Goal: Task Accomplishment & Management: Manage account settings

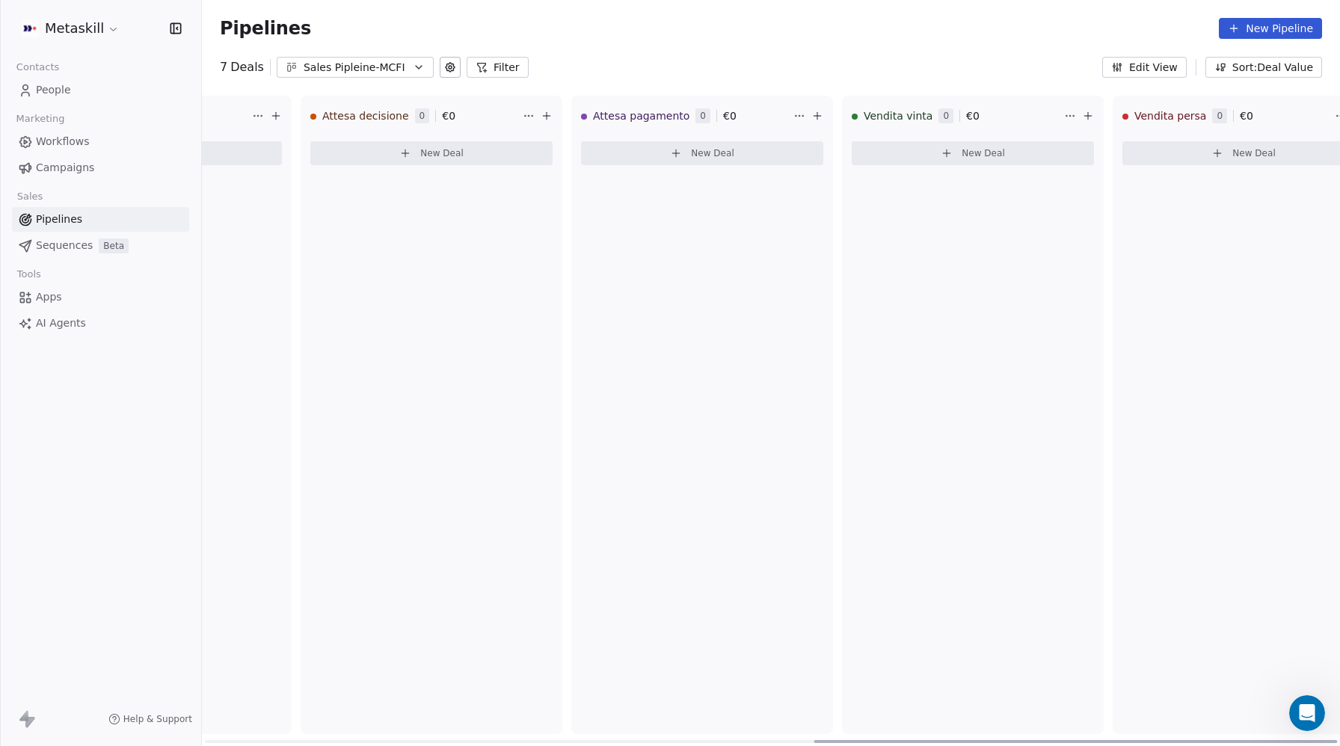
scroll to position [0, 1325]
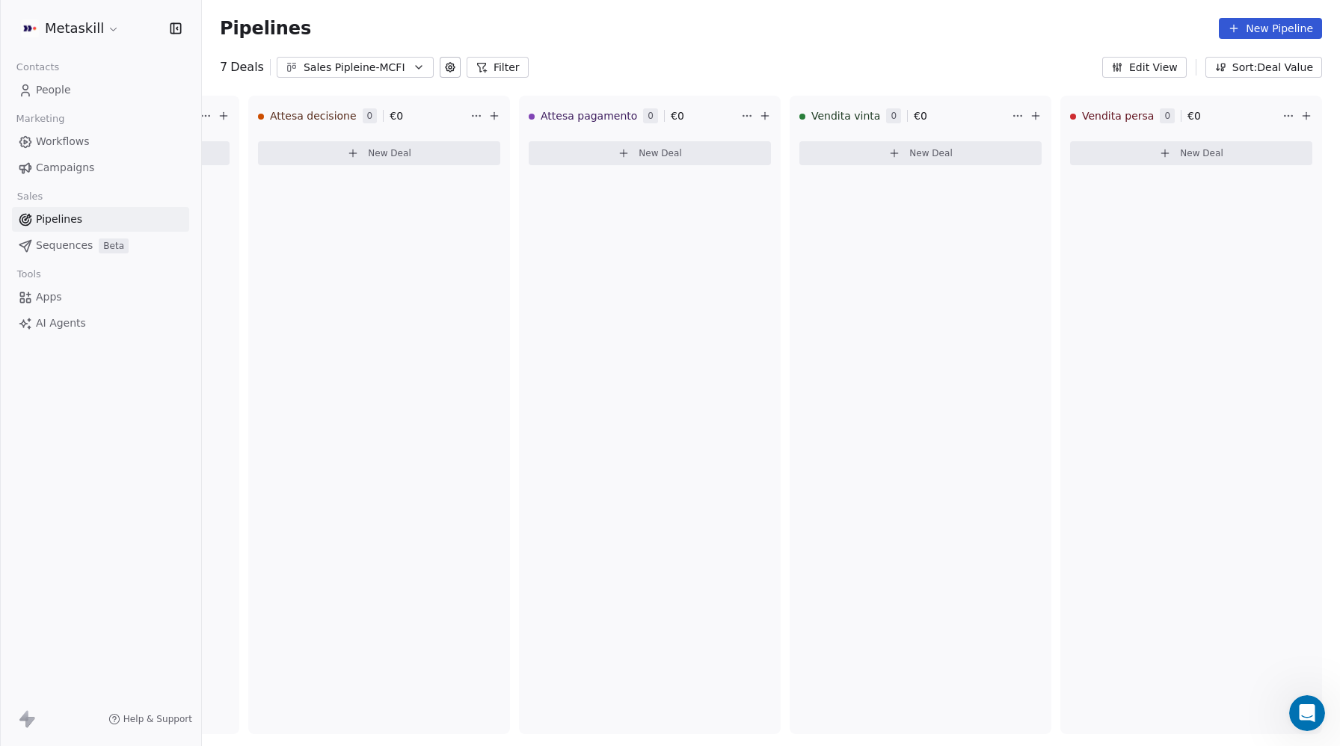
click at [349, 67] on div "Sales Pipleine-MCFI" at bounding box center [354, 68] width 103 height 16
click at [342, 148] on span "Sales Pipeline-MTM" at bounding box center [339, 154] width 100 height 16
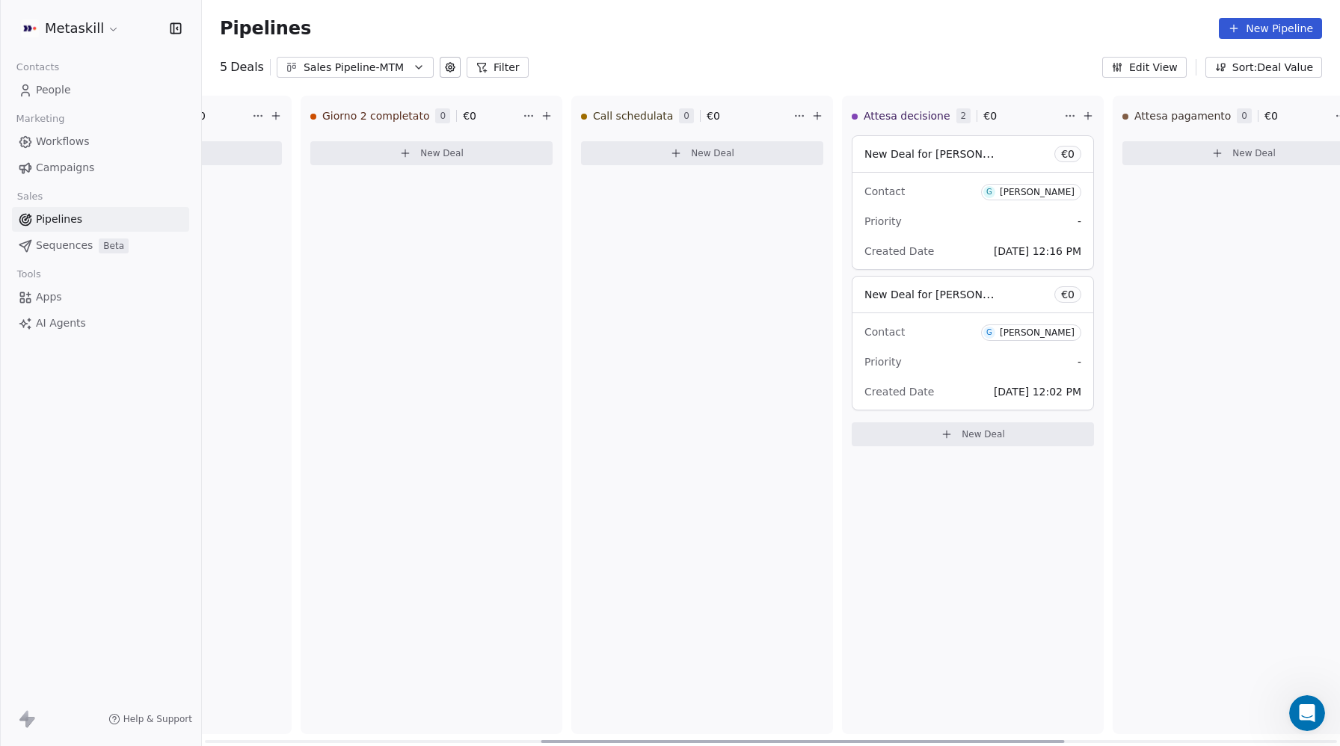
scroll to position [0, 1325]
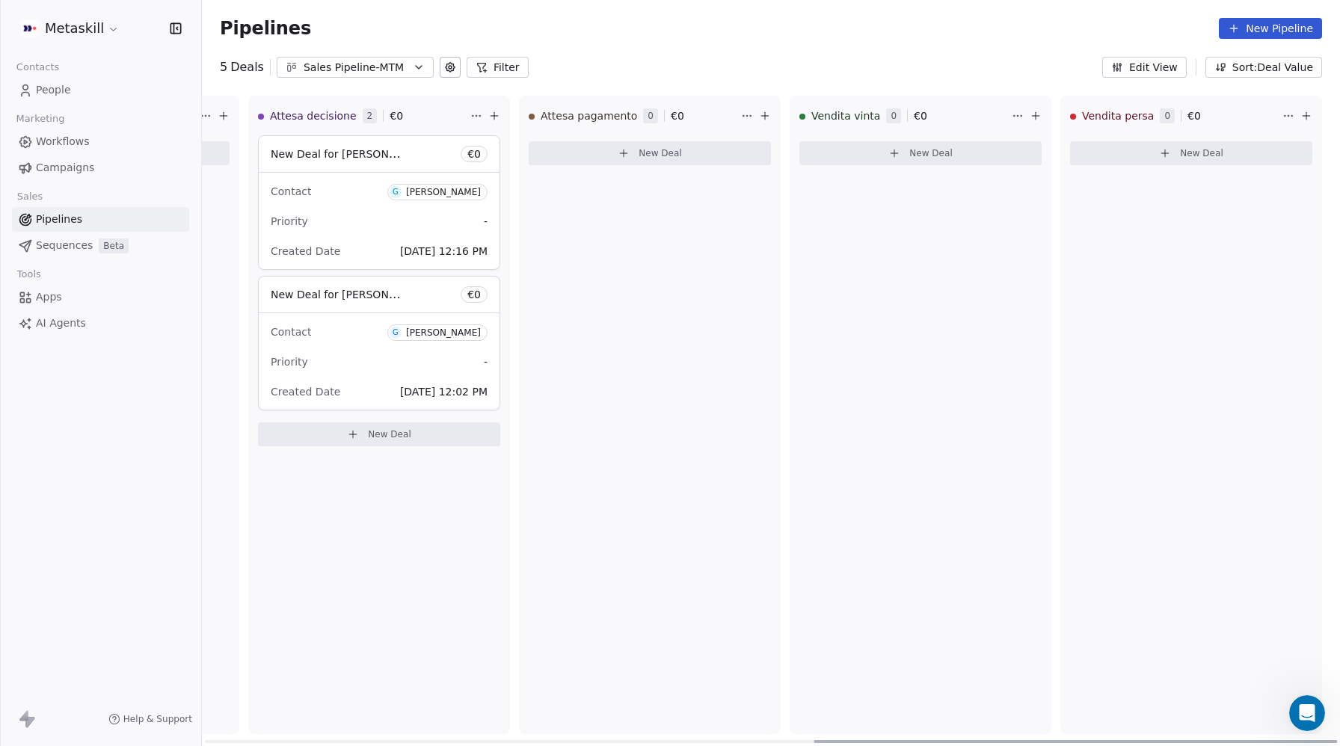
click at [335, 296] on span "New Deal for Gerarda Lasalvia" at bounding box center [350, 294] width 158 height 14
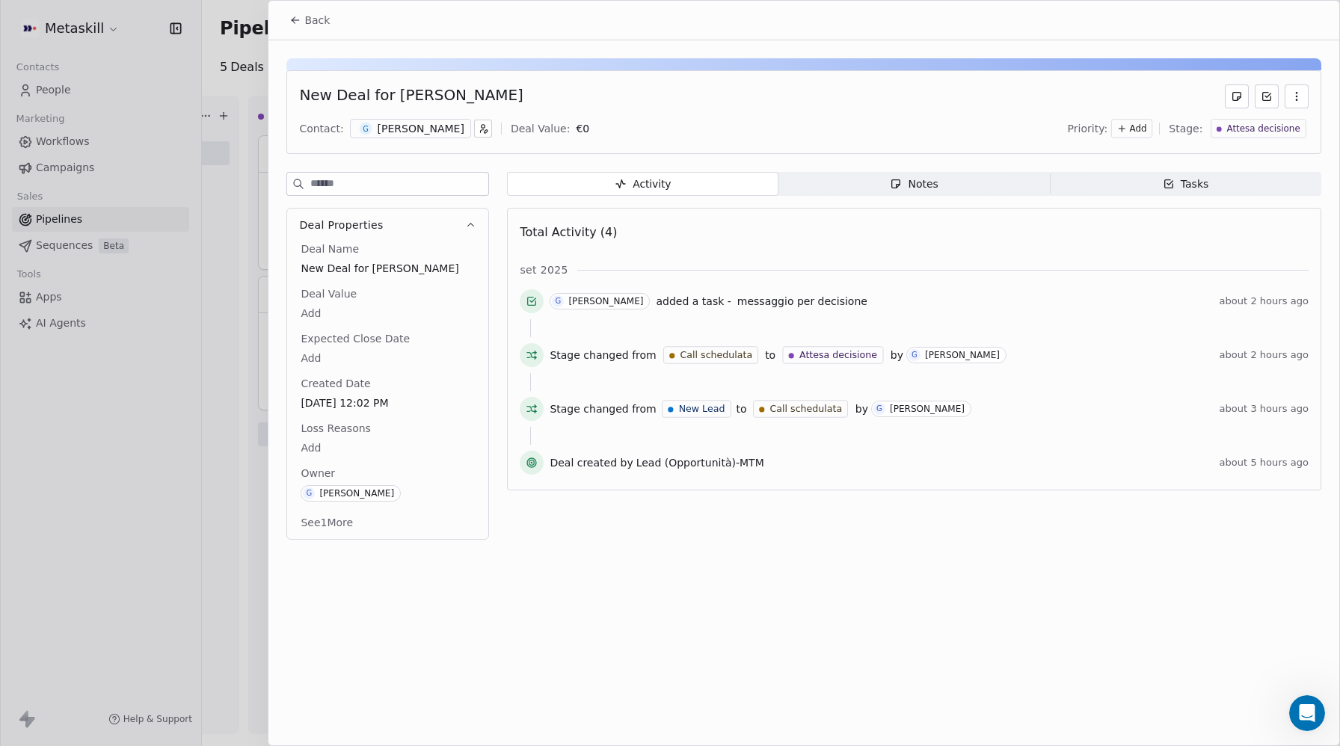
click at [1218, 188] on span "Tasks Tasks" at bounding box center [1185, 184] width 271 height 24
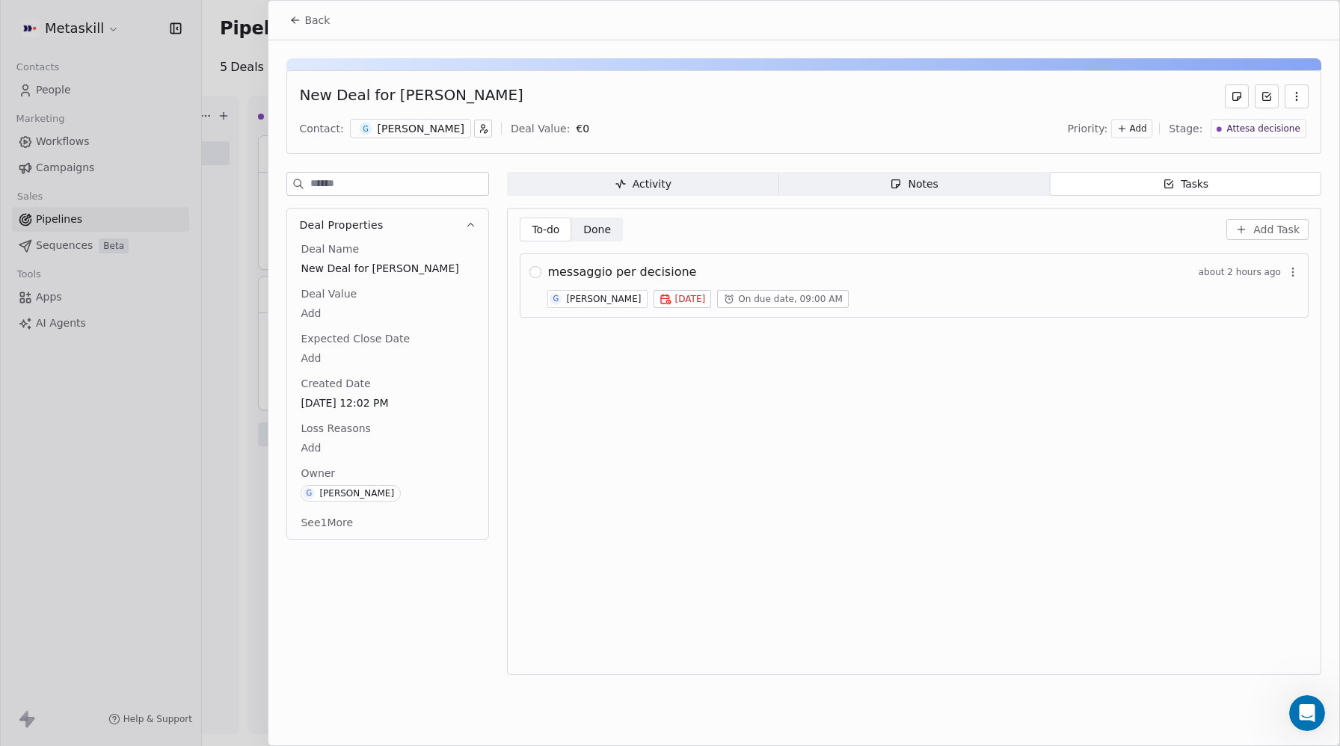
click at [768, 299] on span "On due date, 09:00 AM" at bounding box center [790, 299] width 105 height 12
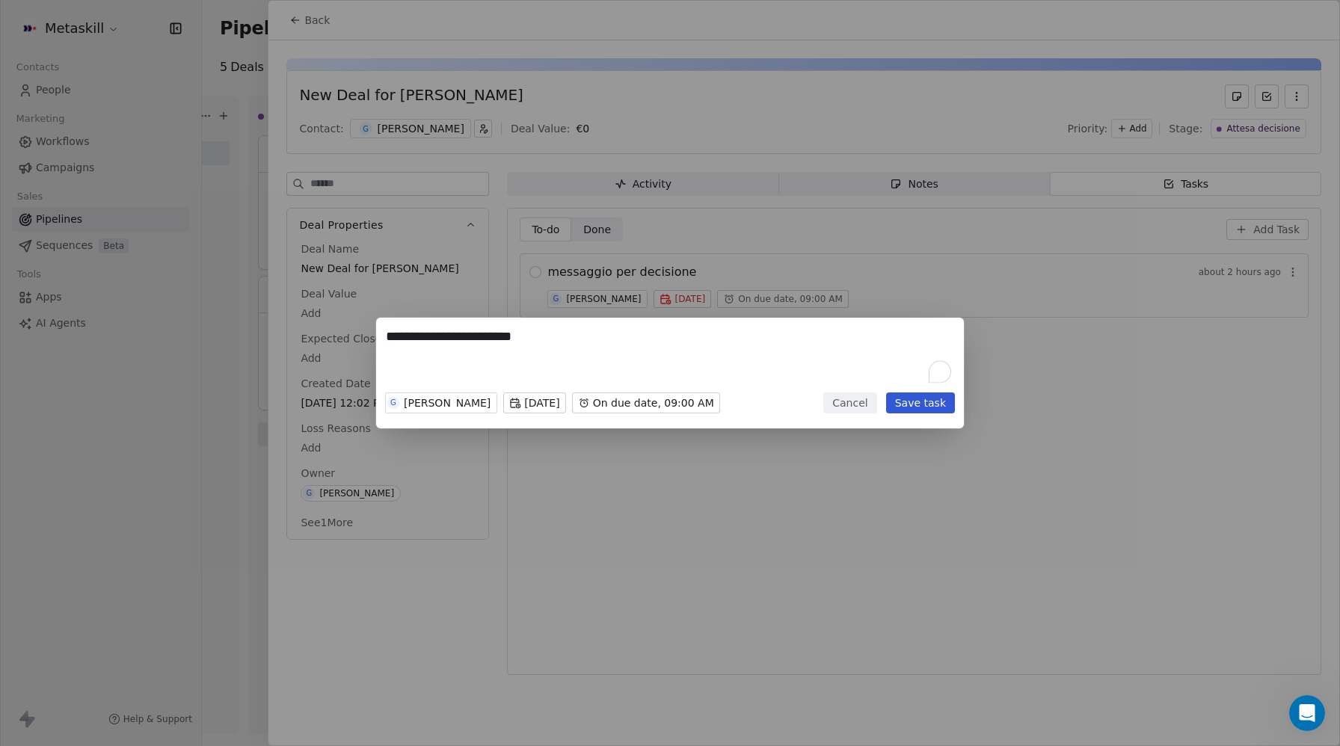
click at [1086, 354] on div "**********" at bounding box center [670, 373] width 1340 height 746
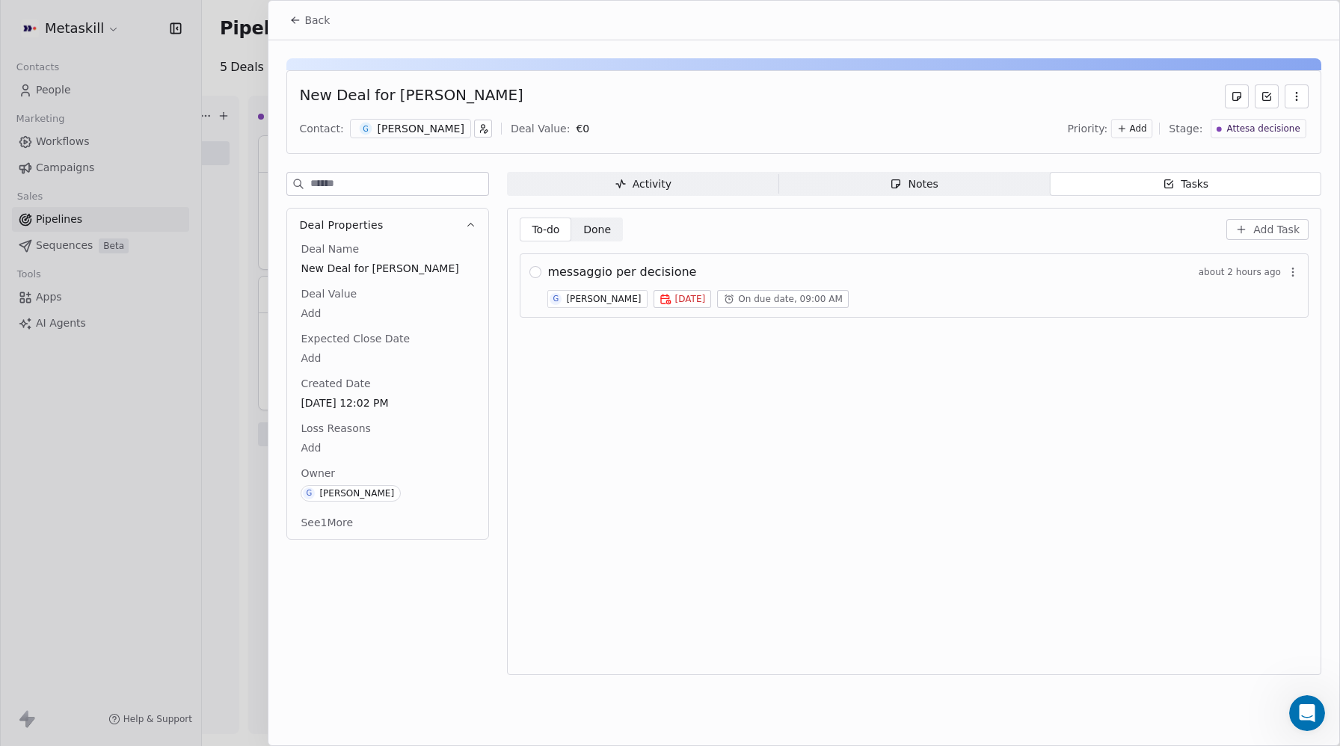
click at [286, 19] on button "Back" at bounding box center [309, 20] width 58 height 27
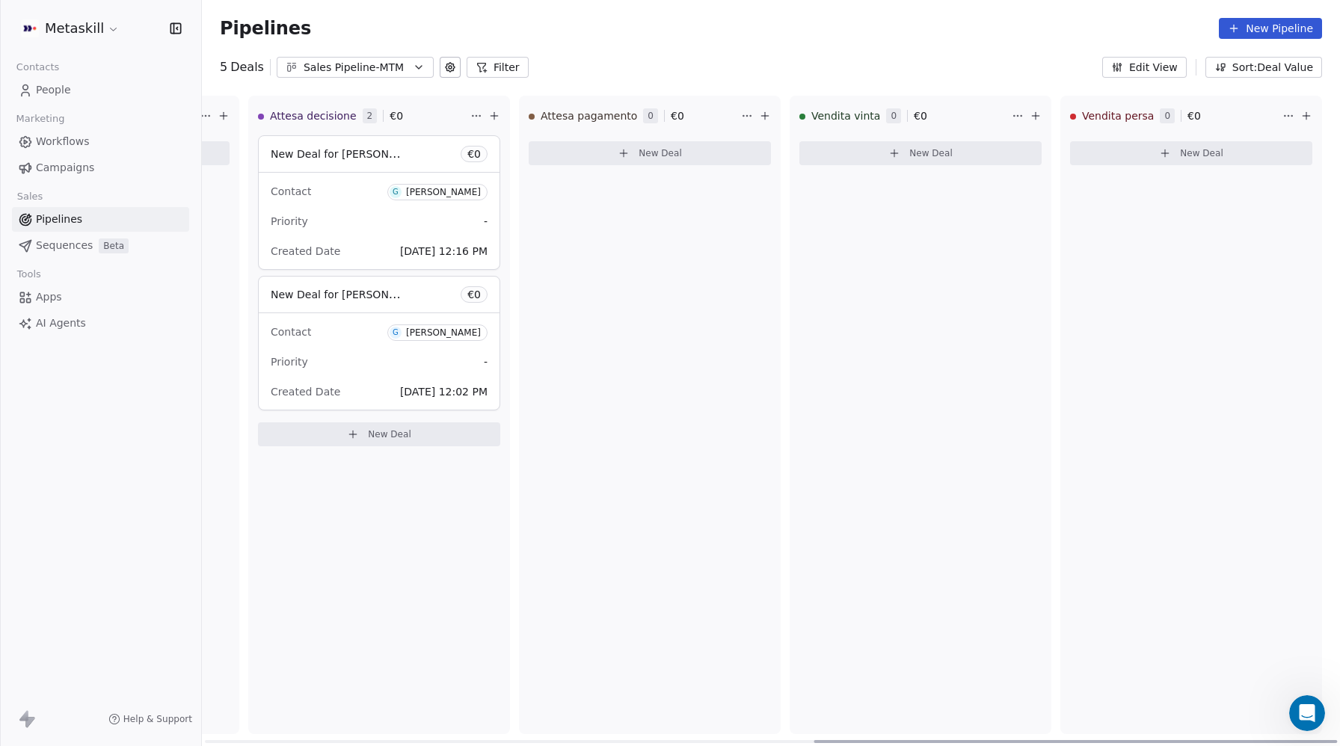
click at [452, 192] on div "Giovanni D'ascenzo" at bounding box center [443, 192] width 75 height 10
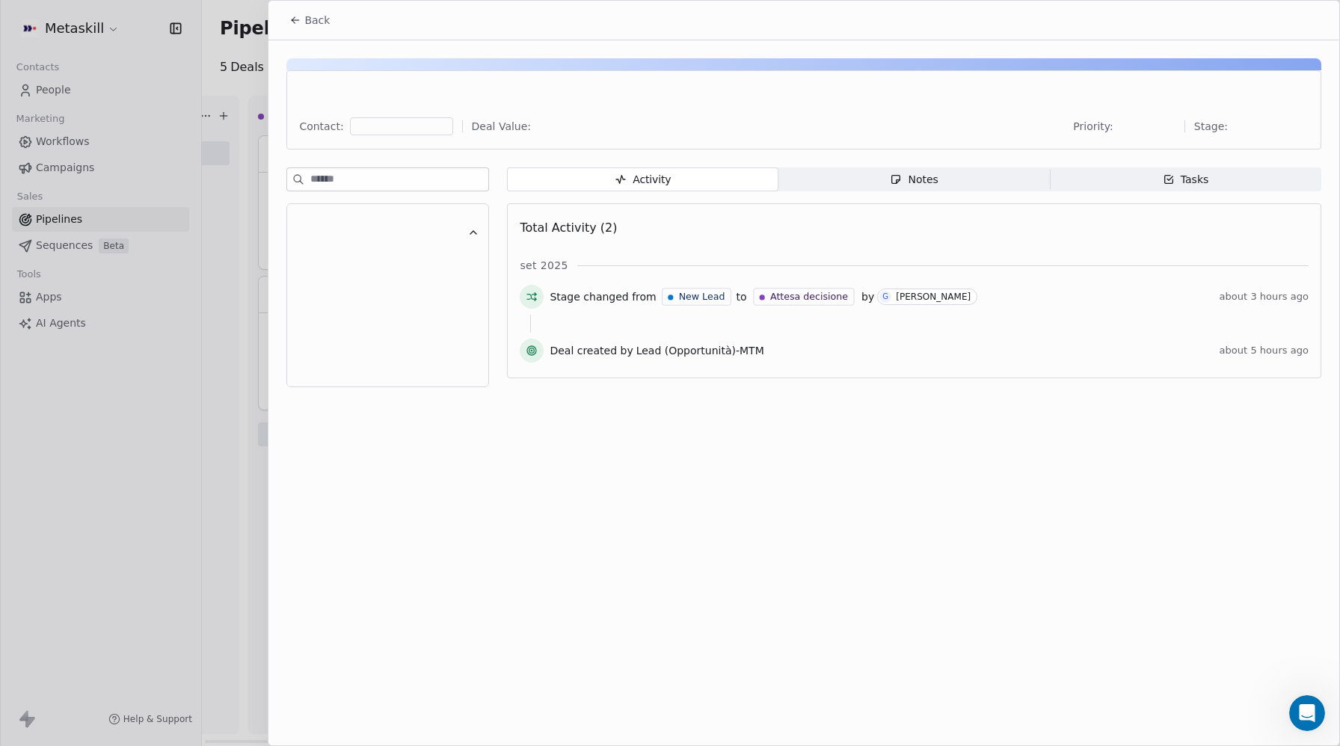
click at [920, 188] on span "Notes Notes" at bounding box center [913, 179] width 271 height 24
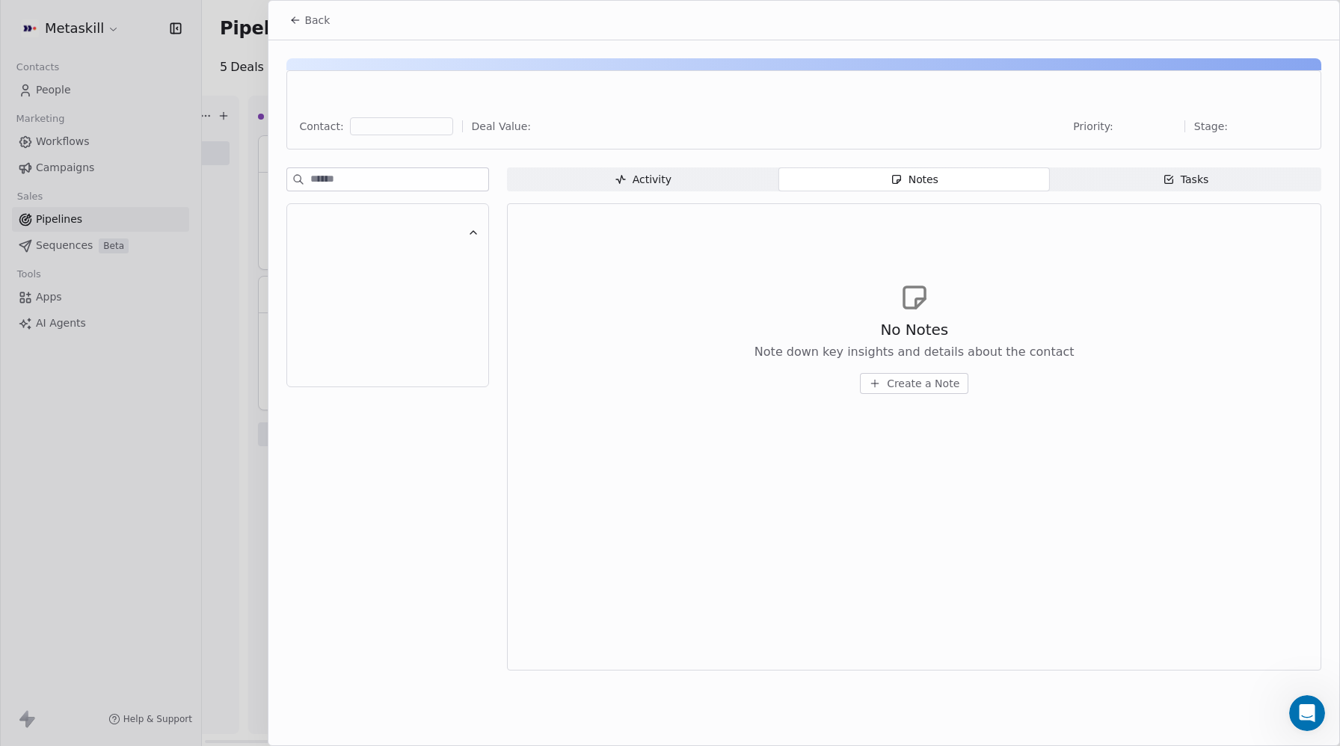
click at [1185, 185] on div "Tasks" at bounding box center [1185, 180] width 46 height 16
click at [669, 186] on div "Activity" at bounding box center [642, 180] width 57 height 16
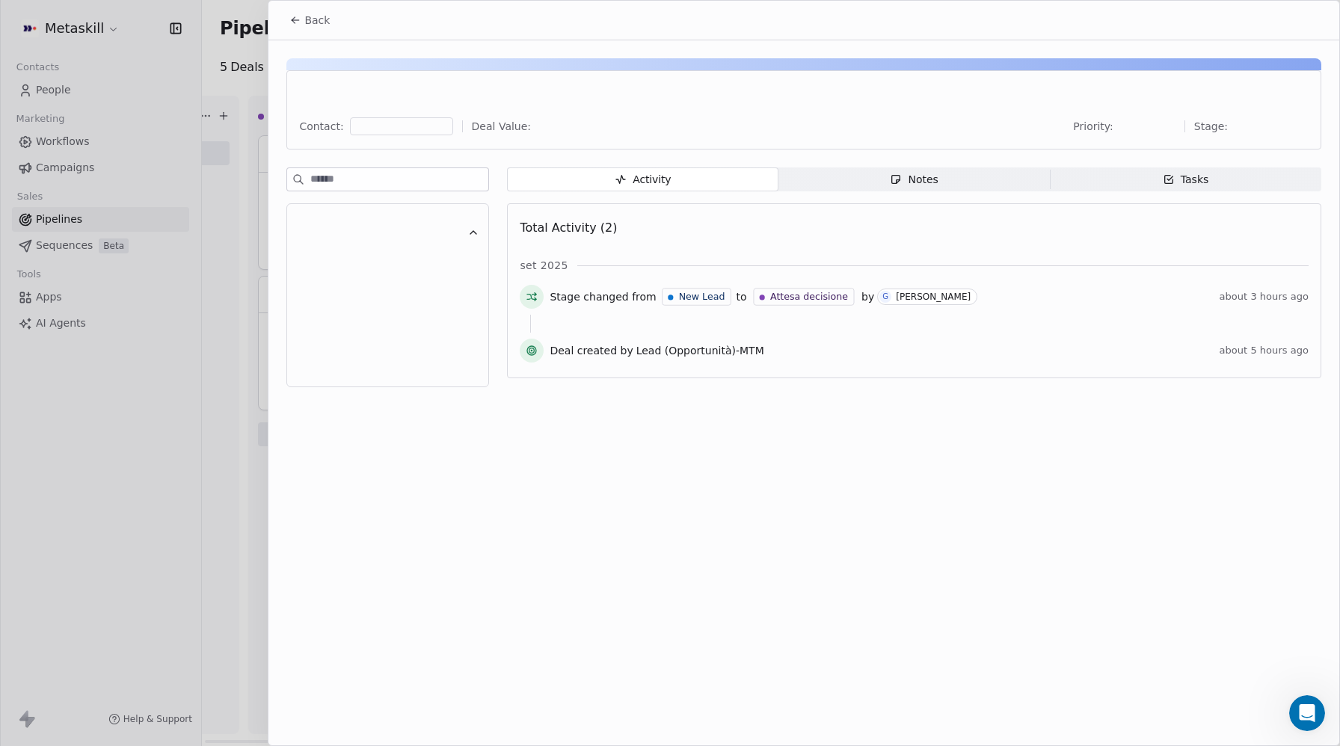
click at [302, 12] on button "Back" at bounding box center [309, 20] width 58 height 27
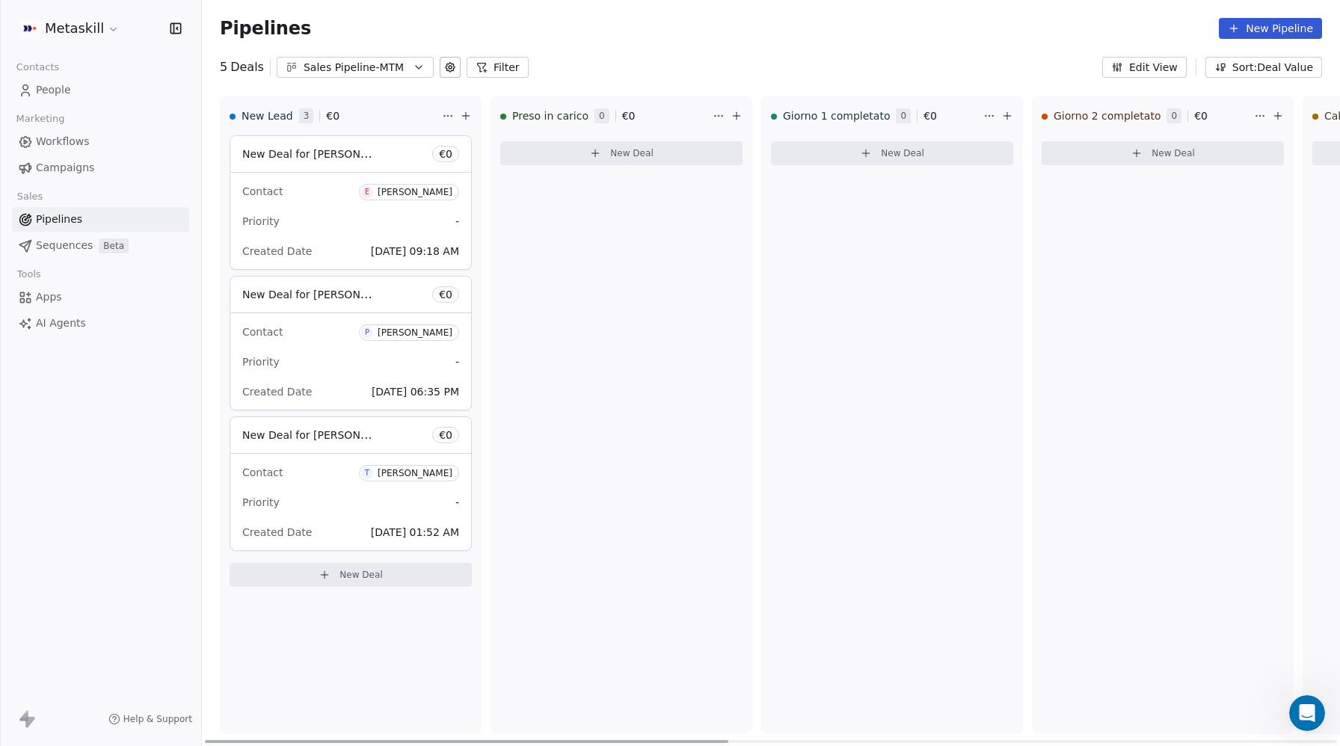
click at [401, 465] on span "T Tommaso Colaianni" at bounding box center [409, 472] width 100 height 19
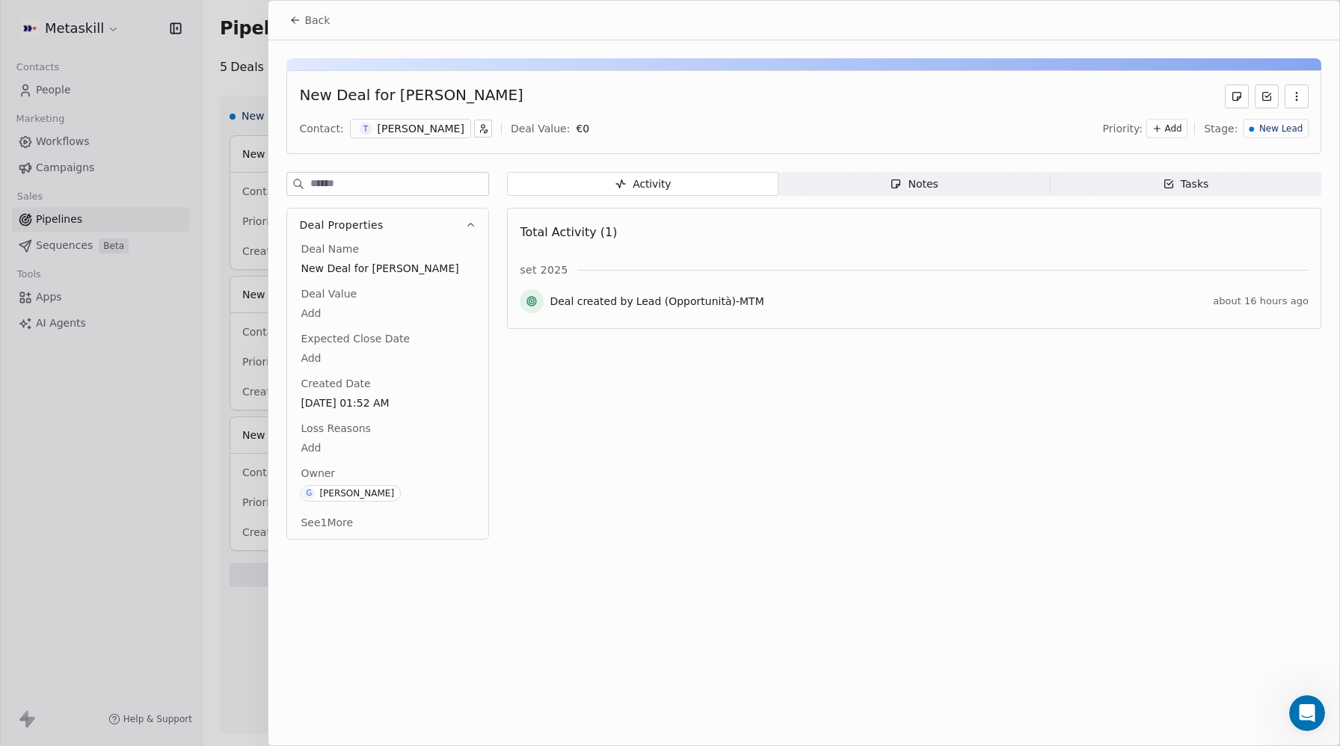
click at [439, 96] on div "New Deal for Tommaso Colaianni" at bounding box center [411, 96] width 224 height 24
click at [421, 135] on div "Tommaso Colaianni" at bounding box center [420, 128] width 87 height 15
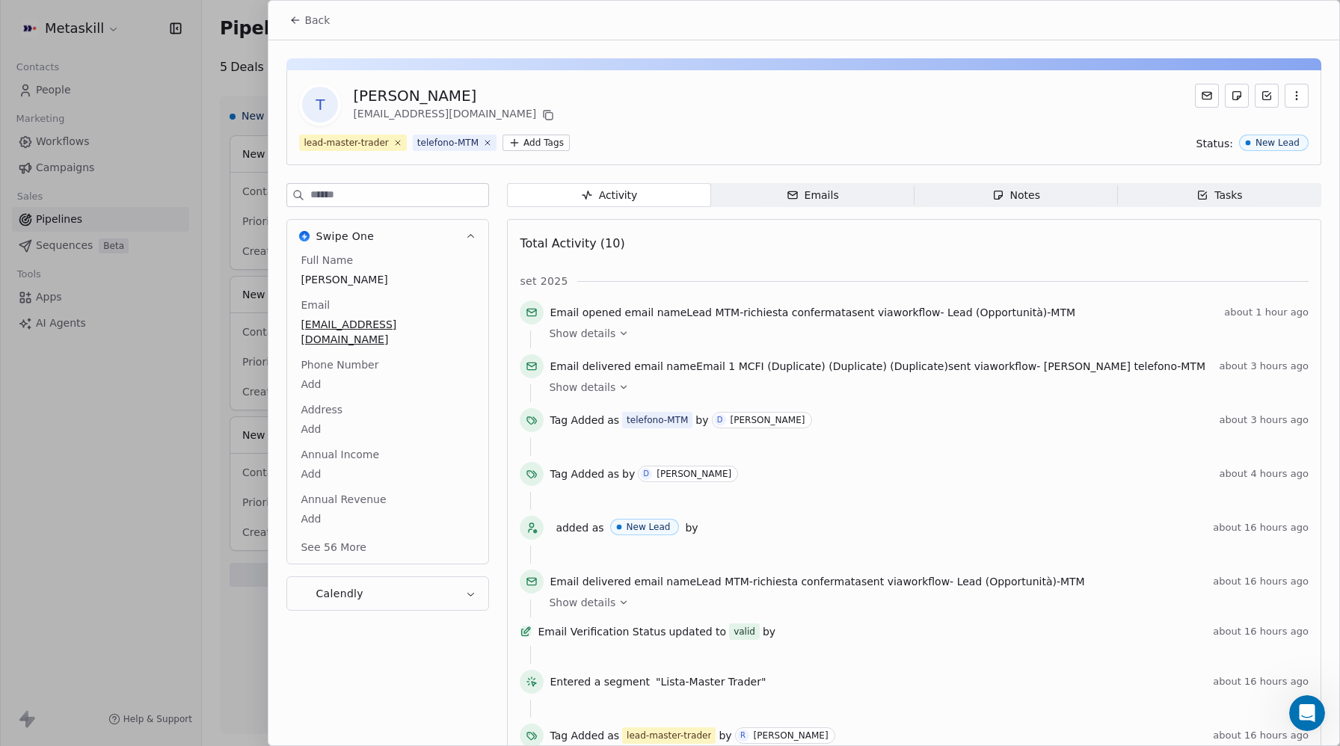
click at [589, 334] on span "Show details" at bounding box center [582, 333] width 67 height 15
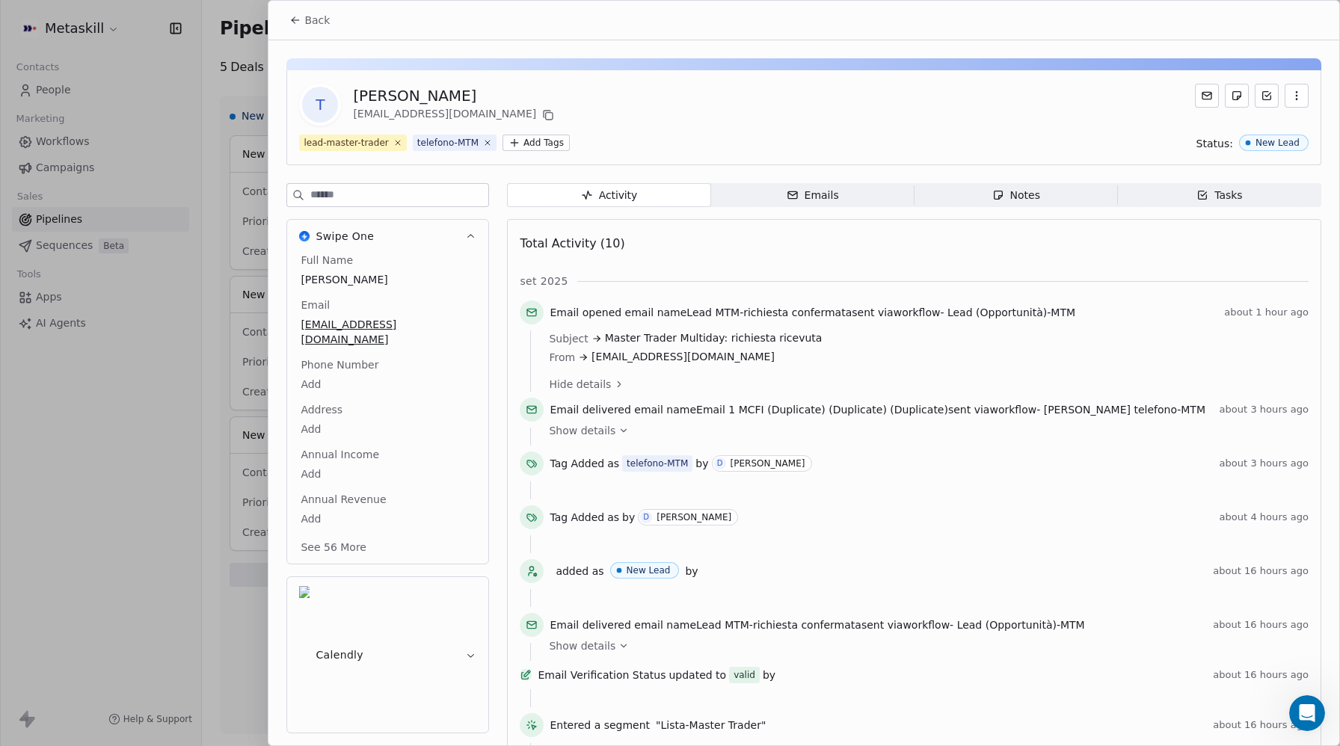
click at [292, 20] on icon at bounding box center [293, 18] width 3 height 3
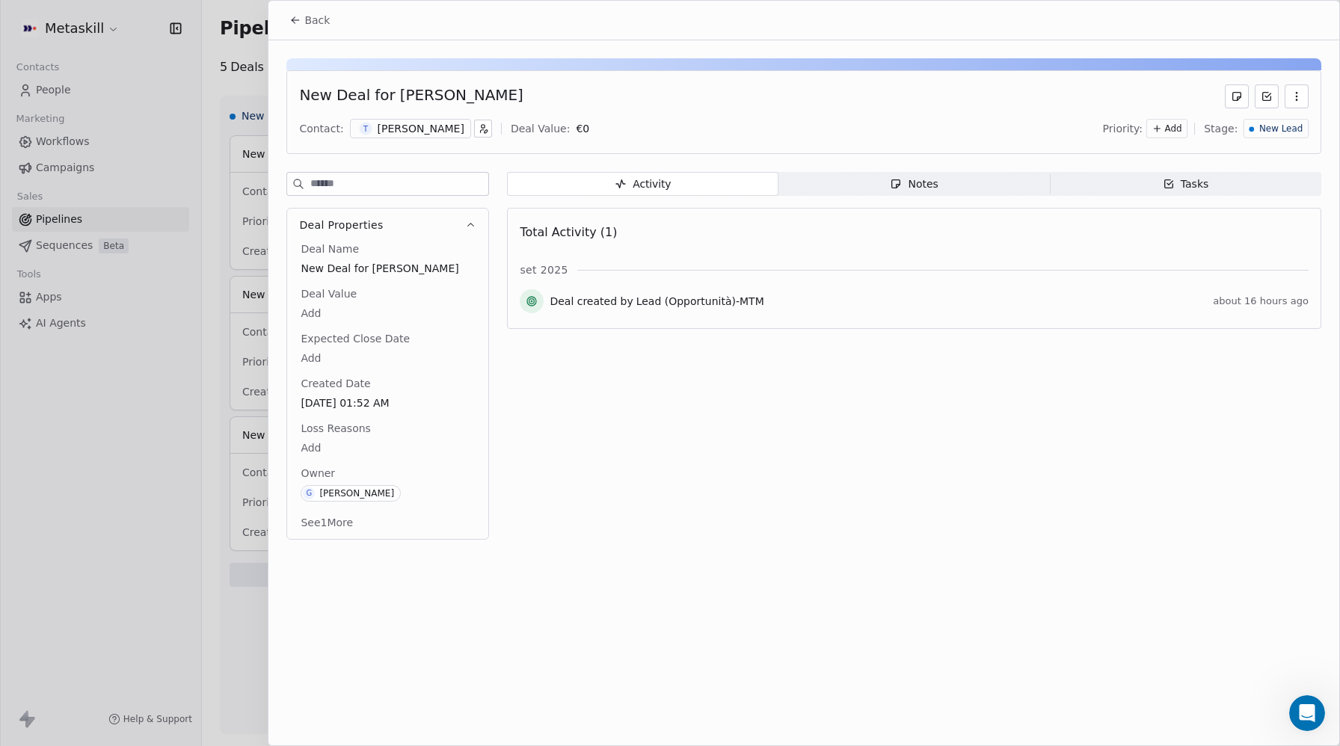
click at [288, 20] on button "Back" at bounding box center [309, 20] width 58 height 27
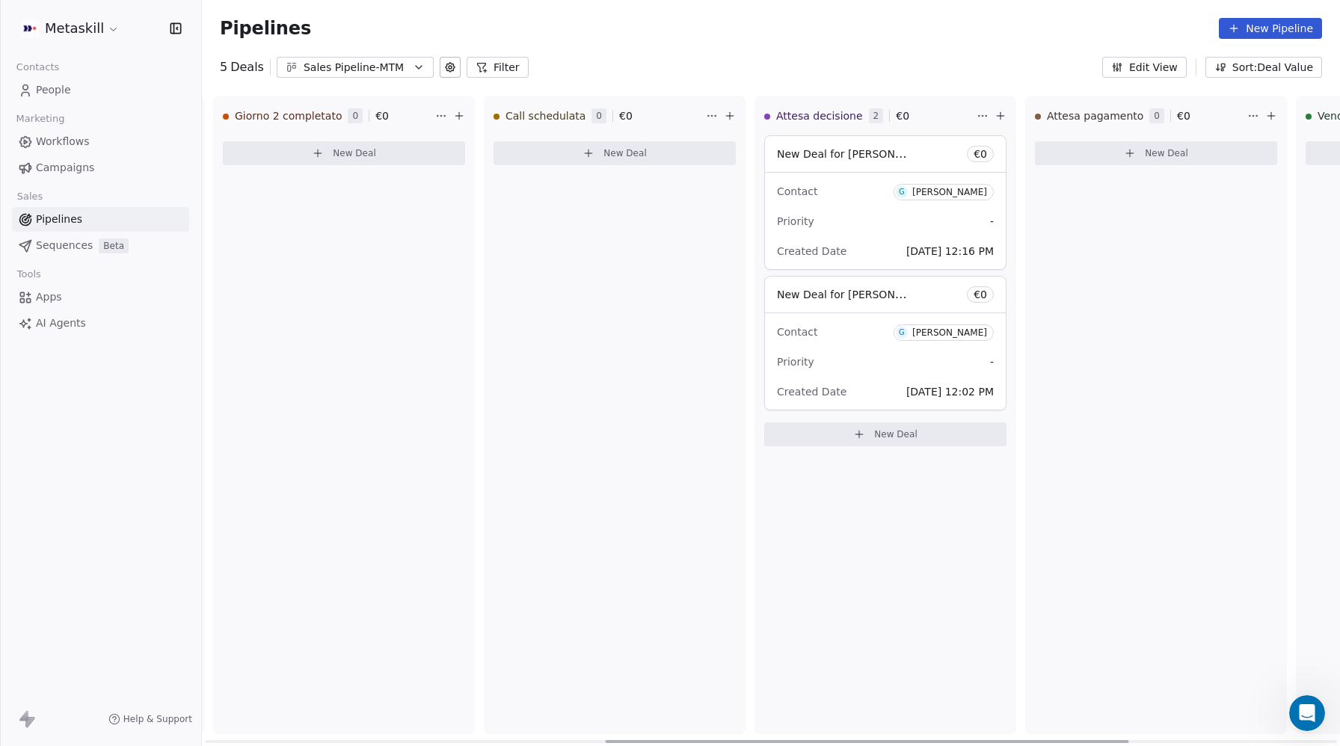
scroll to position [0, 871]
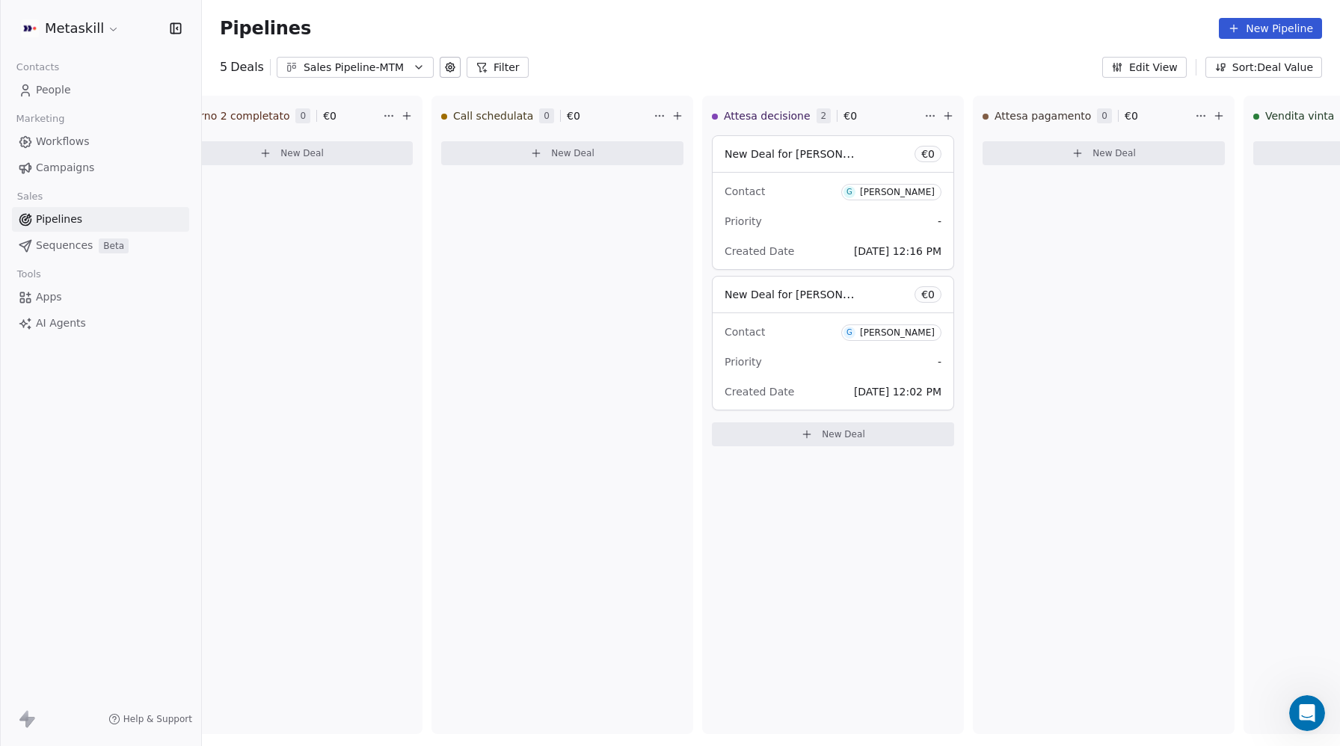
click at [38, 87] on span "People" at bounding box center [53, 90] width 35 height 16
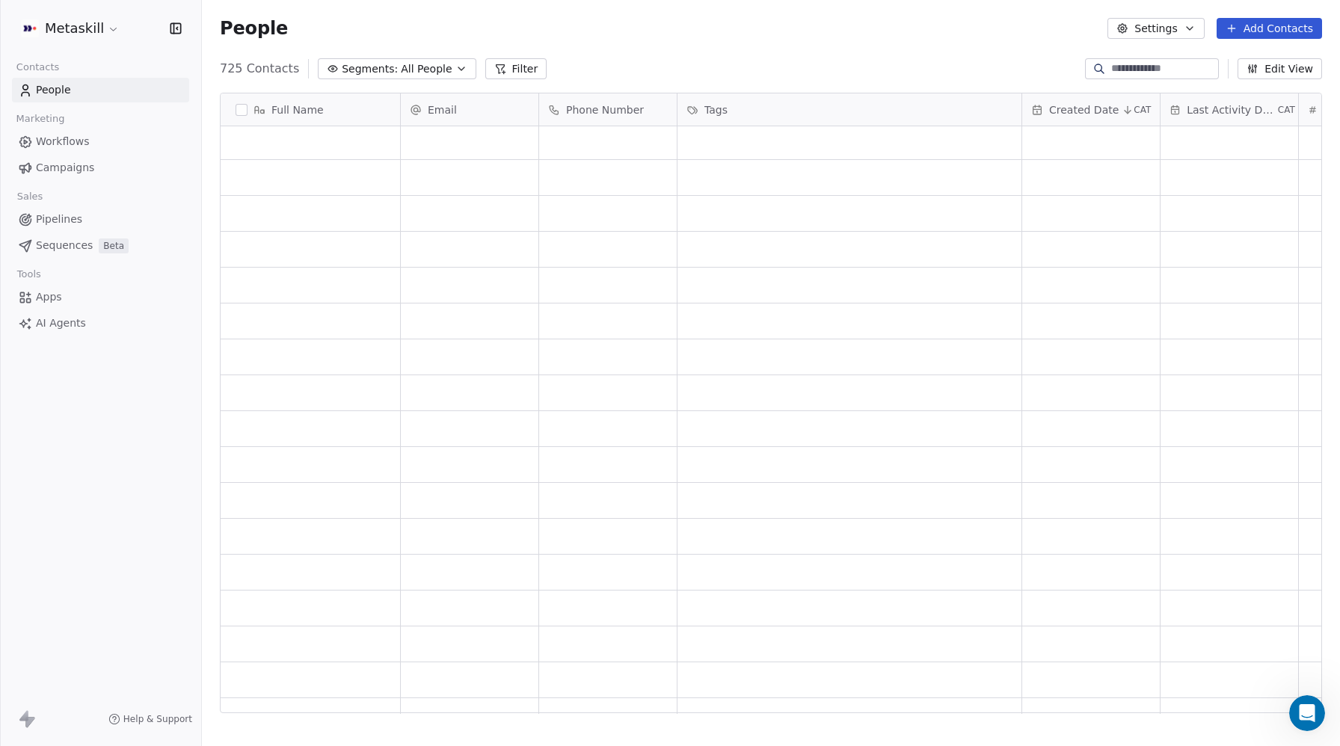
scroll to position [656, 1138]
click at [1271, 31] on button "Add Contacts" at bounding box center [1268, 28] width 105 height 21
click at [1246, 81] on span "Import from CSV" at bounding box center [1265, 85] width 87 height 16
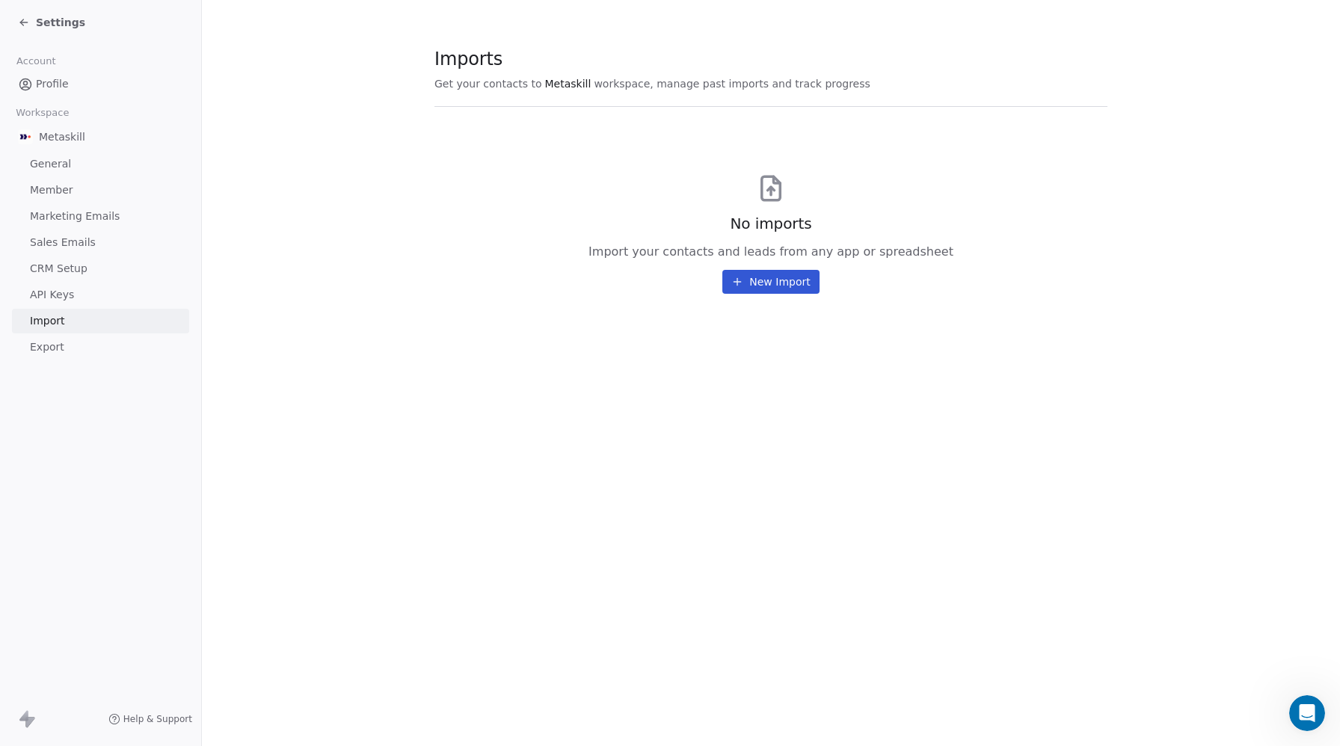
click at [756, 277] on button "New Import" at bounding box center [770, 282] width 96 height 24
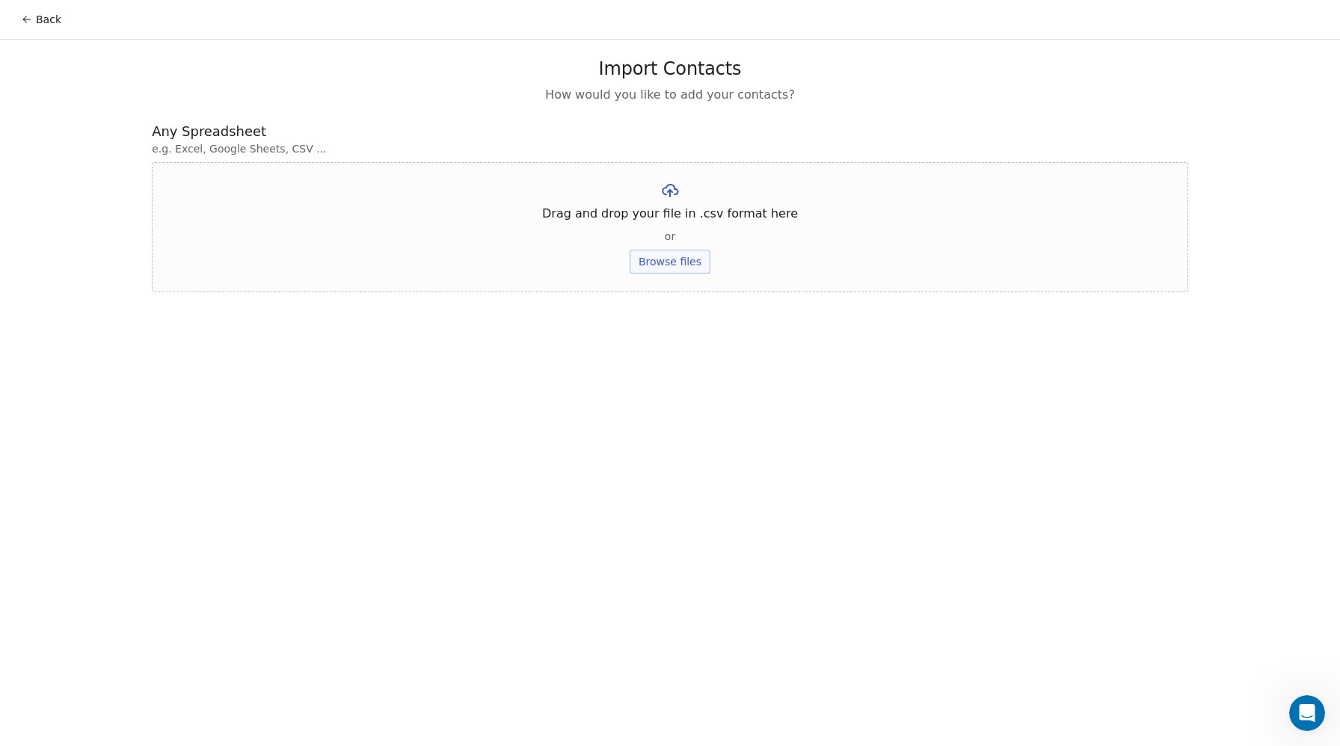
click at [686, 259] on button "Browse files" at bounding box center [669, 262] width 81 height 24
click at [664, 222] on button "Upload" at bounding box center [669, 220] width 55 height 24
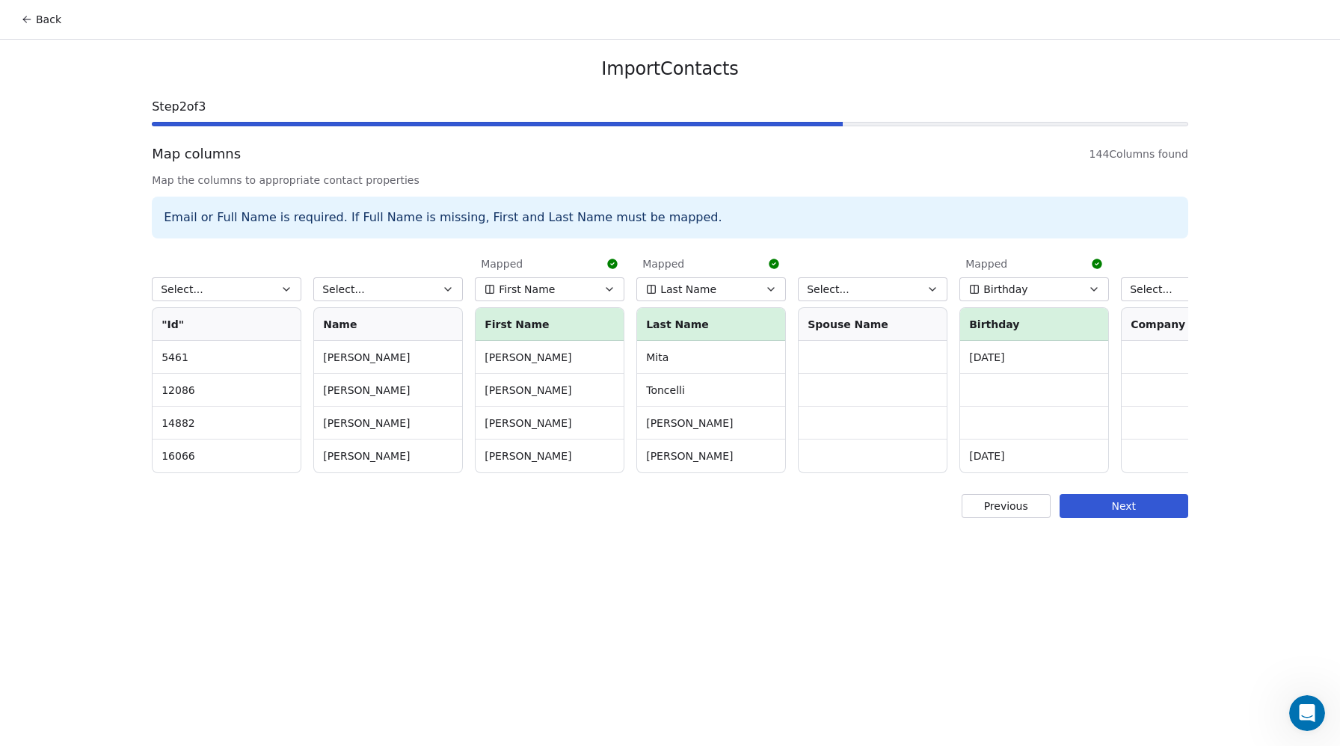
click at [229, 292] on button "Select..." at bounding box center [227, 289] width 150 height 24
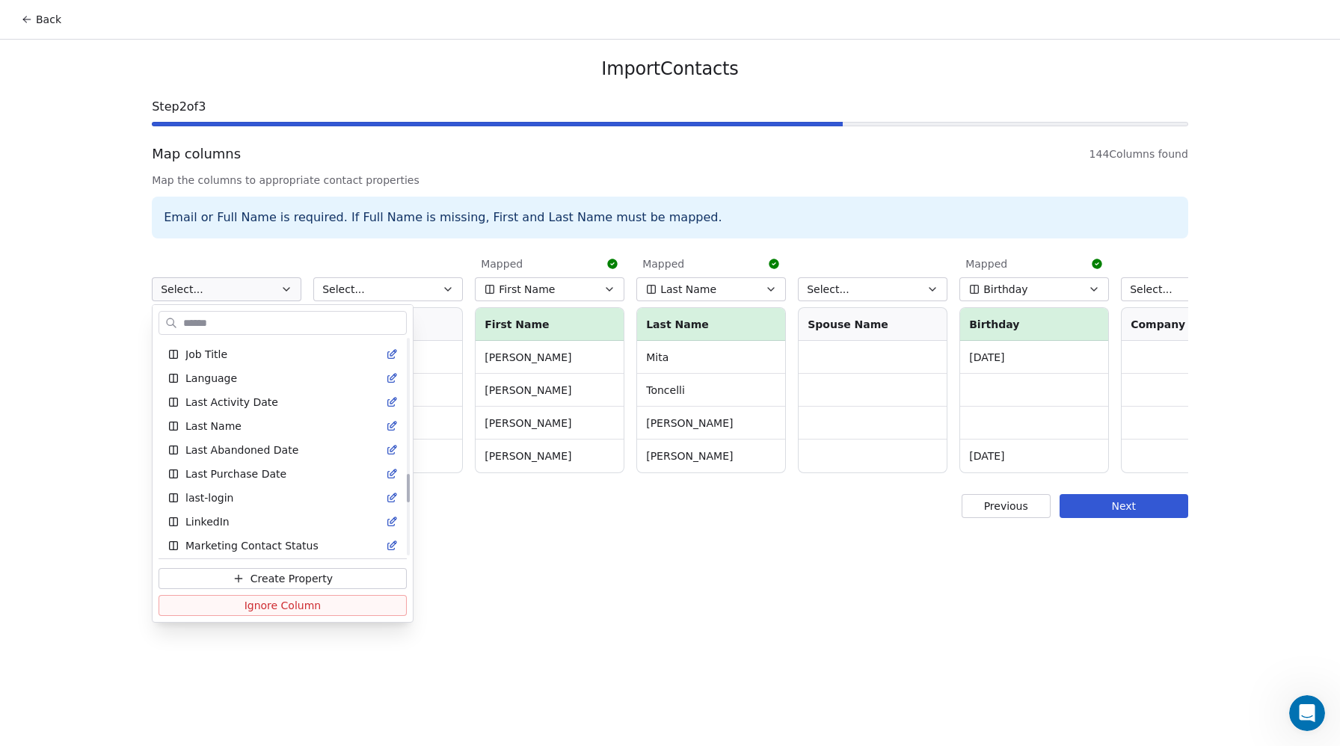
scroll to position [1017, 0]
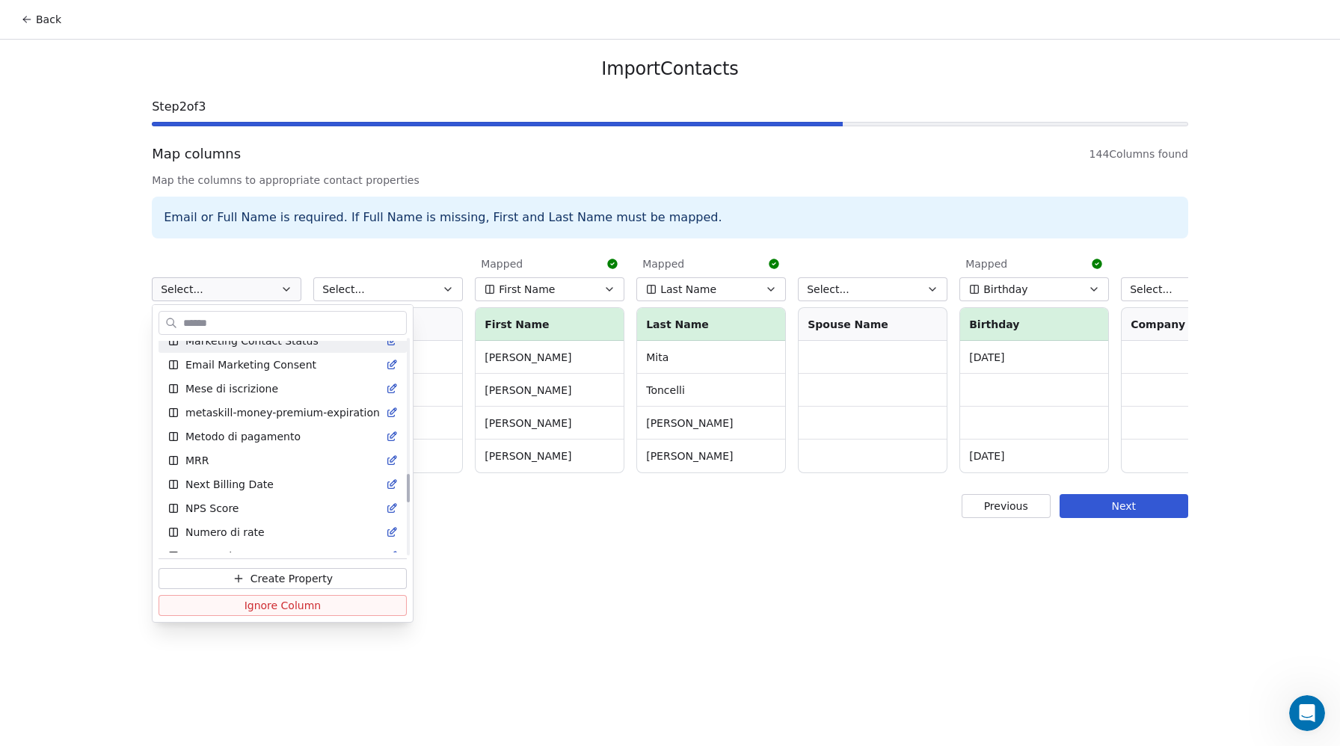
click at [298, 238] on html "Back Import Contacts Step 2 of 3 Map columns 144 Columns found Map the columns …" at bounding box center [670, 373] width 1340 height 746
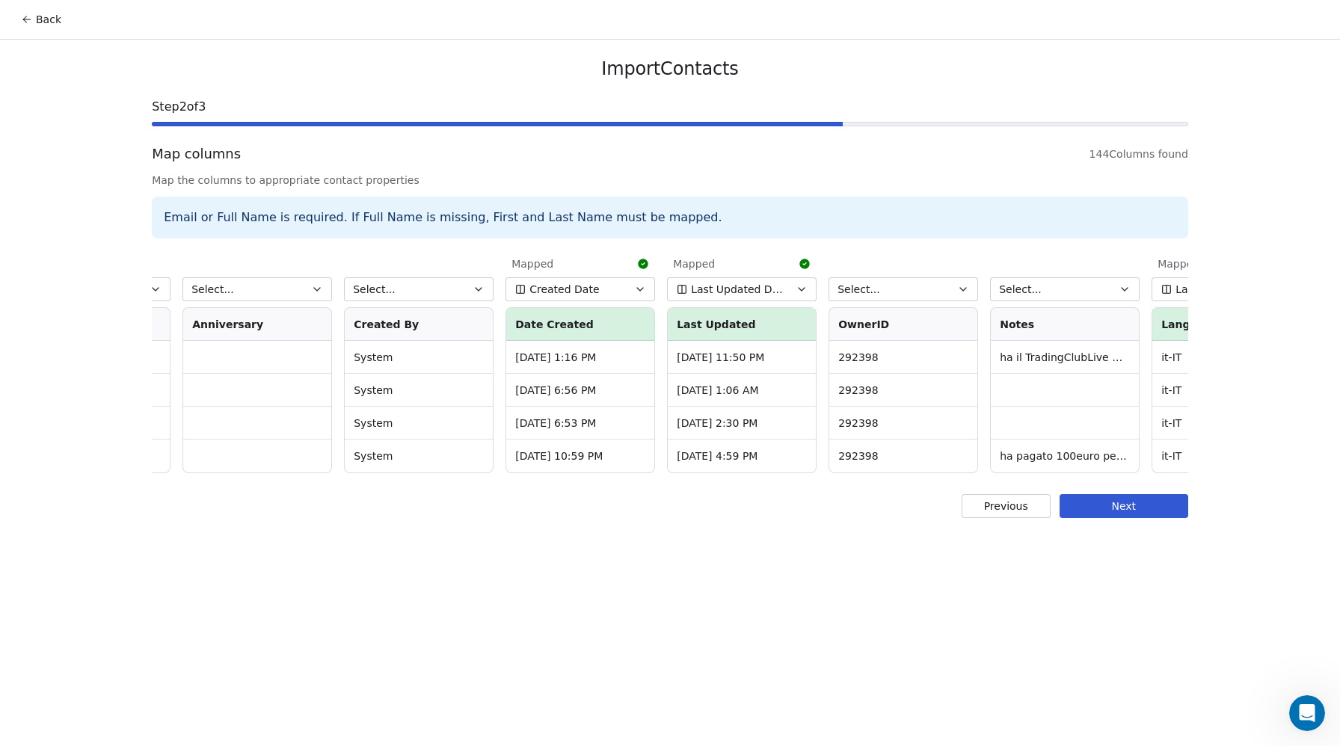
scroll to position [0, 12117]
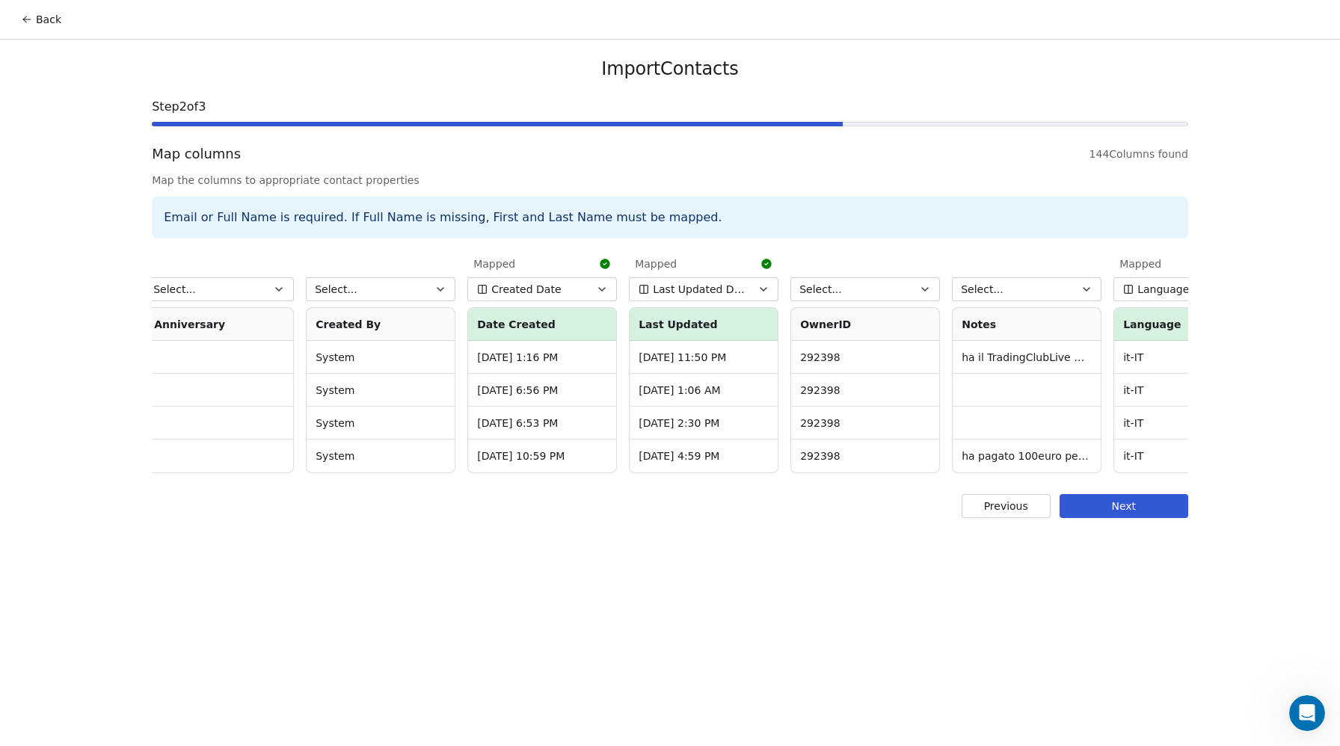
click at [836, 281] on button "Select..." at bounding box center [865, 289] width 150 height 24
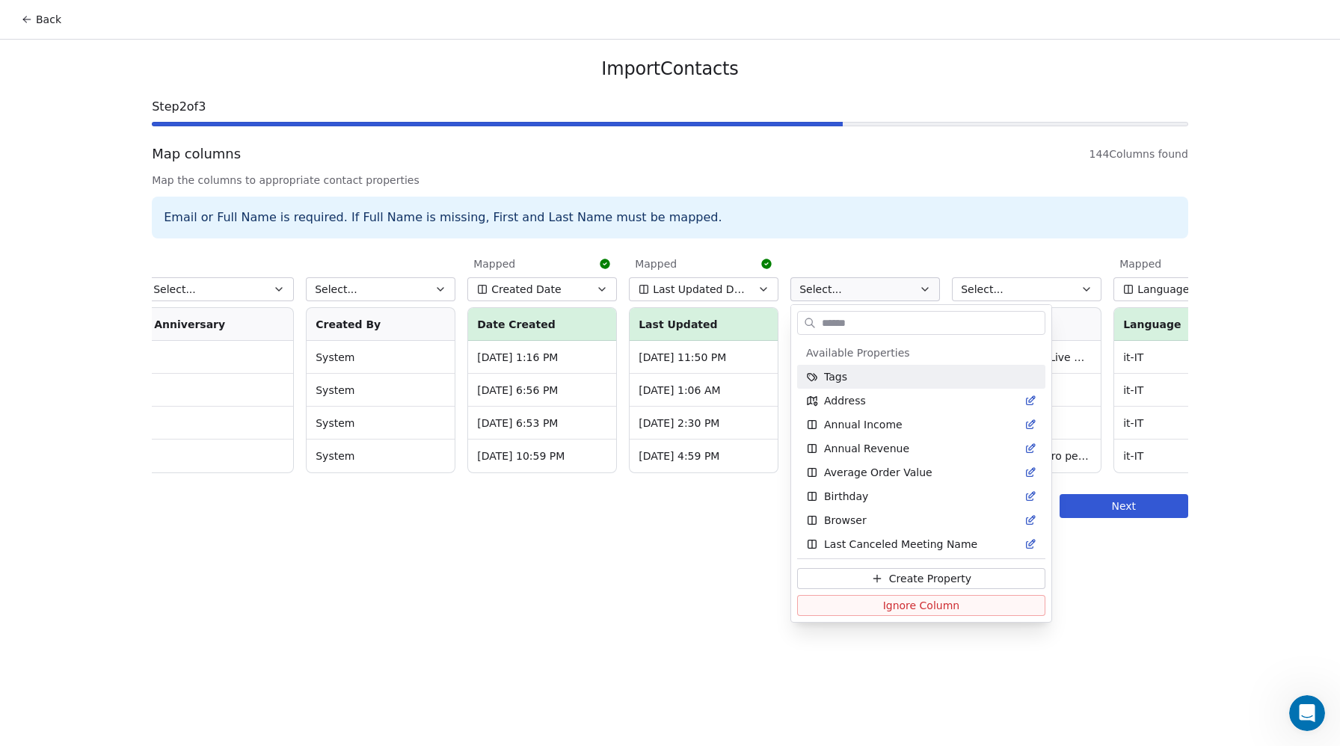
click at [584, 593] on html "Back Import Contacts Step 2 of 3 Map columns 144 Columns found Map the columns …" at bounding box center [670, 373] width 1340 height 746
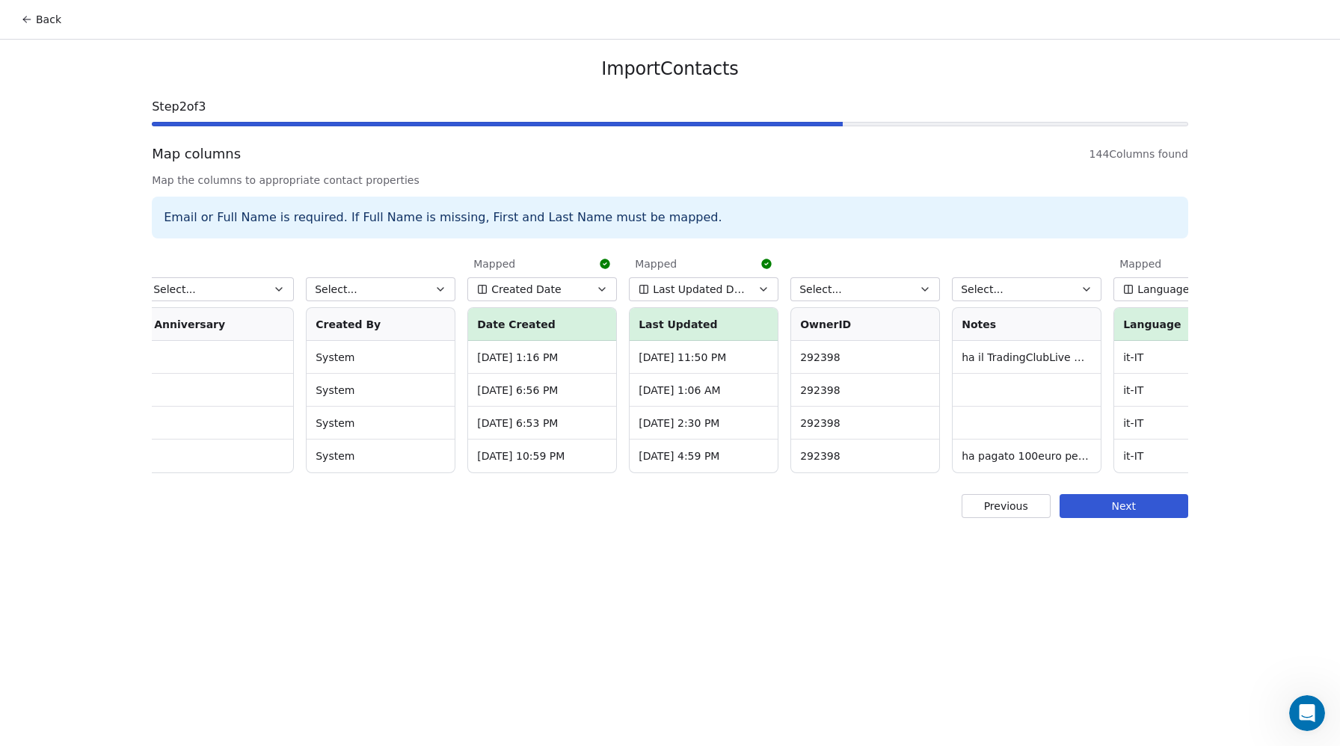
click at [994, 298] on button "Select..." at bounding box center [1027, 289] width 150 height 24
type input "*"
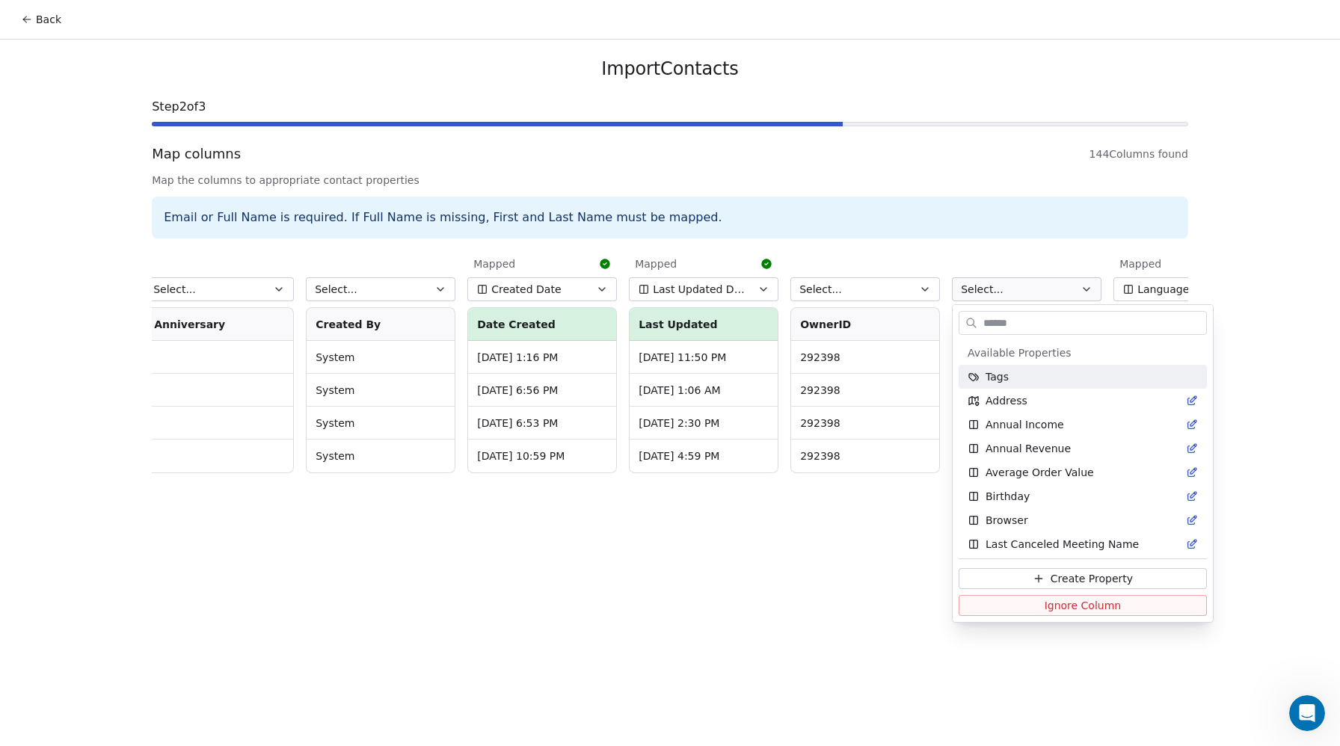
click at [1285, 243] on html "Back Import Contacts Step 2 of 3 Map columns 144 Columns found Map the columns …" at bounding box center [670, 373] width 1340 height 746
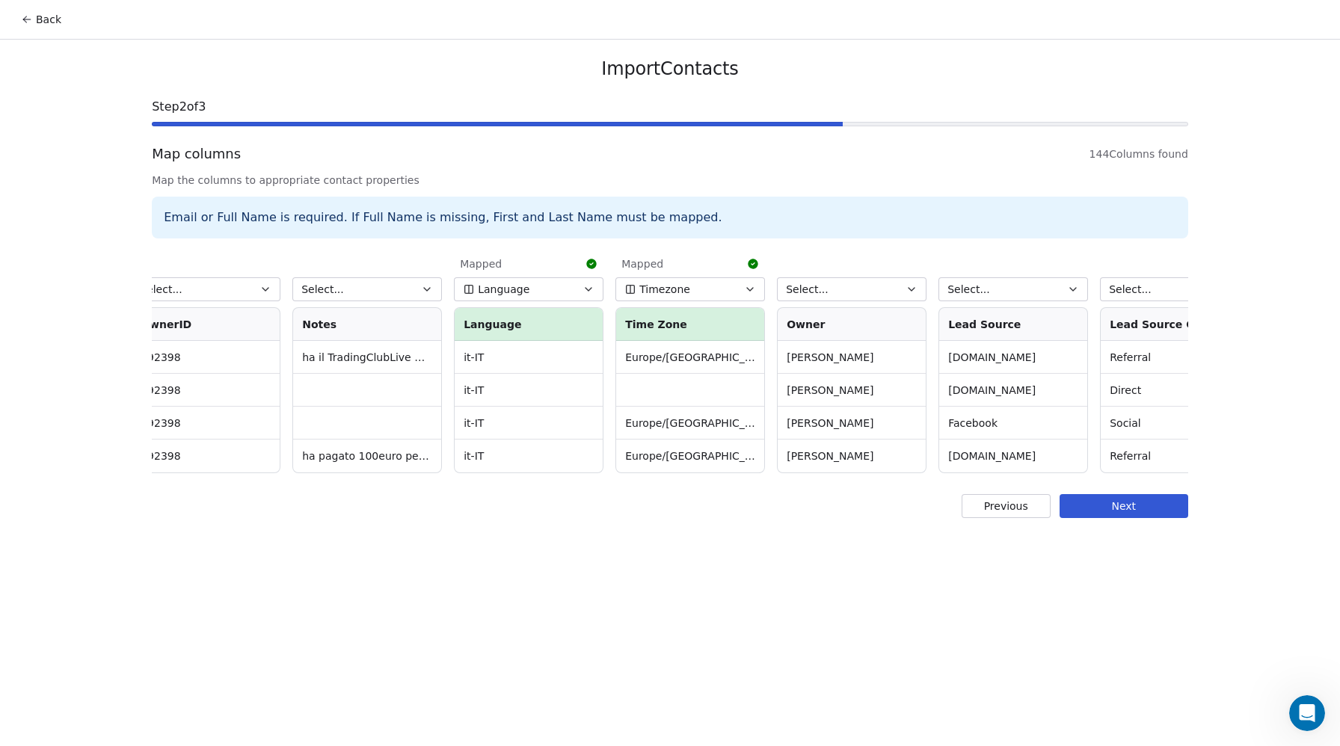
scroll to position [0, 12806]
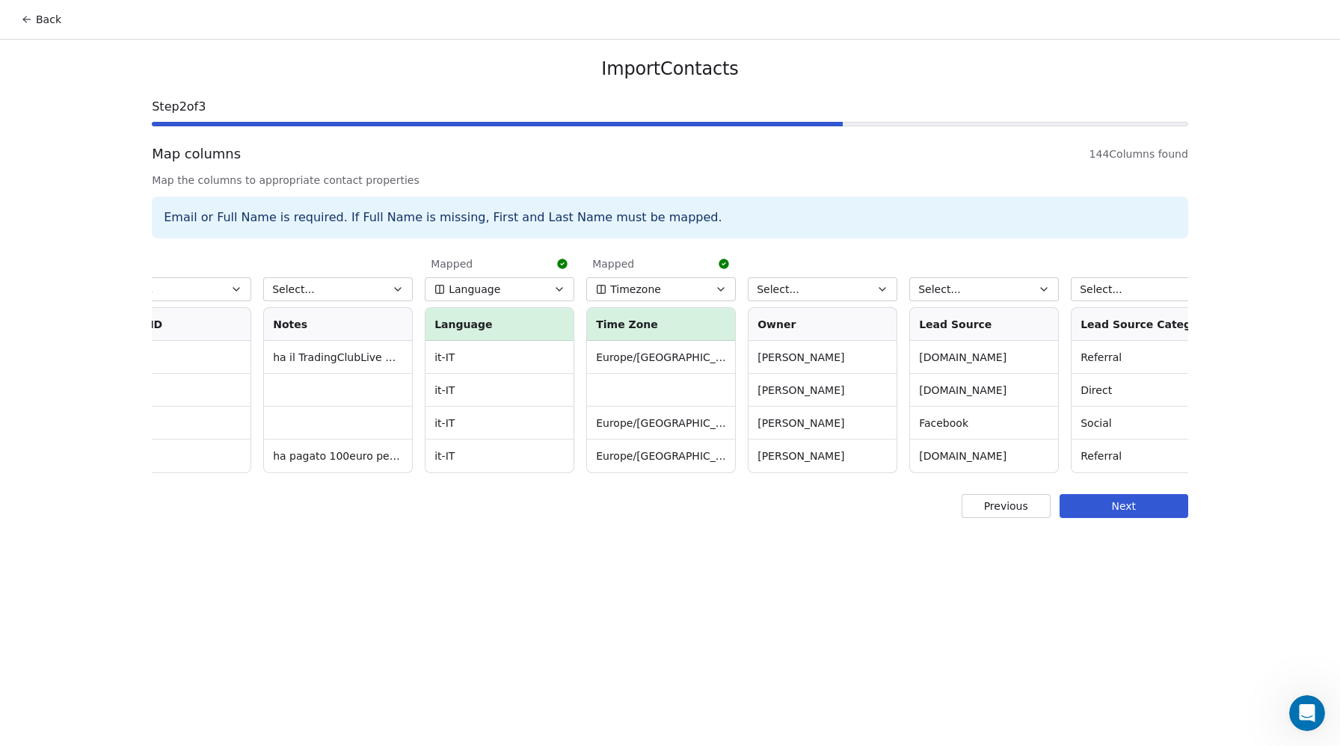
click at [783, 289] on span "Select..." at bounding box center [777, 289] width 43 height 15
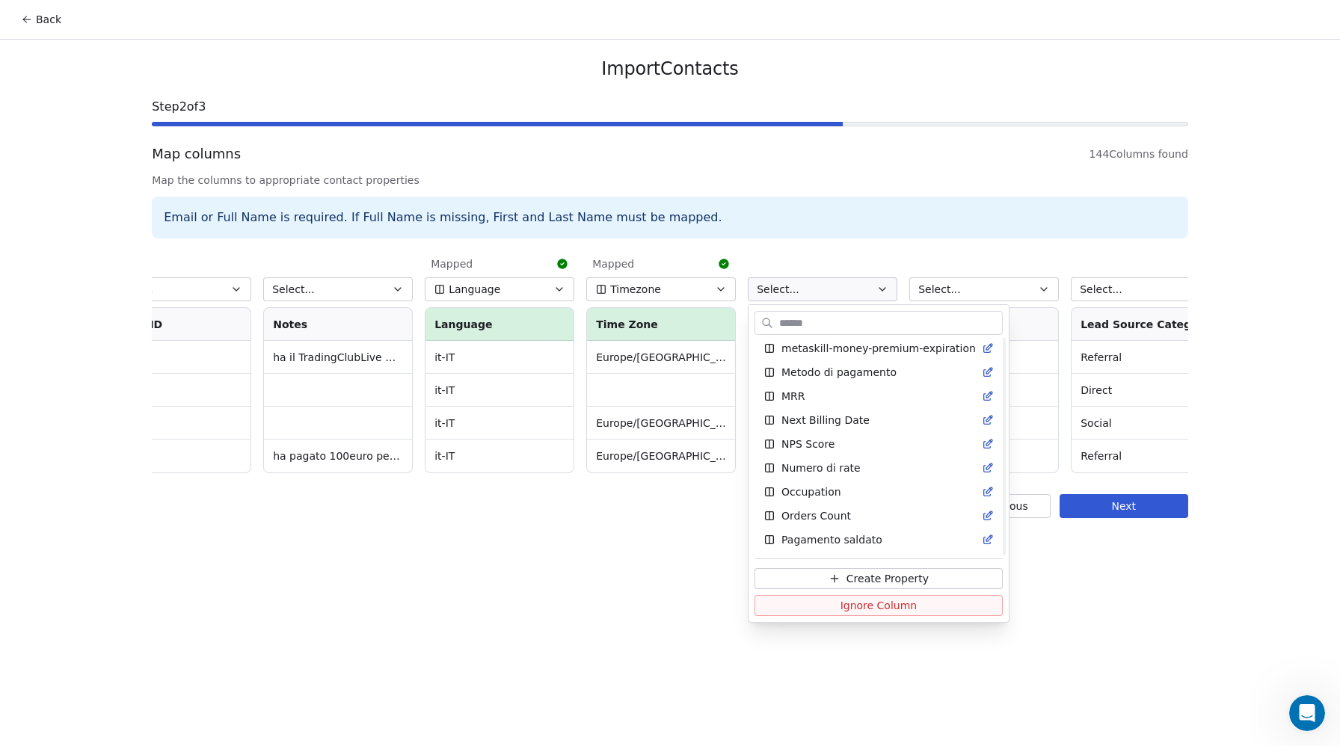
scroll to position [1374, 0]
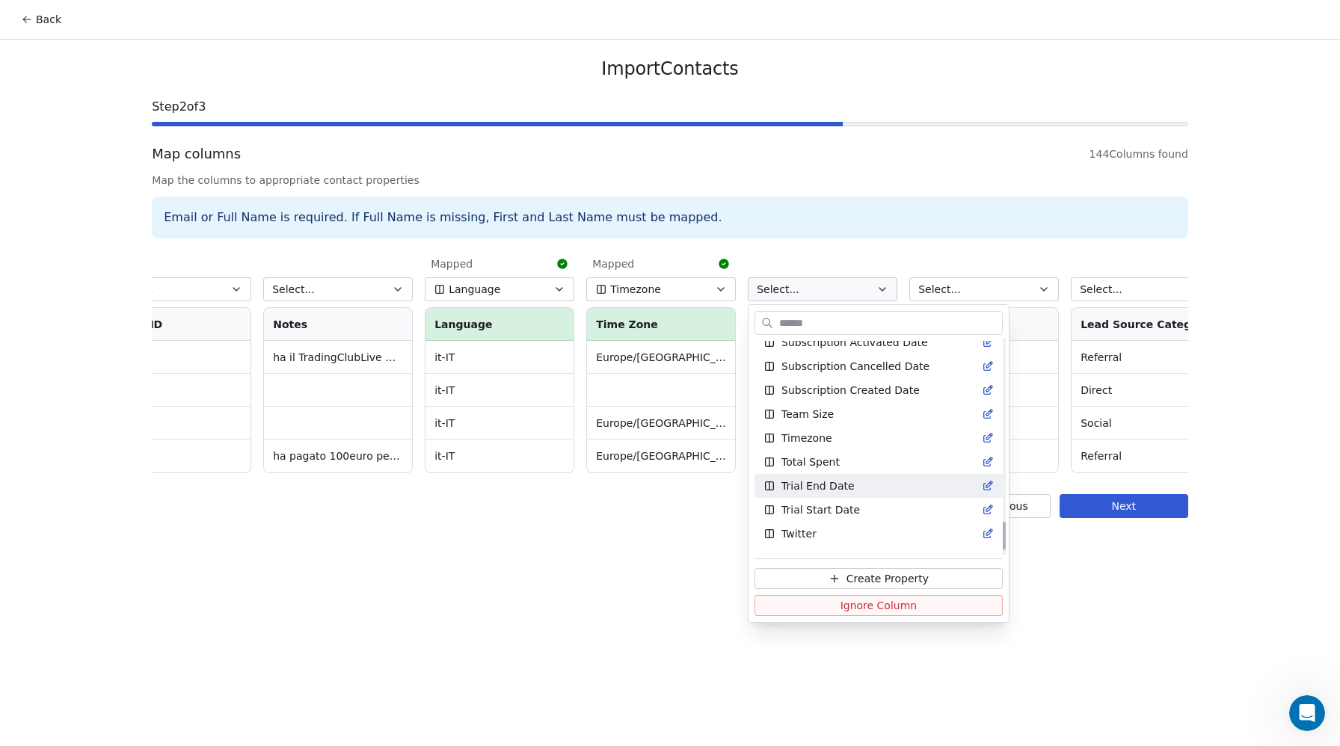
click at [517, 614] on html "Back Import Contacts Step 2 of 3 Map columns 144 Columns found Map the columns …" at bounding box center [670, 373] width 1340 height 746
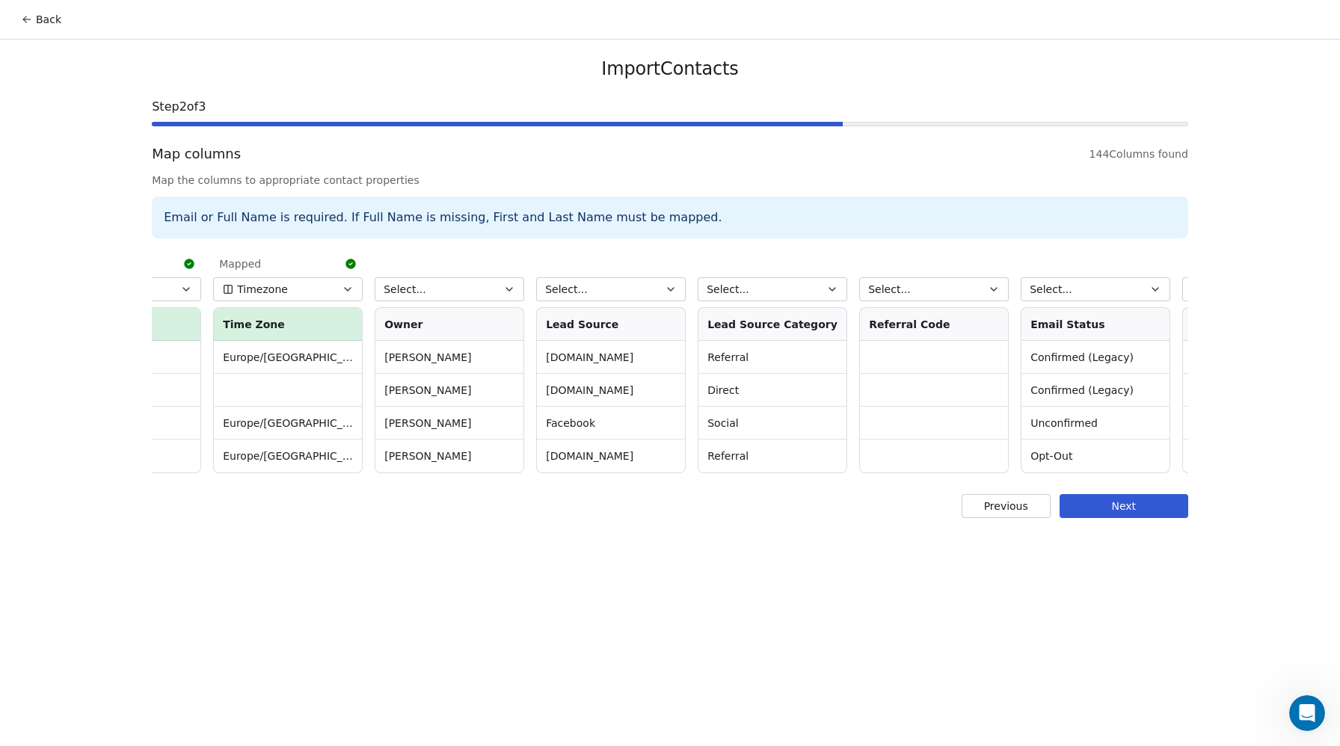
scroll to position [0, 13441]
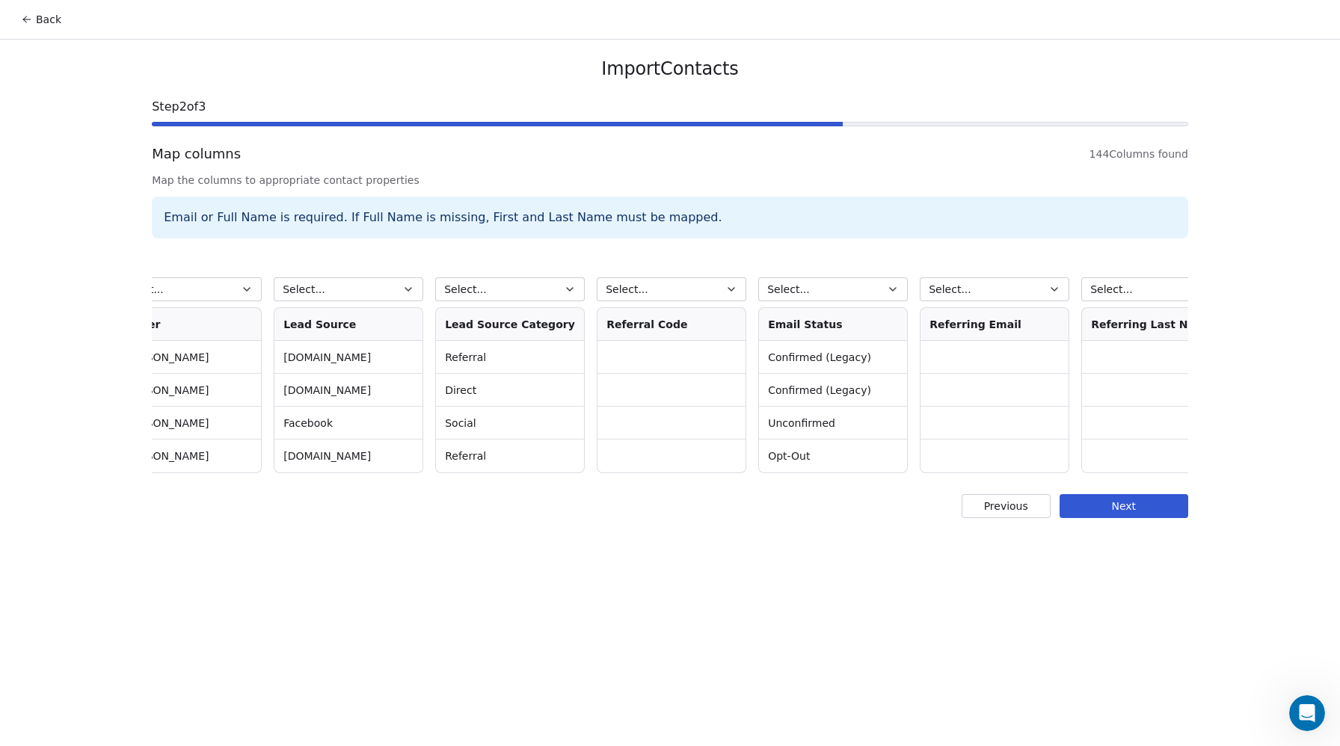
click at [804, 282] on span "Select..." at bounding box center [788, 289] width 43 height 15
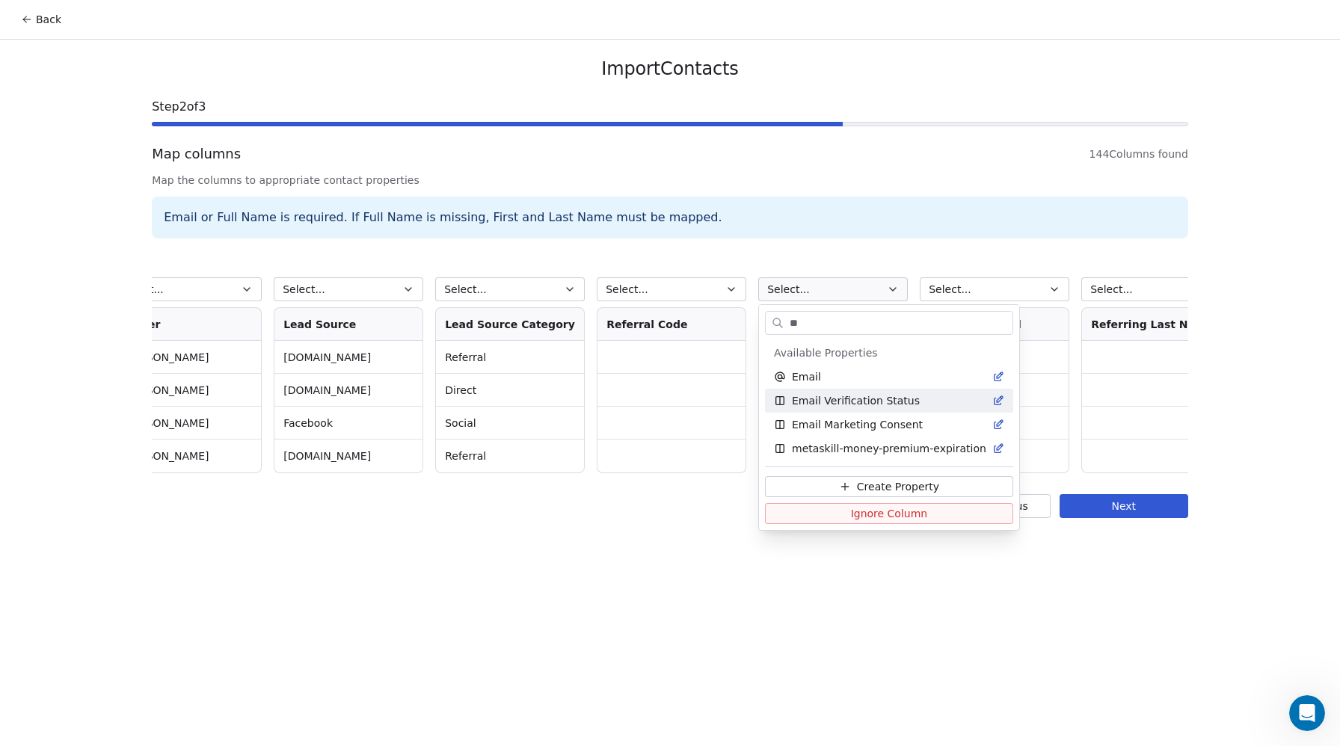
type input "**"
click at [872, 403] on span "Email Verification Status" at bounding box center [856, 400] width 128 height 15
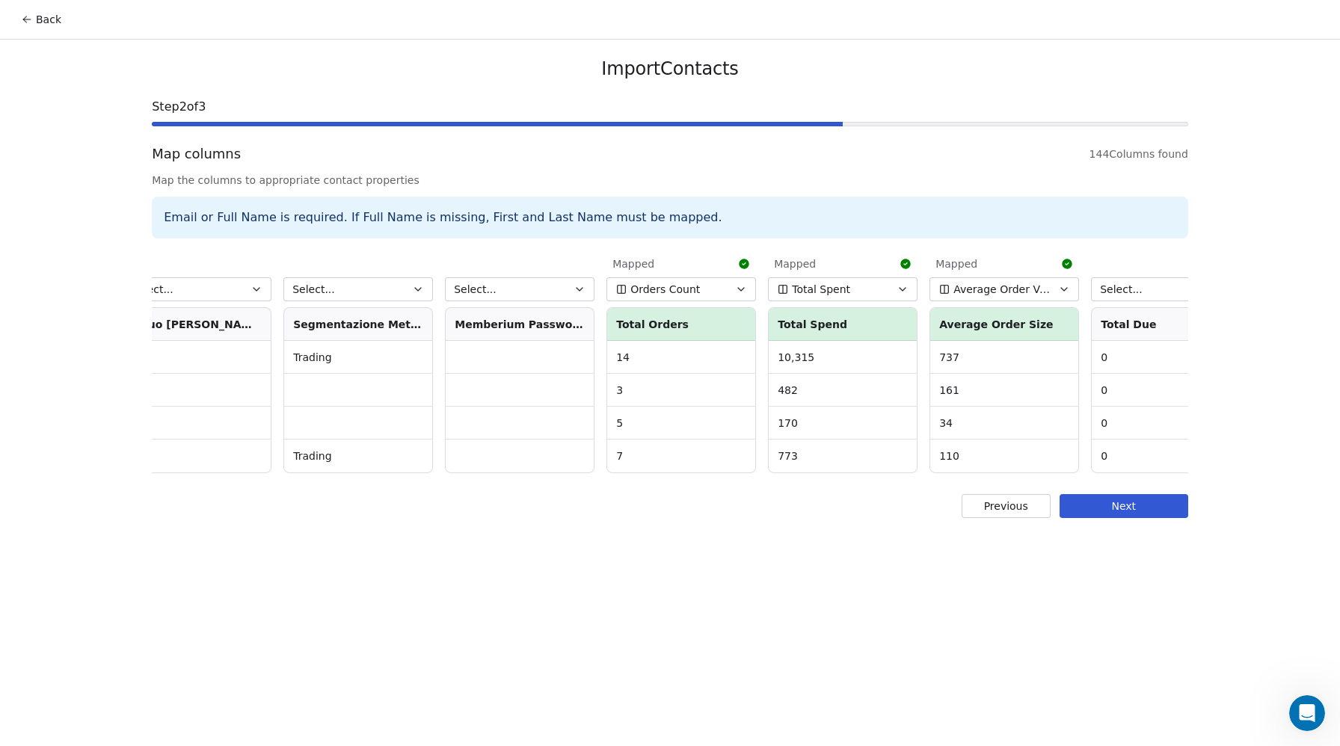
scroll to position [0, 17643]
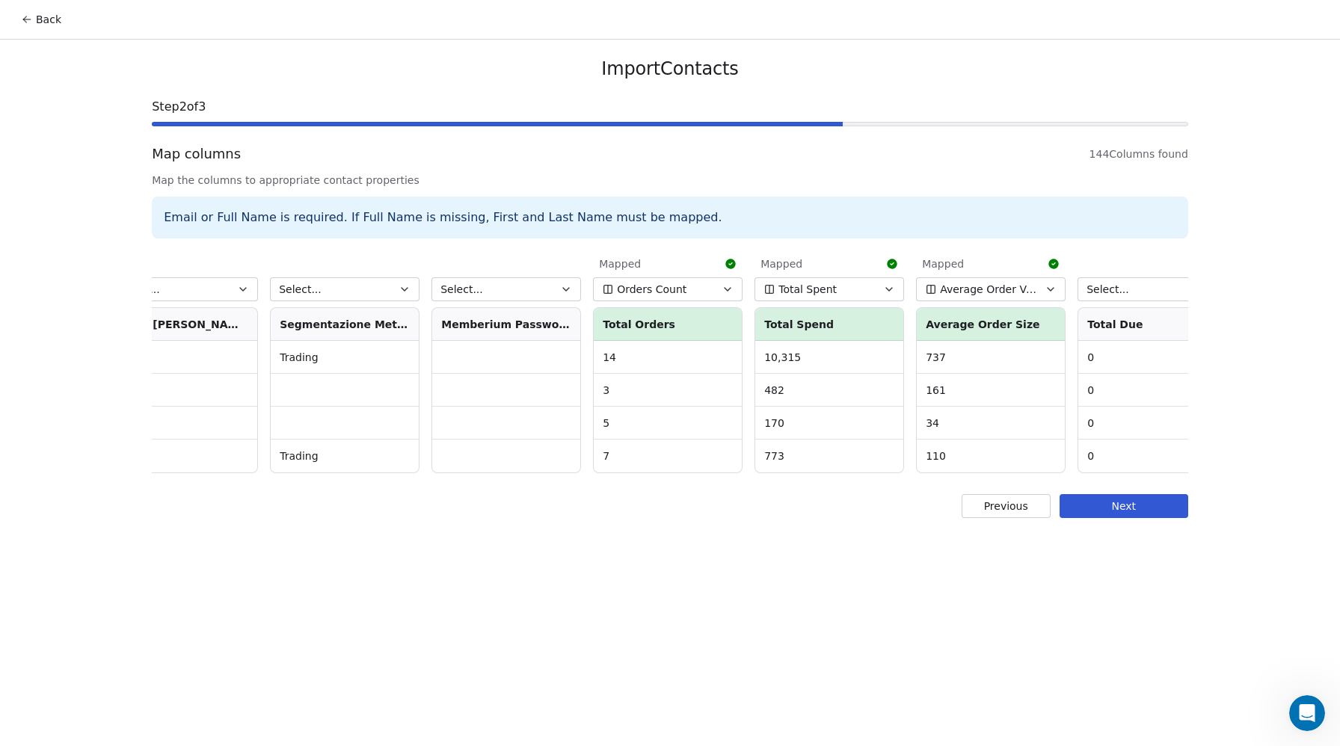
click at [975, 292] on span "Average Order Value" at bounding box center [988, 289] width 97 height 15
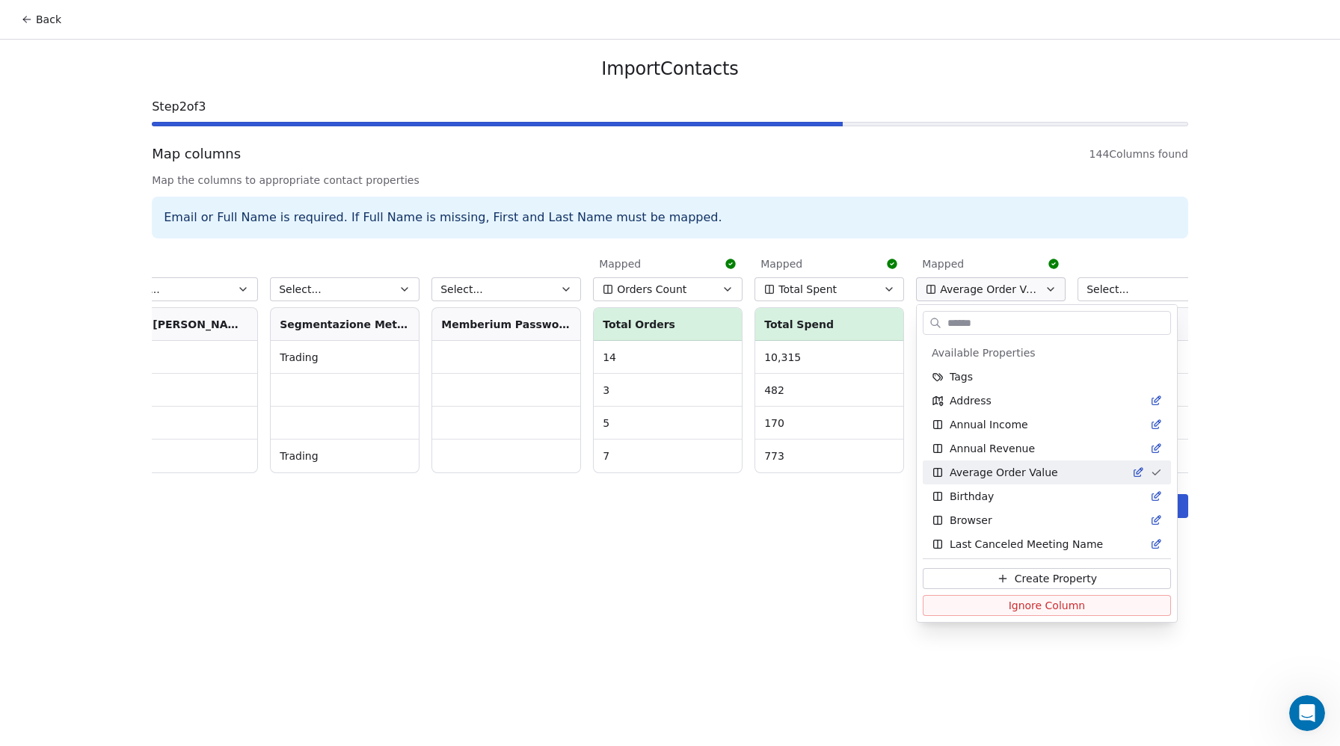
click at [928, 223] on html "Back Import Contacts Step 2 of 3 Map columns 144 Columns found Map the columns …" at bounding box center [670, 373] width 1340 height 746
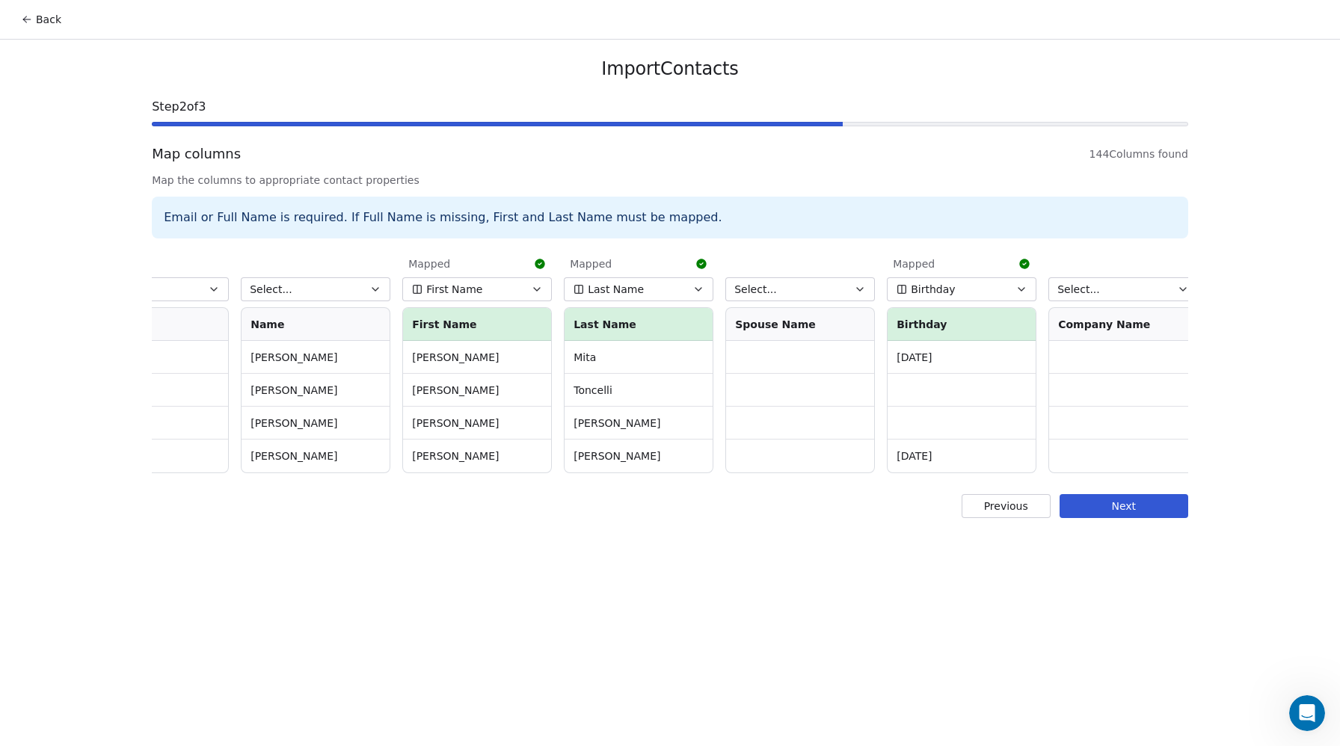
scroll to position [0, 0]
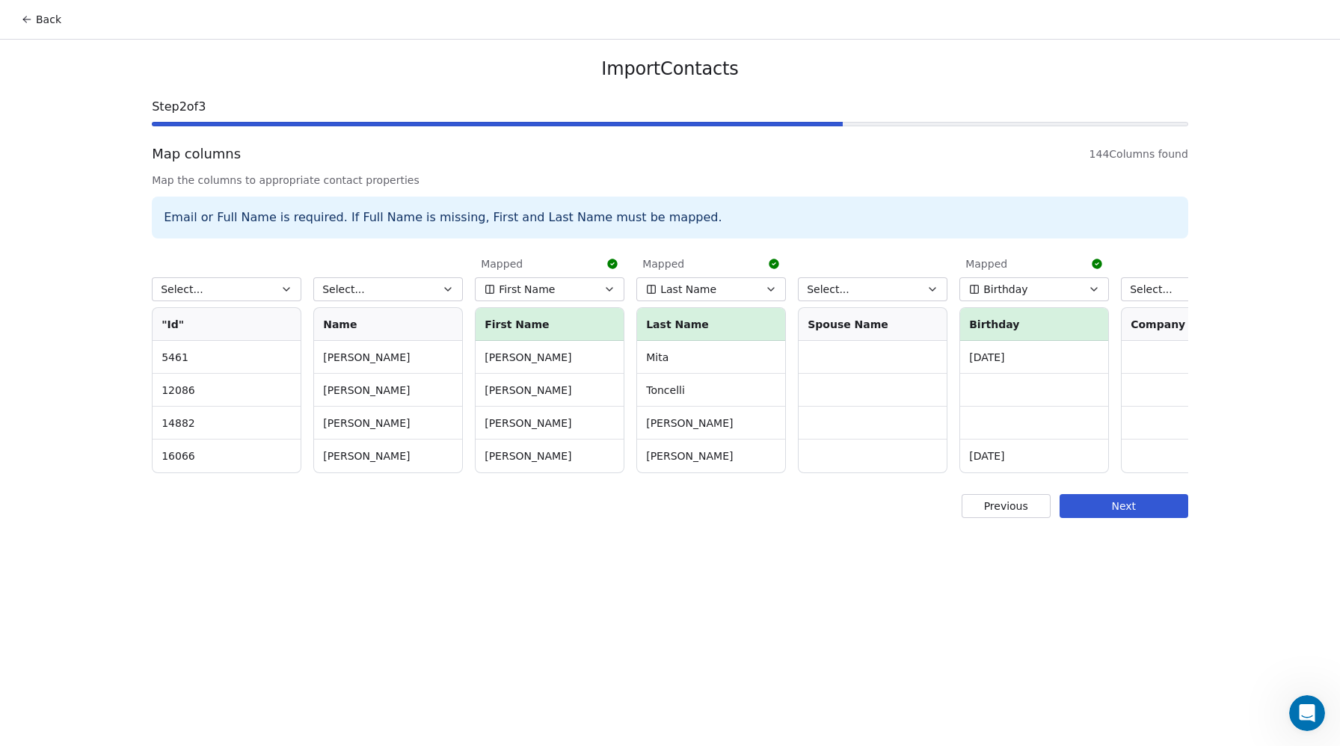
click at [232, 286] on button "Select..." at bounding box center [227, 289] width 150 height 24
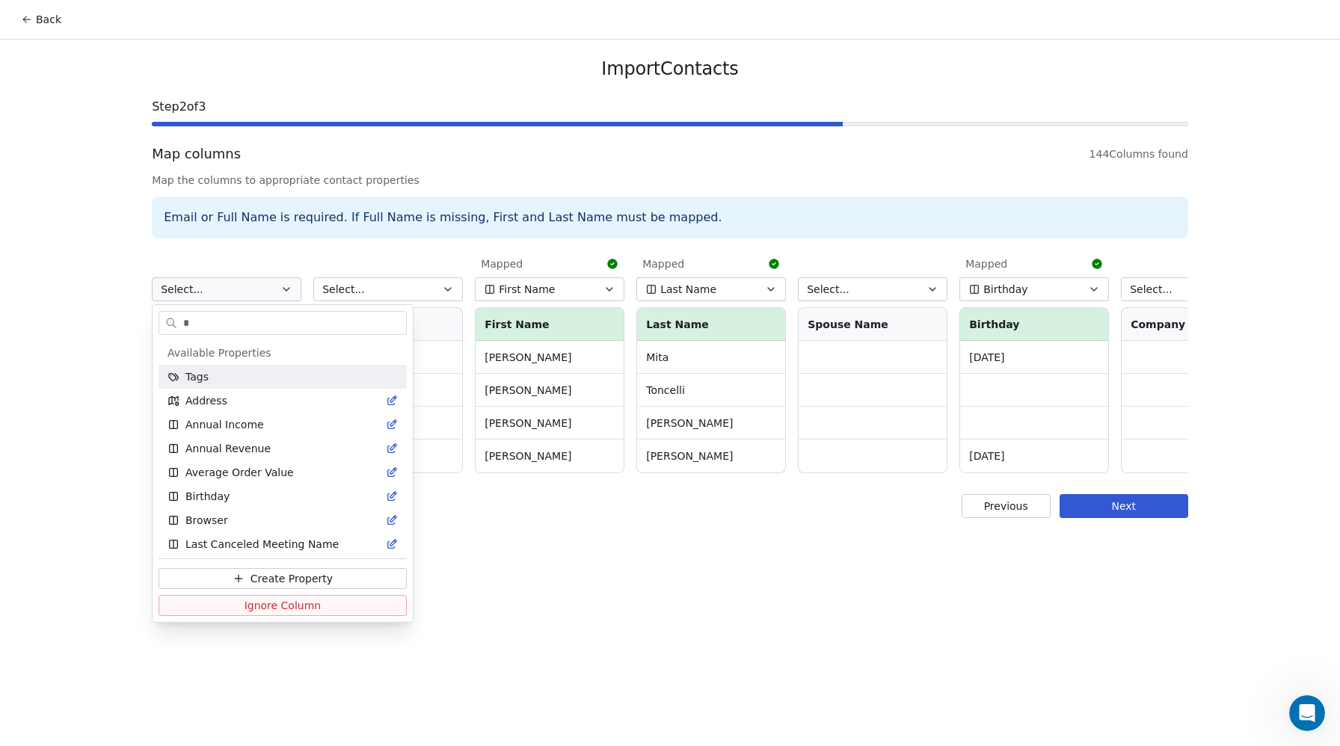
type input "**"
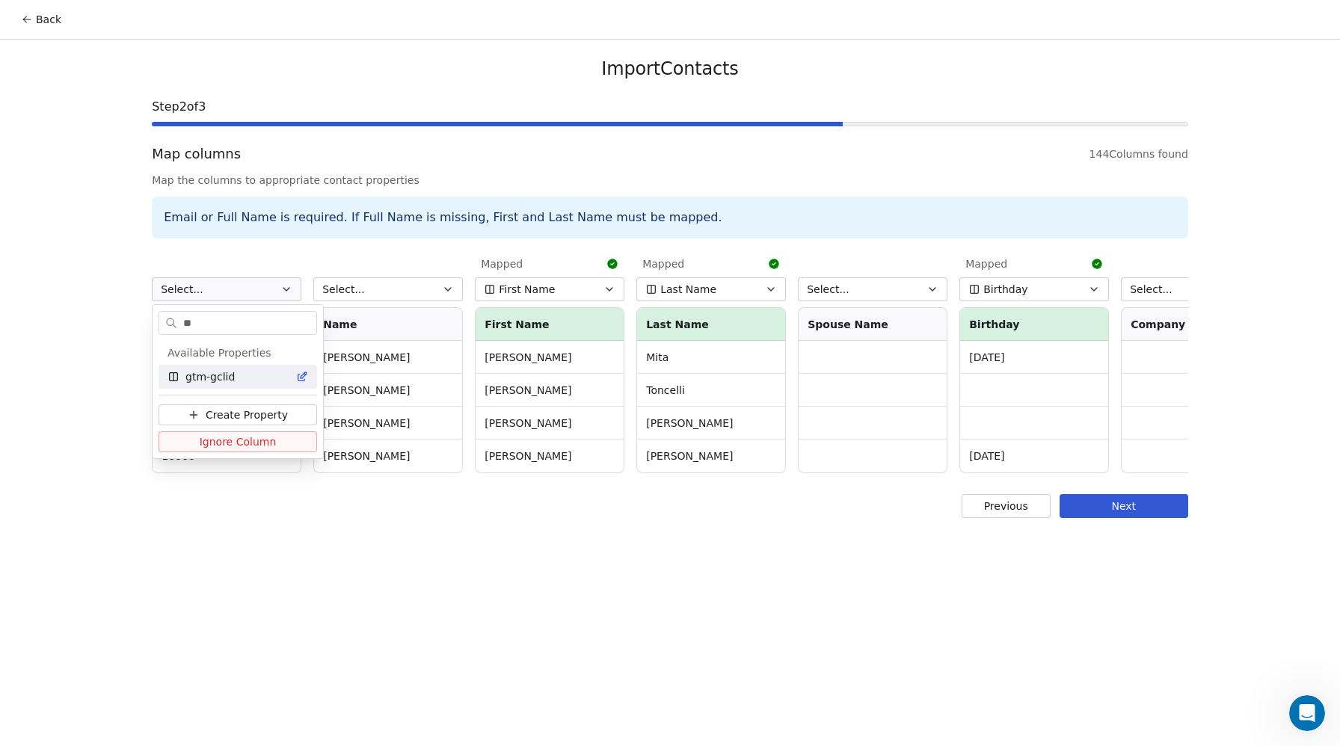
click at [194, 319] on input "**" at bounding box center [248, 323] width 136 height 22
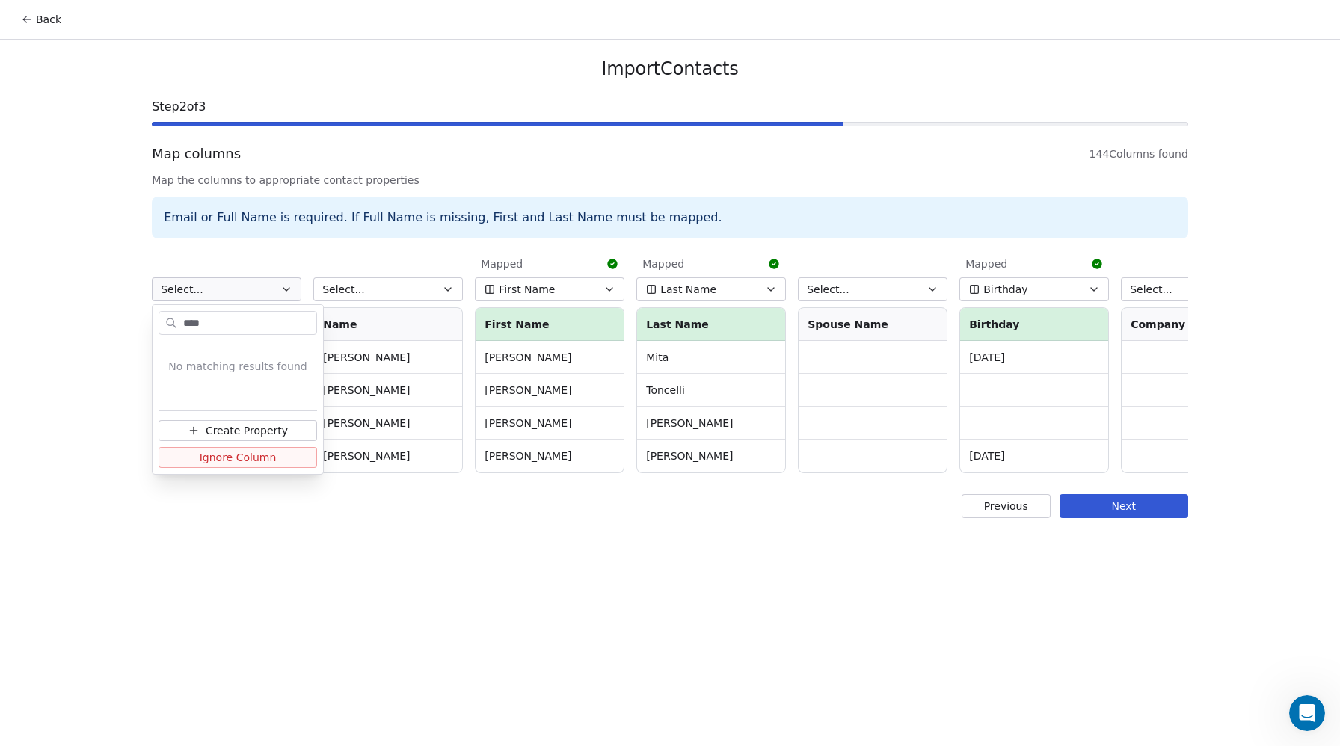
type input "****"
click at [255, 430] on span "Create Property" at bounding box center [247, 430] width 82 height 15
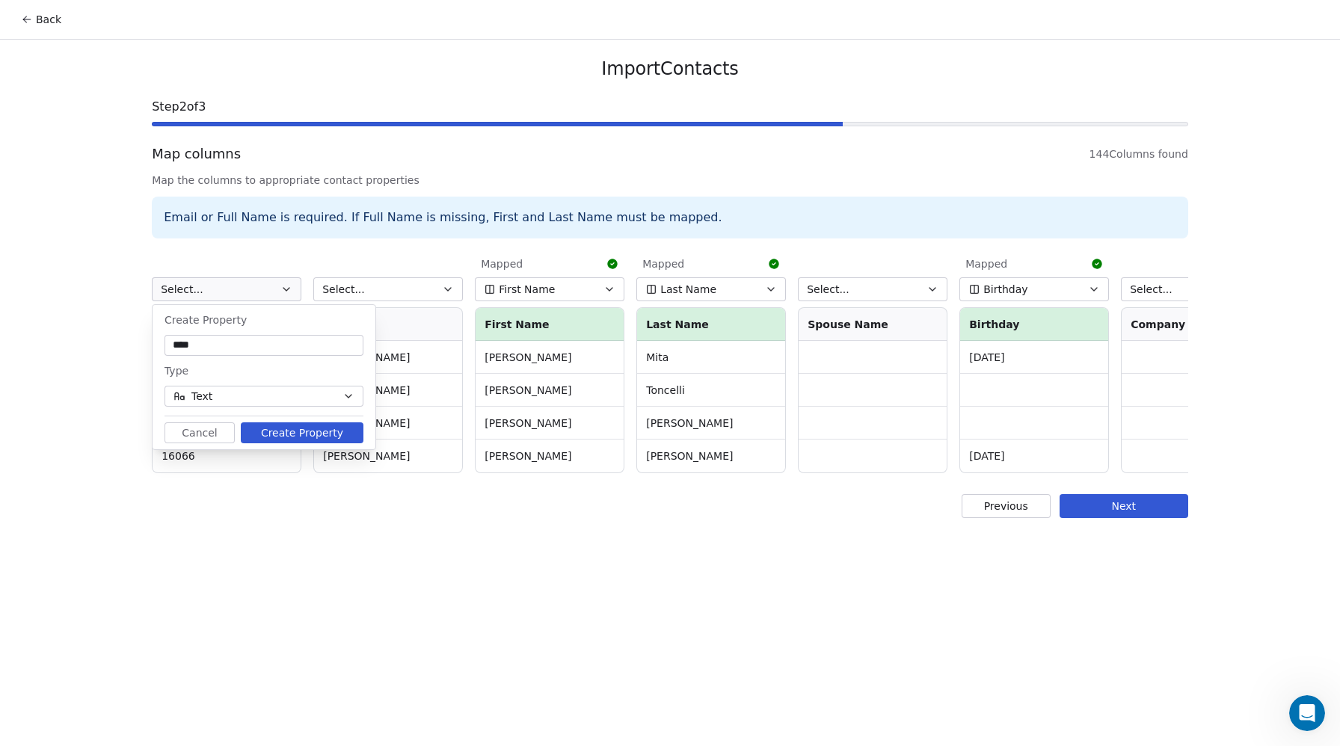
click at [221, 343] on input "****" at bounding box center [263, 345] width 193 height 15
type input "*******"
click at [216, 390] on button "Text" at bounding box center [263, 396] width 199 height 21
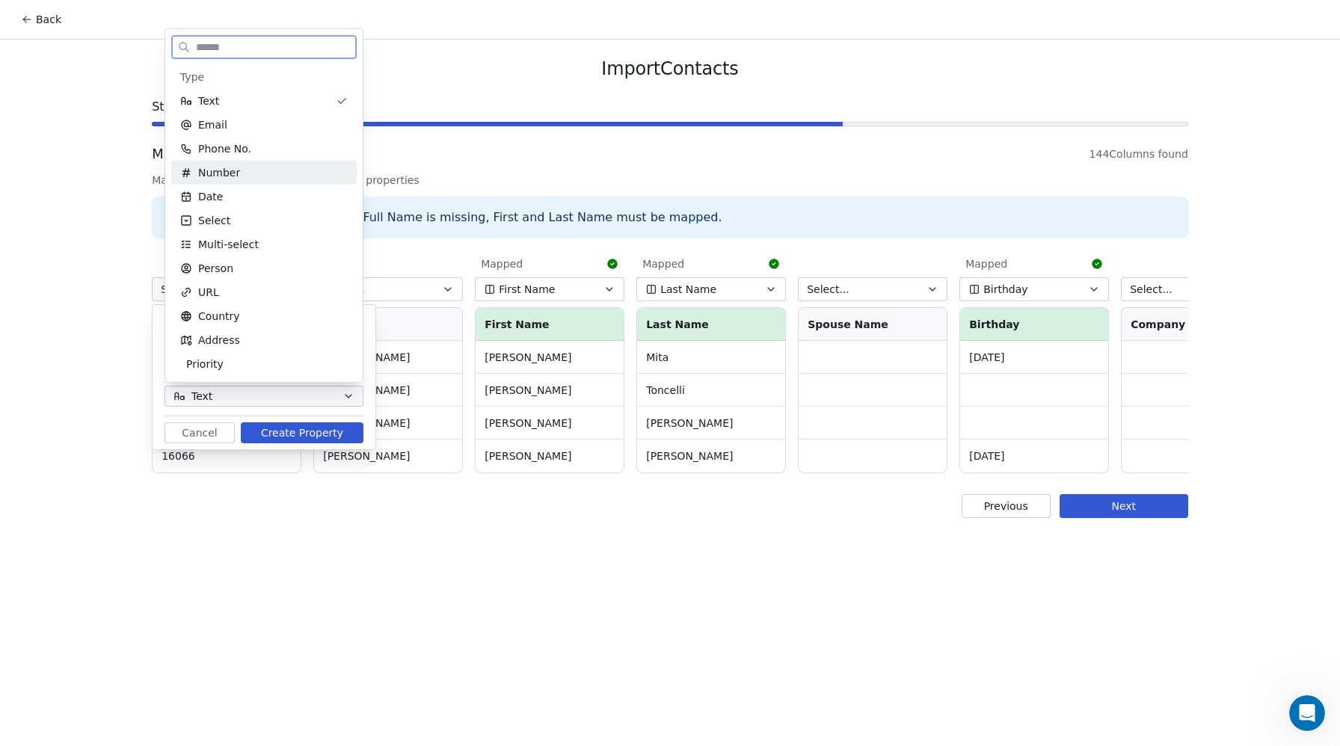
click at [213, 174] on span "Number" at bounding box center [219, 172] width 42 height 15
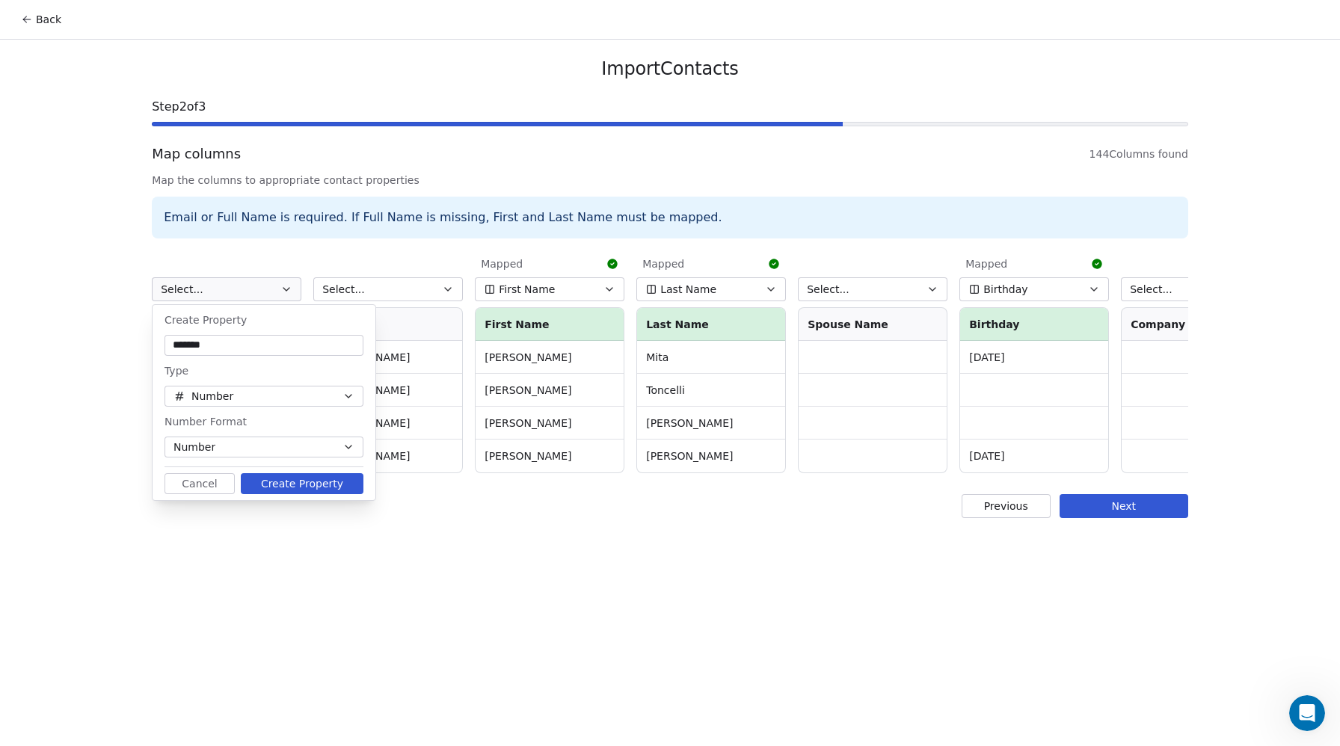
click at [318, 484] on button "Create Property" at bounding box center [302, 483] width 123 height 21
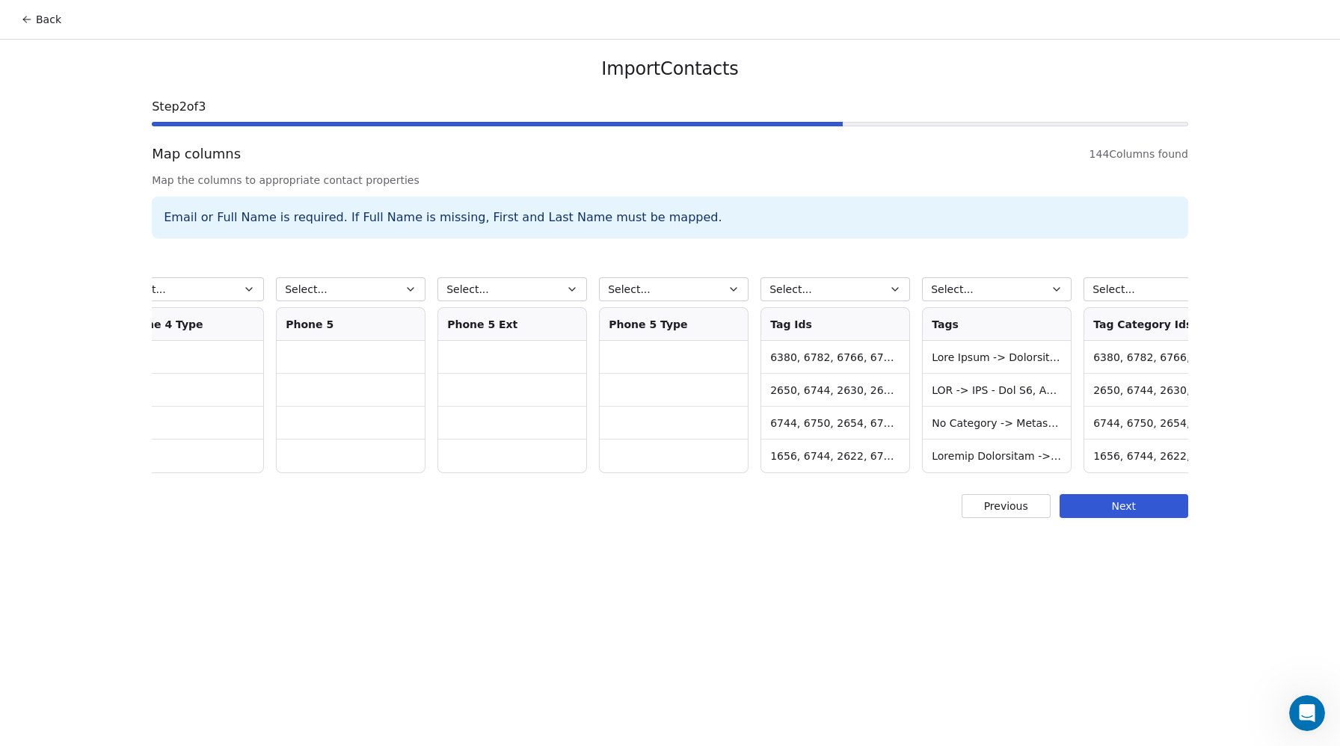
scroll to position [0, 9146]
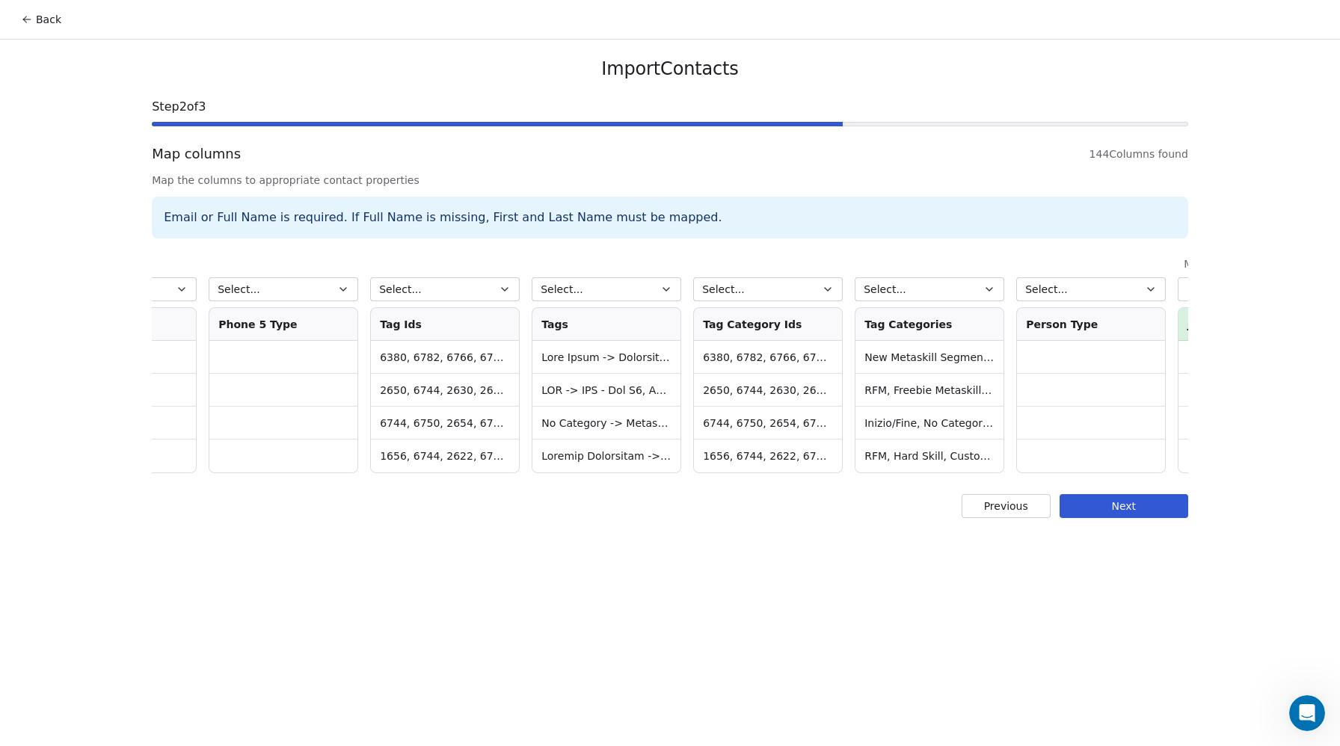
click at [413, 292] on span "Select..." at bounding box center [400, 289] width 43 height 15
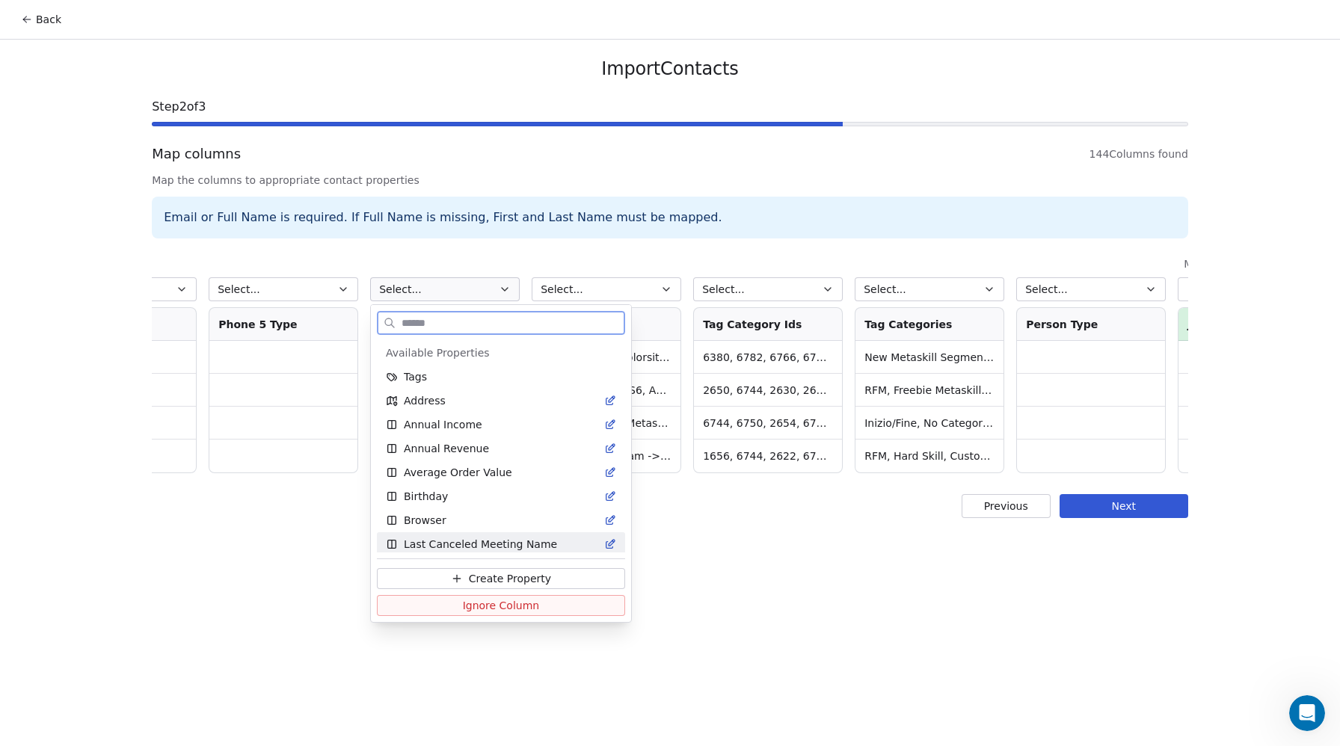
click at [495, 576] on span "Create Property" at bounding box center [510, 578] width 82 height 15
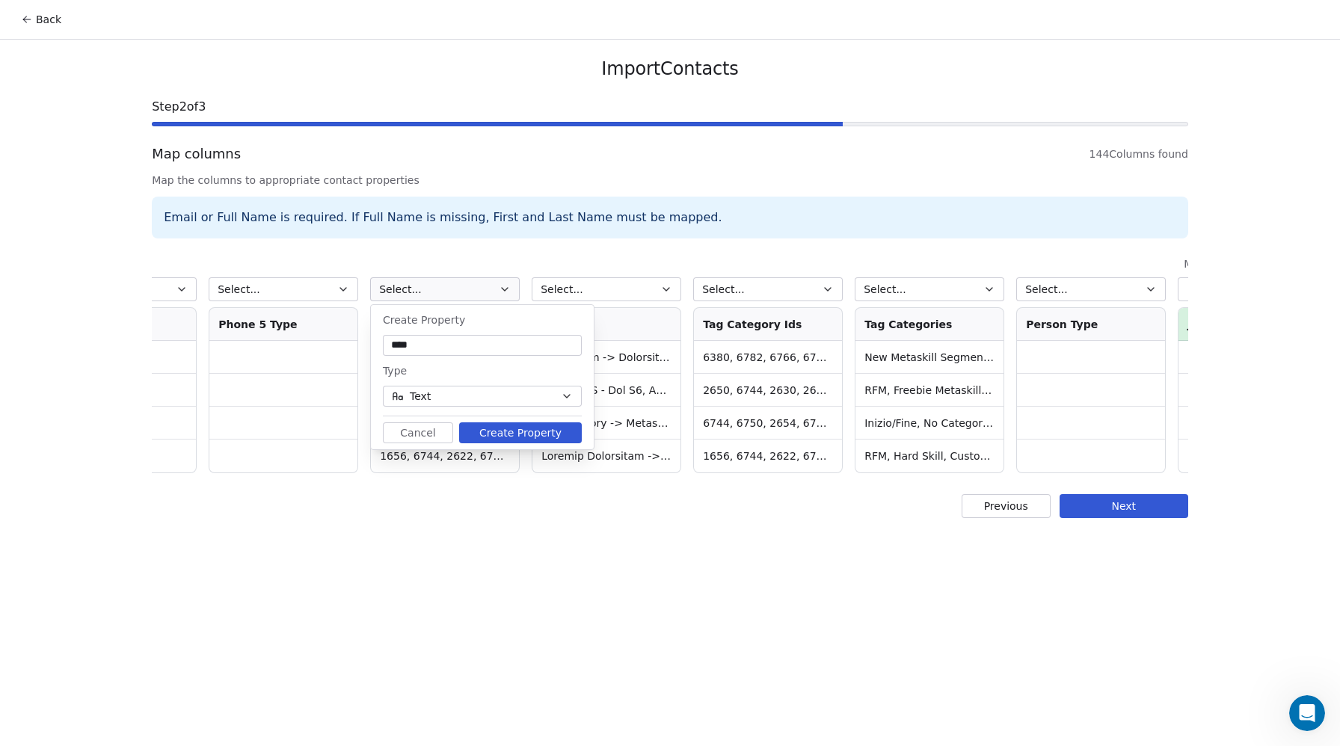
click at [422, 347] on input "****" at bounding box center [482, 345] width 193 height 15
type input "**********"
click at [427, 396] on span "Text" at bounding box center [420, 397] width 21 height 16
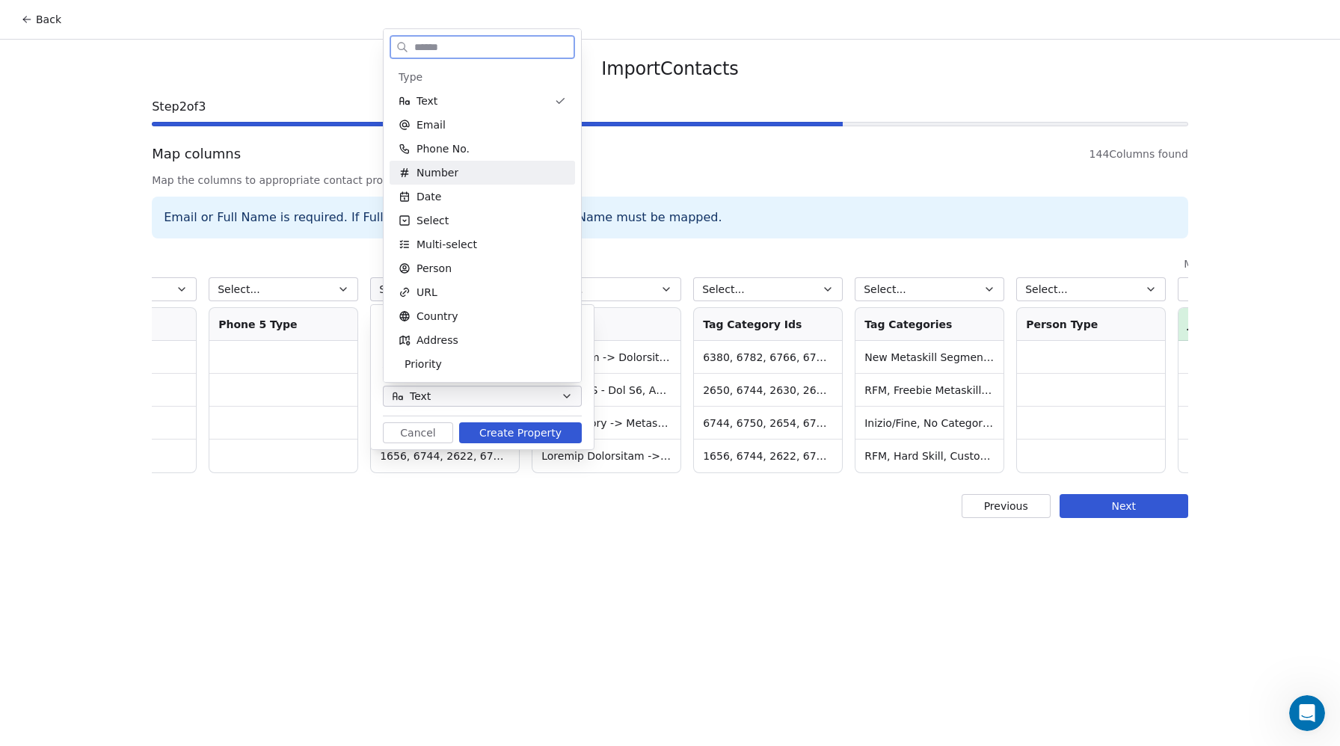
click at [440, 170] on span "Number" at bounding box center [437, 172] width 42 height 15
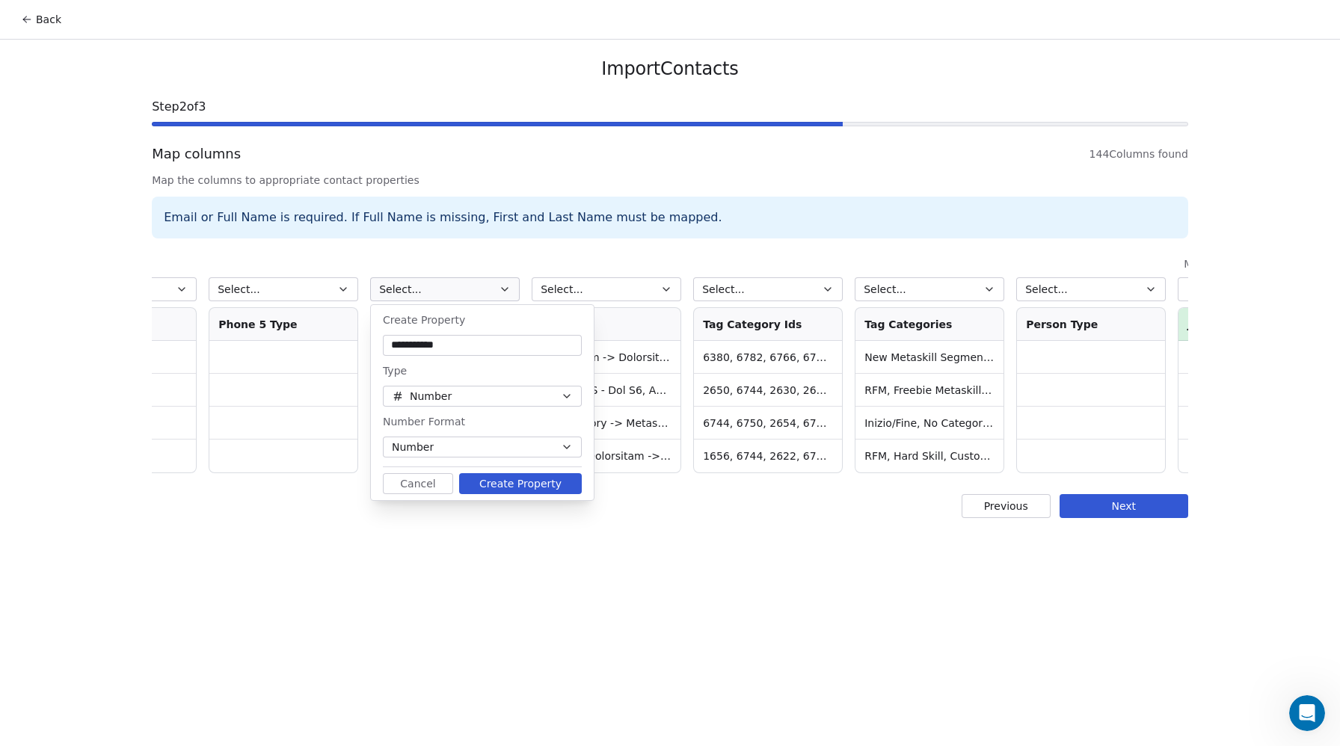
click at [517, 486] on button "Create Property" at bounding box center [520, 483] width 123 height 21
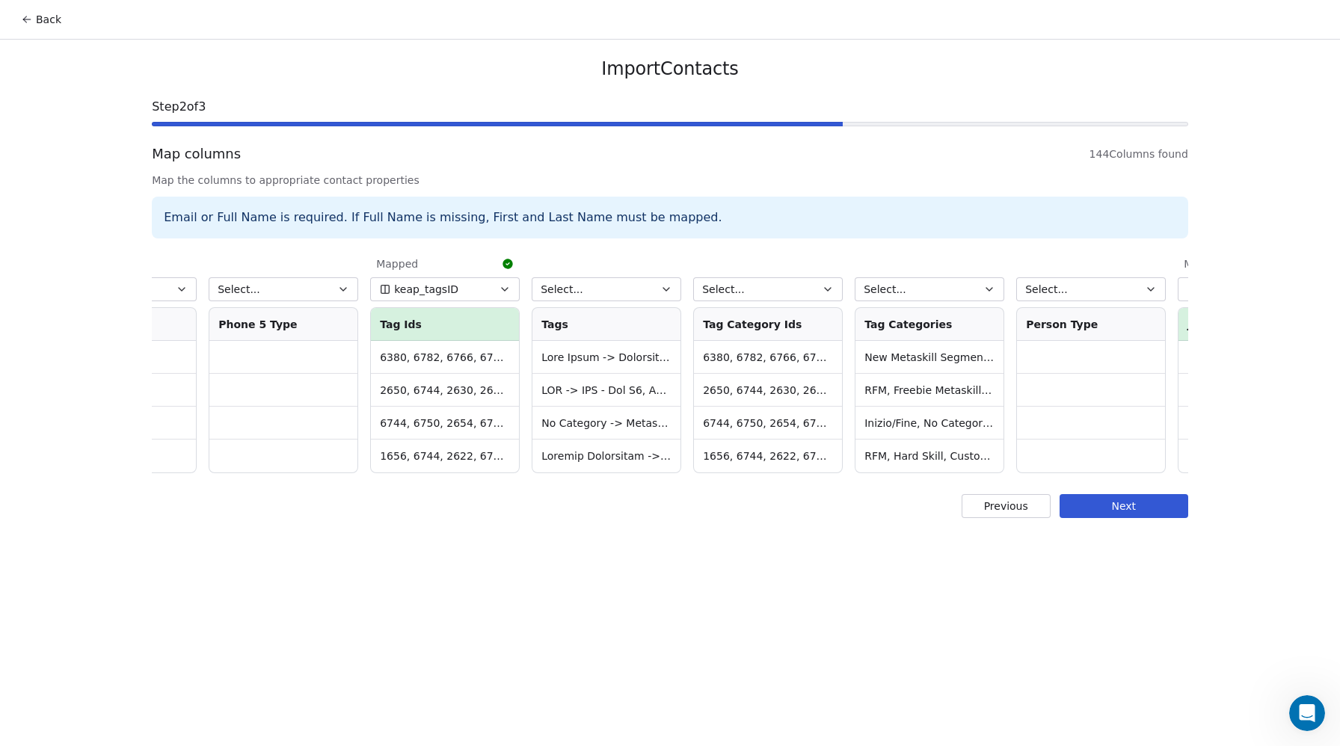
click at [443, 285] on span "keap_tagsID" at bounding box center [426, 289] width 64 height 15
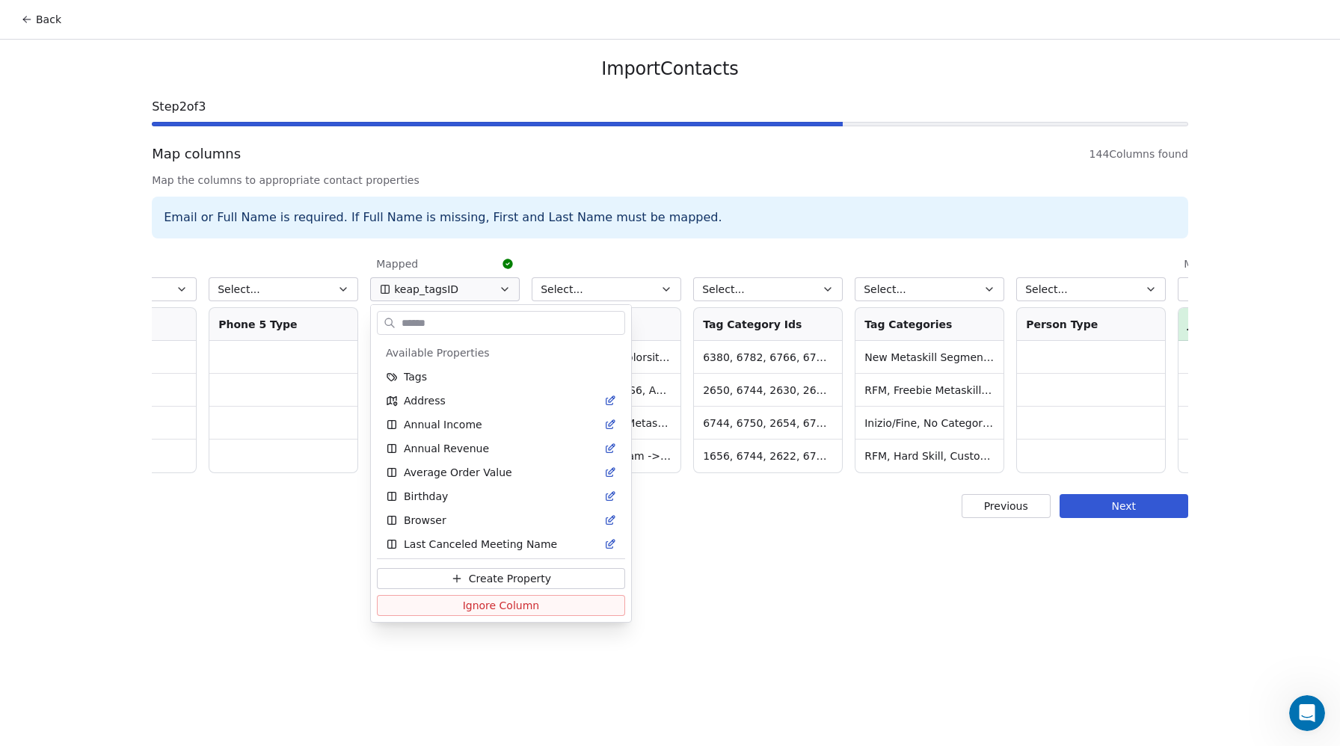
scroll to position [673, 0]
click at [586, 543] on icon "Suggestions" at bounding box center [592, 541] width 12 height 12
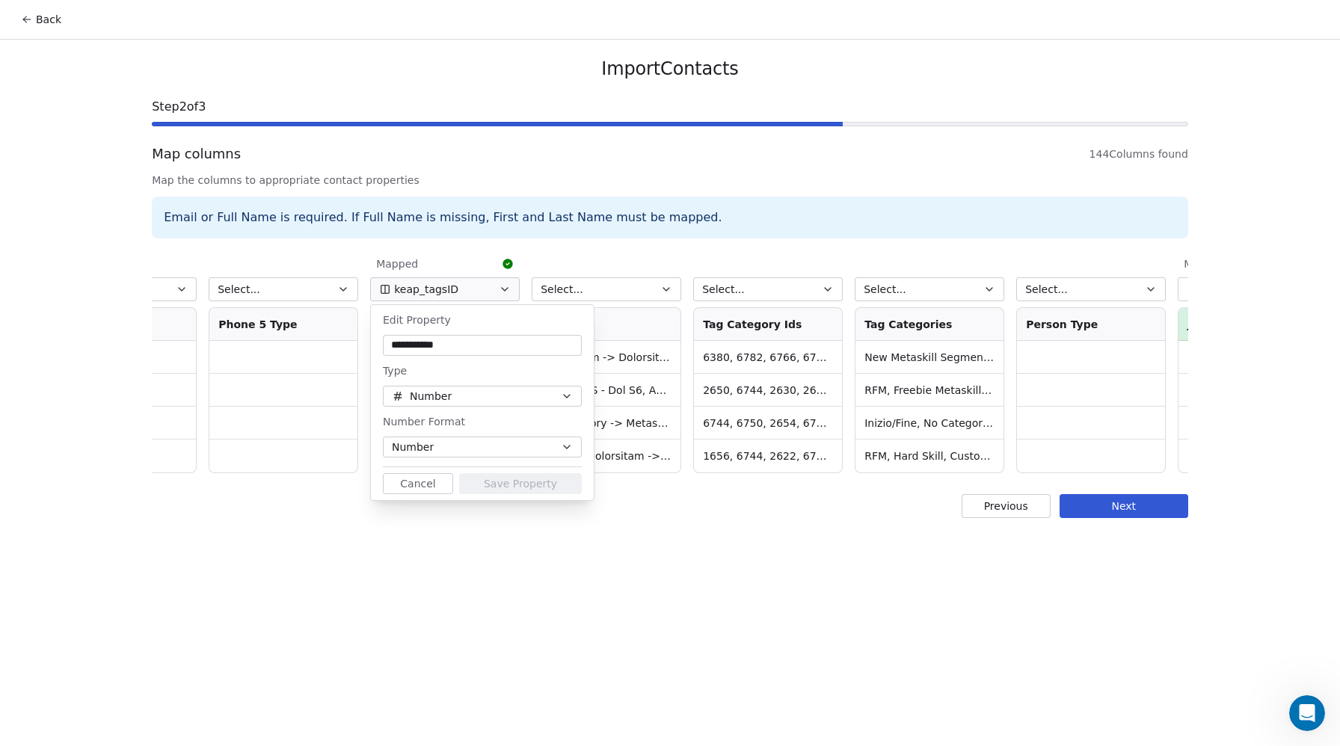
click at [439, 343] on input "**********" at bounding box center [482, 345] width 193 height 15
type input "**********"
click at [552, 487] on button "Save Property" at bounding box center [520, 483] width 123 height 21
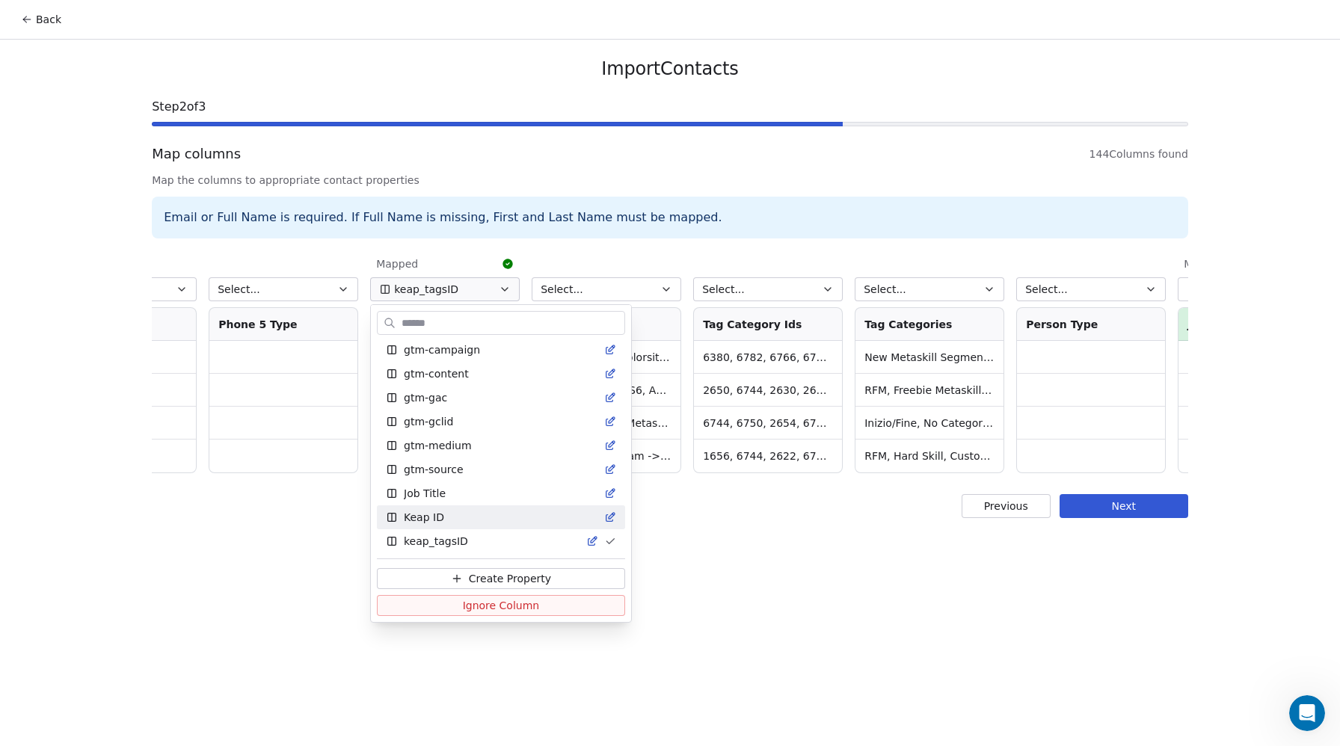
click at [732, 632] on html "Back Import Contacts Step 2 of 3 Map columns 144 Columns found Map the columns …" at bounding box center [670, 373] width 1340 height 746
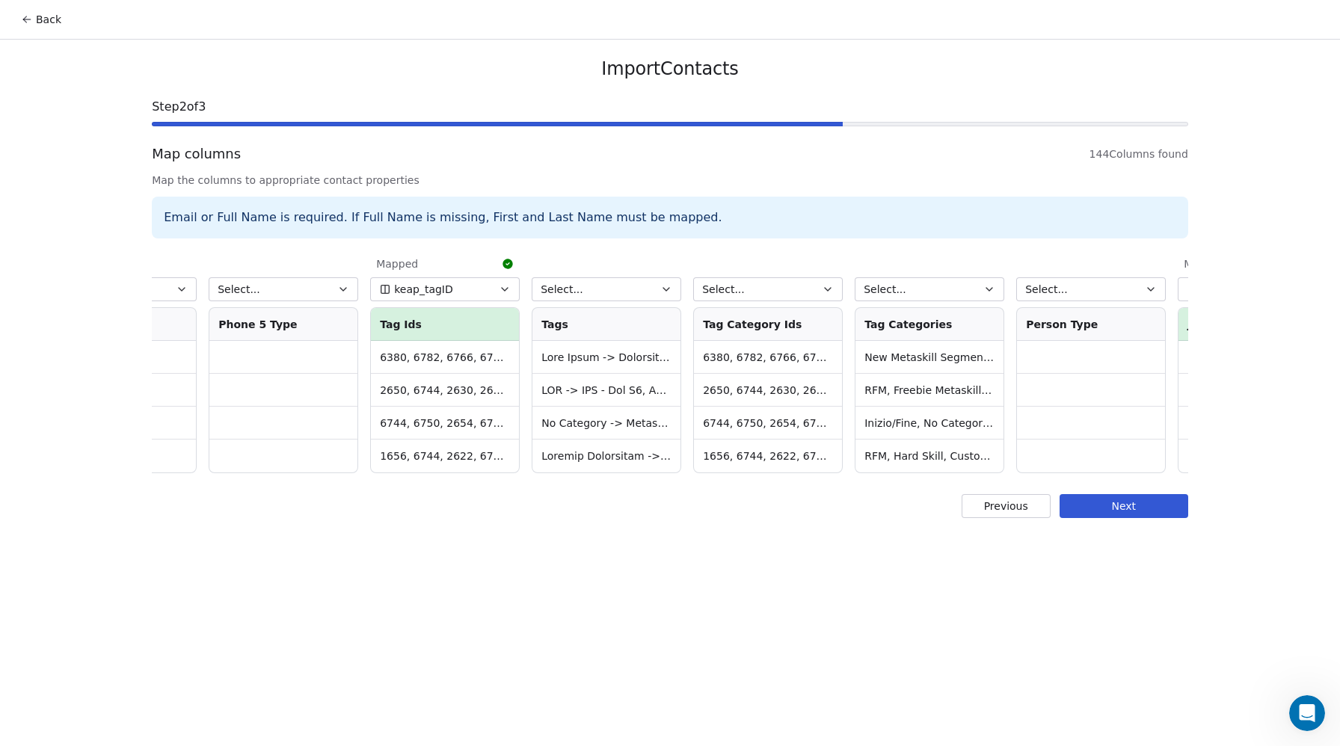
click at [572, 287] on span "Select..." at bounding box center [561, 289] width 43 height 15
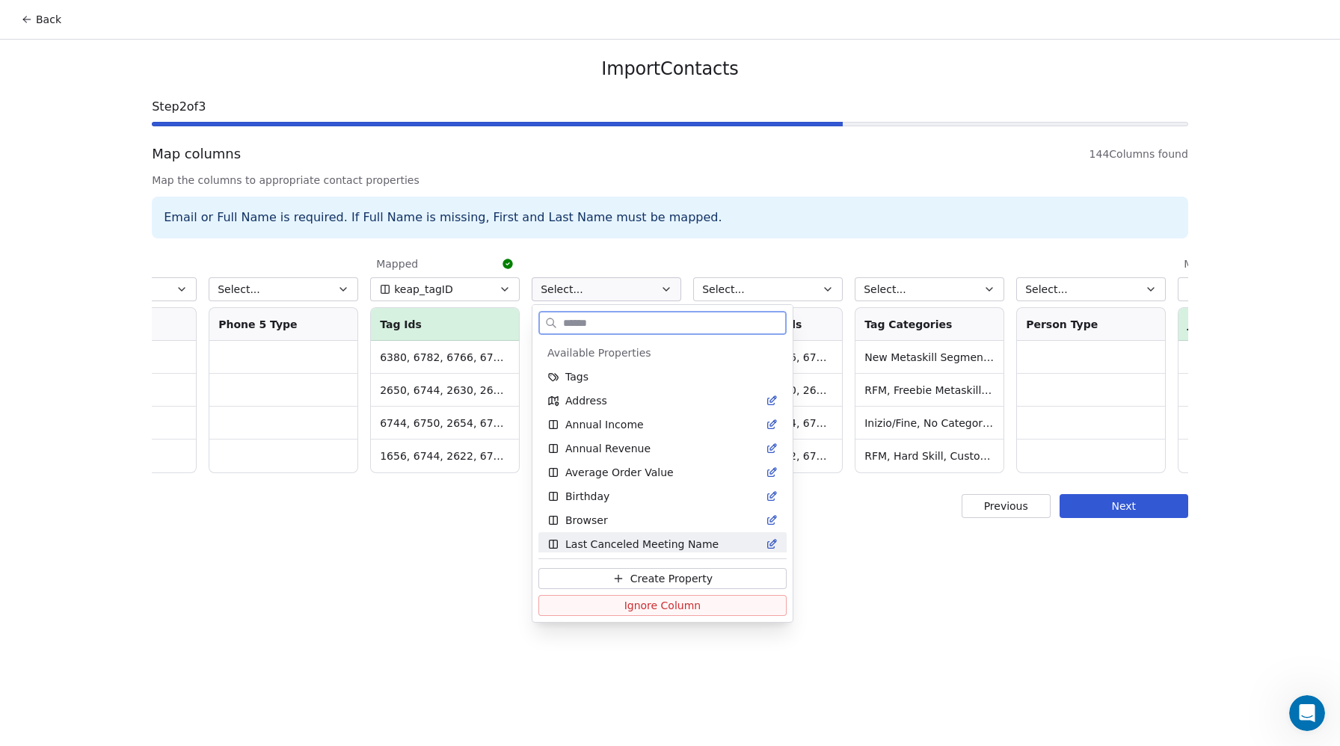
click at [662, 576] on span "Create Property" at bounding box center [671, 578] width 82 height 15
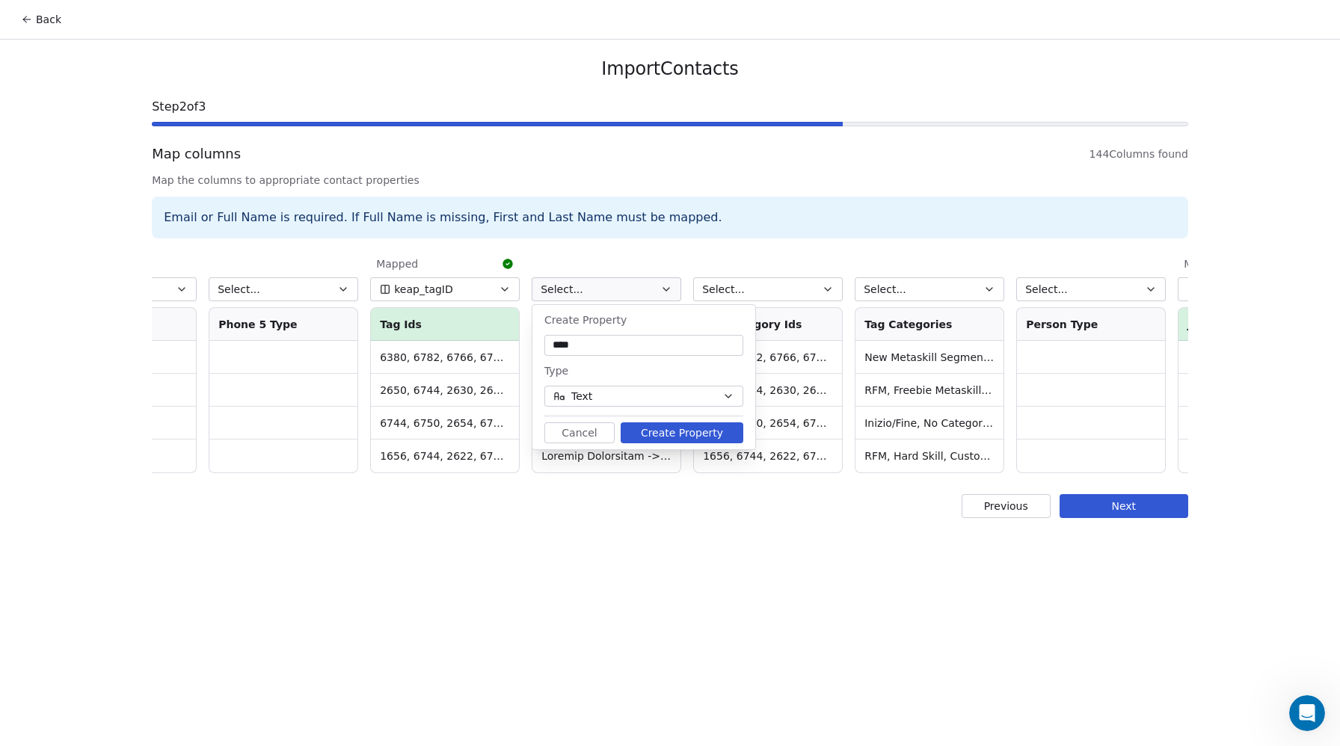
click at [577, 348] on input "****" at bounding box center [643, 345] width 193 height 15
click at [554, 344] on input "****" at bounding box center [643, 345] width 193 height 15
type input "*********"
click at [668, 429] on button "Create Property" at bounding box center [681, 432] width 123 height 21
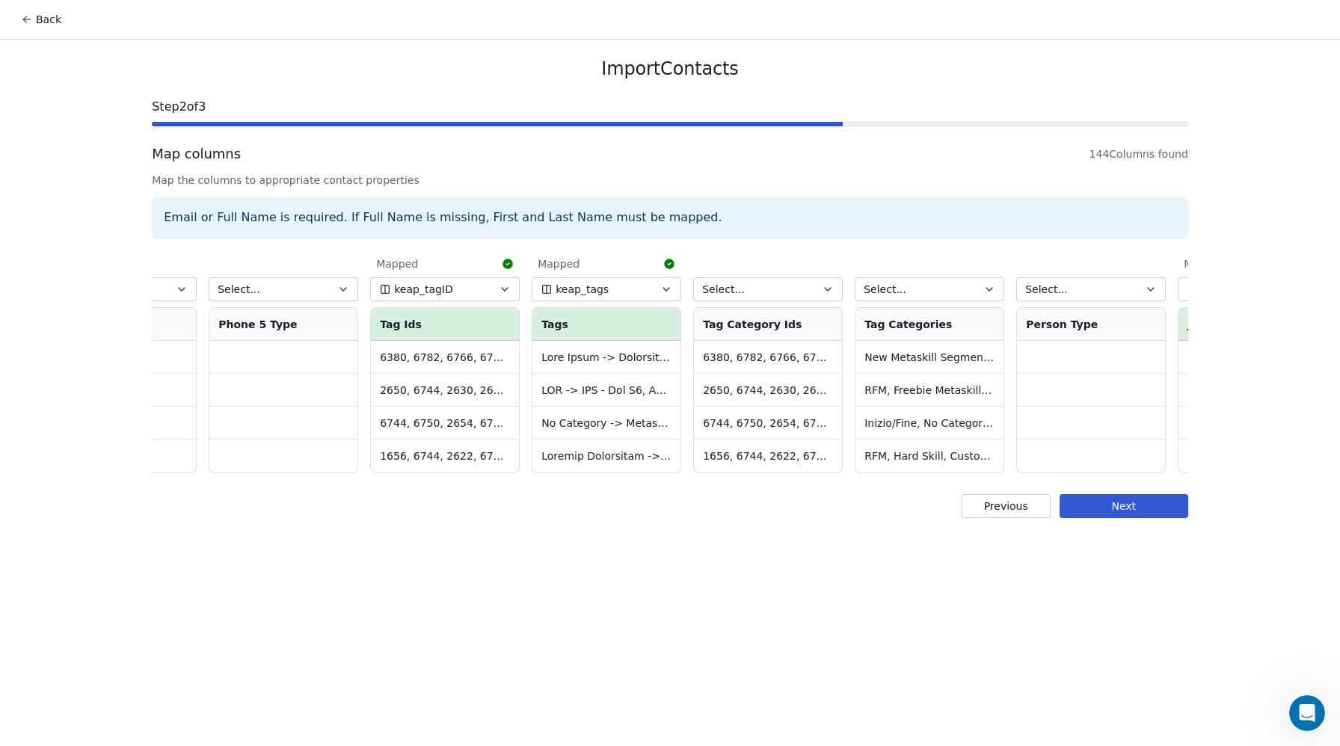
click at [1145, 499] on button "Next" at bounding box center [1123, 506] width 129 height 24
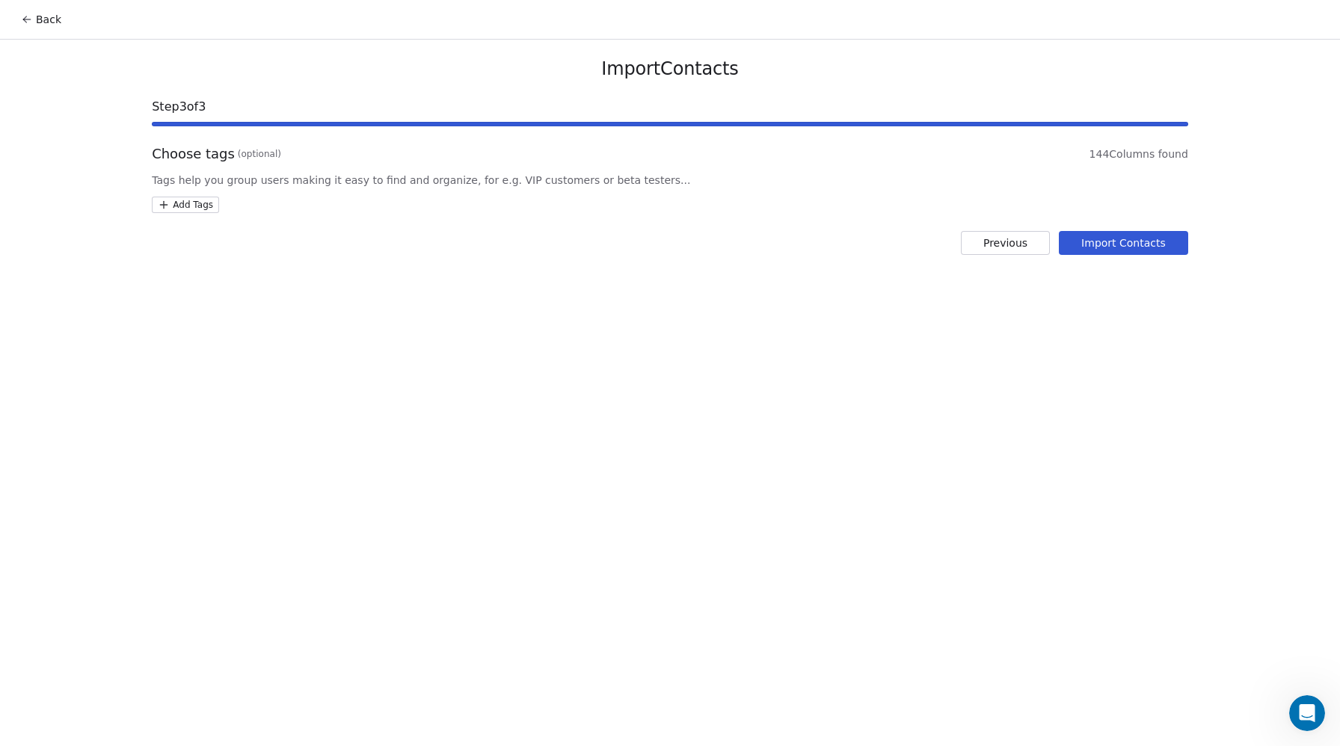
click at [194, 203] on html "Back Import Contacts Step 3 of 3 Choose tags (optional) 144 Columns found Tags …" at bounding box center [670, 373] width 1340 height 746
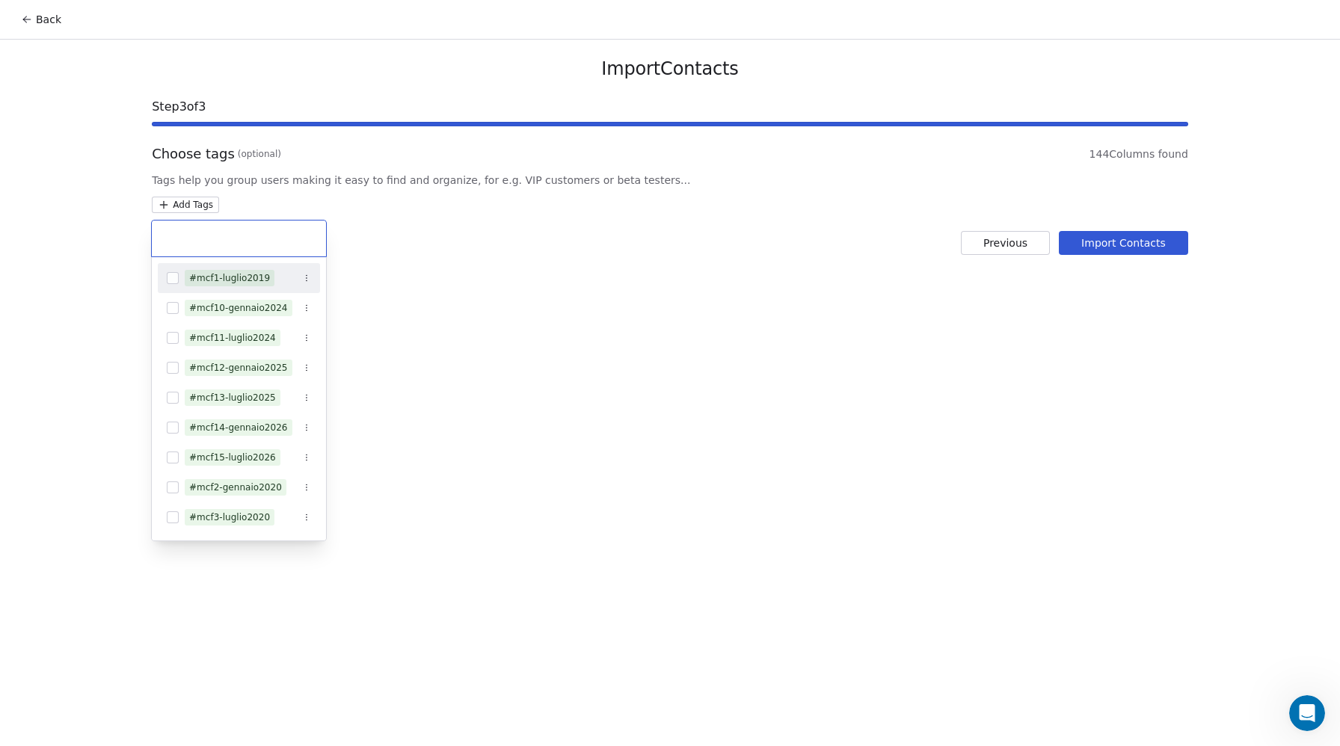
click at [169, 204] on html "Back Import Contacts Step 3 of 3 Choose tags (optional) 144 Columns found Tags …" at bounding box center [670, 373] width 1340 height 746
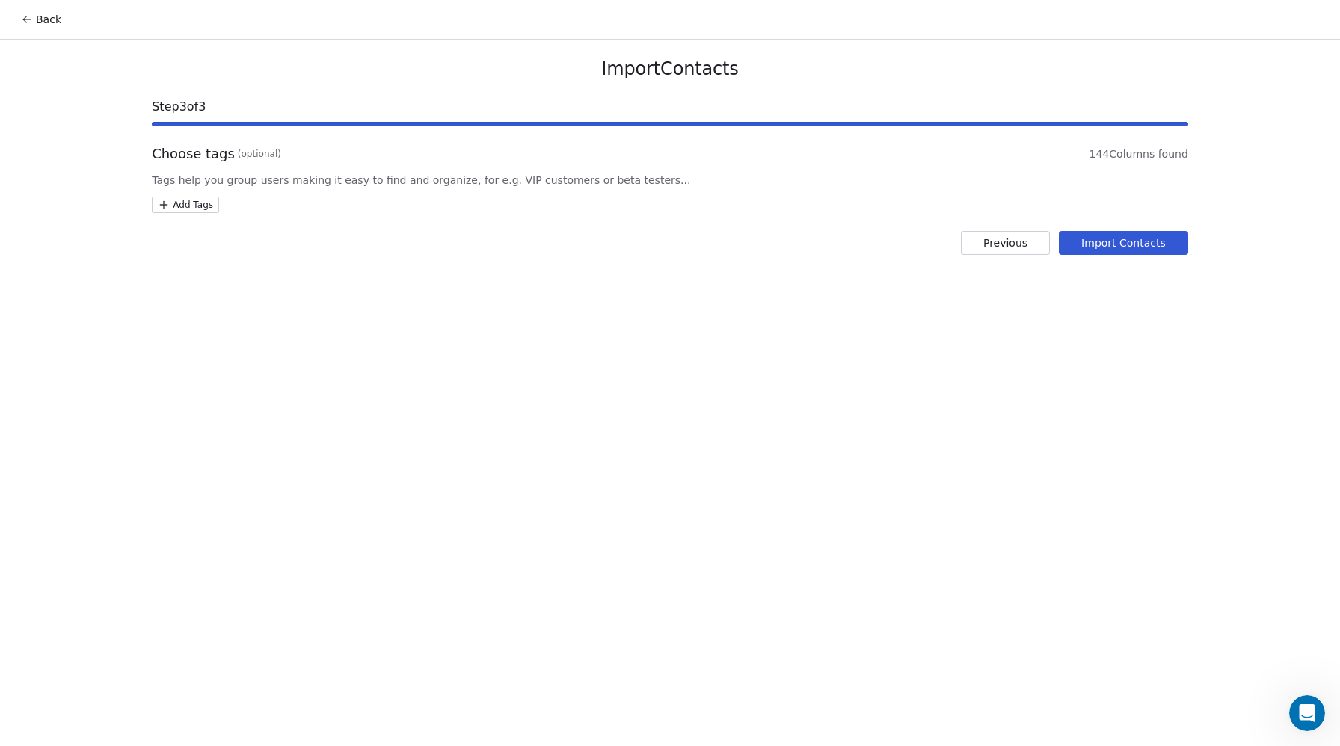
click at [169, 204] on html "Back Import Contacts Step 3 of 3 Choose tags (optional) 144 Columns found Tags …" at bounding box center [670, 373] width 1340 height 746
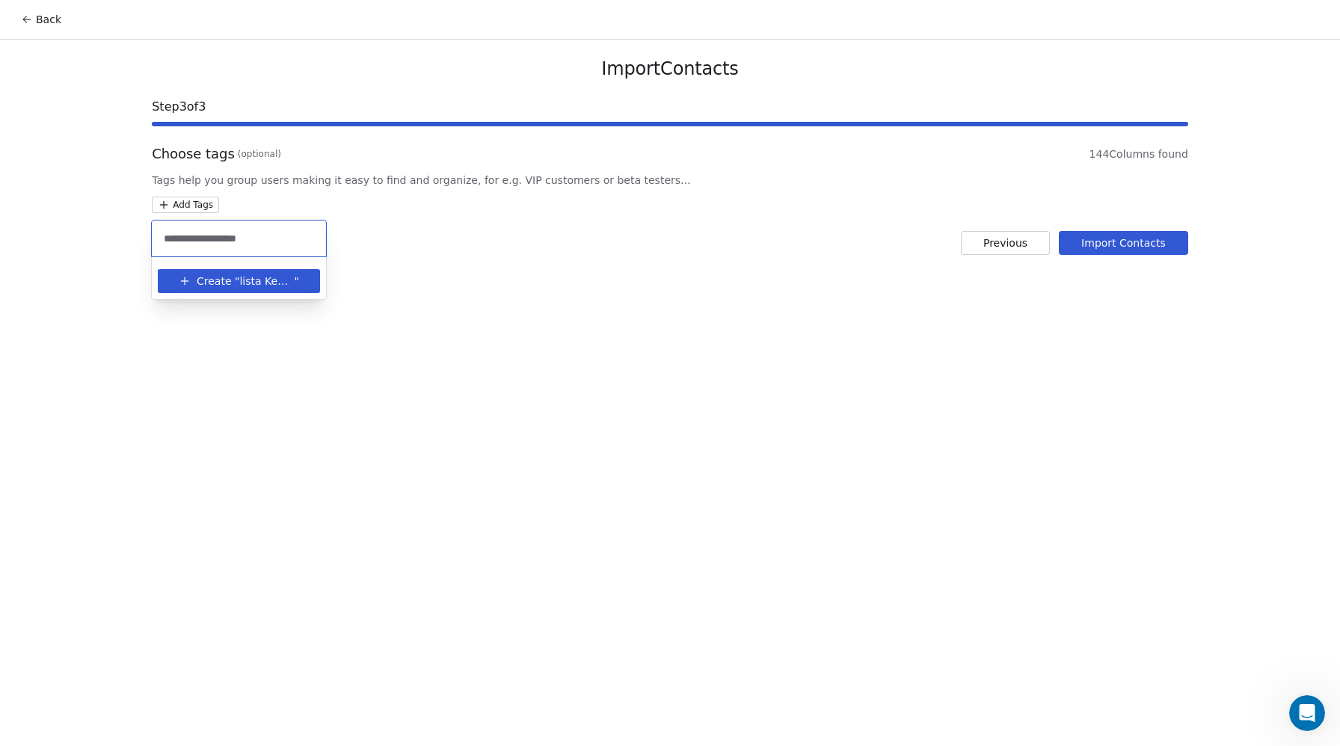
type input "**********"
click at [213, 285] on span "Create "" at bounding box center [218, 282] width 43 height 16
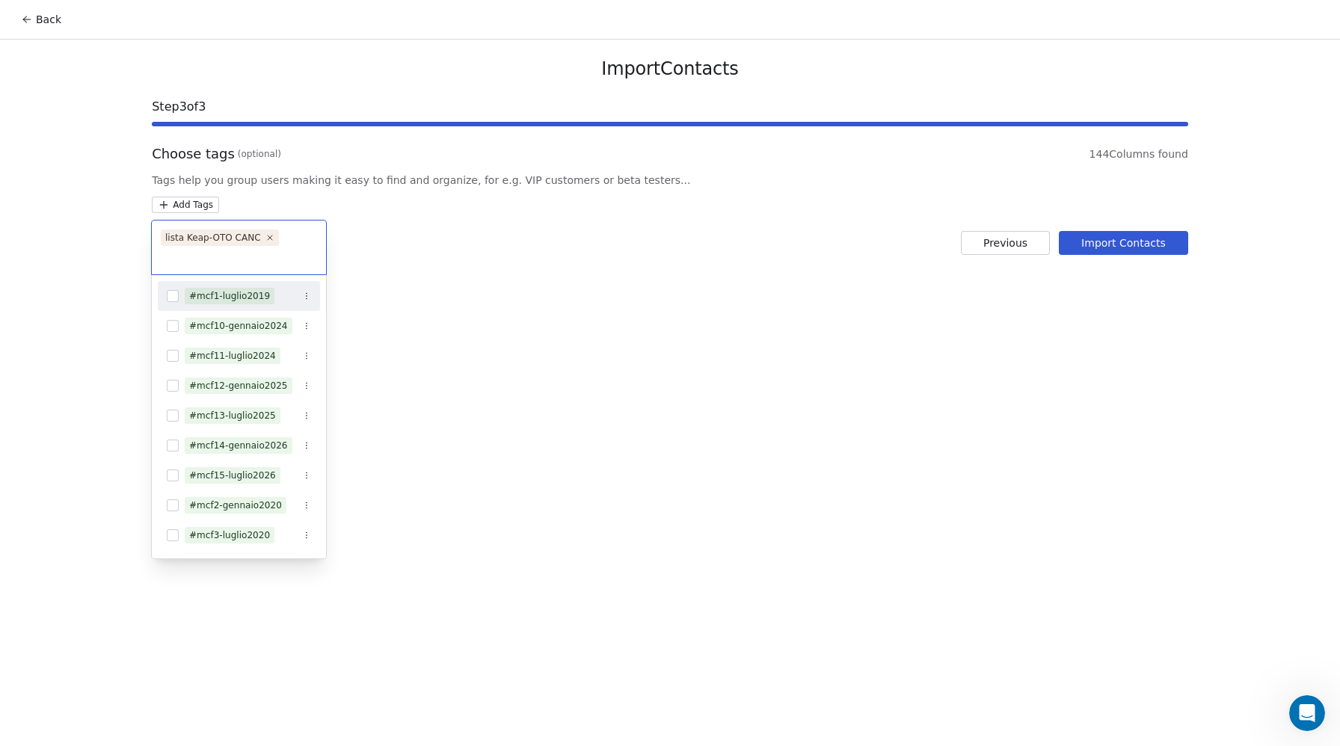
click at [406, 280] on html "Back Import Contacts Step 3 of 3 Choose tags (optional) 144 Columns found Tags …" at bounding box center [670, 373] width 1340 height 746
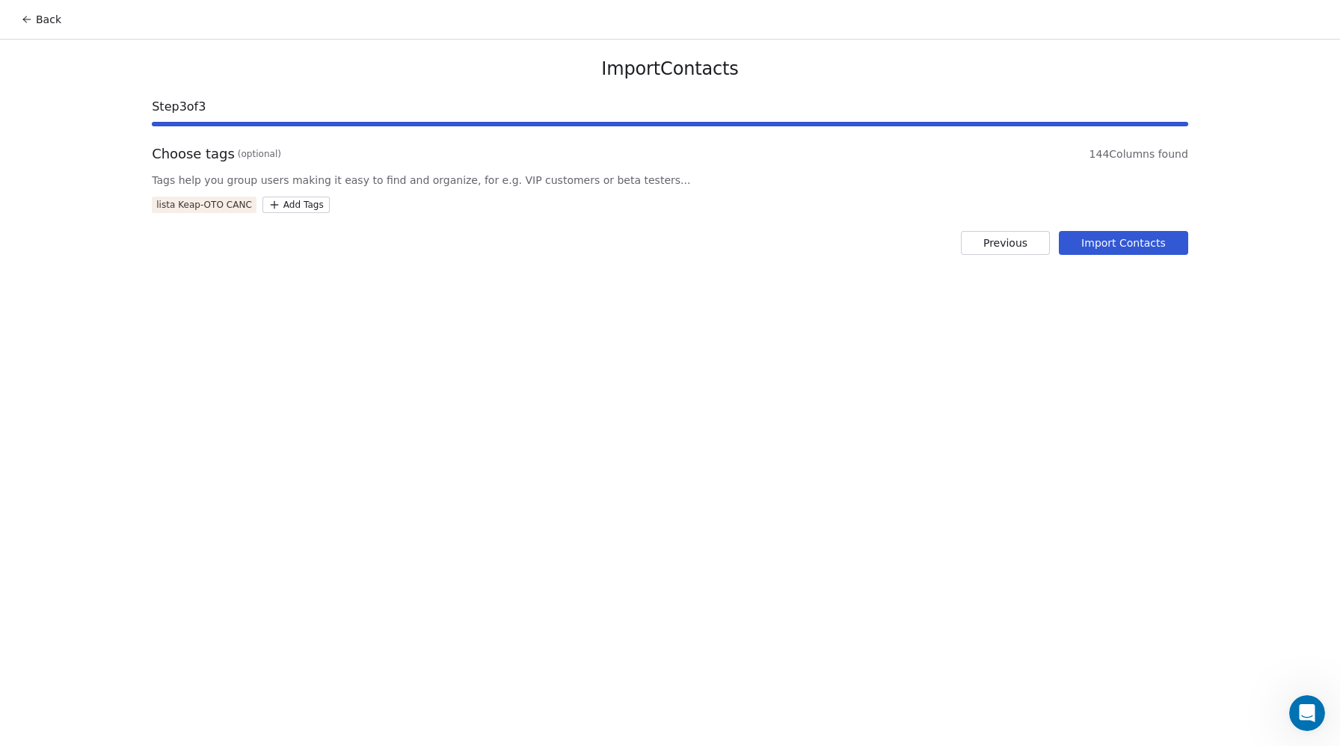
click at [1129, 238] on button "Import Contacts" at bounding box center [1122, 243] width 129 height 24
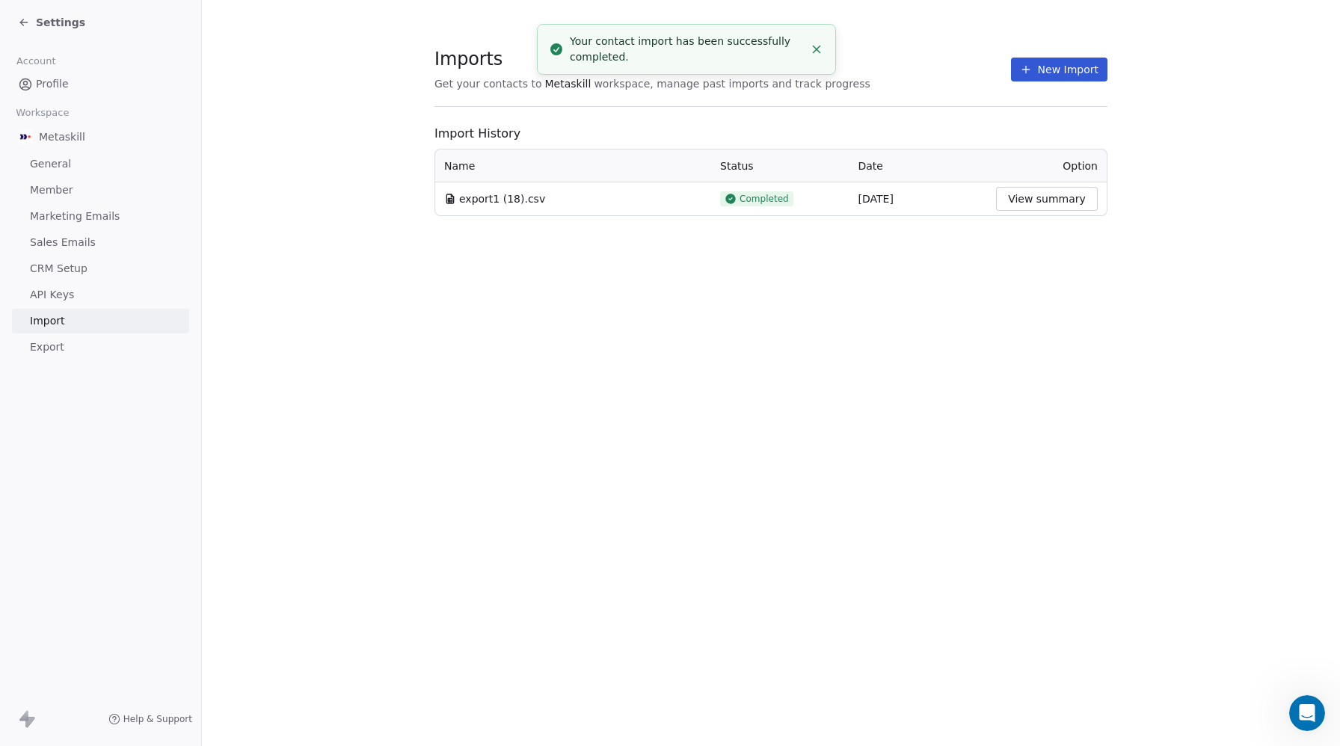
click at [1029, 204] on button "View summary" at bounding box center [1047, 199] width 102 height 24
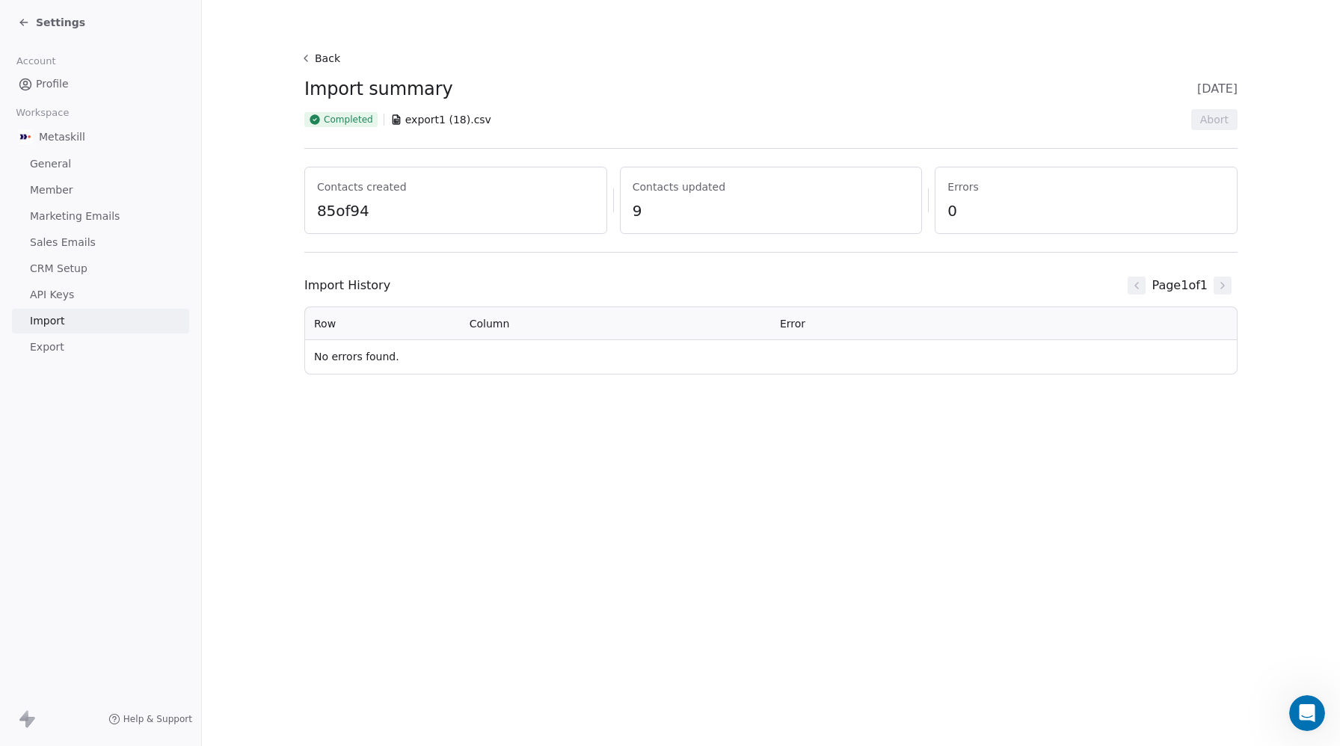
click at [57, 92] on link "Profile" at bounding box center [100, 84] width 177 height 25
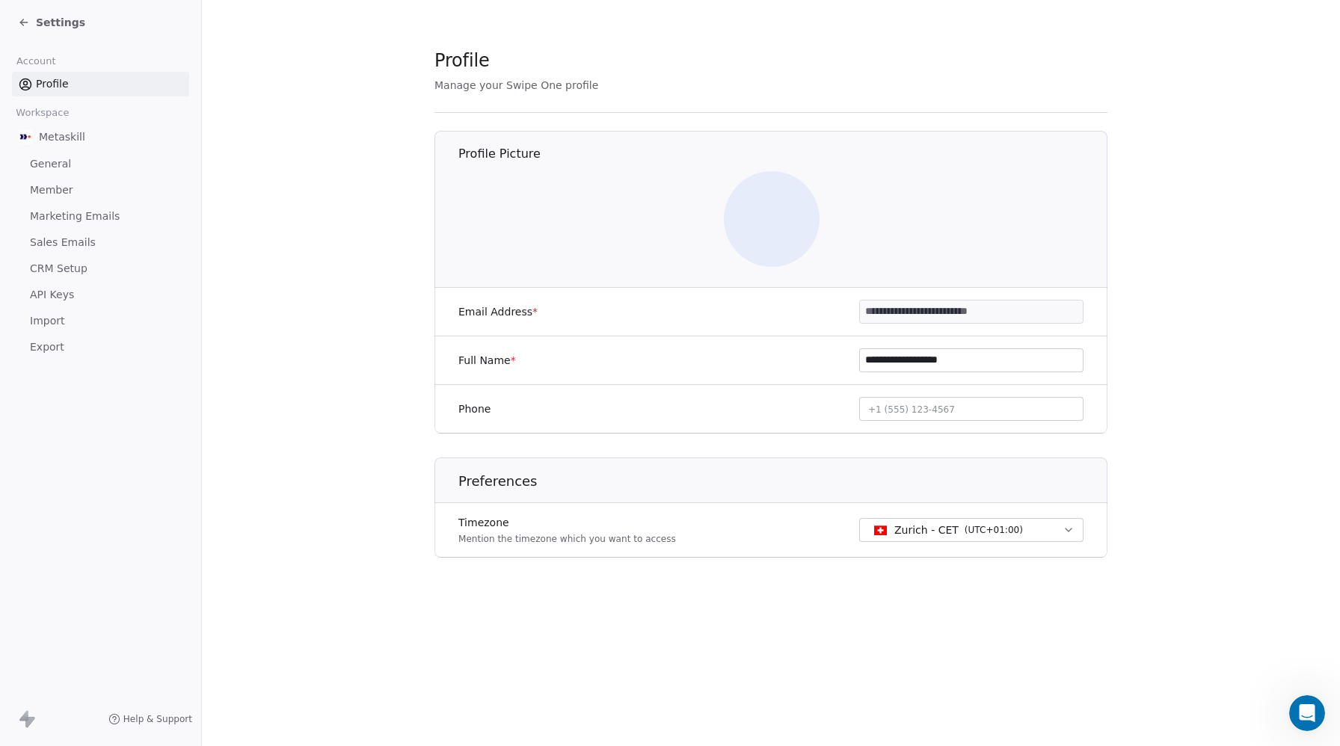
click at [54, 87] on span "Profile" at bounding box center [52, 84] width 33 height 16
click at [46, 83] on span "Profile" at bounding box center [52, 84] width 33 height 16
click at [34, 18] on div "Settings" at bounding box center [51, 22] width 67 height 15
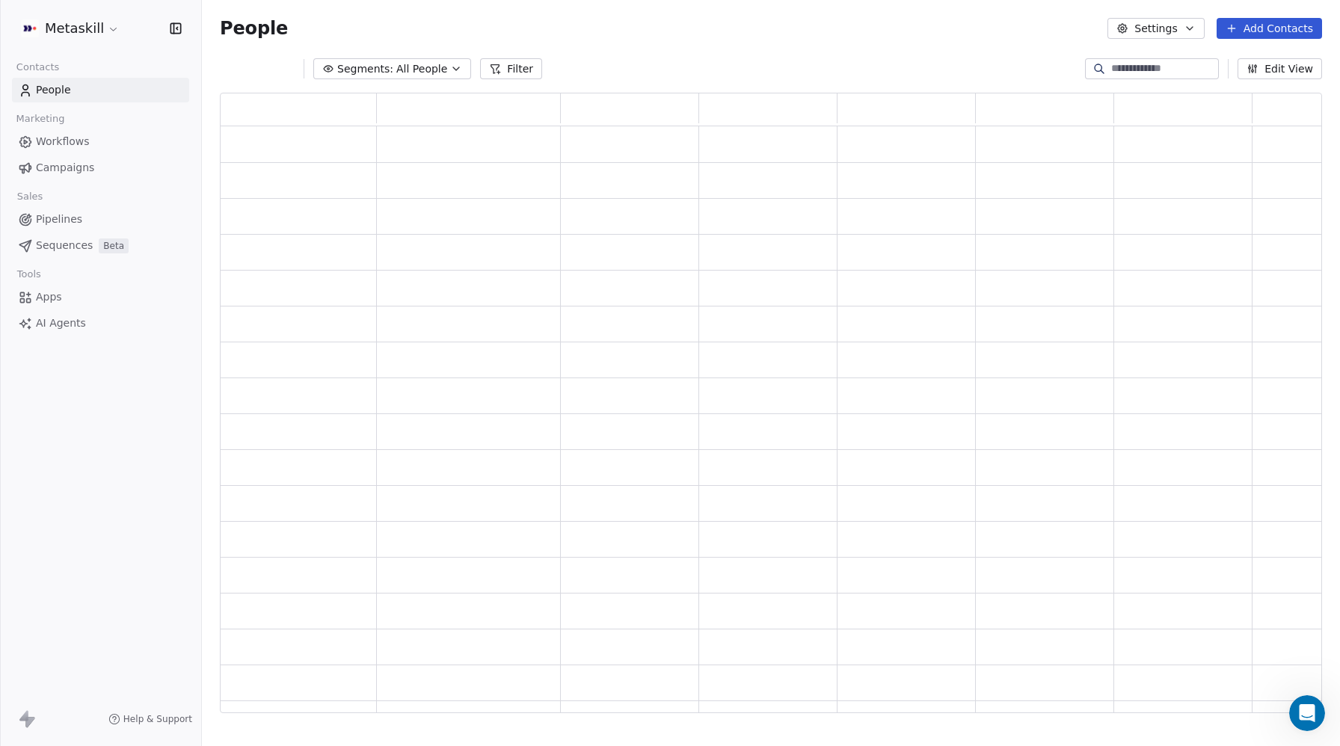
scroll to position [620, 1102]
click at [48, 93] on span "People" at bounding box center [53, 90] width 35 height 16
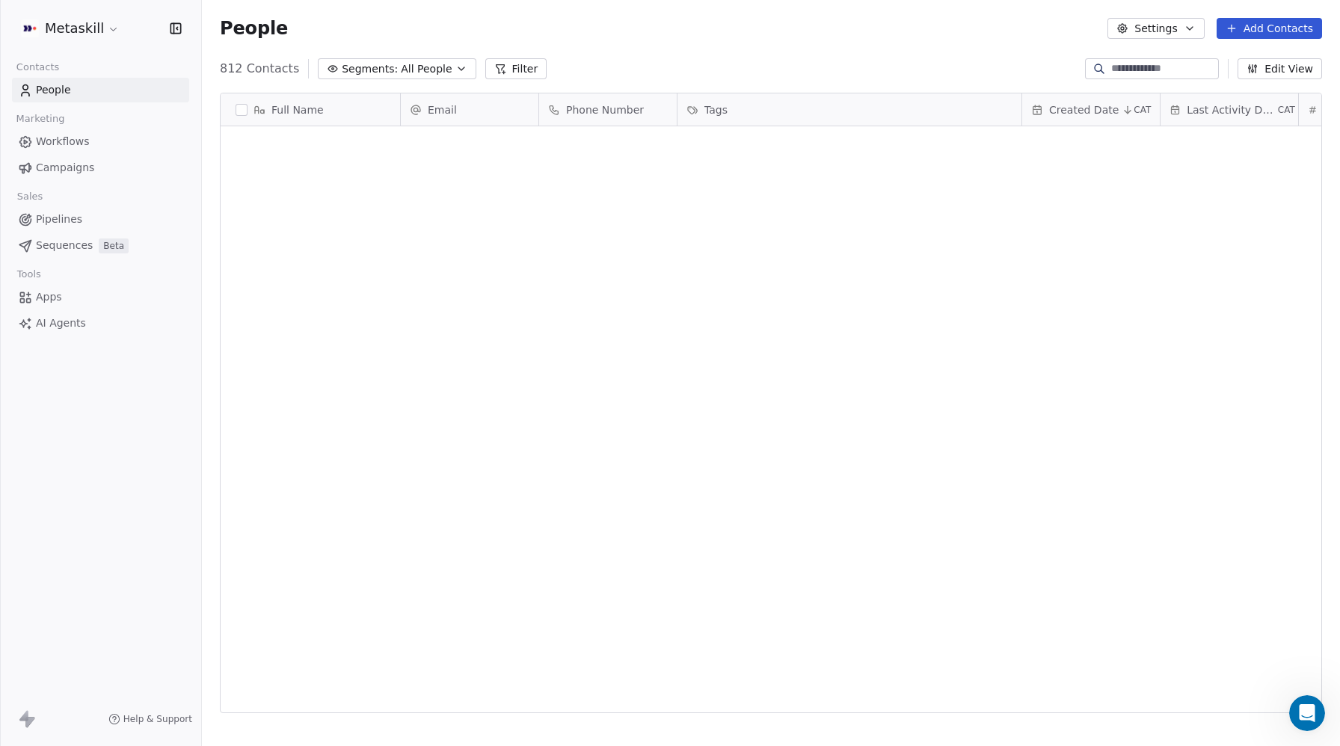
click at [502, 68] on button "Filter" at bounding box center [516, 68] width 62 height 21
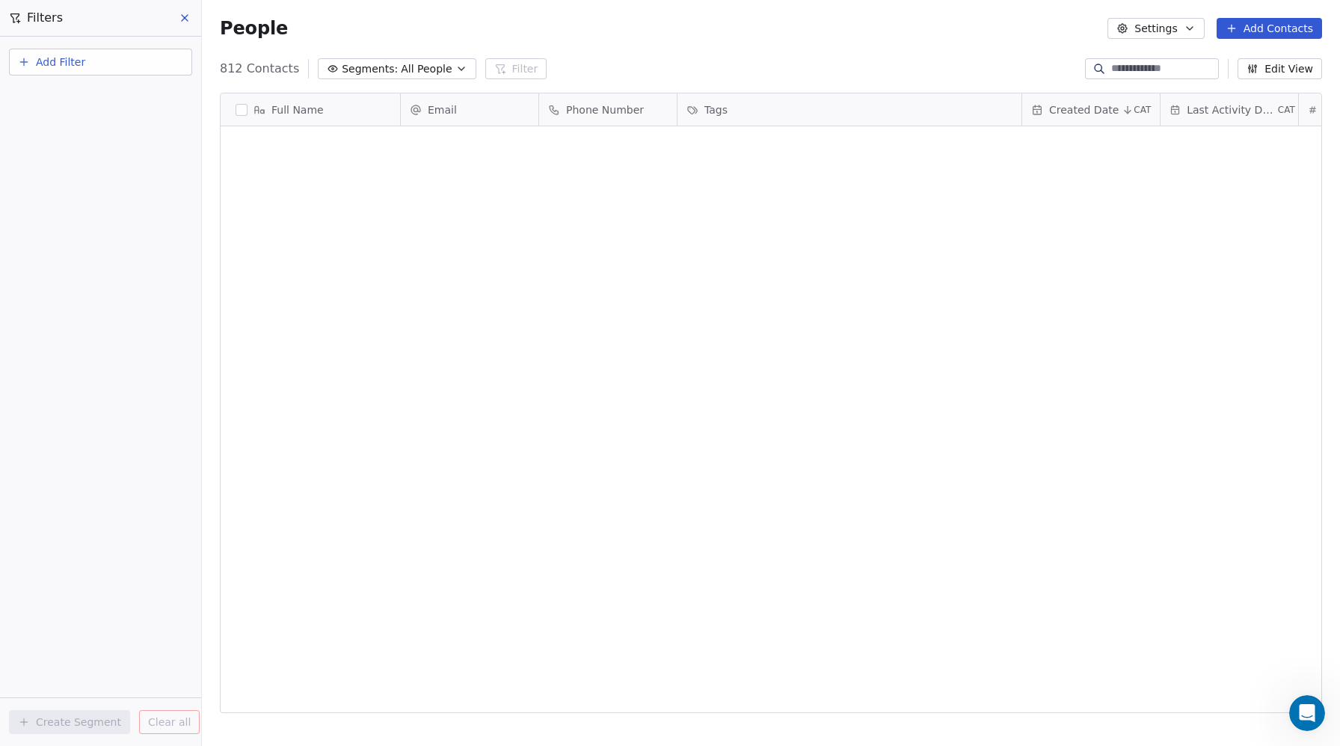
scroll to position [656, 1138]
click at [55, 64] on span "Add Filter" at bounding box center [60, 63] width 49 height 16
click at [60, 94] on span "Contact properties" at bounding box center [73, 98] width 97 height 16
type input "***"
click at [40, 151] on span "Tags" at bounding box center [36, 151] width 23 height 15
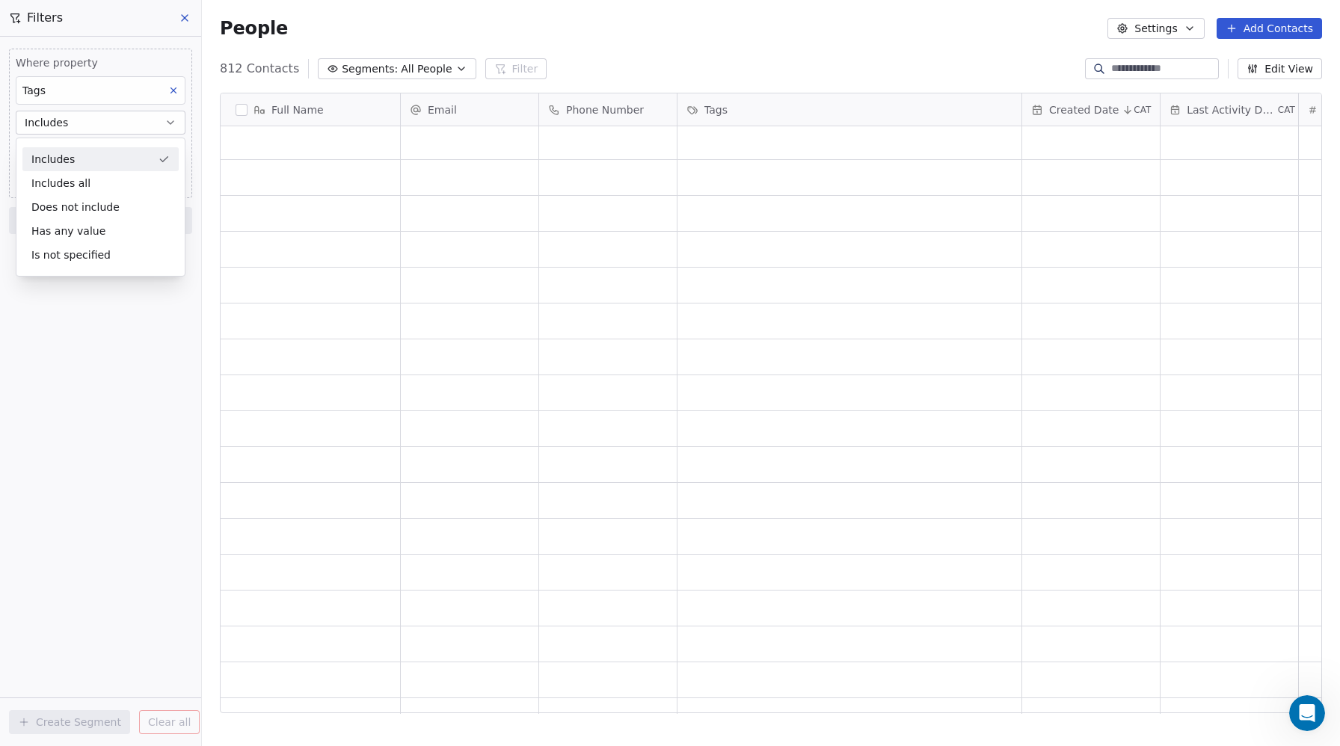
click at [46, 153] on div "Includes" at bounding box center [100, 159] width 156 height 24
click at [49, 155] on body "Metaskill Contacts People Marketing Workflows Campaigns Sales Pipelines Sequenc…" at bounding box center [670, 373] width 1340 height 746
type input "****"
click at [34, 199] on button "Suggestions" at bounding box center [37, 199] width 12 height 12
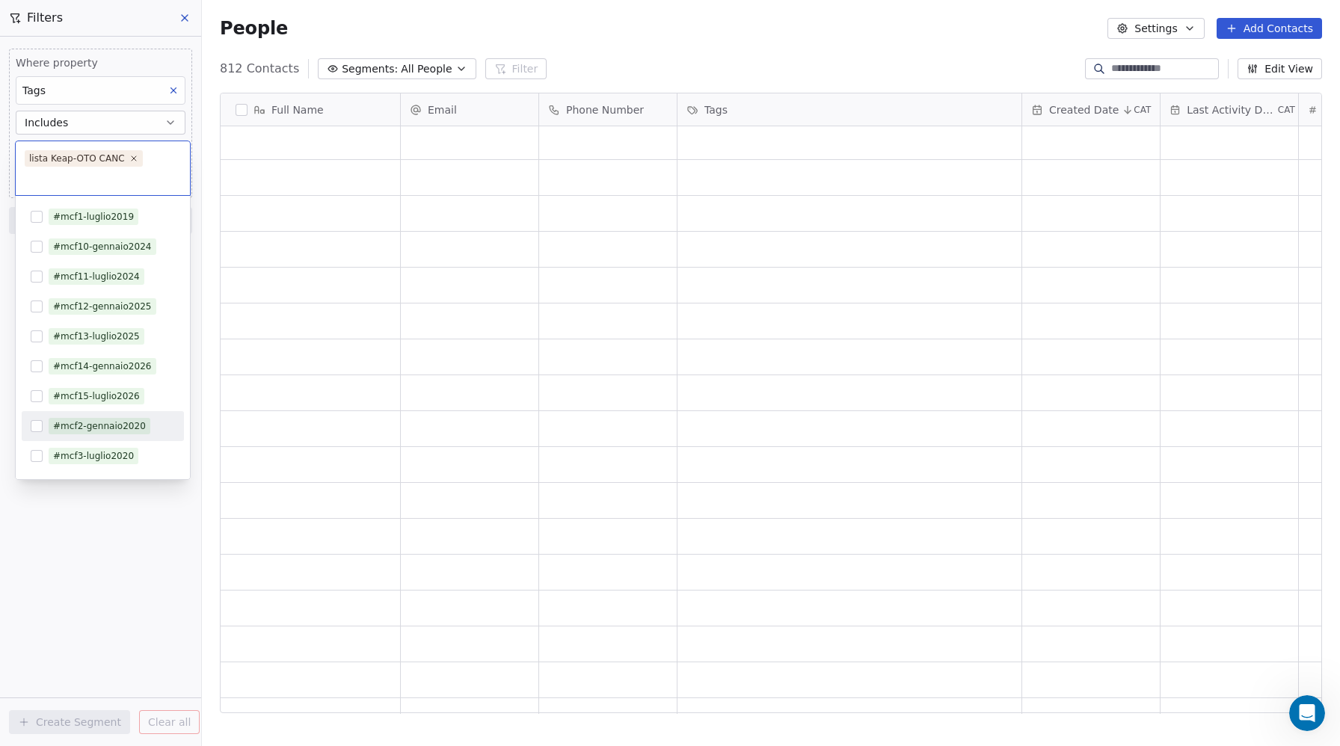
click at [127, 546] on html "Metaskill Contacts People Marketing Workflows Campaigns Sales Pipelines Sequenc…" at bounding box center [670, 373] width 1340 height 746
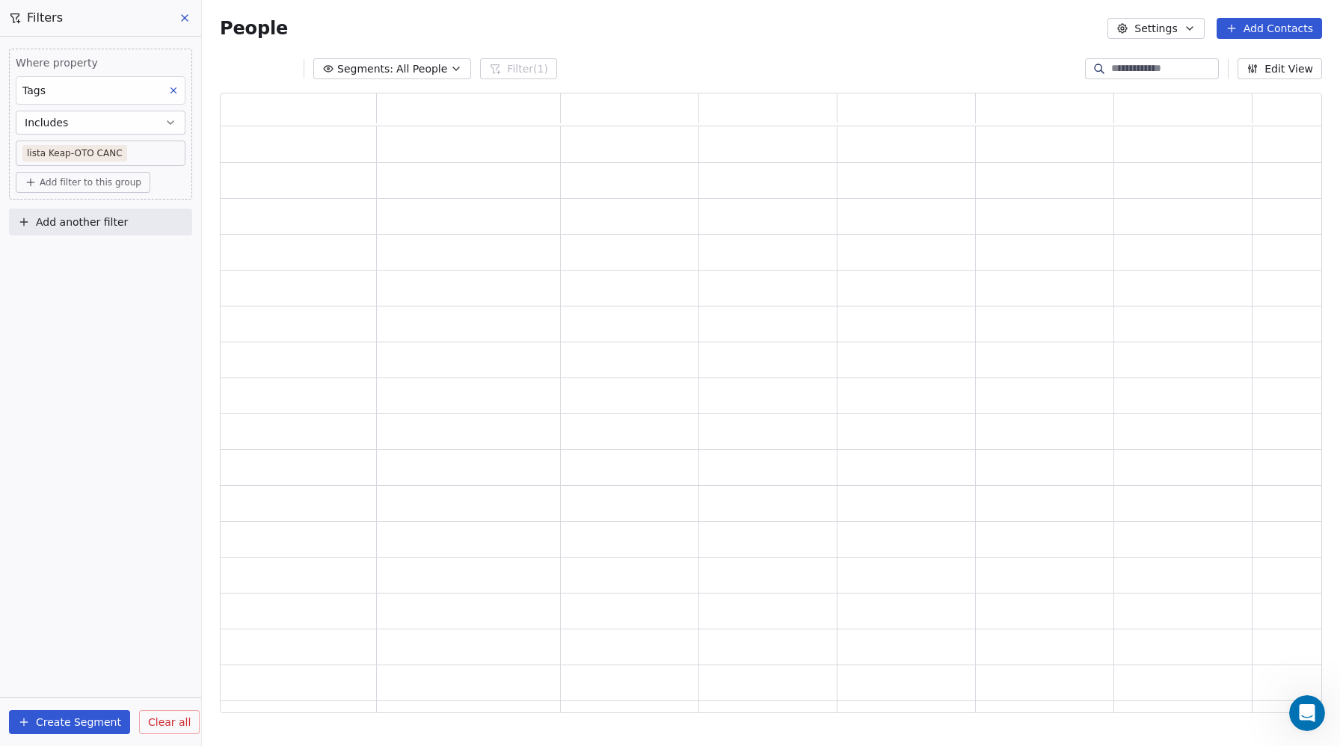
scroll to position [620, 1102]
click at [96, 632] on div "Where property Tags Includes lista Keap-OTO CANC Add filter to this group Add a…" at bounding box center [100, 391] width 201 height 709
click at [67, 378] on div "Where property Tags Includes lista Keap-OTO CANC Add filter to this group Add a…" at bounding box center [100, 391] width 201 height 709
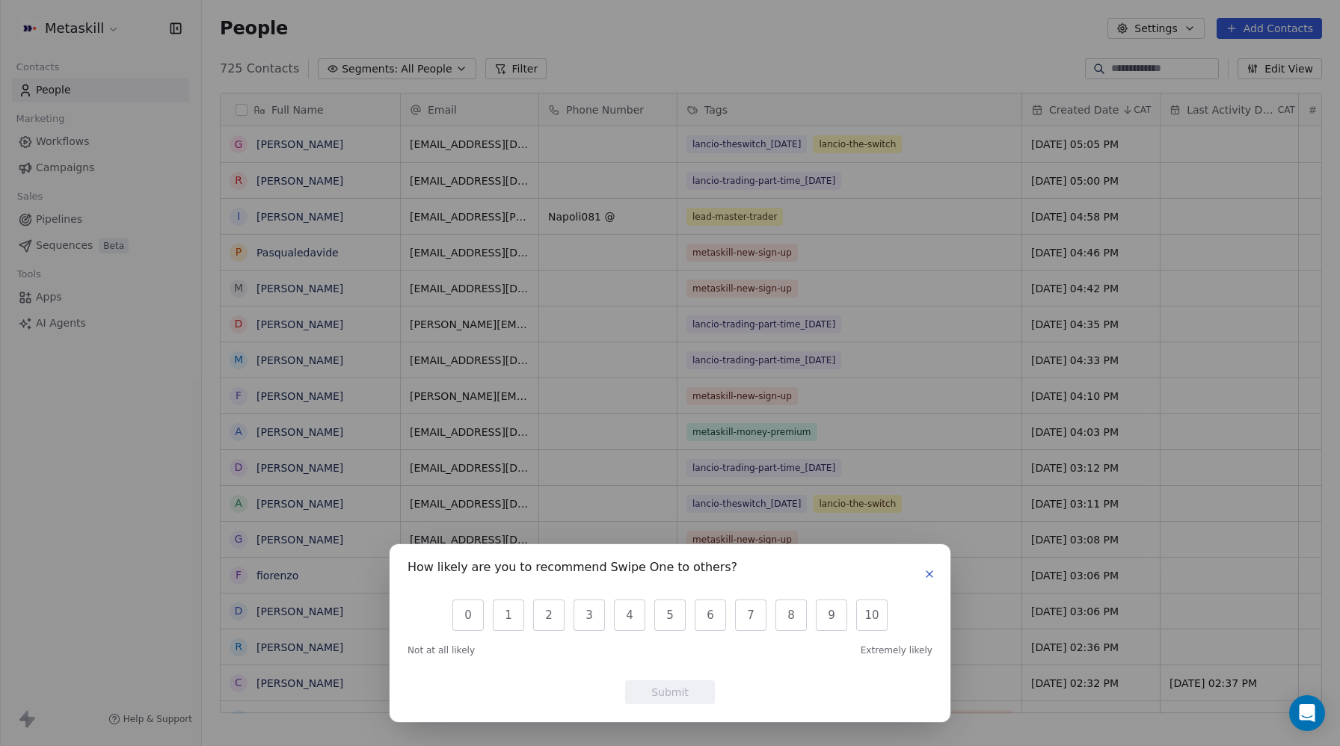
scroll to position [656, 1138]
click at [937, 573] on button "button" at bounding box center [929, 574] width 18 height 18
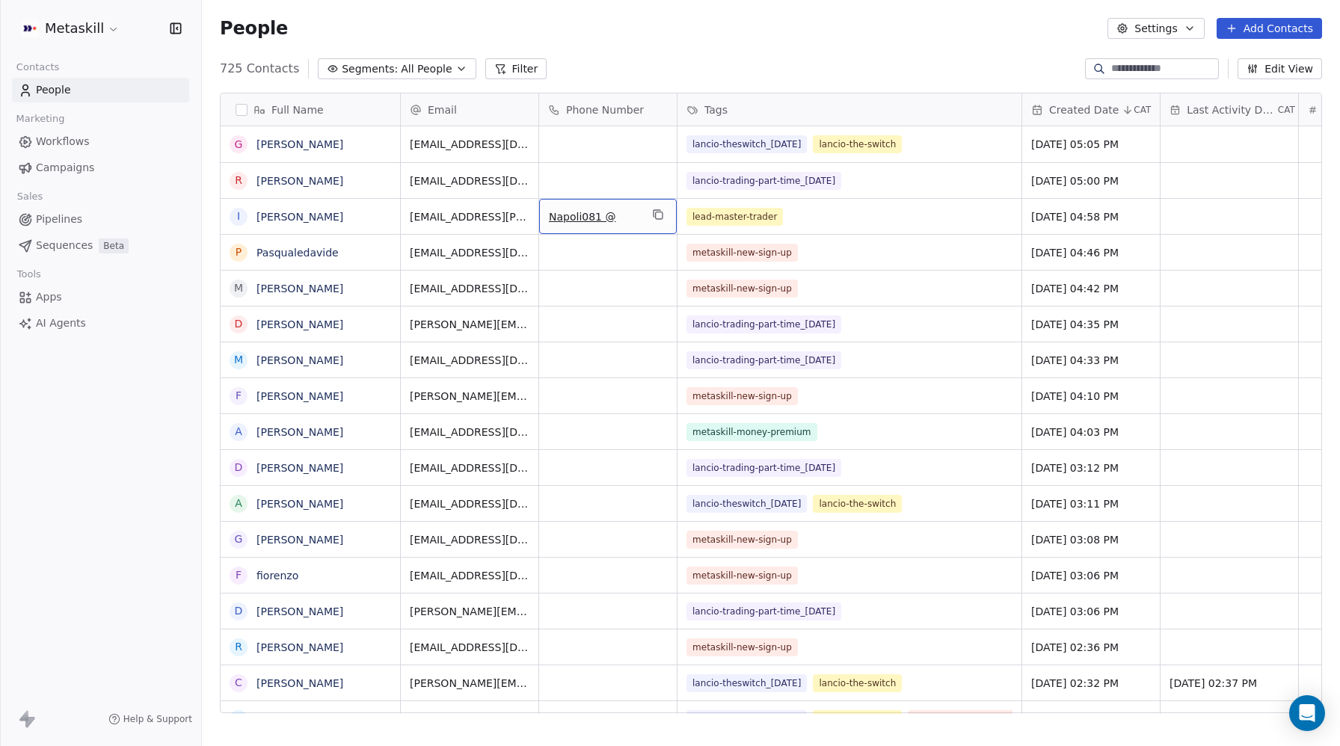
click at [579, 216] on span "Napoli081 @" at bounding box center [594, 216] width 91 height 15
click at [304, 215] on html "Metaskill Contacts People Marketing Workflows Campaigns Sales Pipelines Sequenc…" at bounding box center [670, 373] width 1340 height 746
click at [318, 215] on html "Metaskill Contacts People Marketing Workflows Campaigns Sales Pipelines Sequenc…" at bounding box center [670, 373] width 1340 height 746
click at [318, 215] on link "[PERSON_NAME]" at bounding box center [299, 217] width 87 height 12
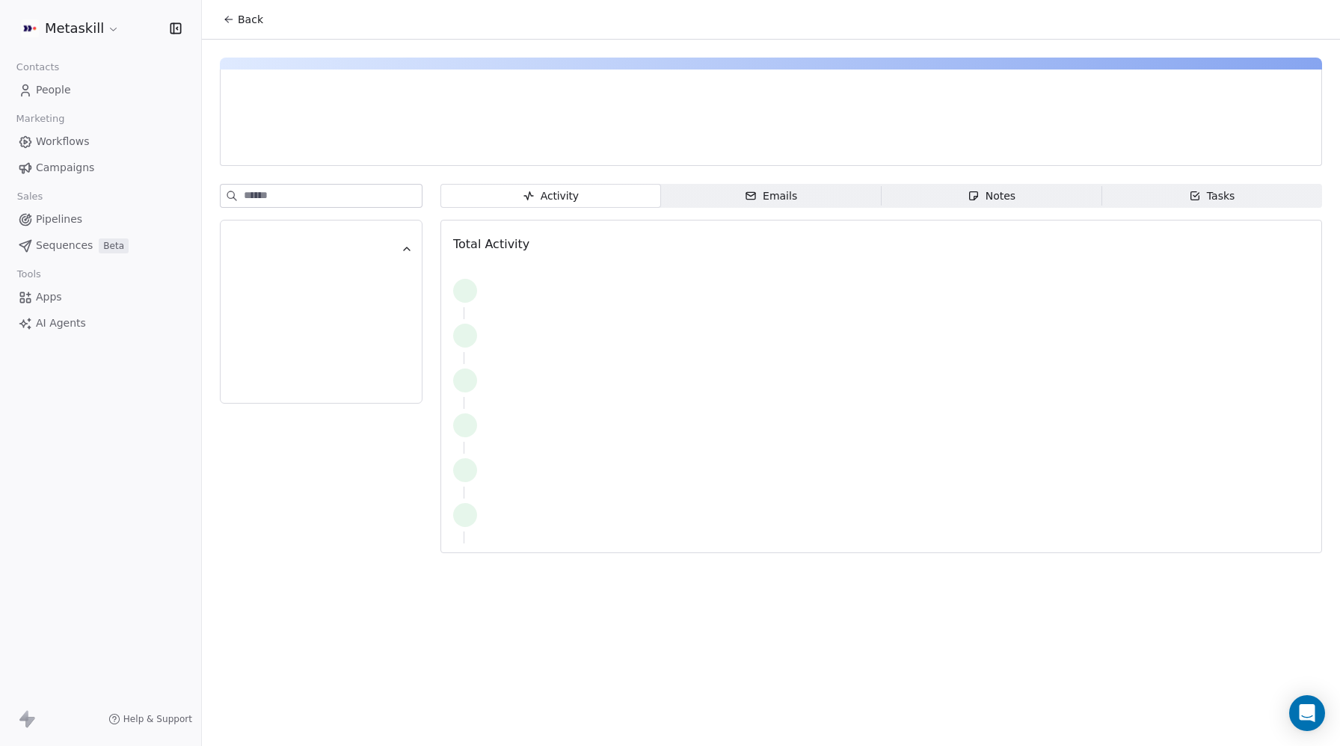
click at [318, 215] on div at bounding box center [321, 298] width 203 height 229
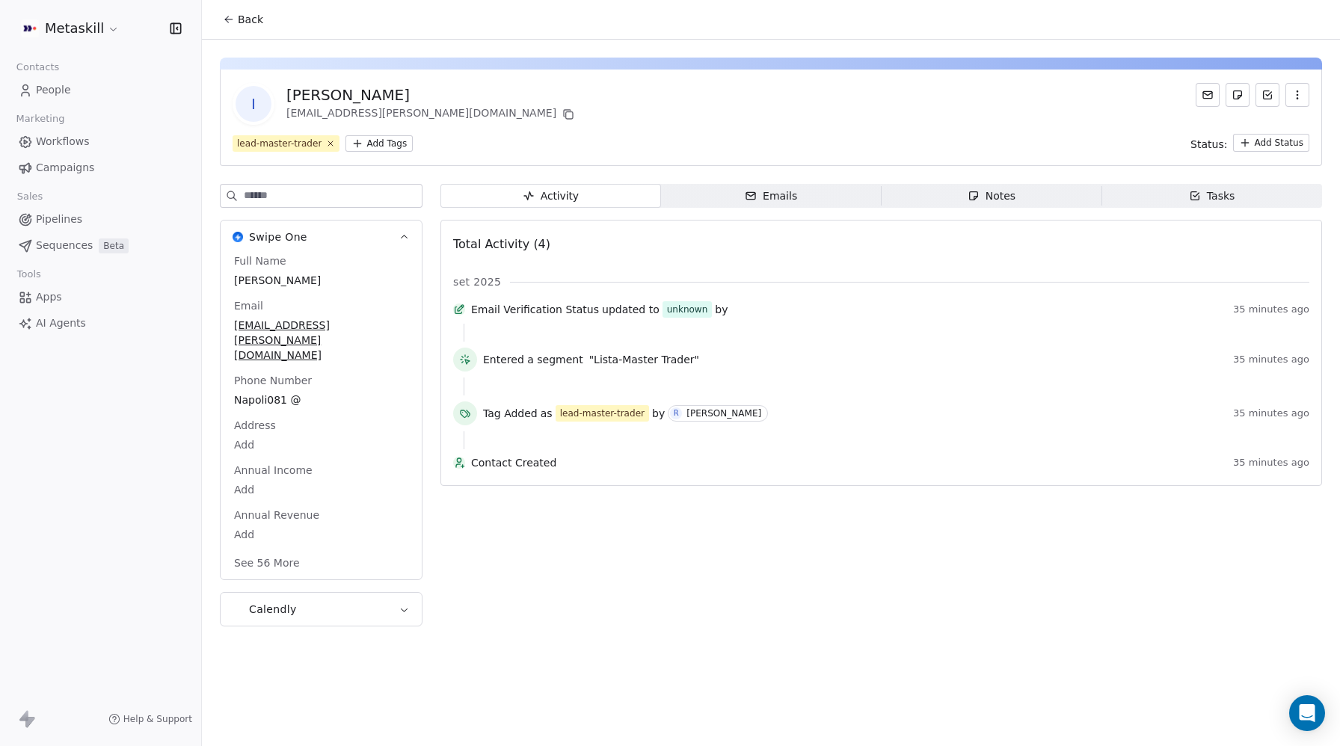
click at [373, 144] on html "Metaskill Contacts People Marketing Workflows Campaigns Sales Pipelines Sequenc…" at bounding box center [670, 373] width 1340 height 746
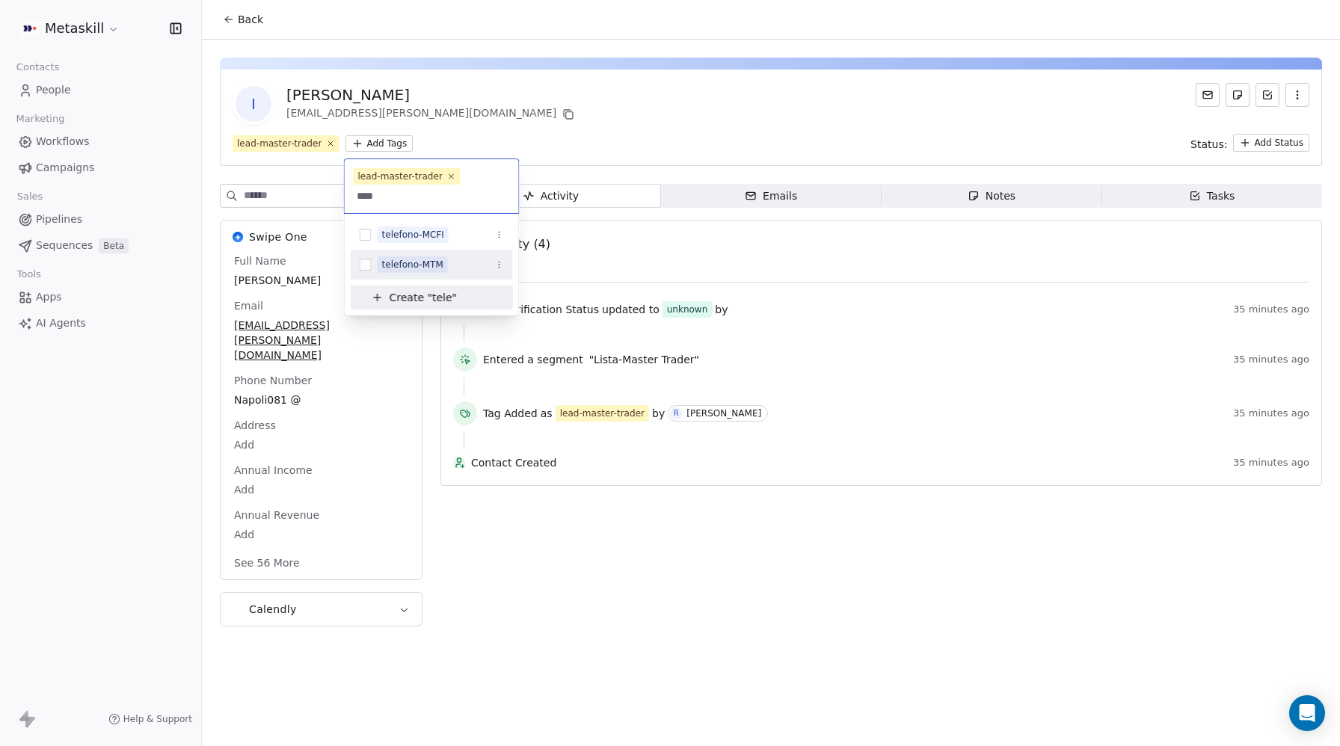
type input "****"
click at [368, 267] on button "Suggestions" at bounding box center [366, 265] width 12 height 12
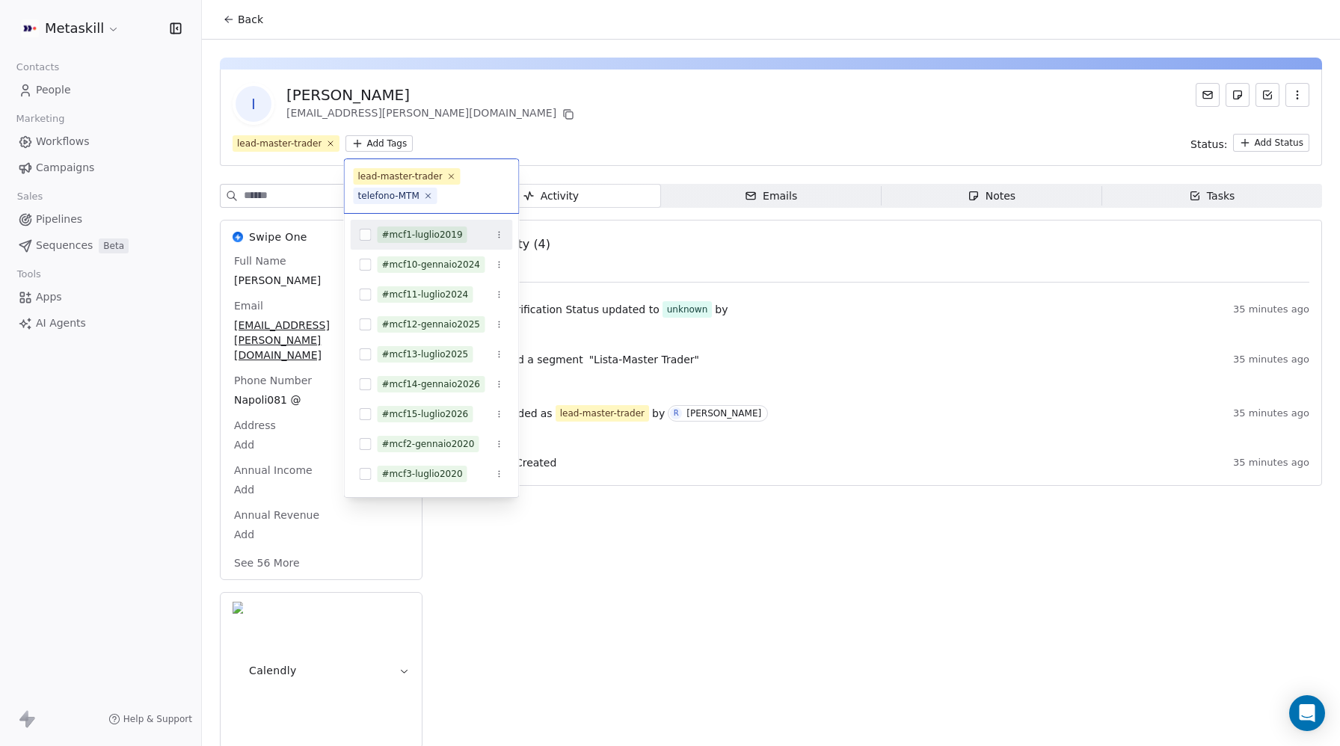
click at [633, 537] on html "Metaskill Contacts People Marketing Workflows Campaigns Sales Pipelines Sequenc…" at bounding box center [670, 373] width 1340 height 746
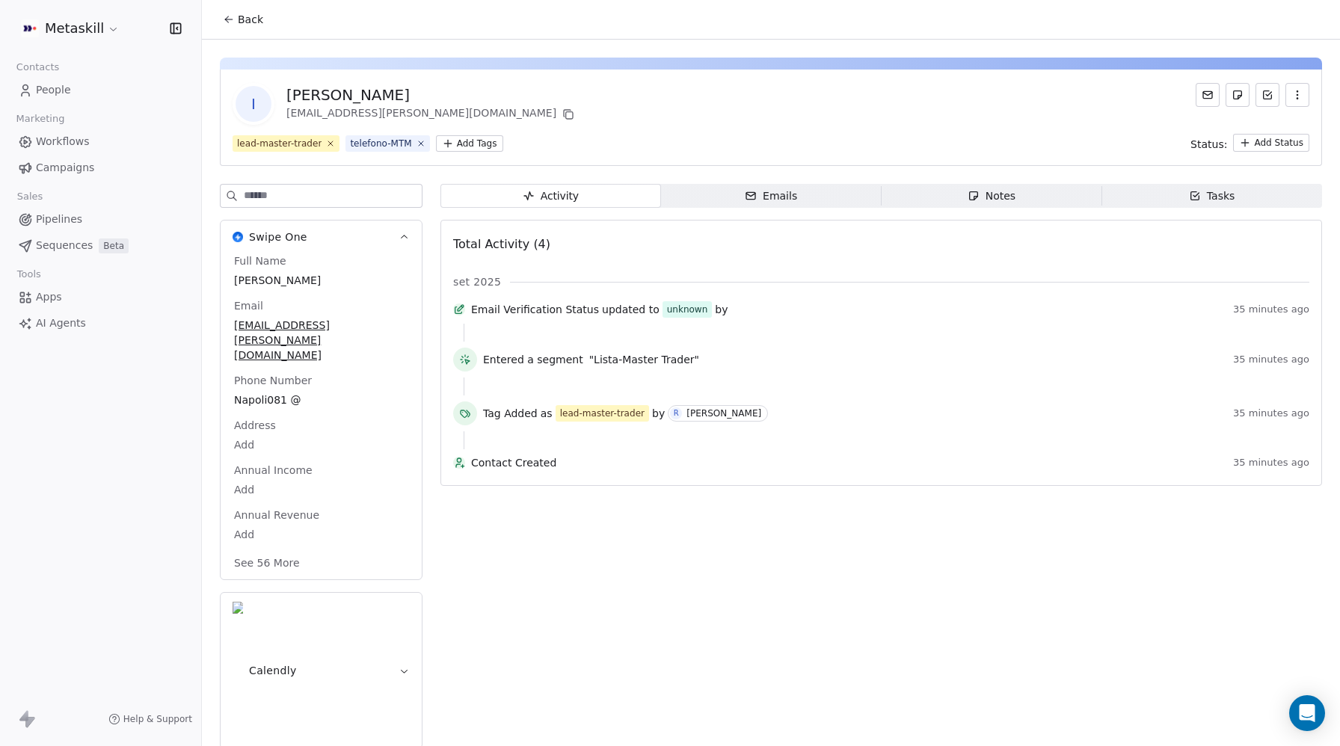
click at [69, 89] on span "People" at bounding box center [53, 90] width 35 height 16
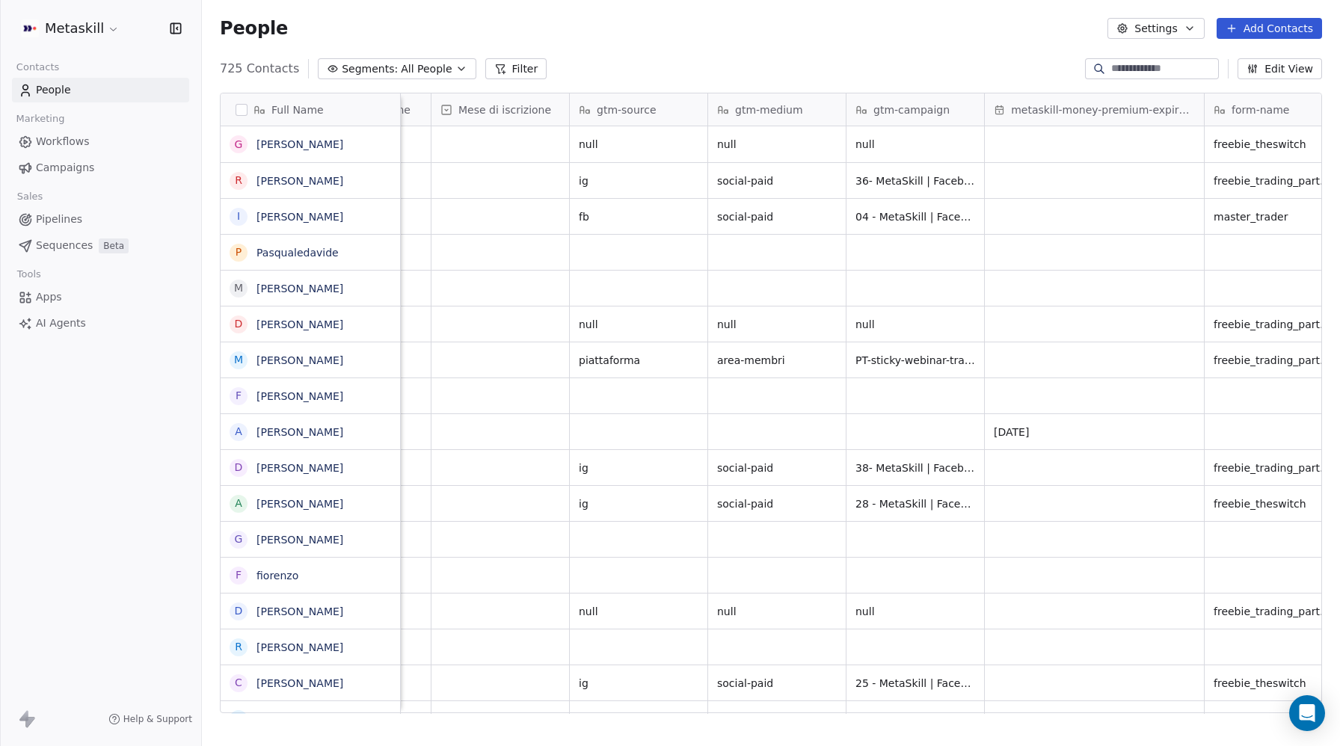
scroll to position [0, 2065]
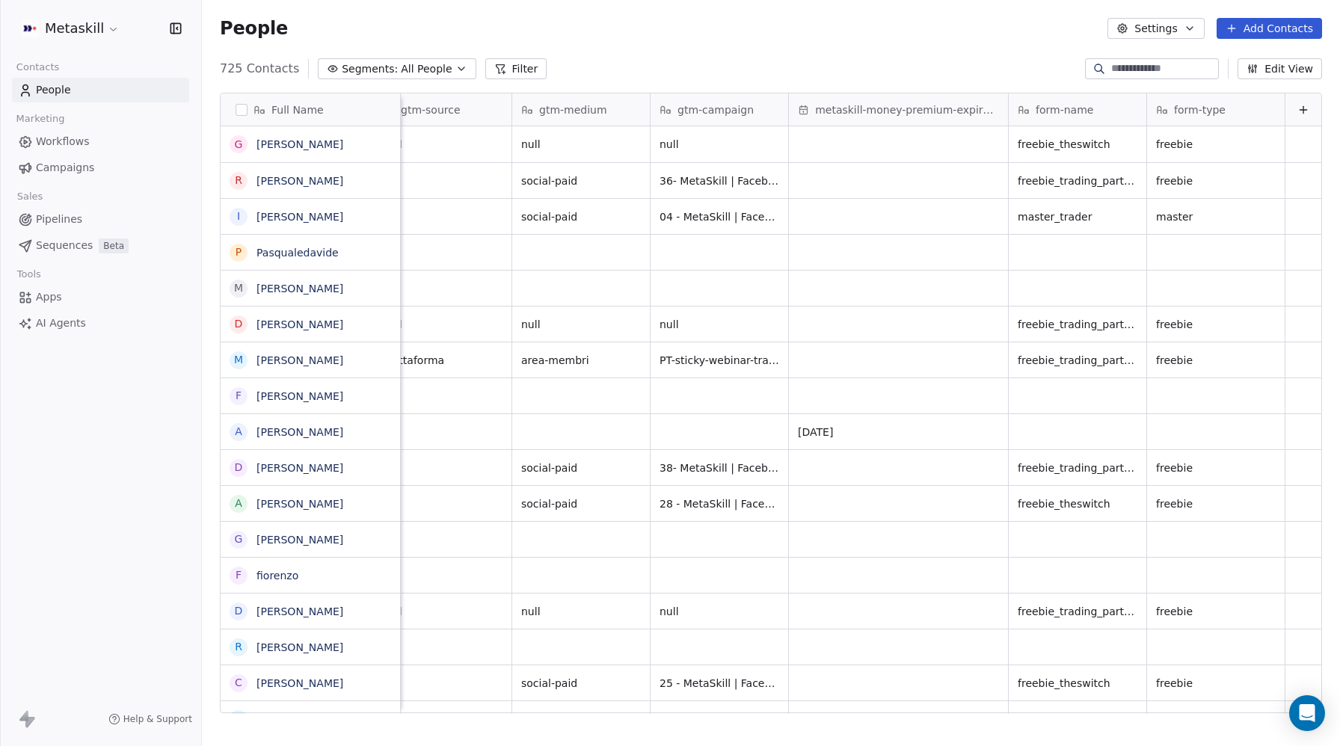
click at [67, 31] on html "Metaskill Contacts People Marketing Workflows Campaigns Sales Pipelines Sequenc…" at bounding box center [670, 373] width 1340 height 746
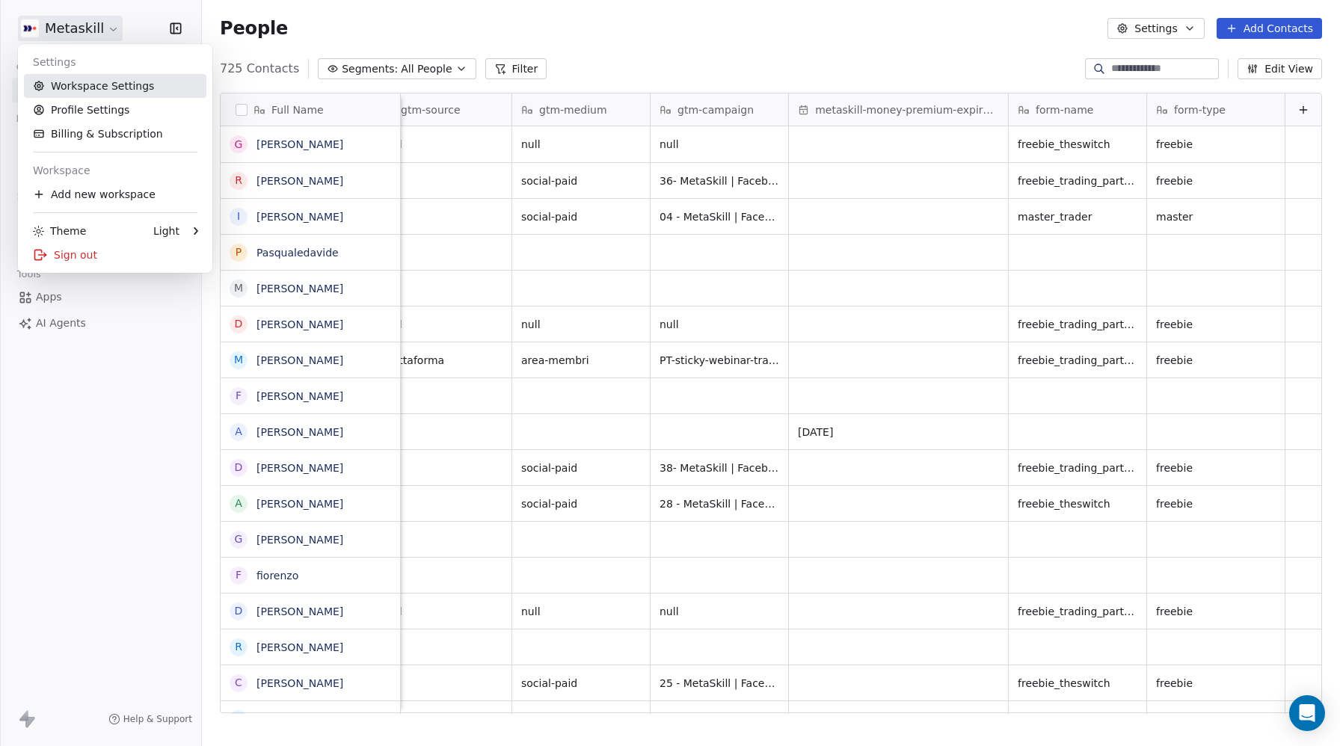
click at [61, 82] on link "Workspace Settings" at bounding box center [115, 86] width 182 height 24
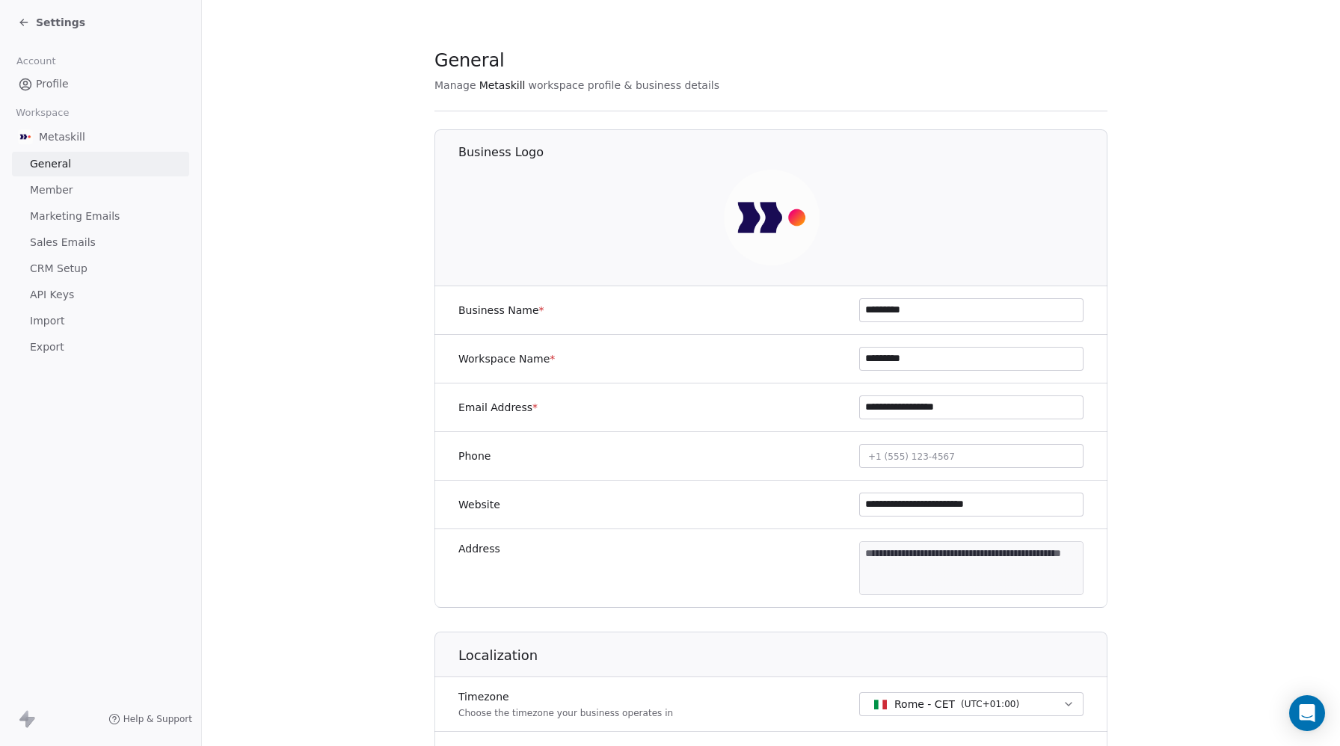
click at [57, 271] on span "CRM Setup" at bounding box center [59, 269] width 58 height 16
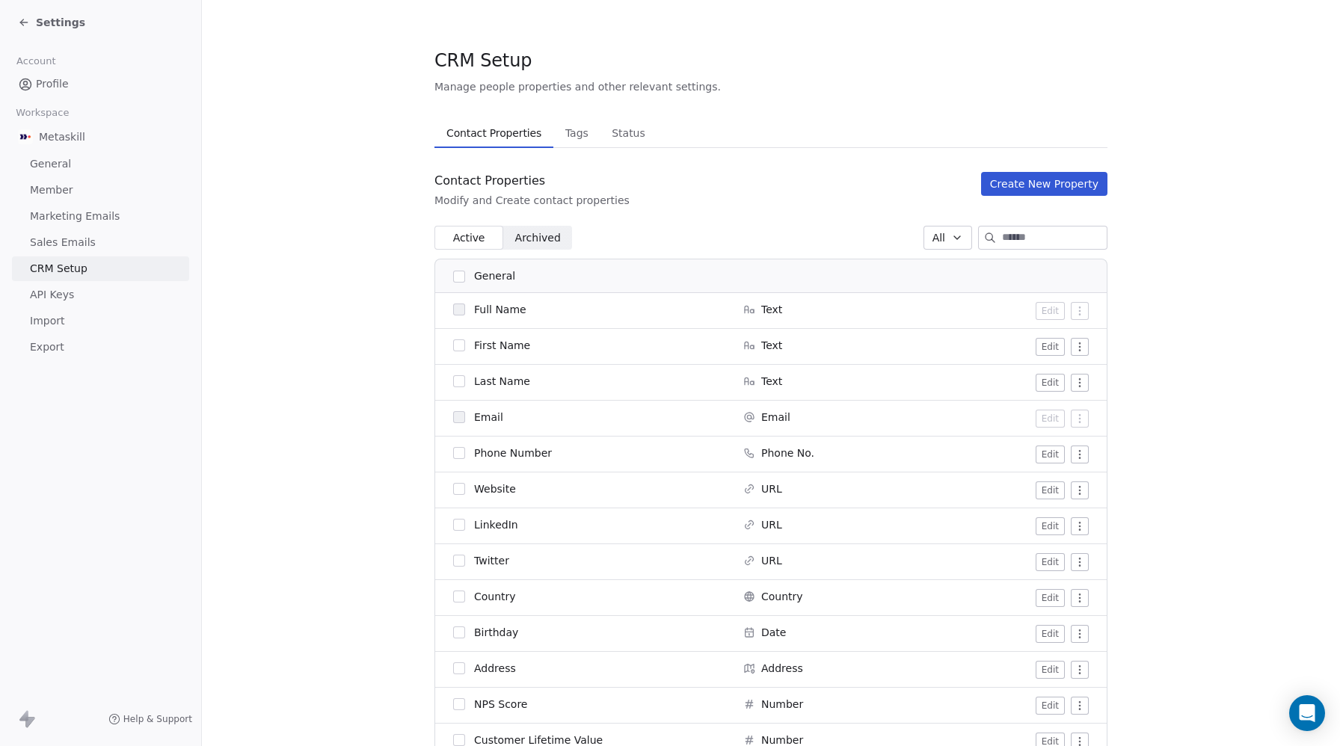
click at [1082, 188] on button "Create New Property" at bounding box center [1044, 184] width 126 height 24
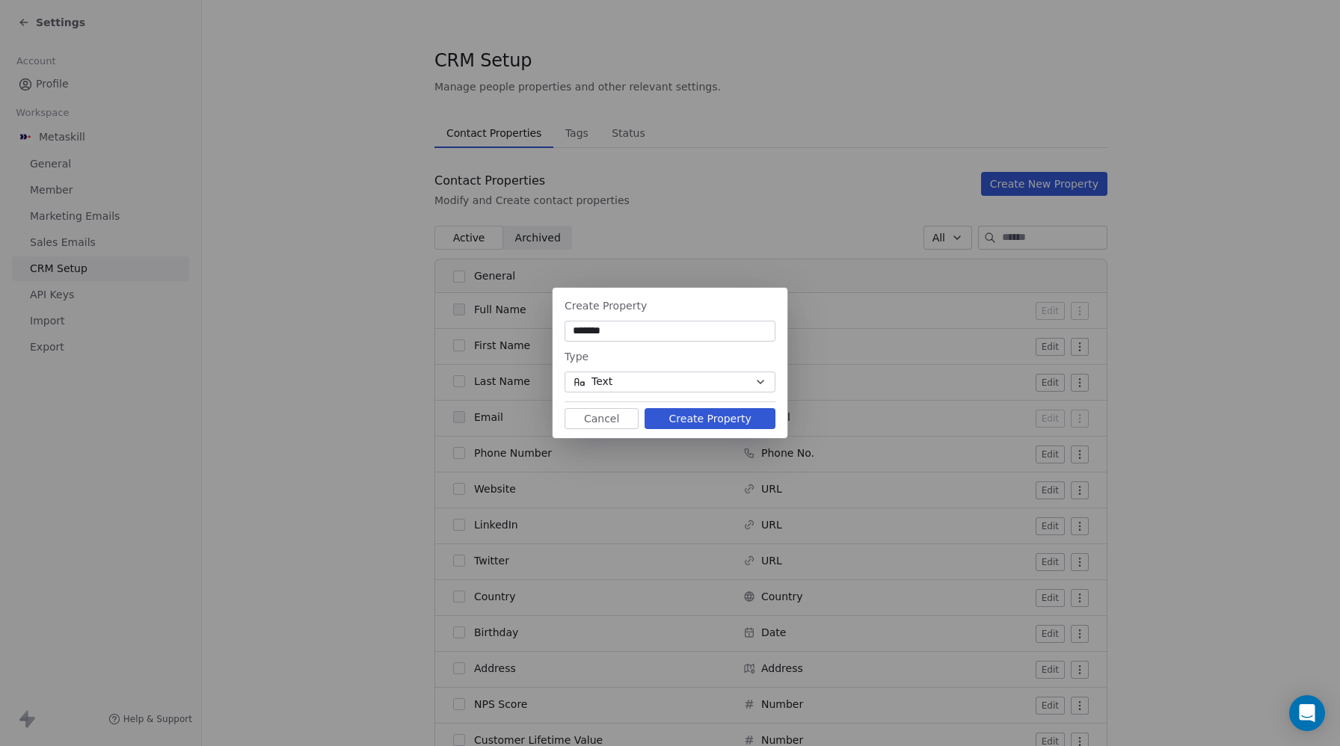
type input "*******"
click at [653, 380] on button "Text" at bounding box center [669, 382] width 211 height 21
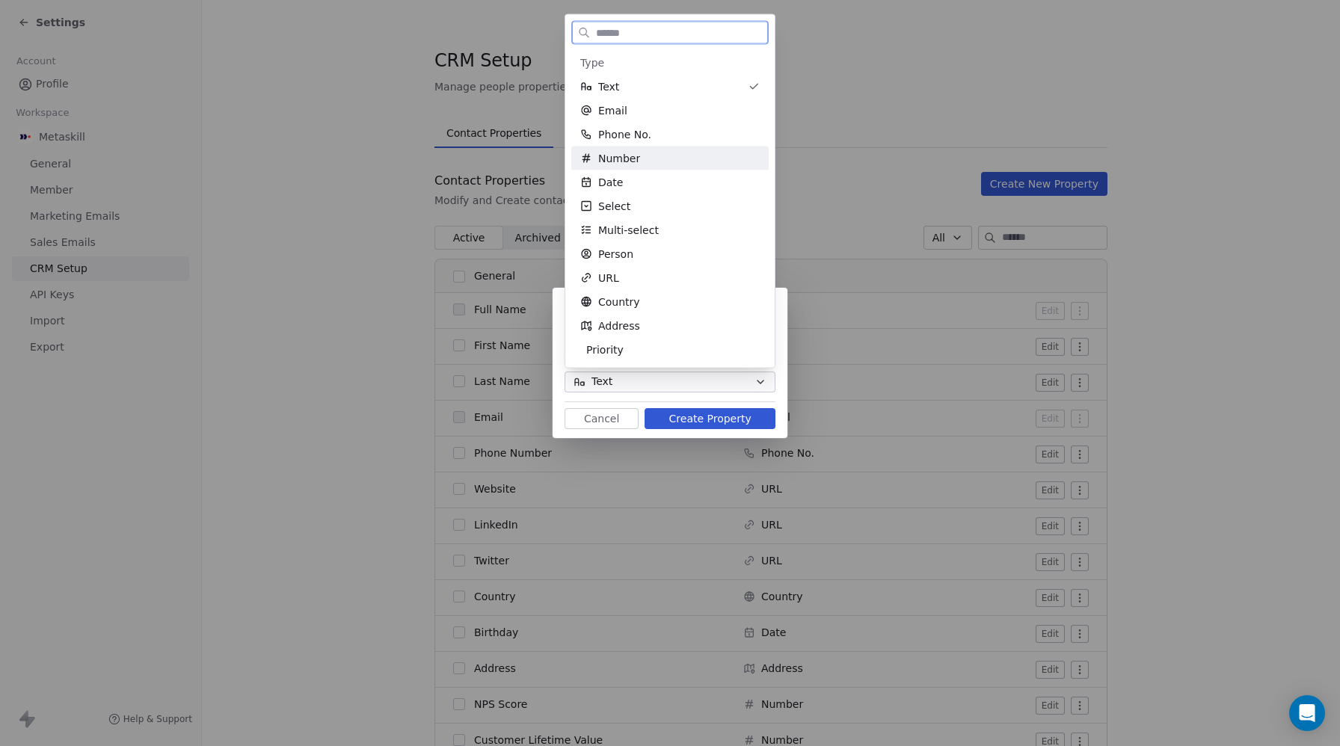
click at [627, 164] on span "Number" at bounding box center [619, 158] width 42 height 15
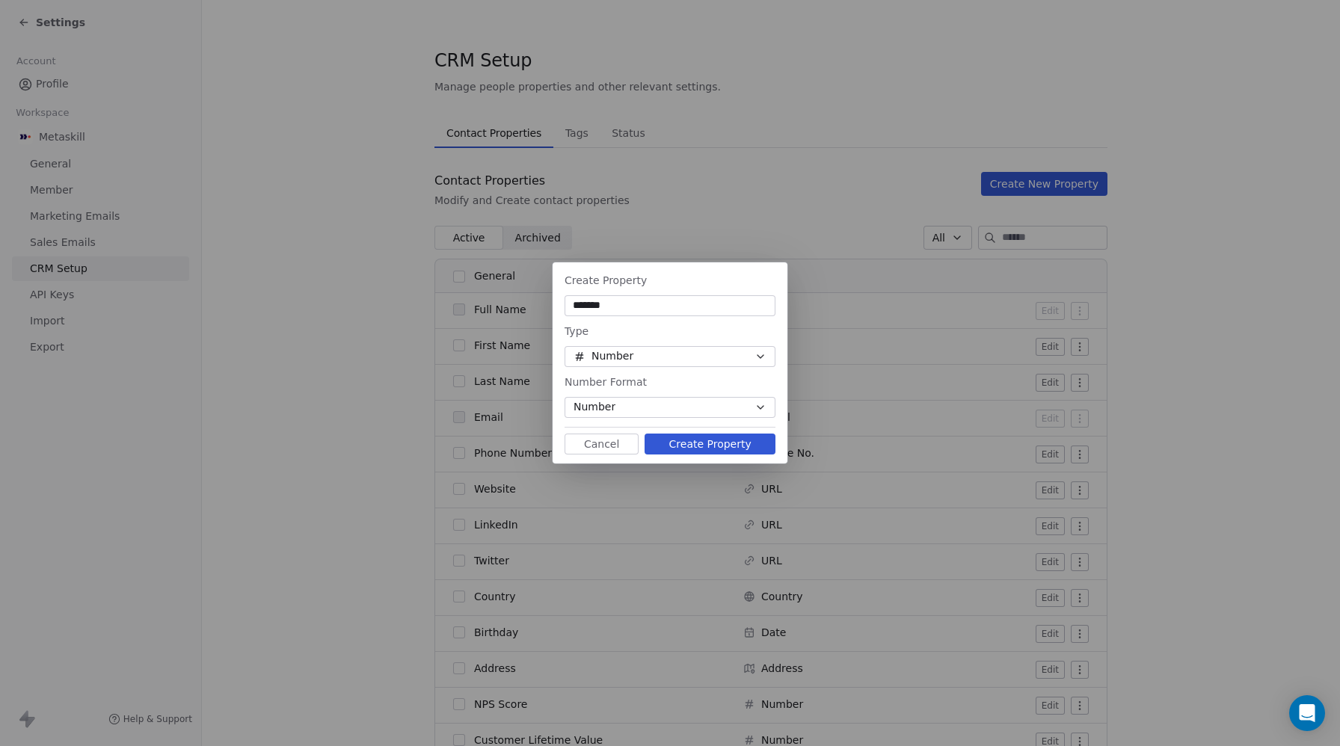
click at [709, 447] on button "Create Property" at bounding box center [709, 444] width 131 height 21
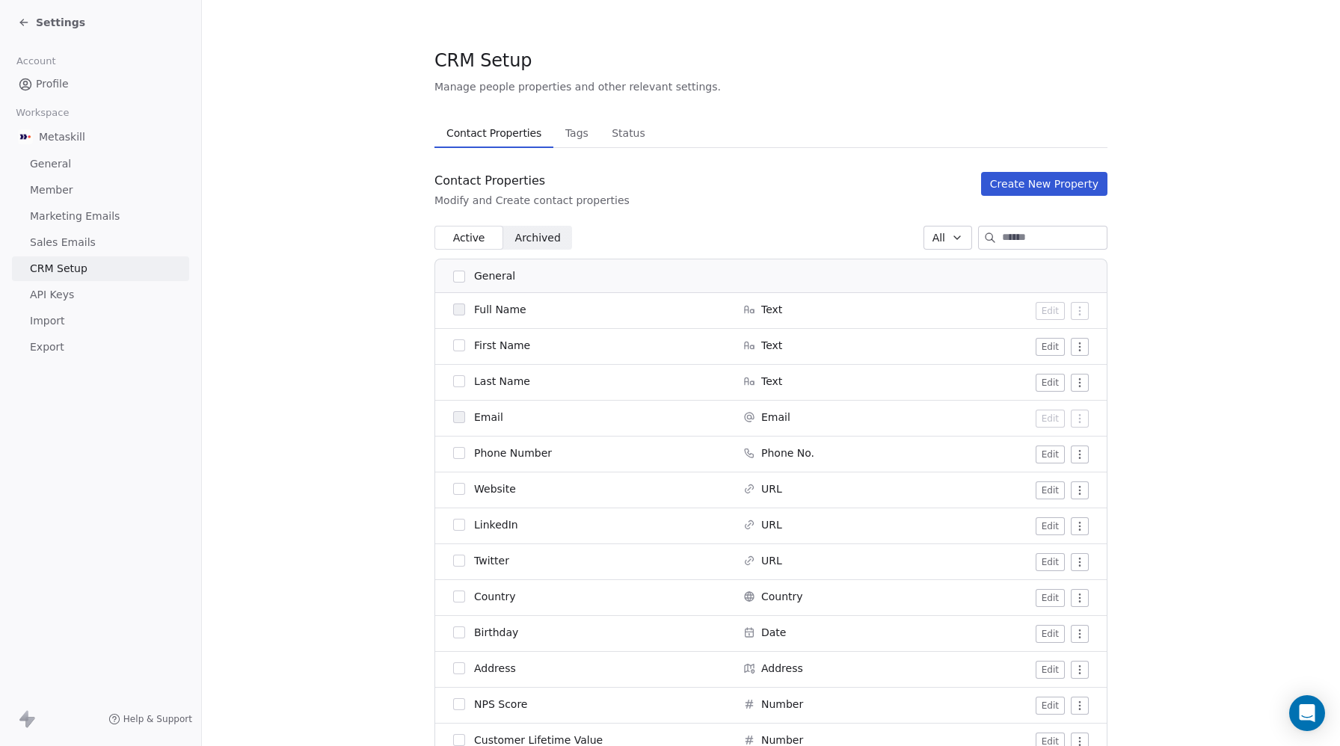
click at [1012, 232] on input at bounding box center [1054, 237] width 105 height 22
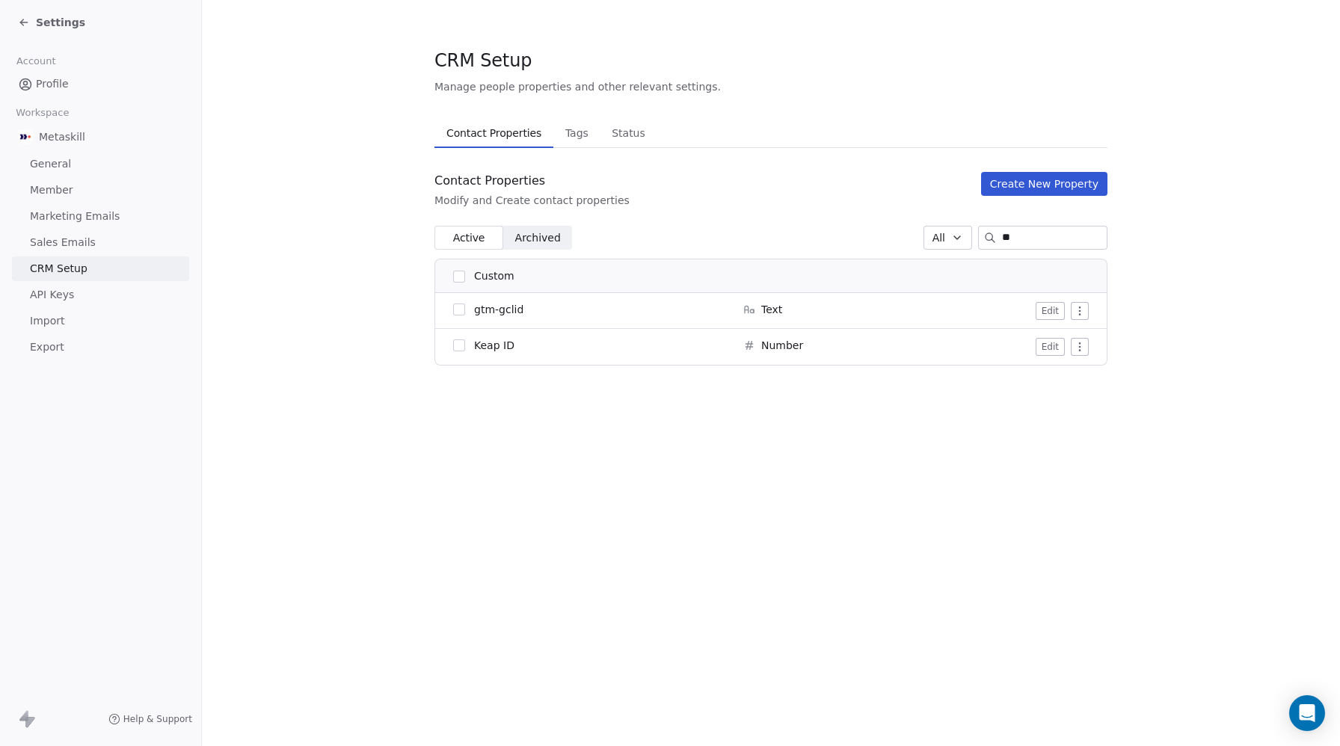
type input "**"
click at [1076, 352] on html "Settings Account Profile Workspace Metaskill General Member Marketing Emails Sa…" at bounding box center [670, 373] width 1340 height 746
click at [457, 342] on html "Settings Account Profile Workspace Metaskill General Member Marketing Emails Sa…" at bounding box center [670, 373] width 1340 height 746
click at [458, 345] on button "button" at bounding box center [459, 345] width 12 height 12
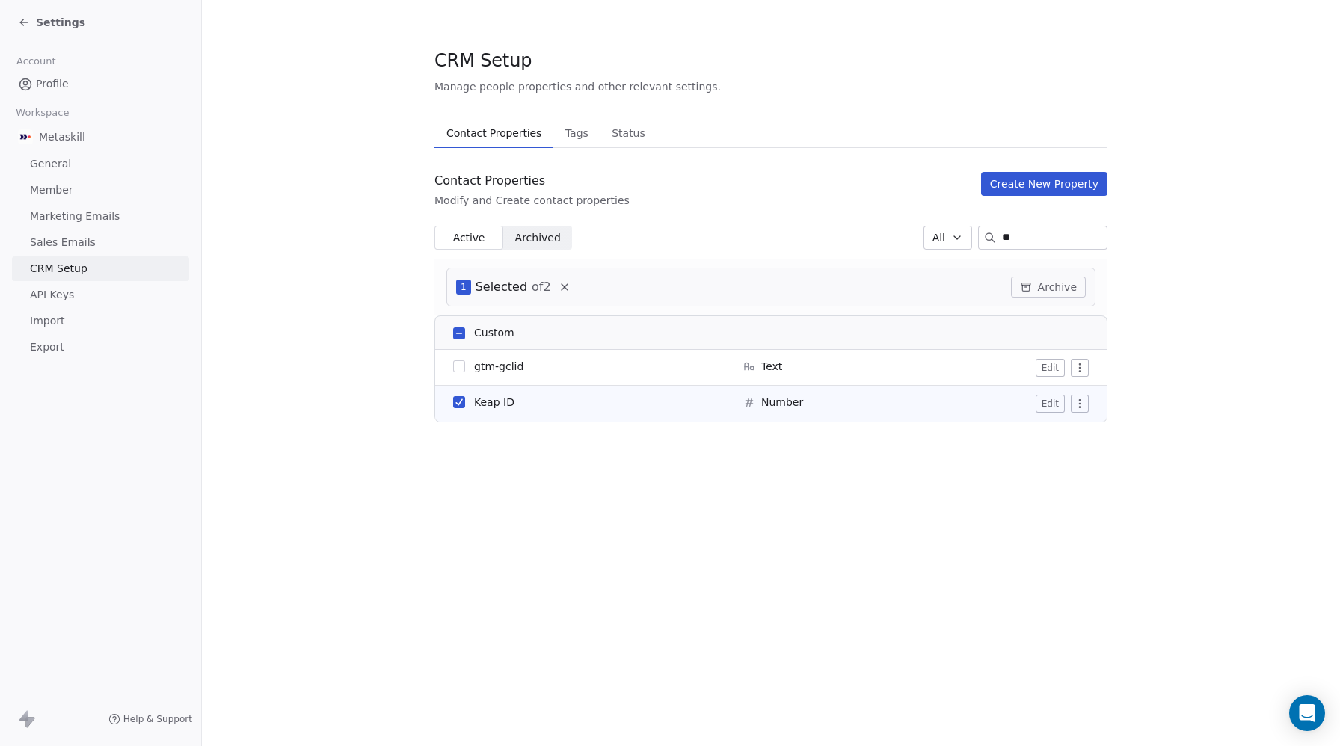
click at [1057, 284] on button "Archive" at bounding box center [1048, 287] width 75 height 21
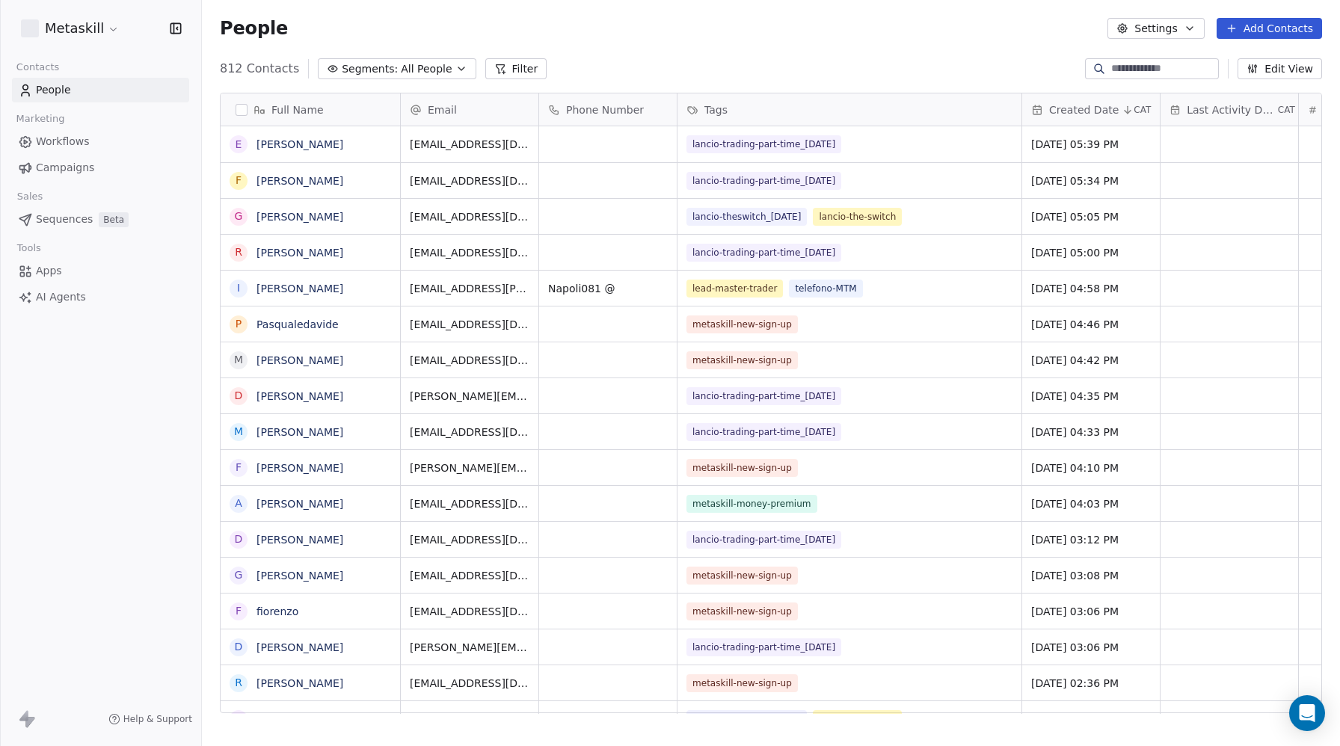
scroll to position [656, 1138]
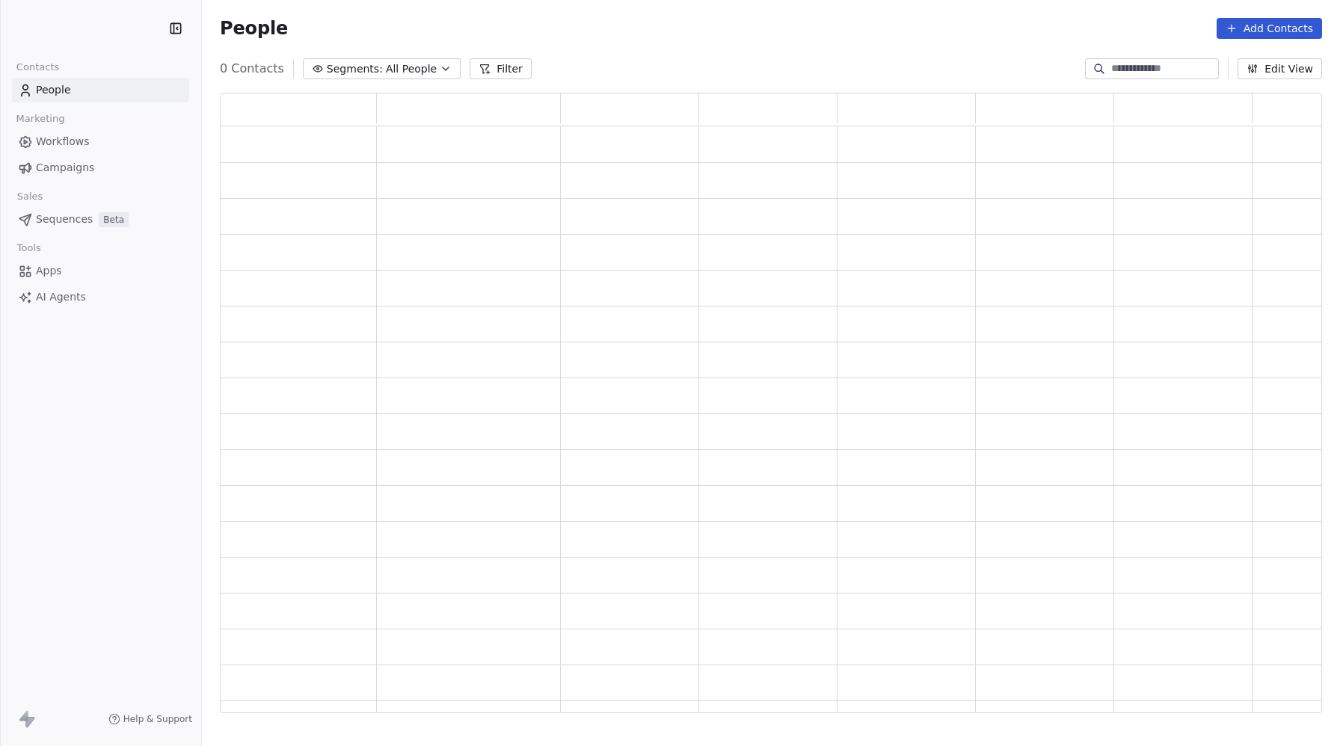
scroll to position [620, 1102]
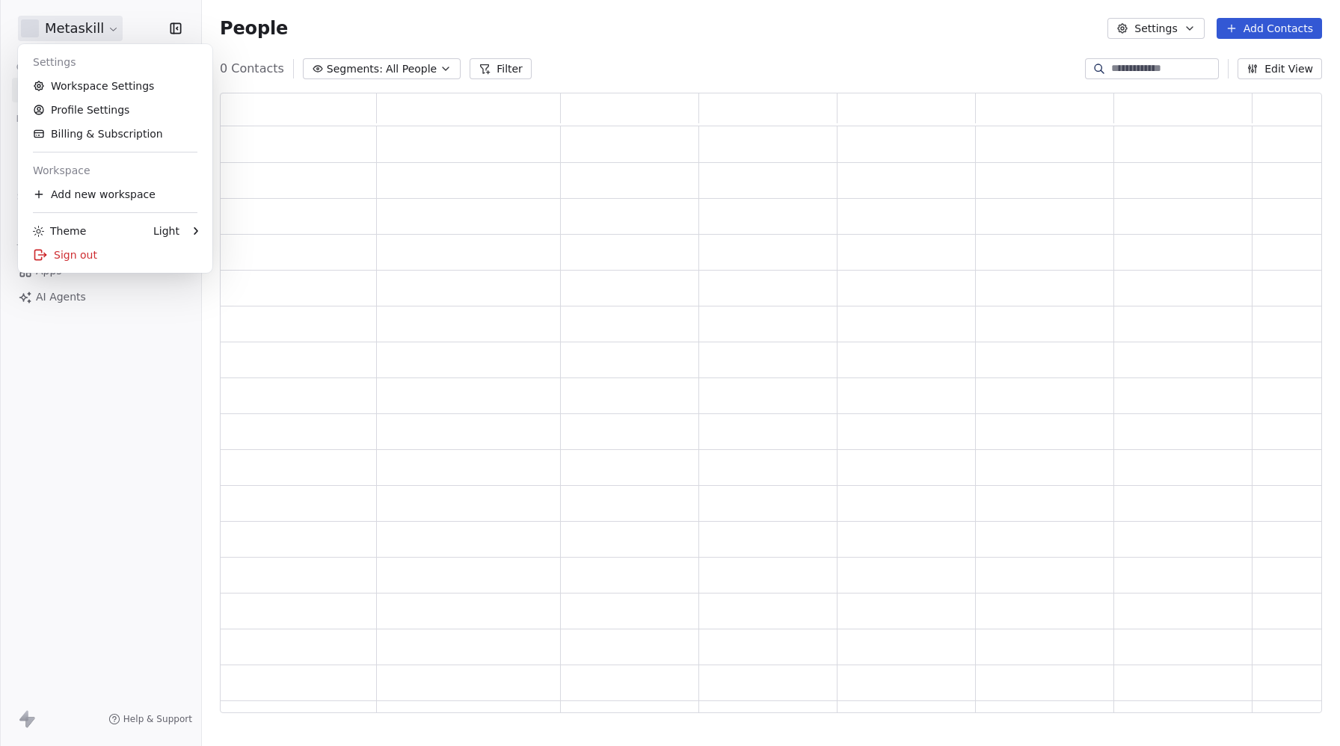
click at [57, 35] on html "Metaskill Contacts People Marketing Workflows Campaigns Sales Sequences Beta To…" at bounding box center [670, 373] width 1340 height 746
click at [61, 78] on link "Workspace Settings" at bounding box center [115, 86] width 182 height 24
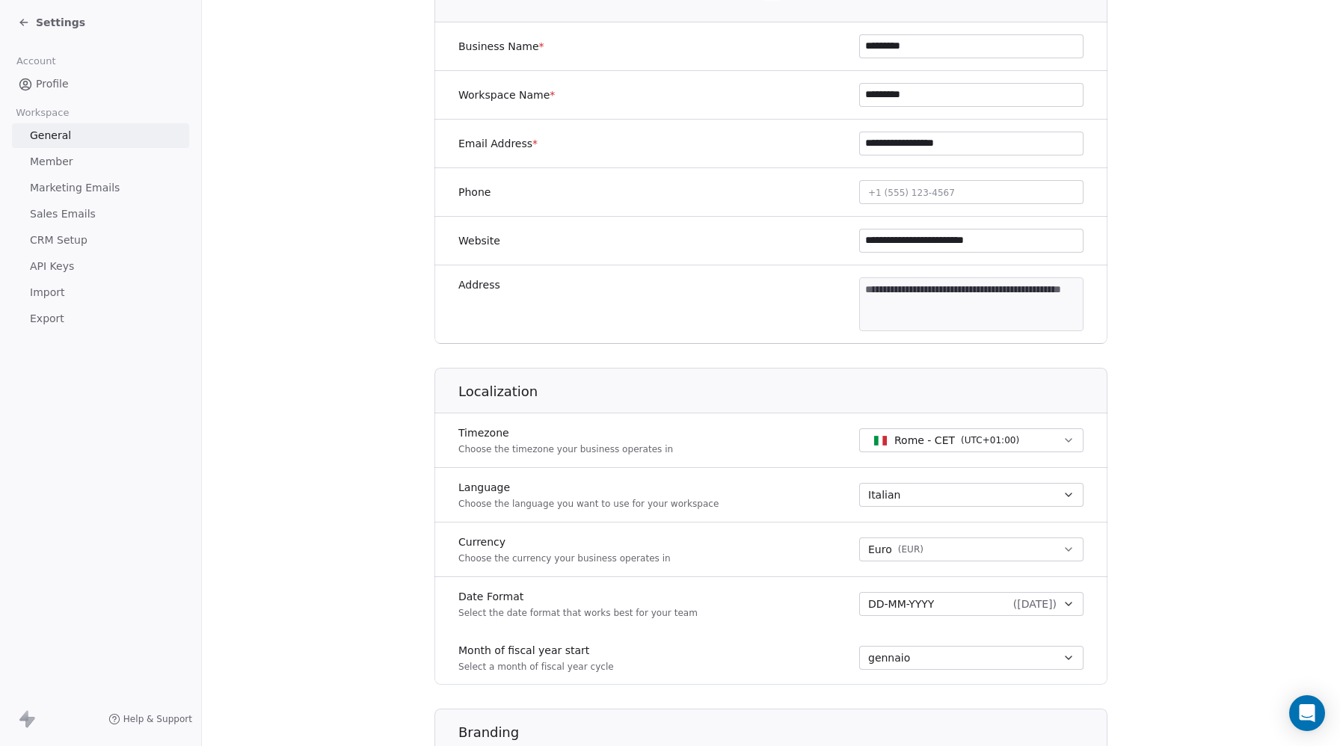
scroll to position [536, 0]
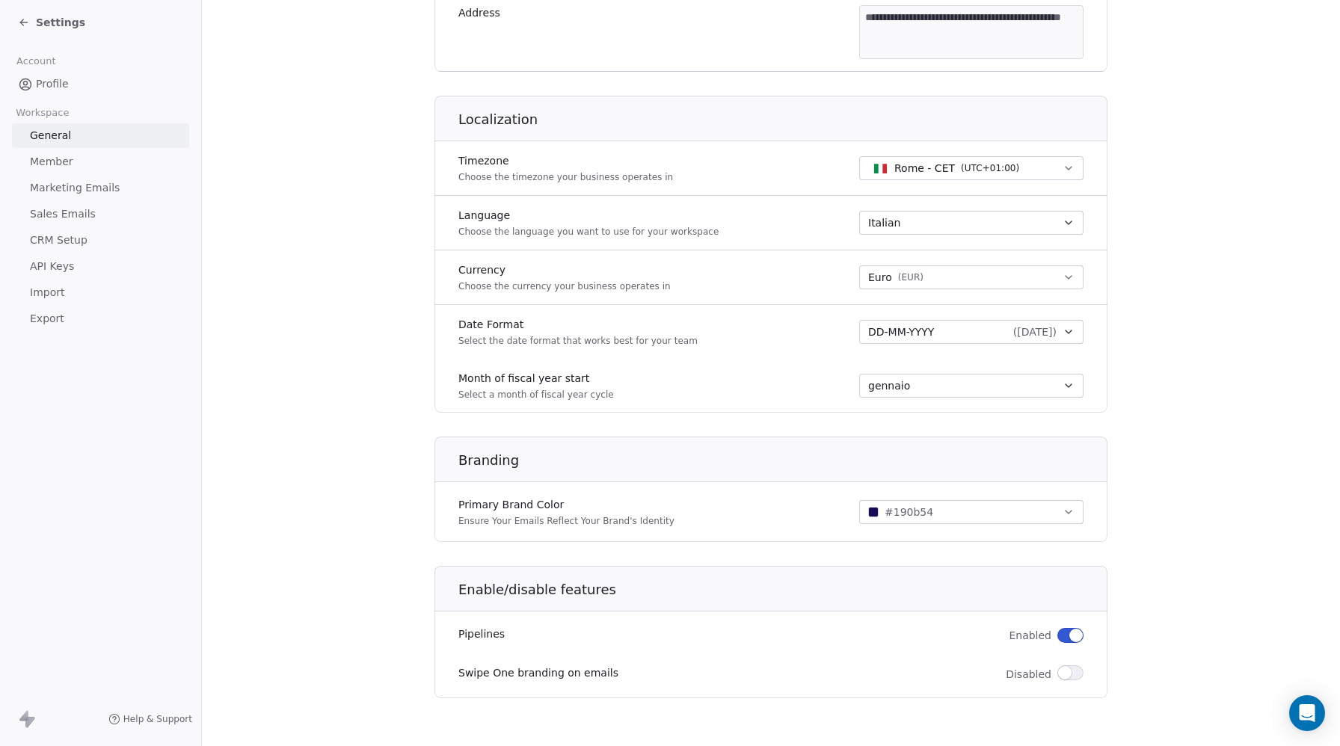
click at [48, 27] on span "Settings" at bounding box center [60, 22] width 49 height 15
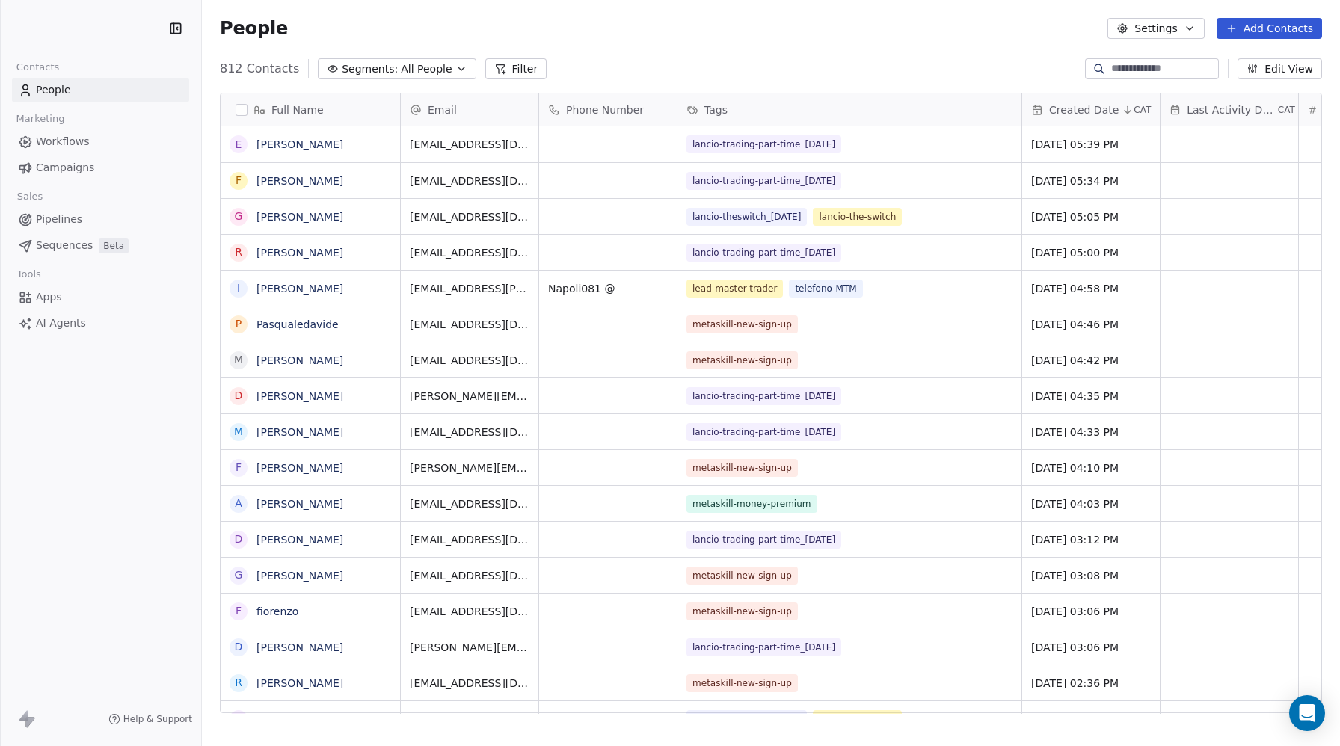
scroll to position [656, 1138]
click at [514, 71] on button "Filter" at bounding box center [516, 68] width 62 height 21
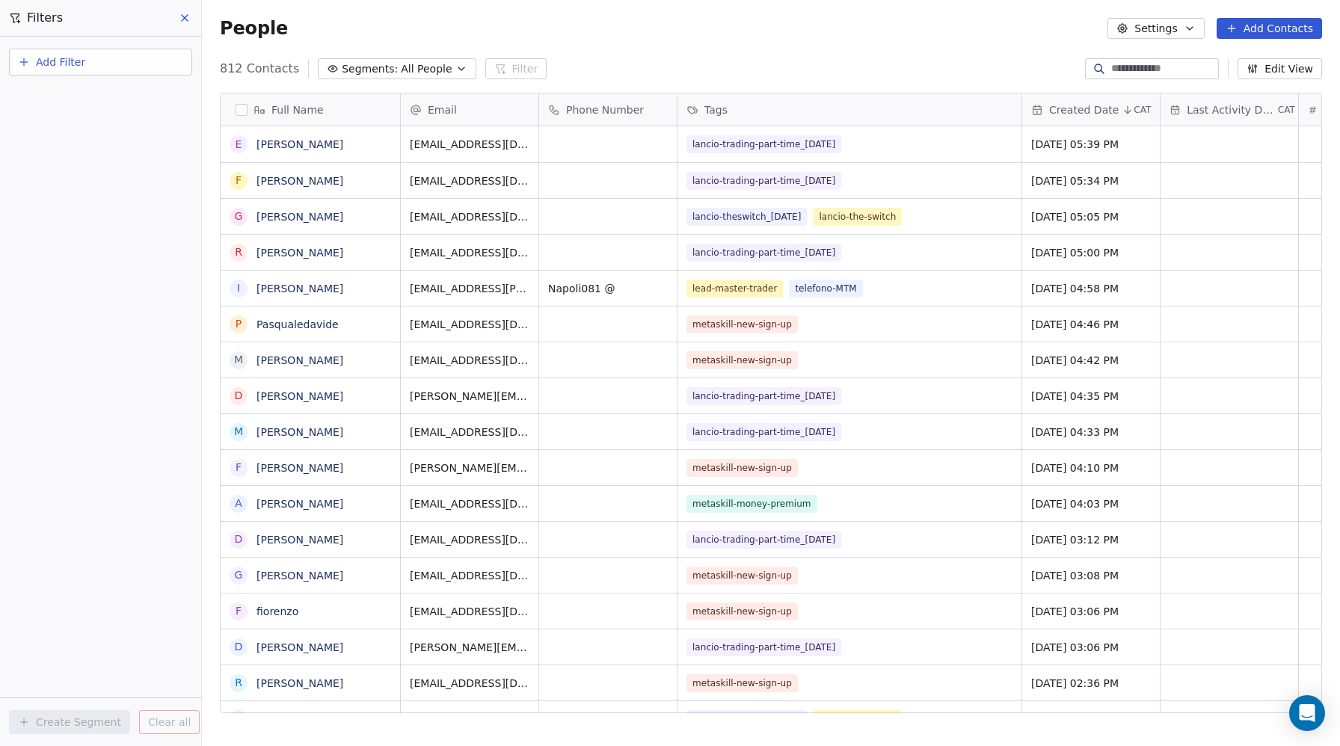
click at [44, 64] on span "Add Filter" at bounding box center [60, 63] width 49 height 16
click at [60, 97] on span "Contact properties" at bounding box center [73, 98] width 97 height 16
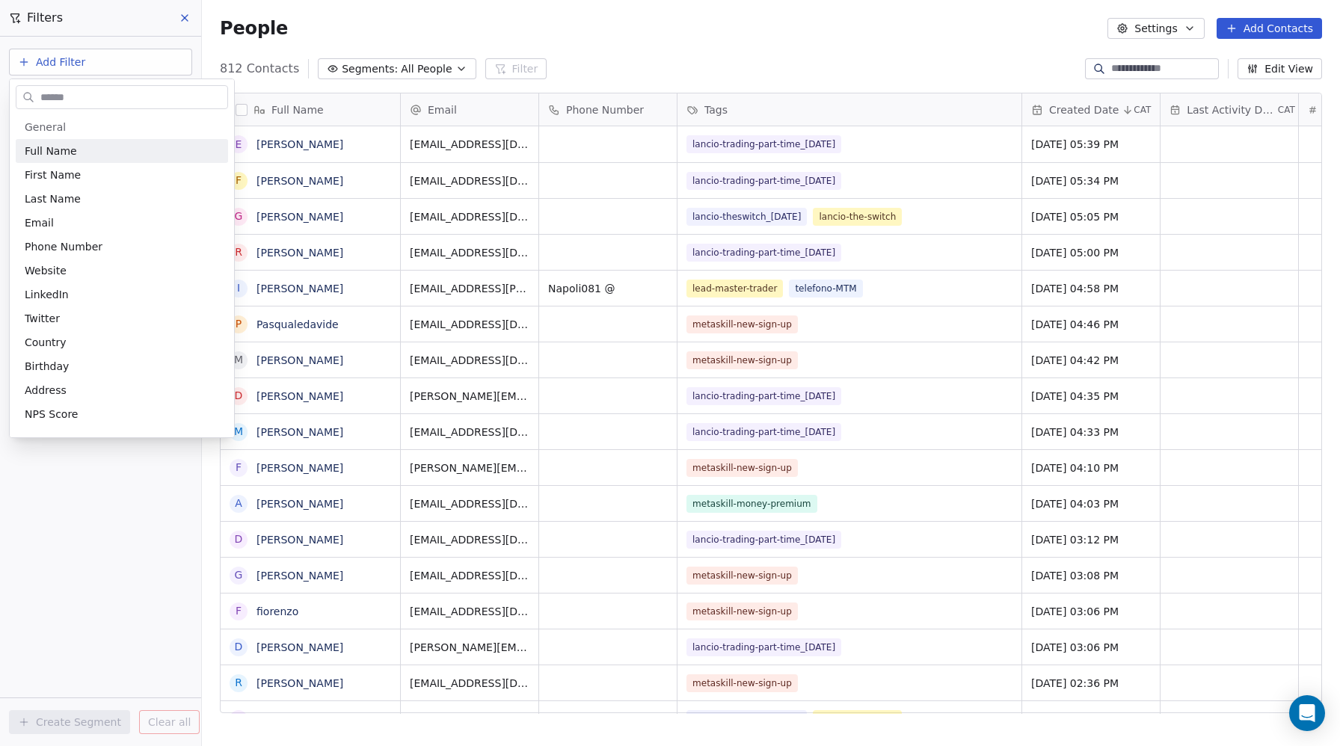
click at [57, 99] on input "text" at bounding box center [132, 98] width 190 height 22
type input "**"
click at [45, 150] on span "Tags" at bounding box center [36, 151] width 23 height 15
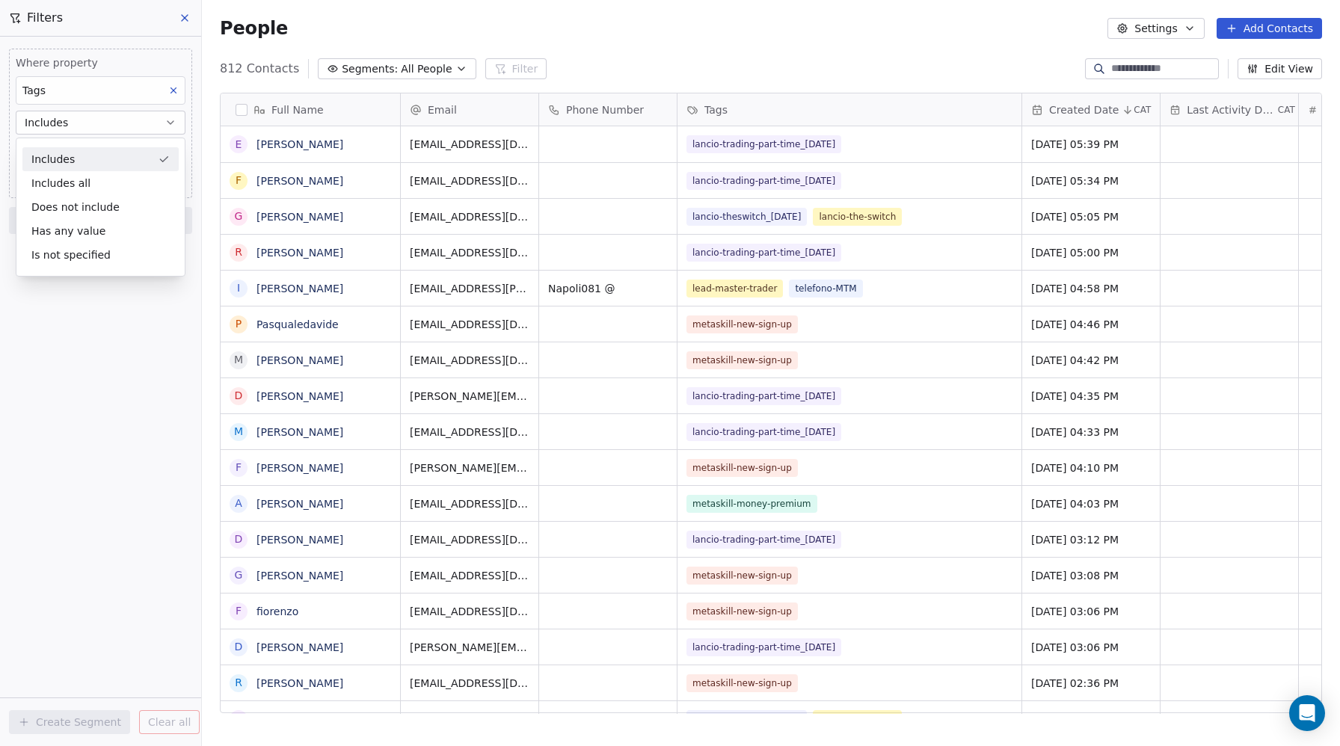
click at [49, 157] on div "Includes" at bounding box center [100, 159] width 156 height 24
click at [38, 150] on body "Contacts People Marketing Workflows Campaigns Sales Pipelines Sequences Beta To…" at bounding box center [670, 373] width 1340 height 746
type input "***"
click at [31, 200] on button "Suggestions" at bounding box center [37, 199] width 12 height 12
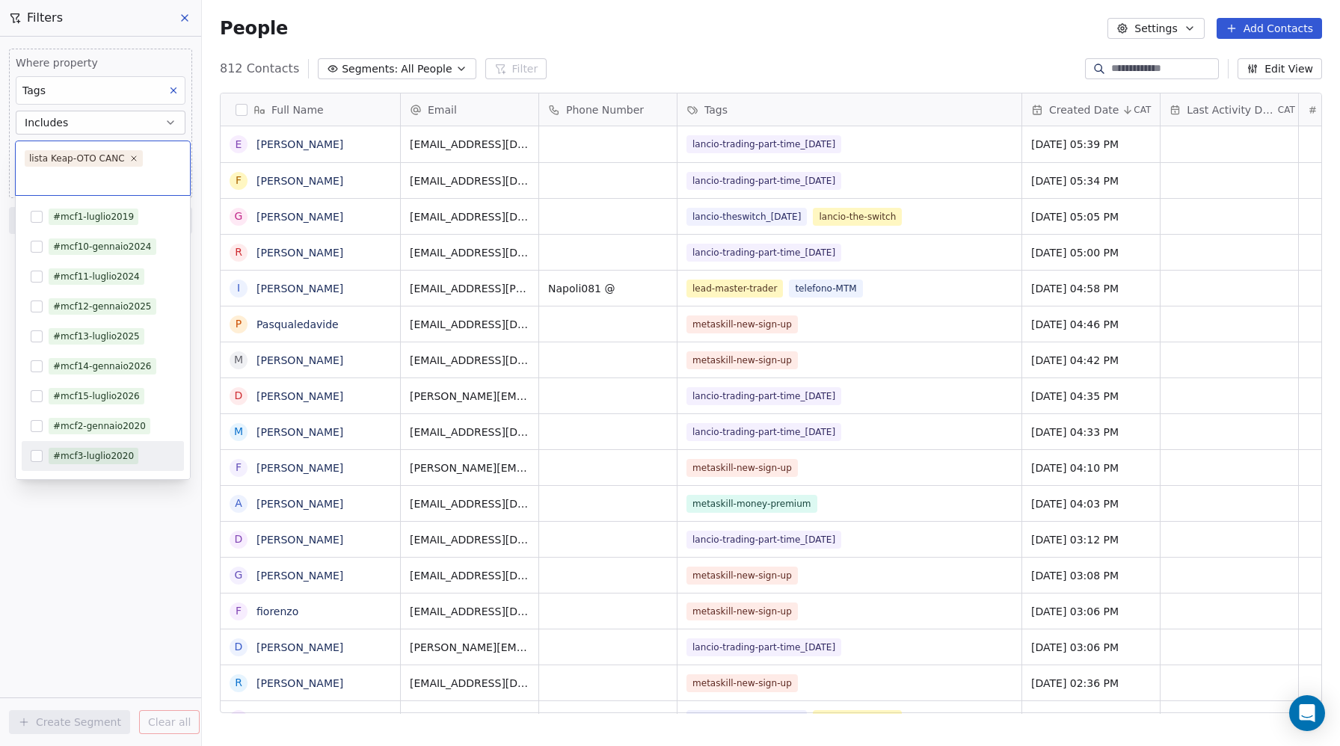
click at [132, 638] on html "Contacts People Marketing Workflows Campaigns Sales Pipelines Sequences Beta To…" at bounding box center [670, 373] width 1340 height 746
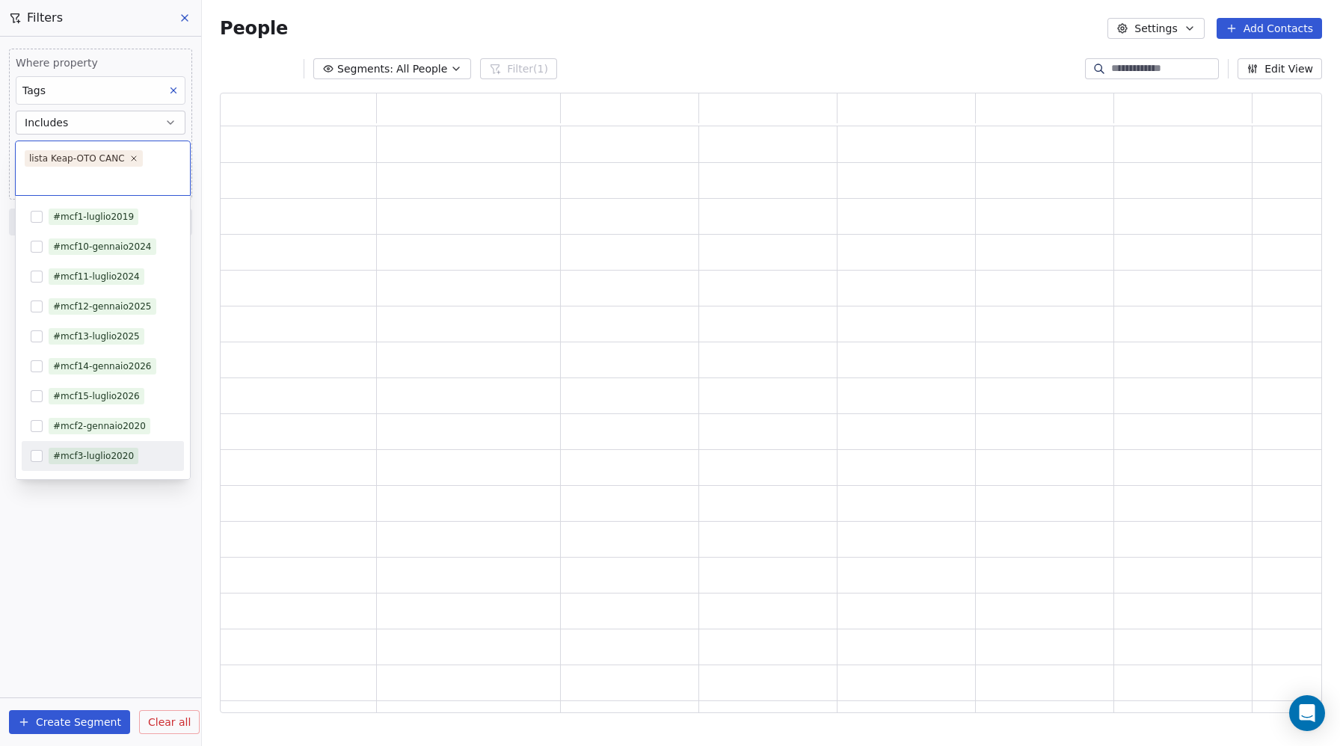
scroll to position [620, 1102]
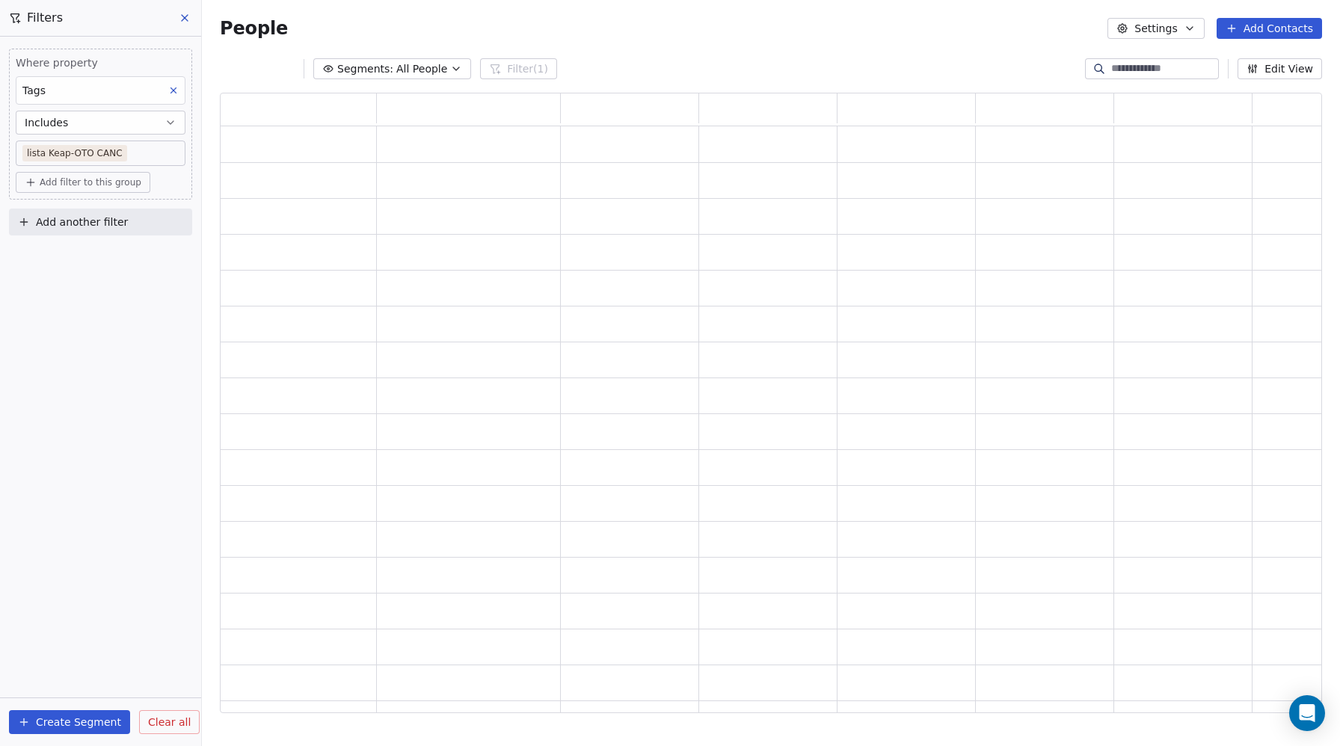
click at [521, 40] on div "People Settings Add Contacts" at bounding box center [771, 28] width 1138 height 57
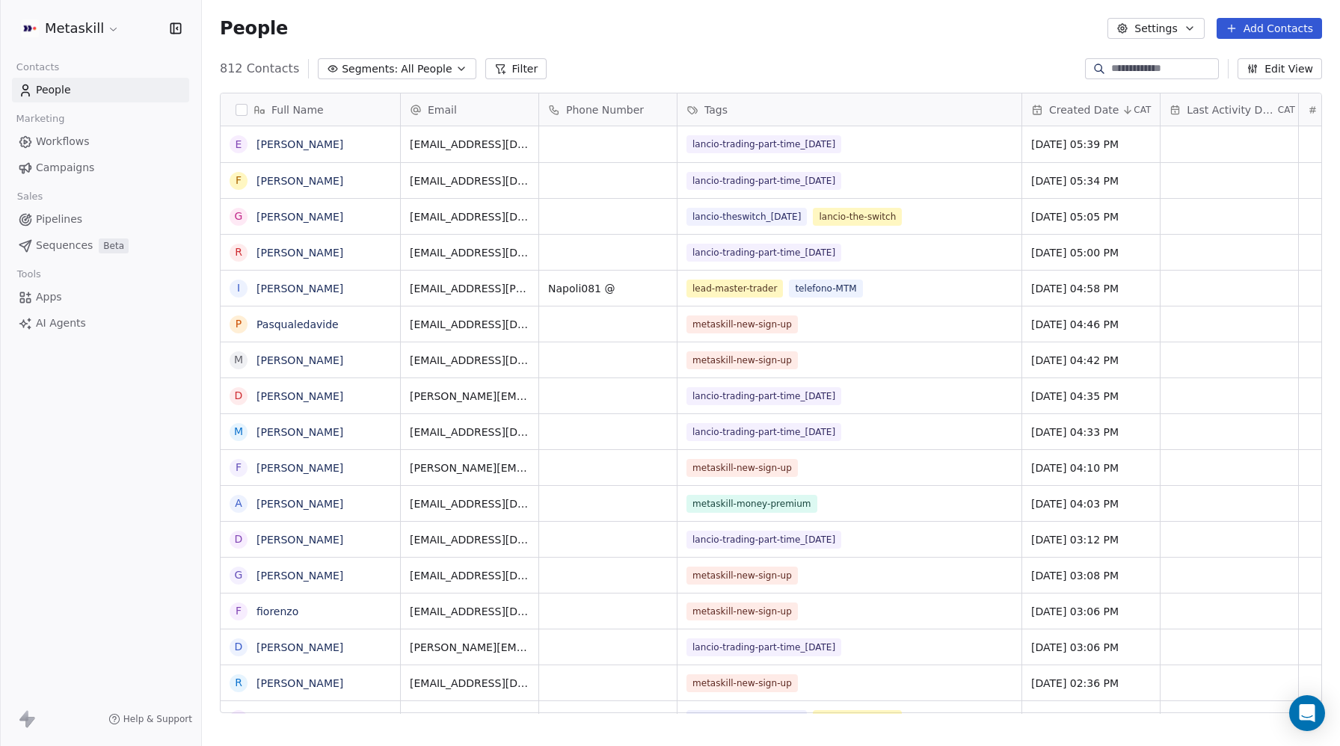
scroll to position [656, 1138]
click at [489, 75] on button "Filter" at bounding box center [516, 68] width 62 height 21
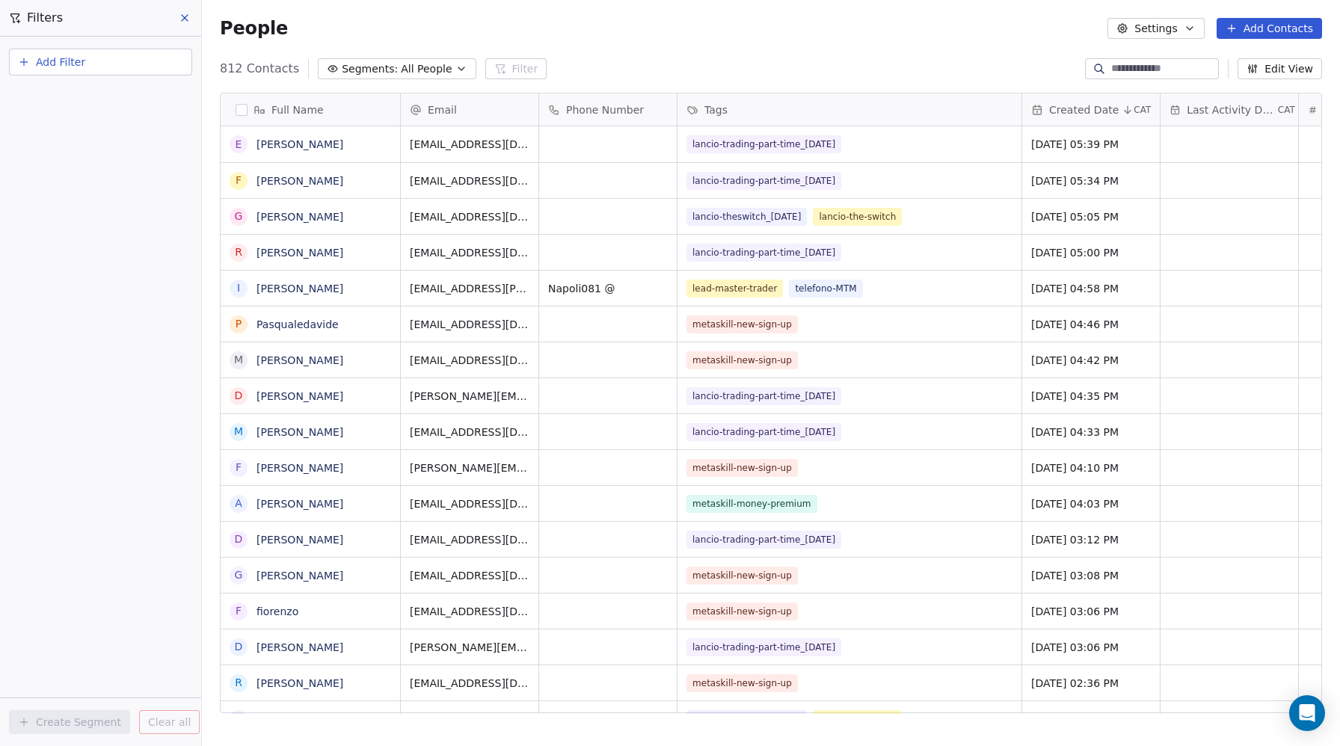
click at [50, 61] on span "Add Filter" at bounding box center [60, 63] width 49 height 16
click at [49, 90] on span "Contact properties" at bounding box center [73, 98] width 97 height 16
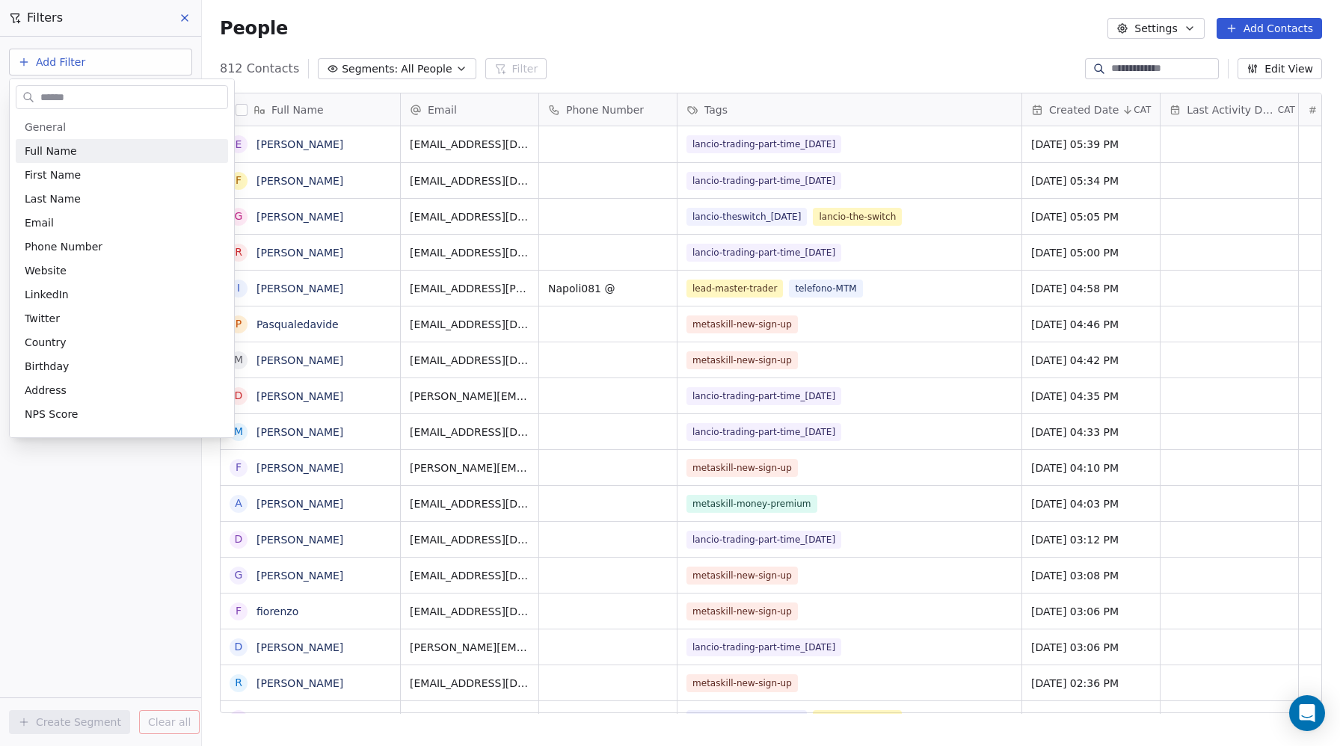
click at [55, 105] on input "text" at bounding box center [132, 98] width 190 height 22
type input "***"
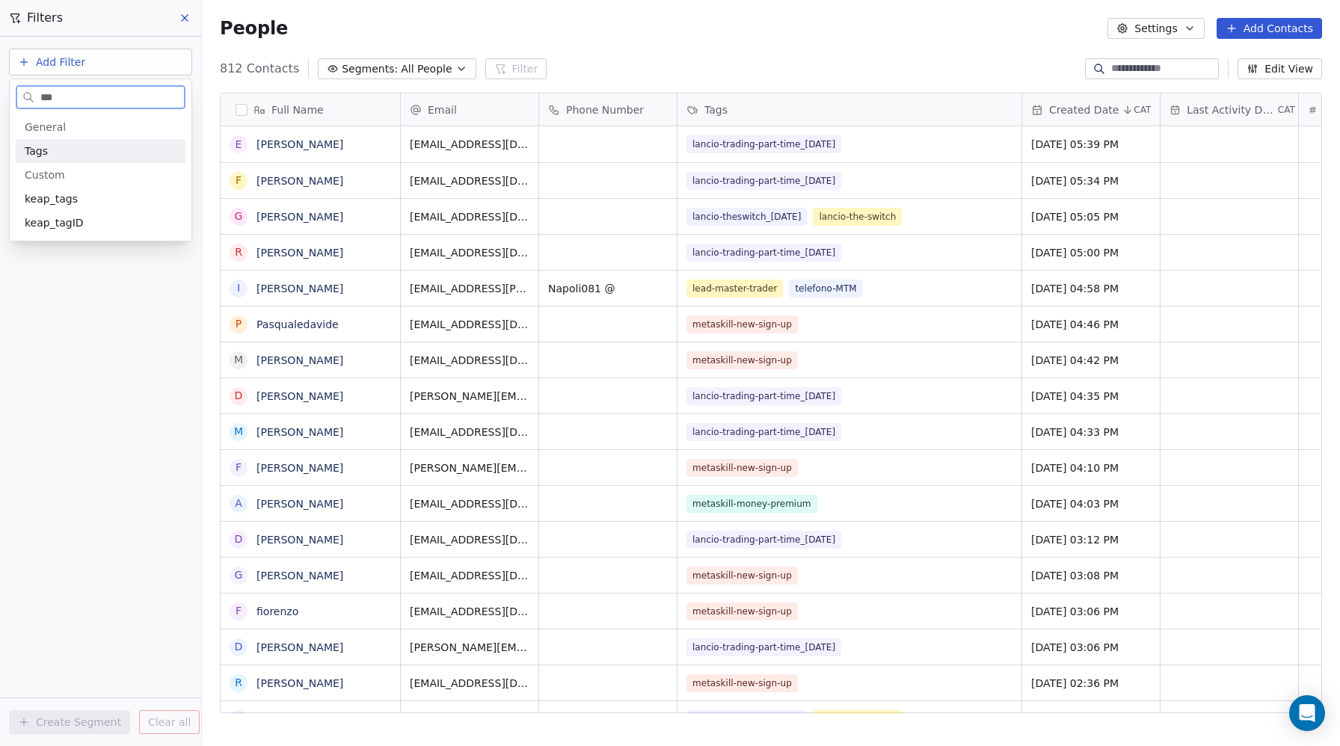
click at [48, 147] on div "Tags" at bounding box center [101, 151] width 152 height 15
click at [52, 96] on div "Tags" at bounding box center [101, 90] width 170 height 28
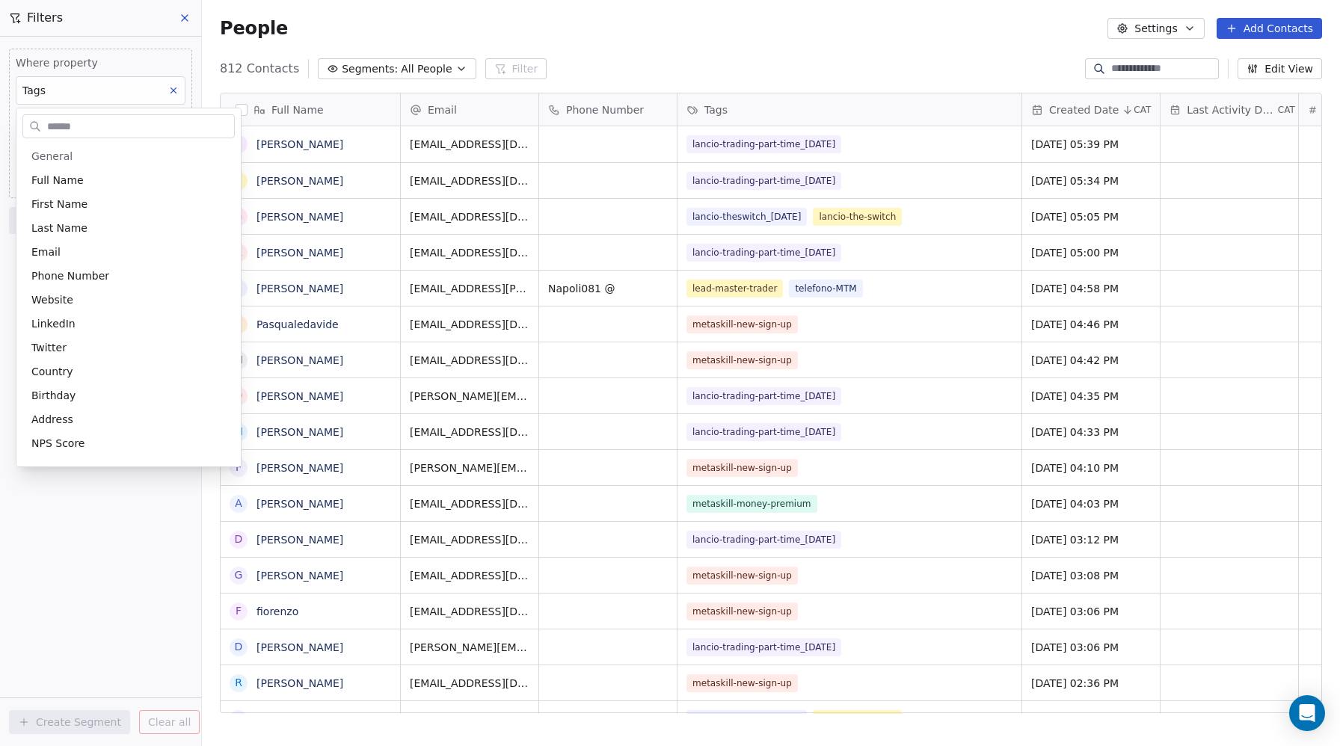
scroll to position [43, 0]
click at [57, 129] on input "text" at bounding box center [139, 127] width 190 height 22
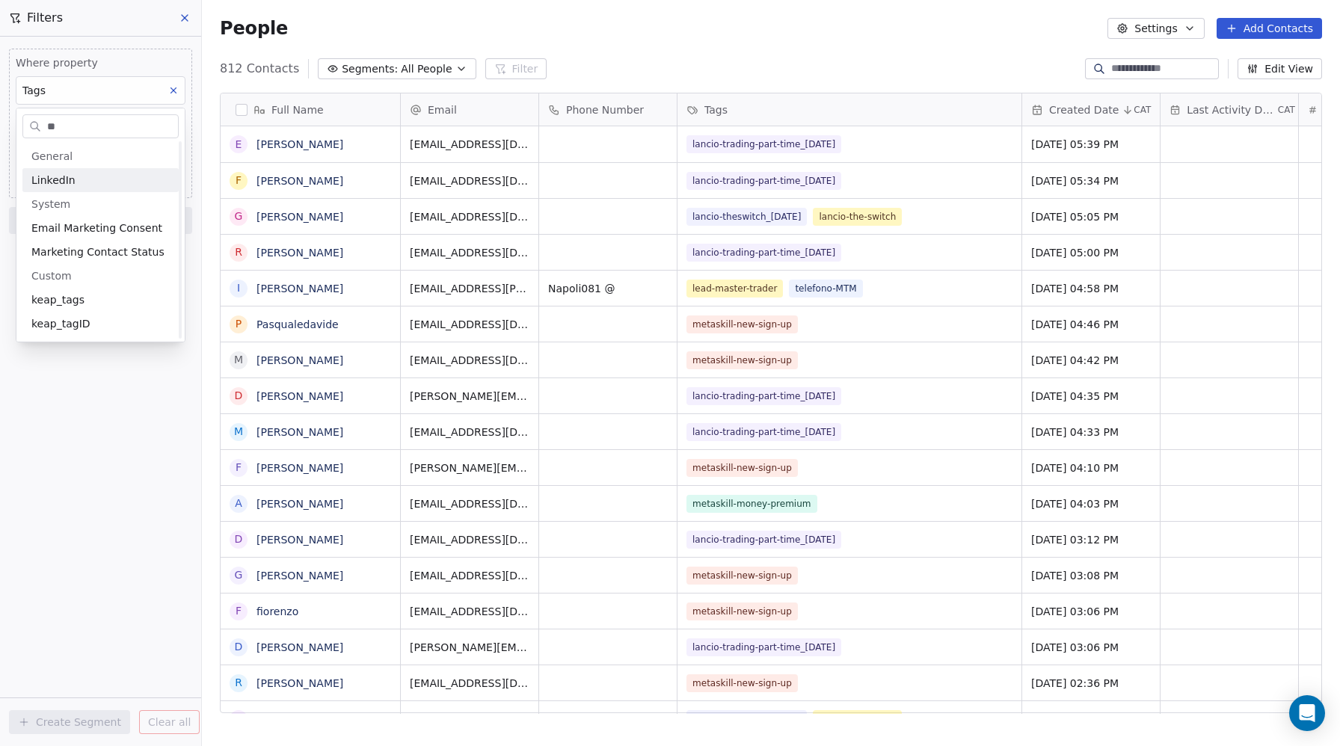
scroll to position [0, 0]
type input "****"
click at [75, 283] on html "Metaskill Contacts People Marketing Workflows Campaigns Sales Pipelines Sequenc…" at bounding box center [670, 373] width 1340 height 746
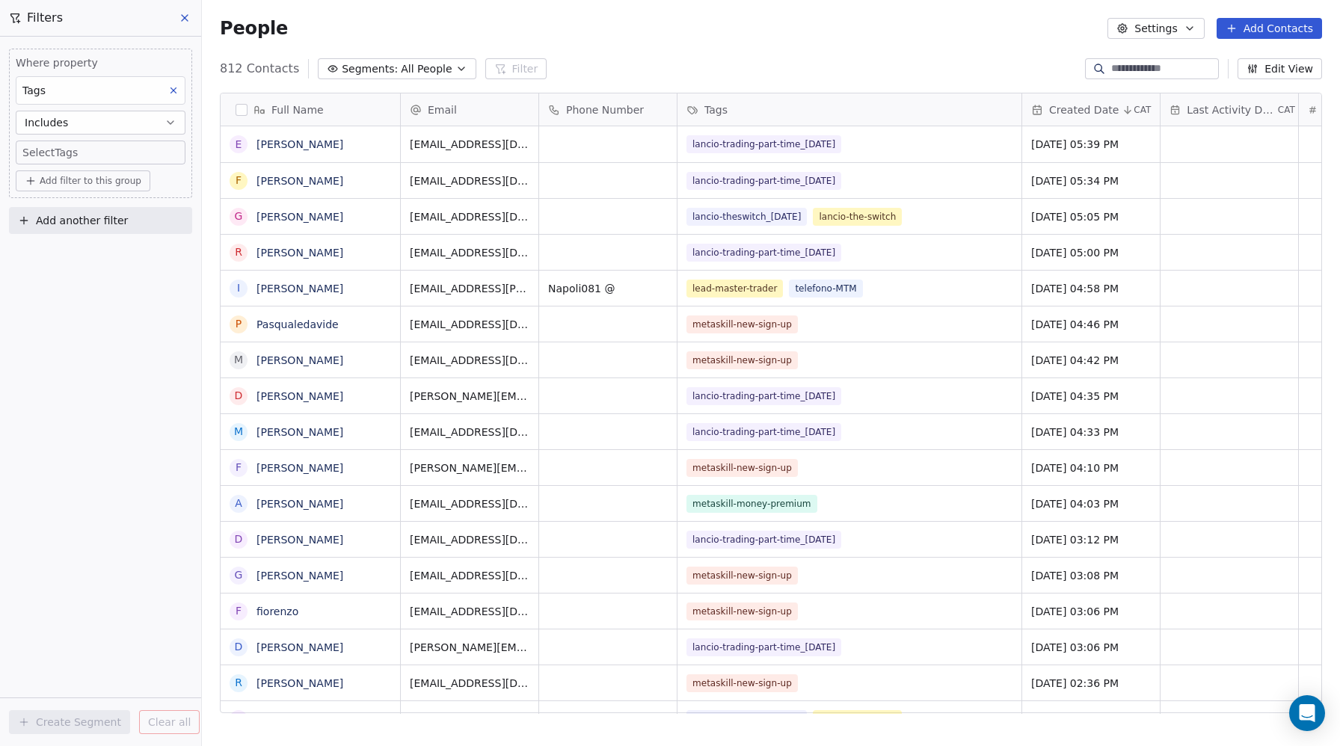
click at [63, 150] on body "Metaskill Contacts People Marketing Workflows Campaigns Sales Pipelines Sequenc…" at bounding box center [670, 373] width 1340 height 746
type input "****"
click at [34, 197] on button "Suggestions" at bounding box center [37, 199] width 12 height 12
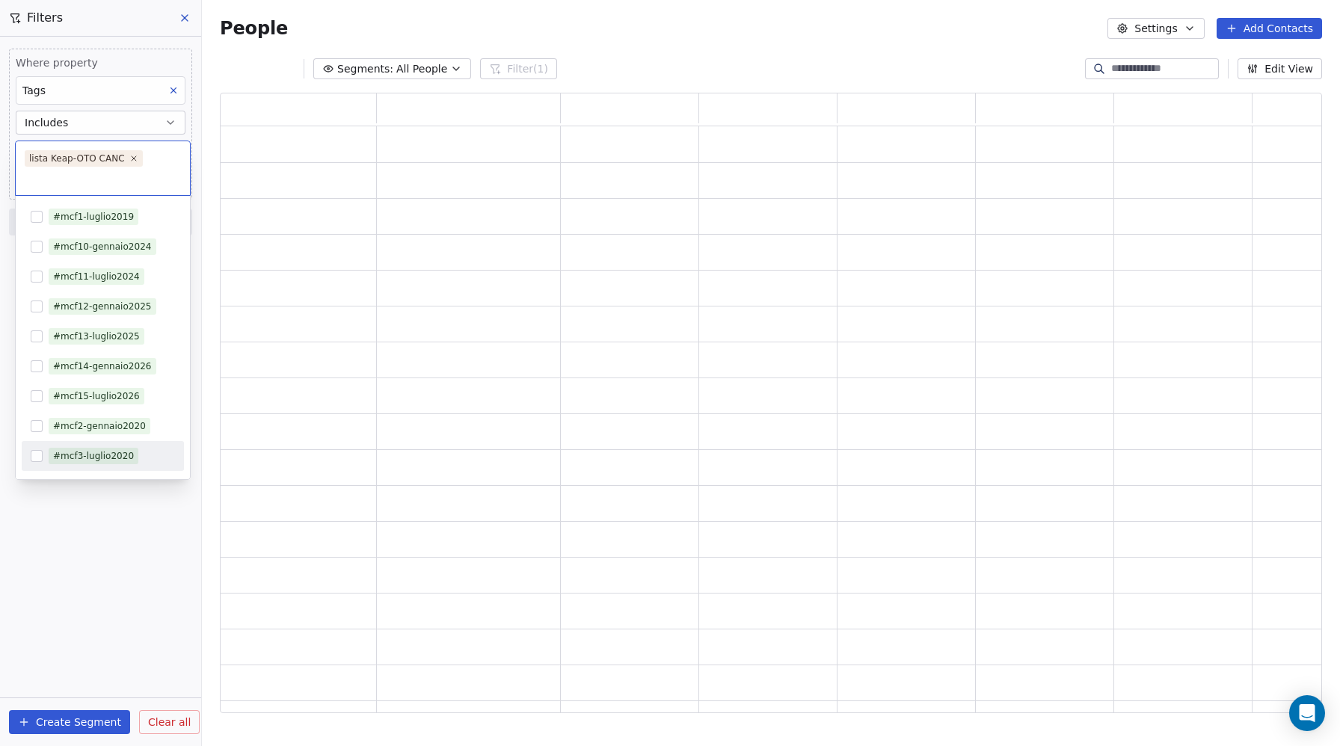
click at [105, 572] on html "Metaskill Contacts People Marketing Workflows Campaigns Sales Pipelines Sequenc…" at bounding box center [670, 373] width 1340 height 746
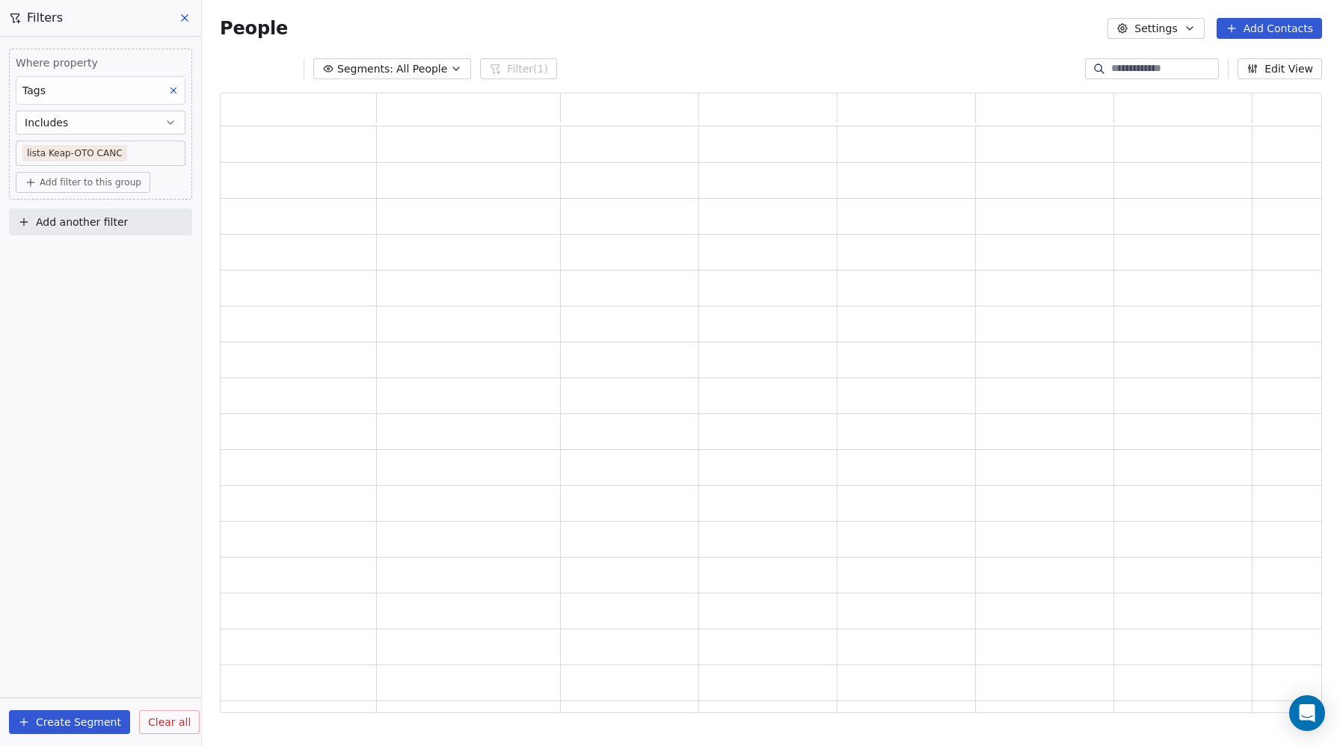
click at [750, 36] on div "People Settings Add Contacts" at bounding box center [771, 28] width 1102 height 21
click at [781, 49] on div "People Settings Add Contacts" at bounding box center [771, 28] width 1138 height 57
click at [55, 722] on button "Create Segment" at bounding box center [69, 722] width 121 height 24
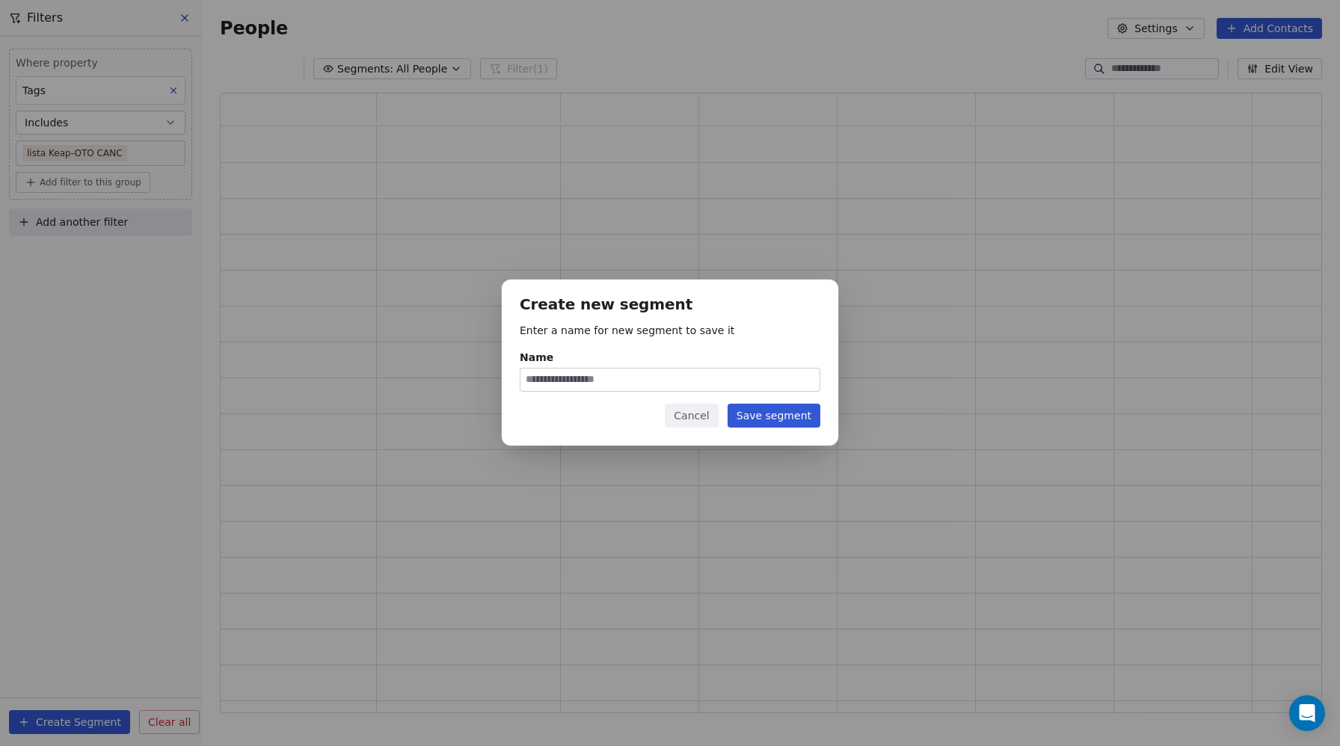
click at [623, 377] on input "Name" at bounding box center [669, 380] width 299 height 22
type input "*********"
click at [792, 415] on button "Save segment" at bounding box center [773, 416] width 93 height 24
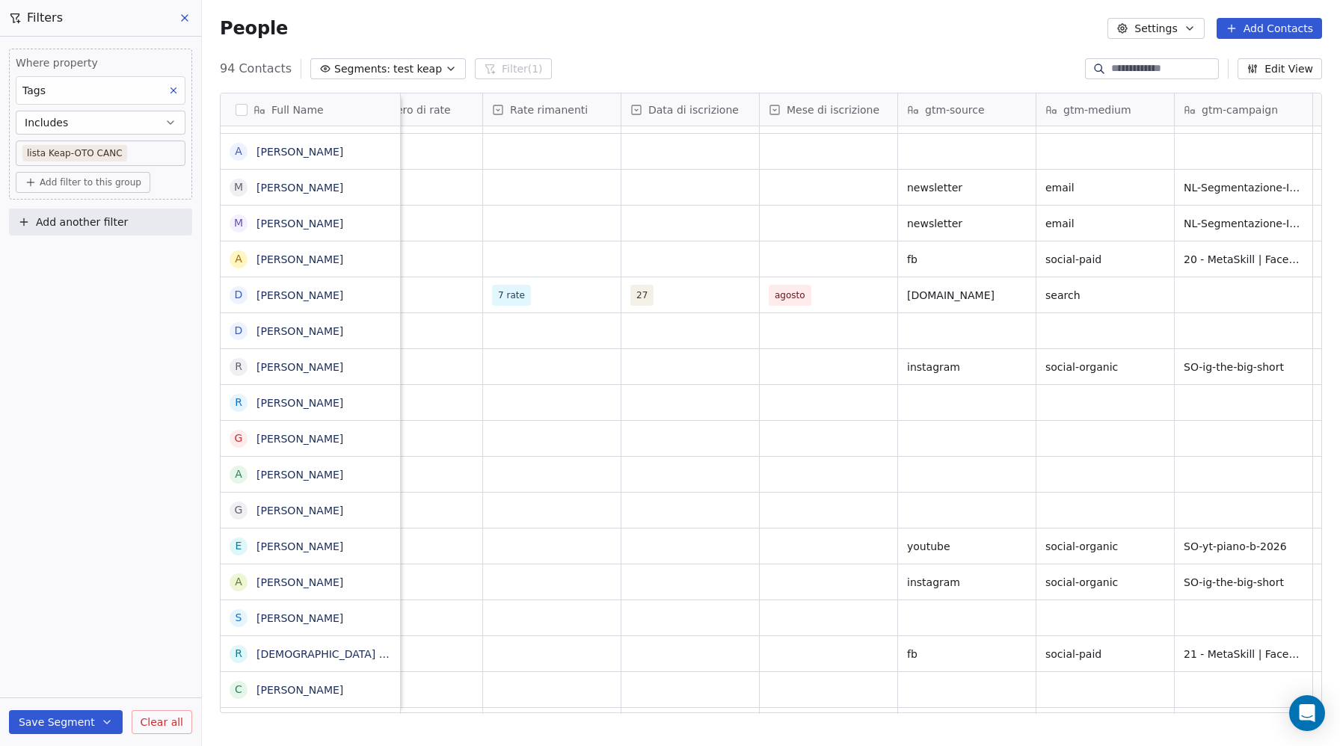
scroll to position [0, 1374]
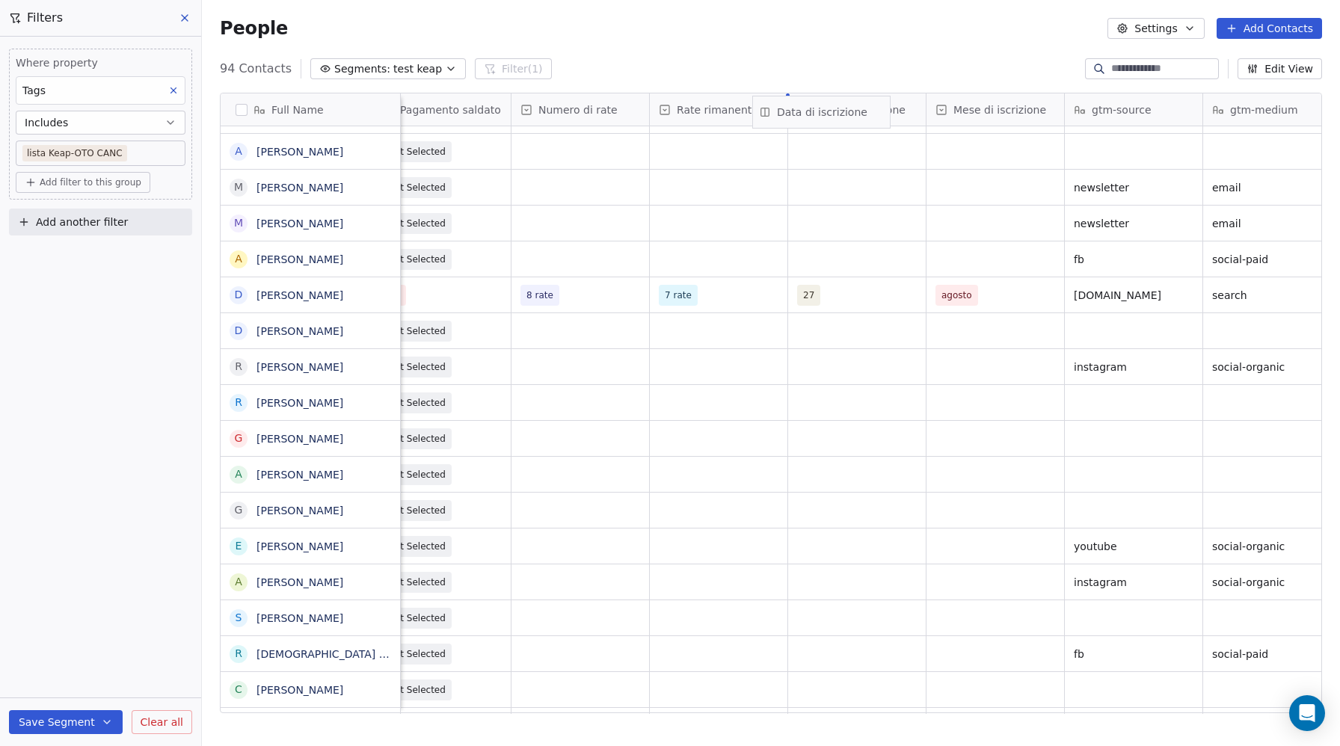
drag, startPoint x: 787, startPoint y: 105, endPoint x: 751, endPoint y: 107, distance: 36.0
click at [751, 107] on div "Customer Lifetime Value Email Marketing Consent Metodo di pagamento Pagamento s…" at bounding box center [519, 109] width 2985 height 33
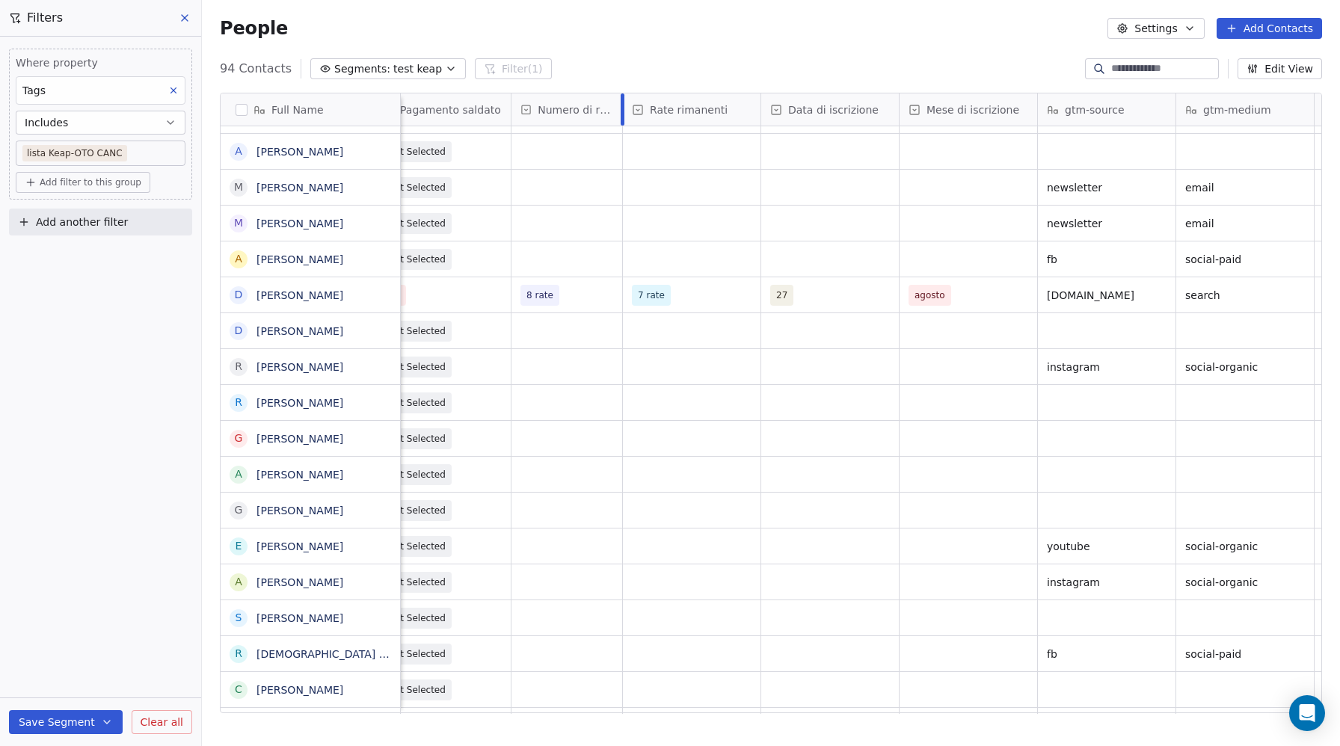
drag, startPoint x: 648, startPoint y: 107, endPoint x: 621, endPoint y: 108, distance: 27.0
click at [621, 108] on div at bounding box center [622, 109] width 4 height 32
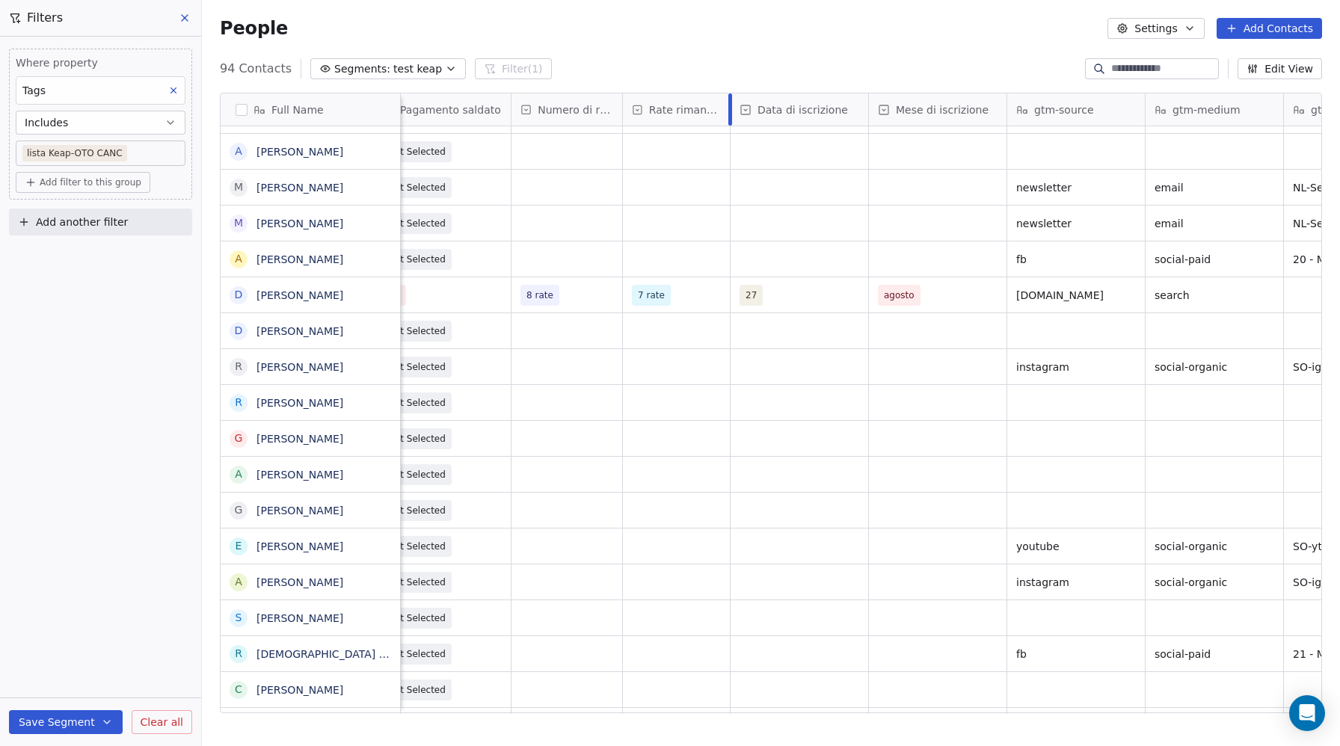
drag, startPoint x: 759, startPoint y: 108, endPoint x: 729, endPoint y: 109, distance: 30.7
click at [729, 109] on div at bounding box center [730, 109] width 4 height 32
drag, startPoint x: 729, startPoint y: 110, endPoint x: 740, endPoint y: 110, distance: 11.2
click at [740, 110] on div at bounding box center [741, 109] width 4 height 32
drag, startPoint x: 878, startPoint y: 107, endPoint x: 858, endPoint y: 108, distance: 19.5
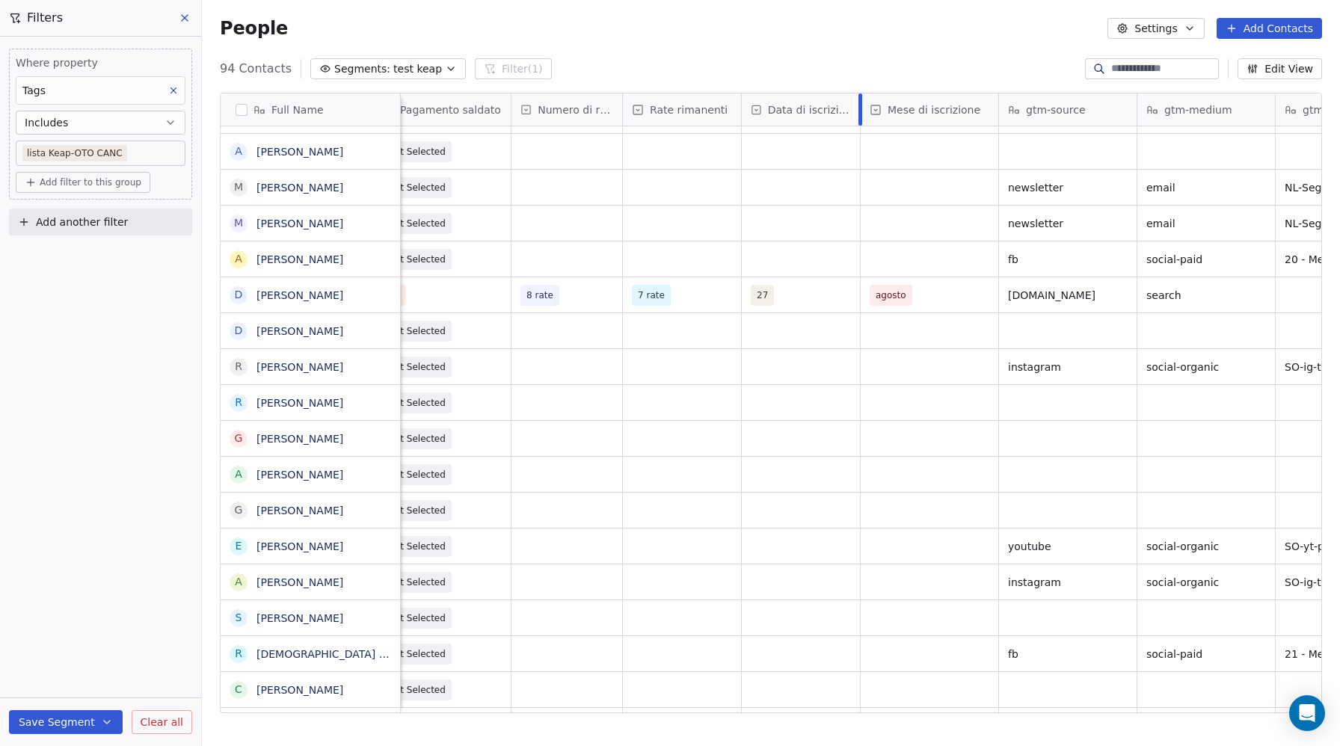
click at [858, 108] on div at bounding box center [860, 109] width 4 height 32
drag, startPoint x: 860, startPoint y: 108, endPoint x: 868, endPoint y: 108, distance: 8.2
click at [868, 108] on div "Customer Lifetime Value Email Marketing Consent Metodo di pagamento Pagamento s…" at bounding box center [486, 109] width 2919 height 33
drag, startPoint x: 857, startPoint y: 108, endPoint x: 866, endPoint y: 108, distance: 9.0
click at [866, 108] on div "Full Name B Bill Santantonio R Renato Sette S Sergio Lecca A Alberto Bonetti A …" at bounding box center [771, 403] width 1100 height 620
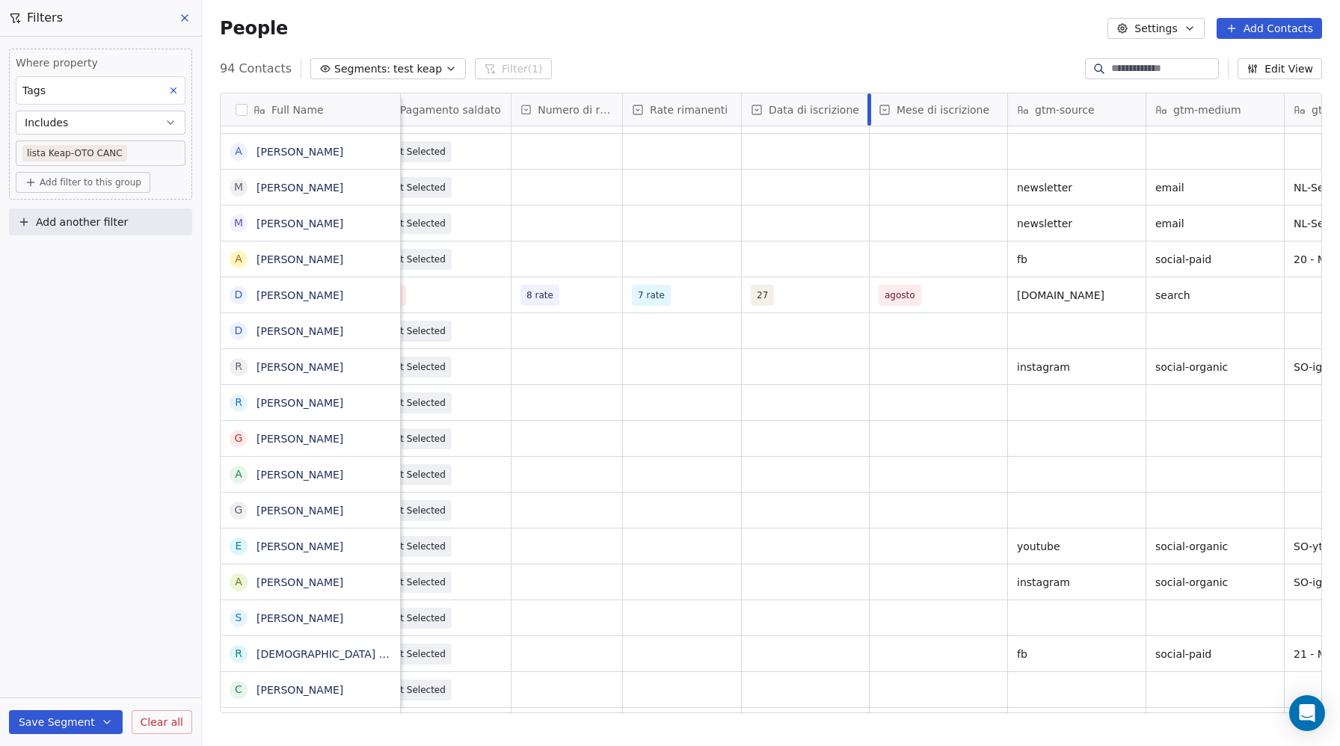
drag, startPoint x: 860, startPoint y: 110, endPoint x: 869, endPoint y: 109, distance: 9.0
click at [869, 109] on div "Customer Lifetime Value Email Marketing Consent Metodo di pagamento Pagamento s…" at bounding box center [491, 109] width 2928 height 33
drag, startPoint x: 1005, startPoint y: 108, endPoint x: 997, endPoint y: 109, distance: 8.3
click at [997, 109] on div at bounding box center [999, 109] width 4 height 32
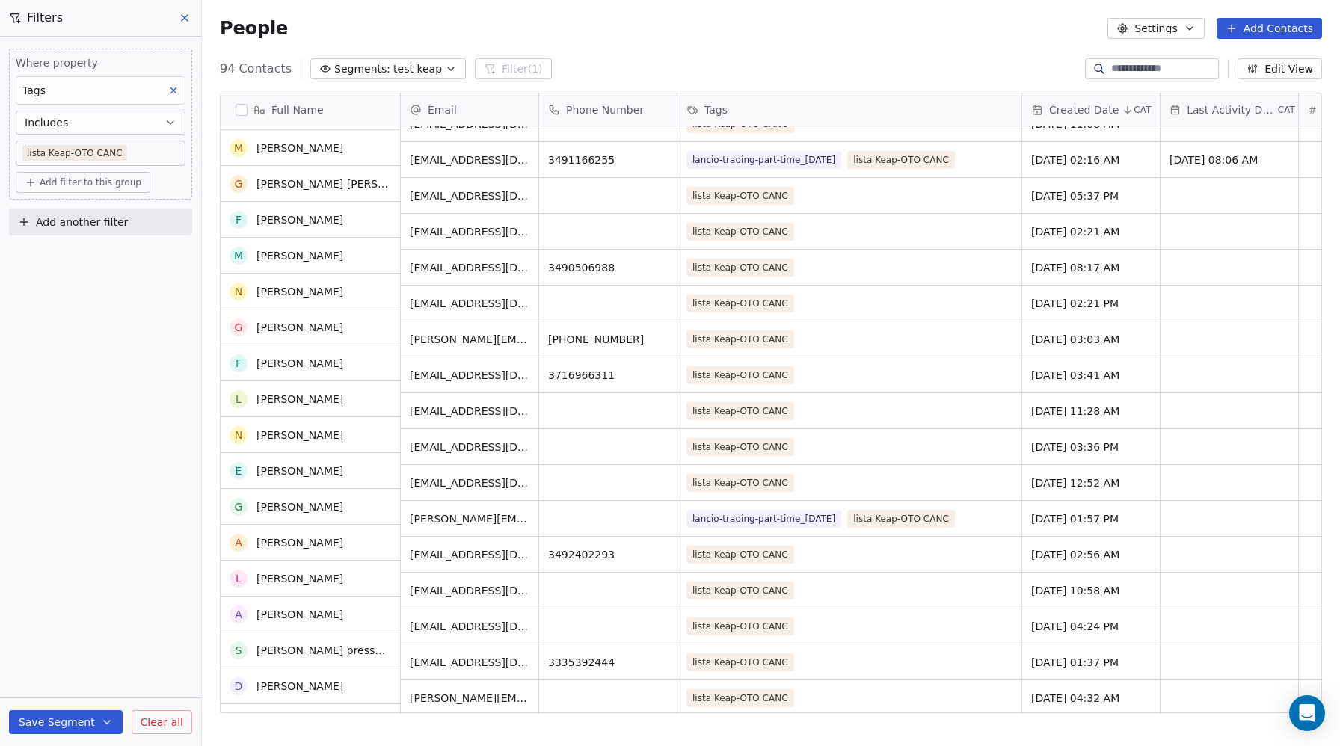
scroll to position [1683, 0]
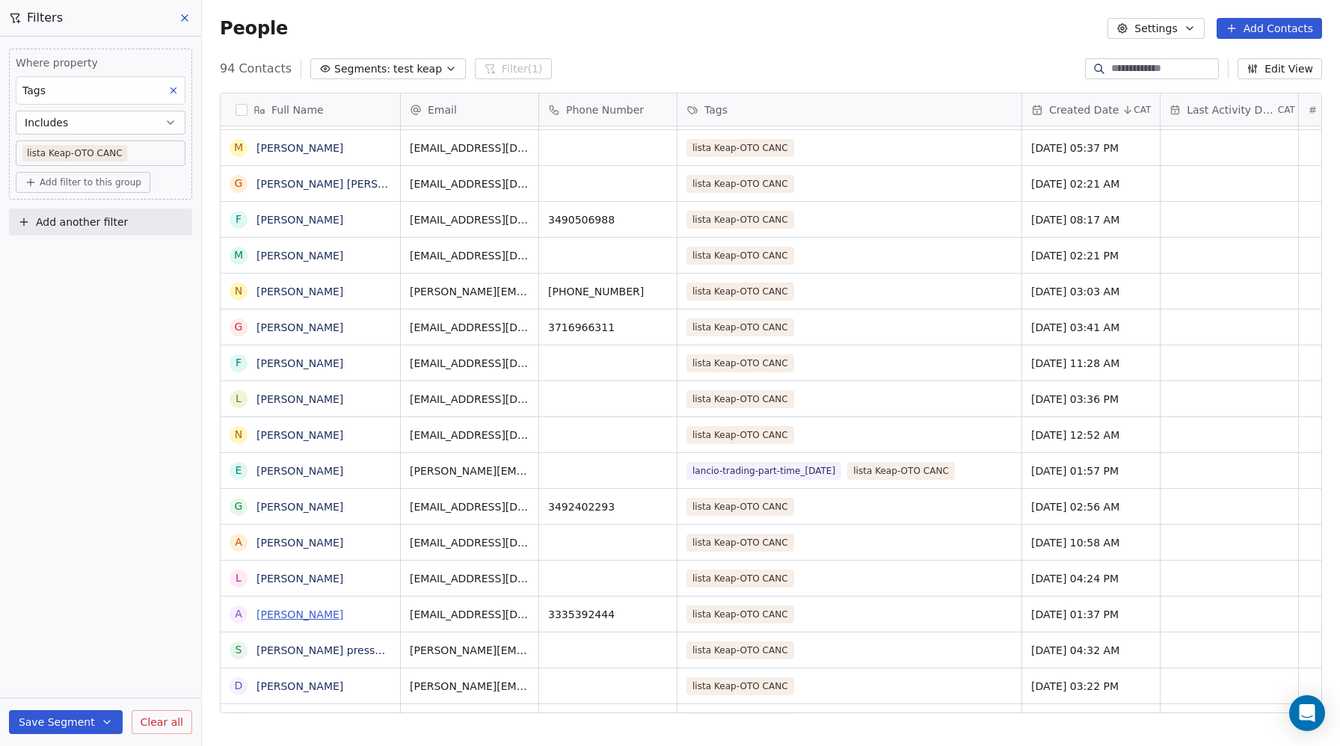
click at [295, 614] on link "Abel Petrigliano" at bounding box center [299, 614] width 87 height 12
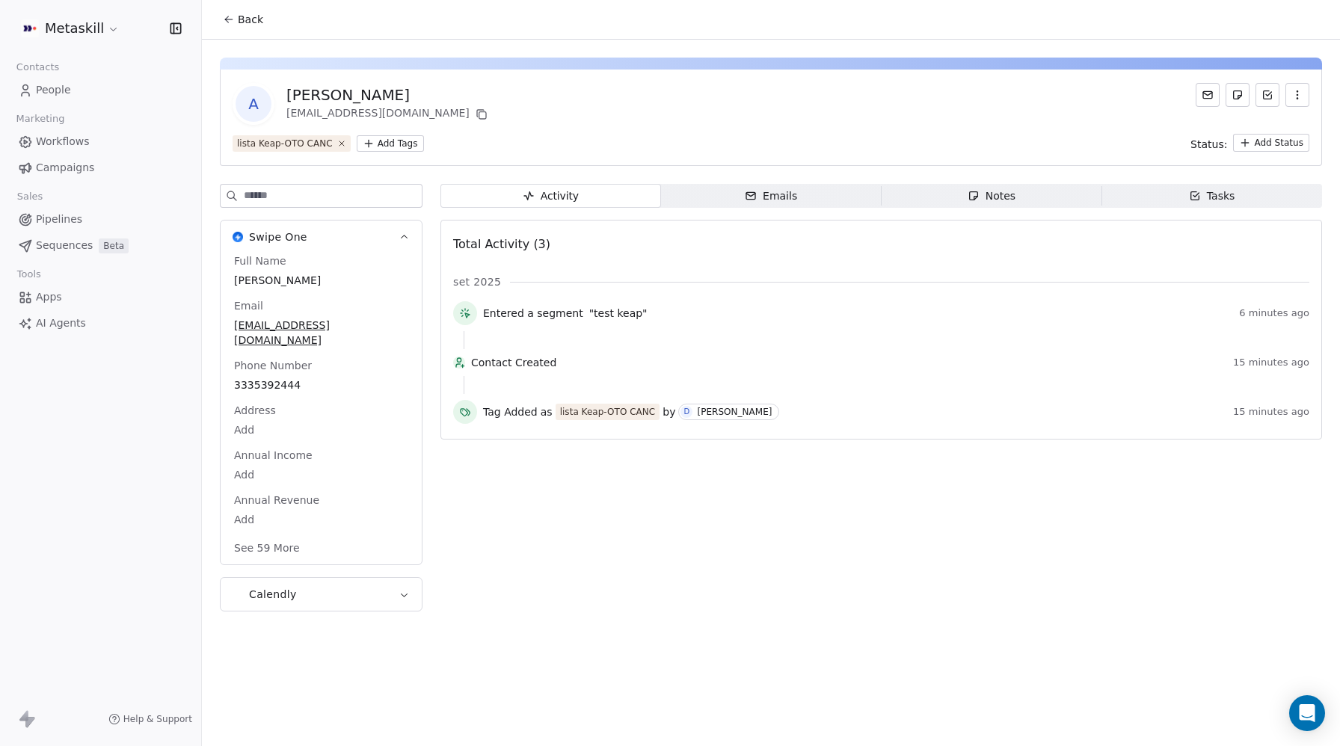
click at [273, 537] on button "See 59 More" at bounding box center [267, 547] width 84 height 27
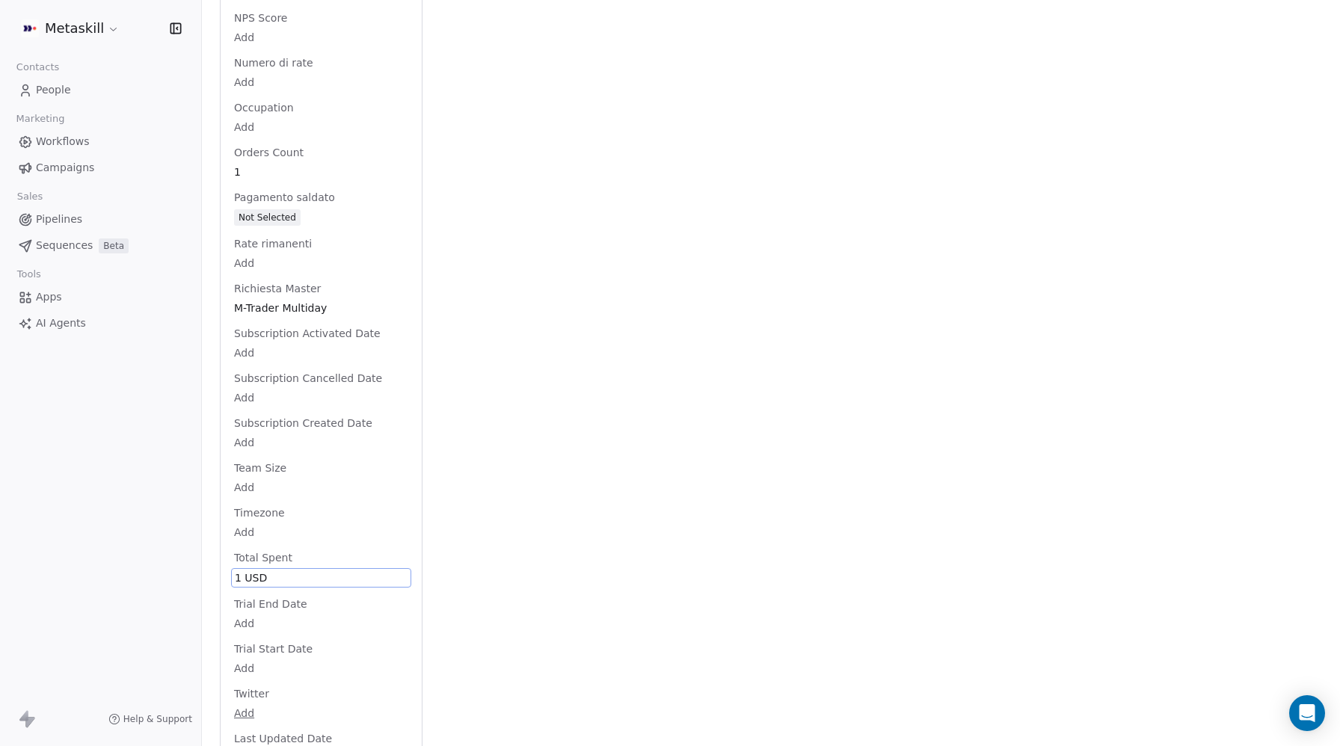
scroll to position [2842, 0]
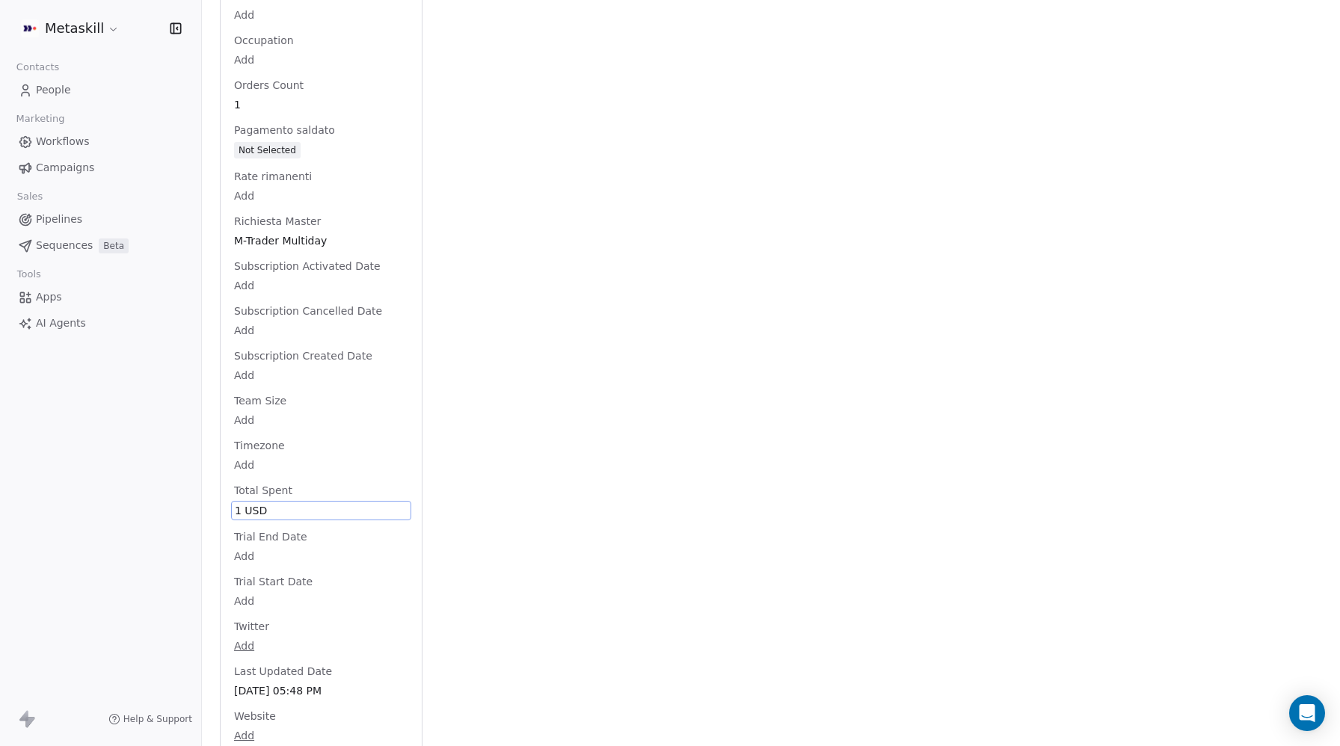
click at [263, 503] on span "1 USD" at bounding box center [321, 510] width 173 height 15
click at [266, 503] on span "1 USD" at bounding box center [321, 510] width 173 height 15
click at [241, 455] on span "$" at bounding box center [243, 459] width 7 height 16
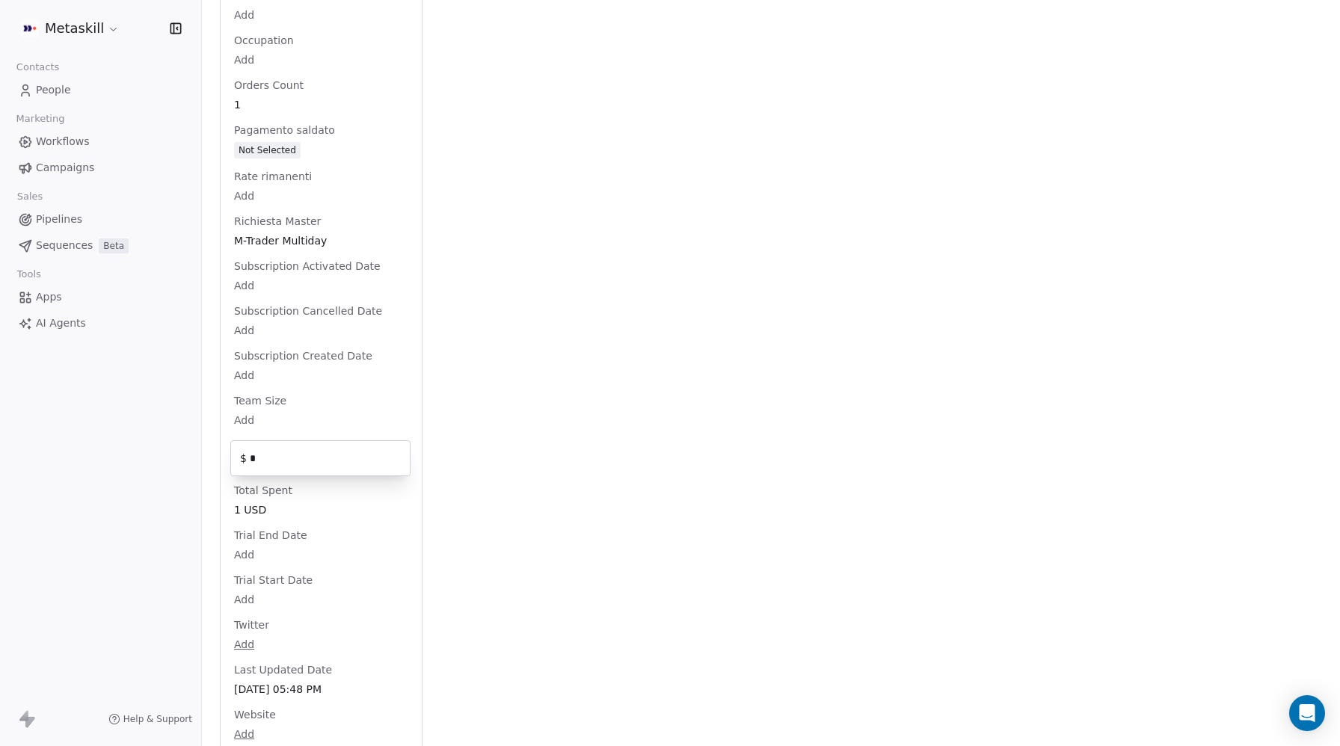
click at [585, 538] on html "Metaskill Contacts People Marketing Workflows Campaigns Sales Pipelines Sequenc…" at bounding box center [670, 373] width 1340 height 746
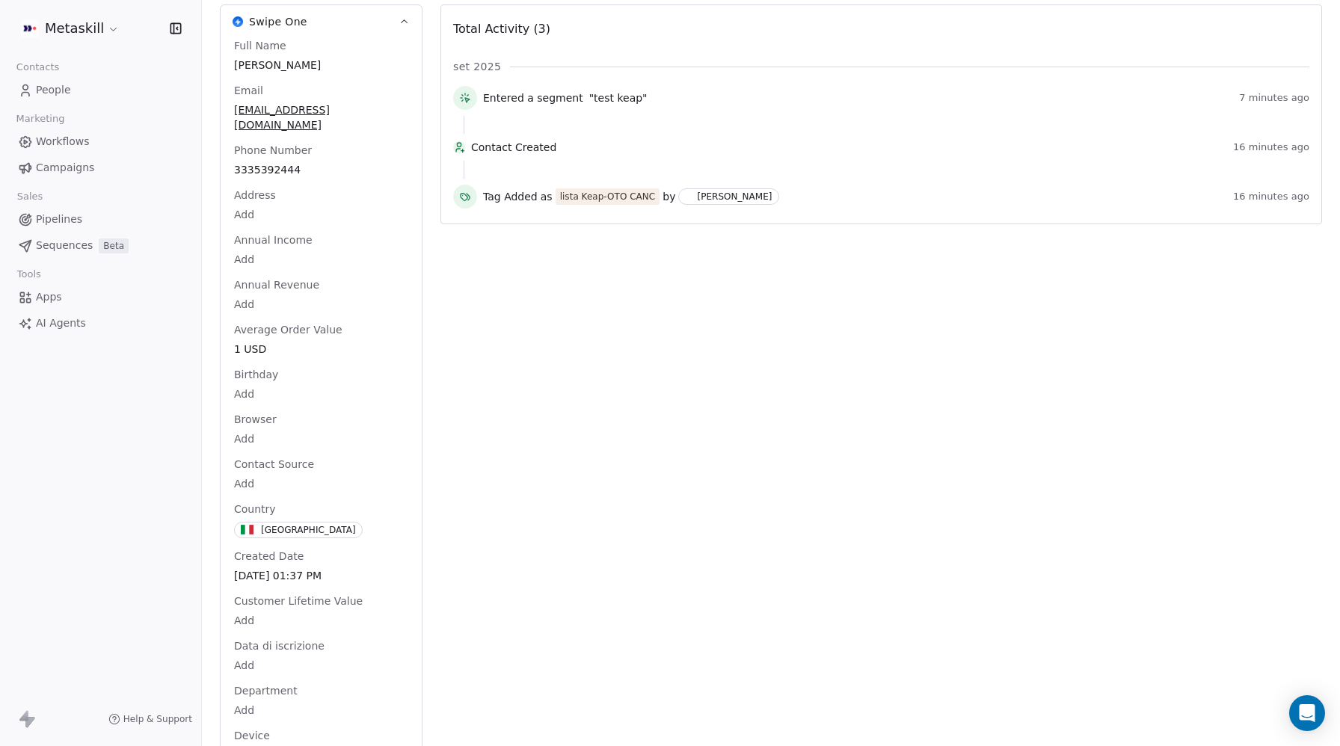
scroll to position [0, 0]
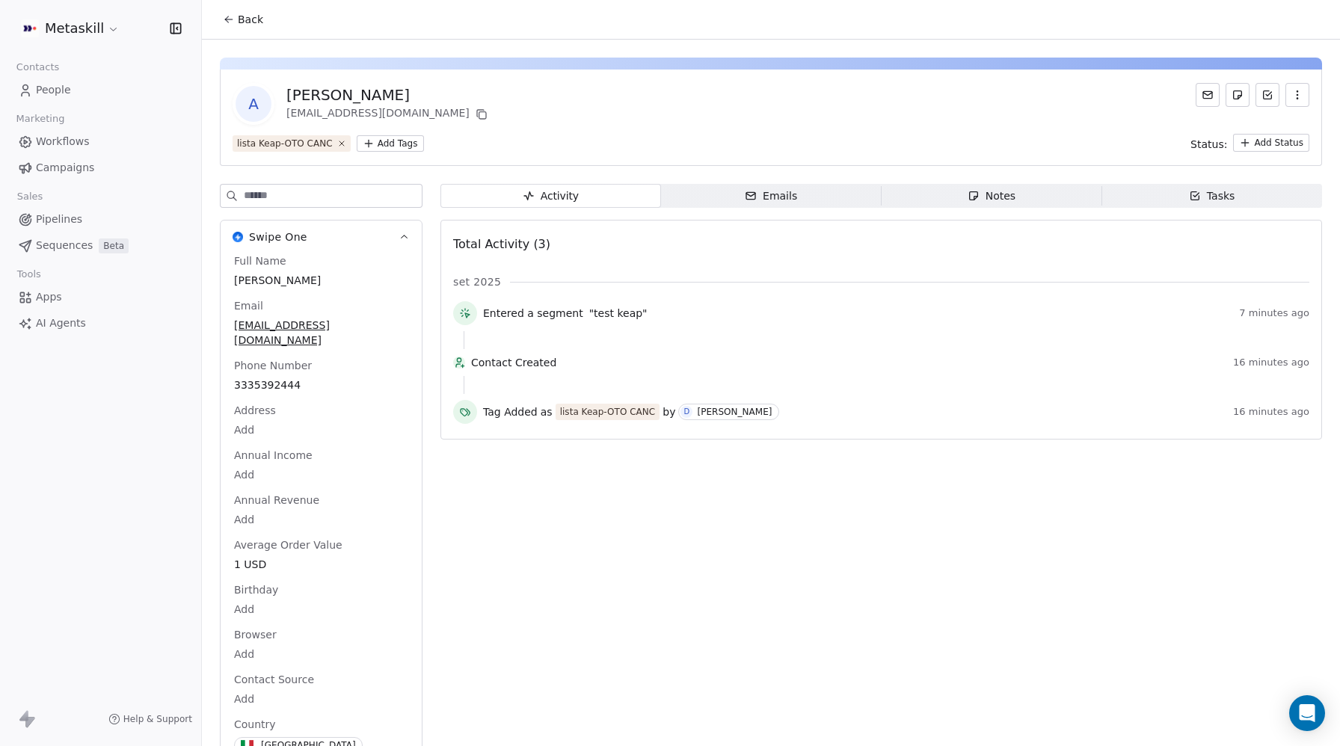
click at [43, 90] on span "People" at bounding box center [53, 90] width 35 height 16
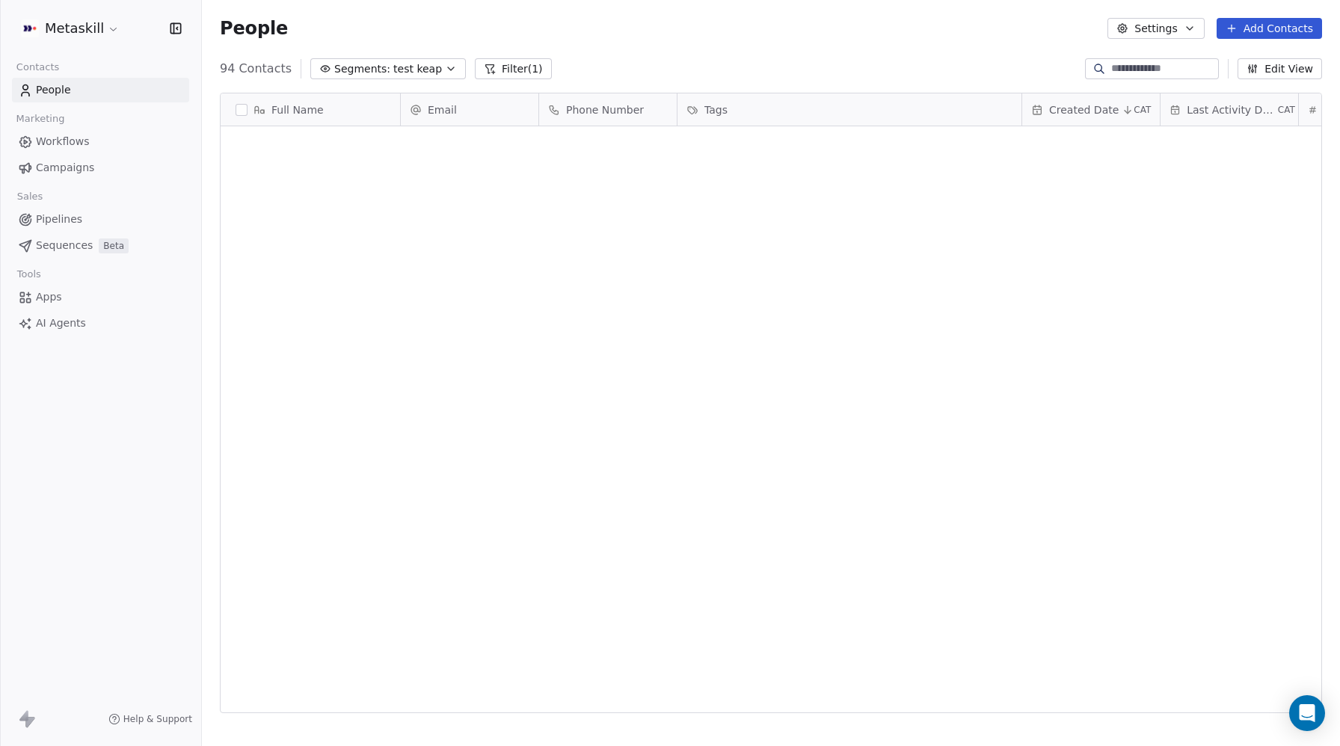
scroll to position [656, 1138]
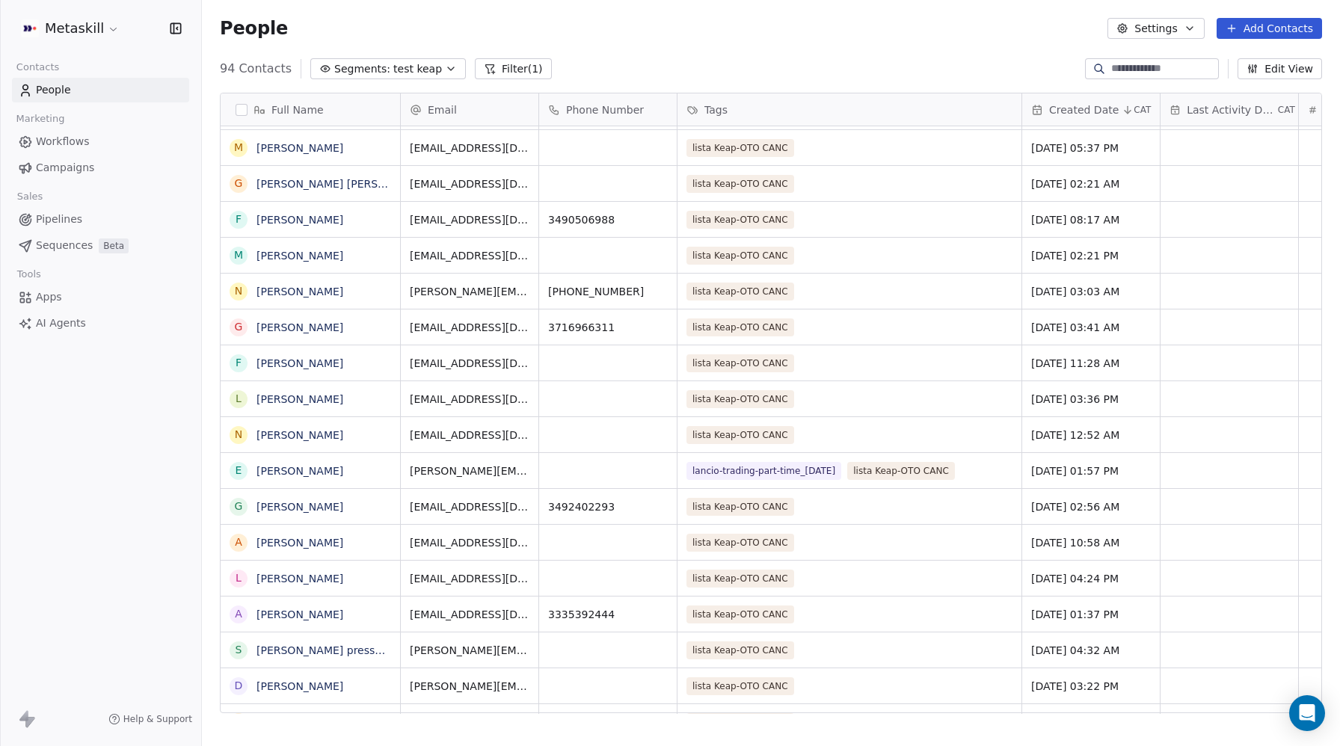
click at [523, 70] on button "Filter (1)" at bounding box center [513, 68] width 77 height 21
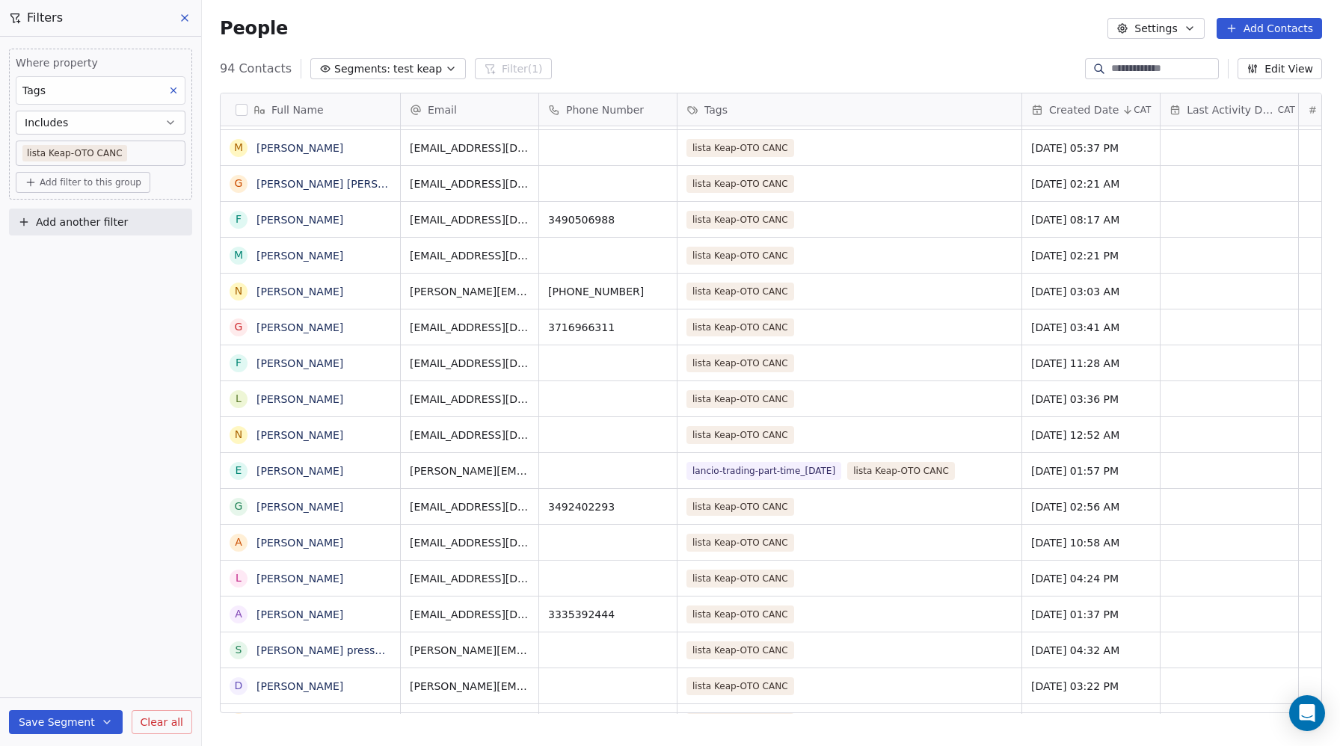
click at [64, 724] on button "Save Segment" at bounding box center [66, 722] width 114 height 24
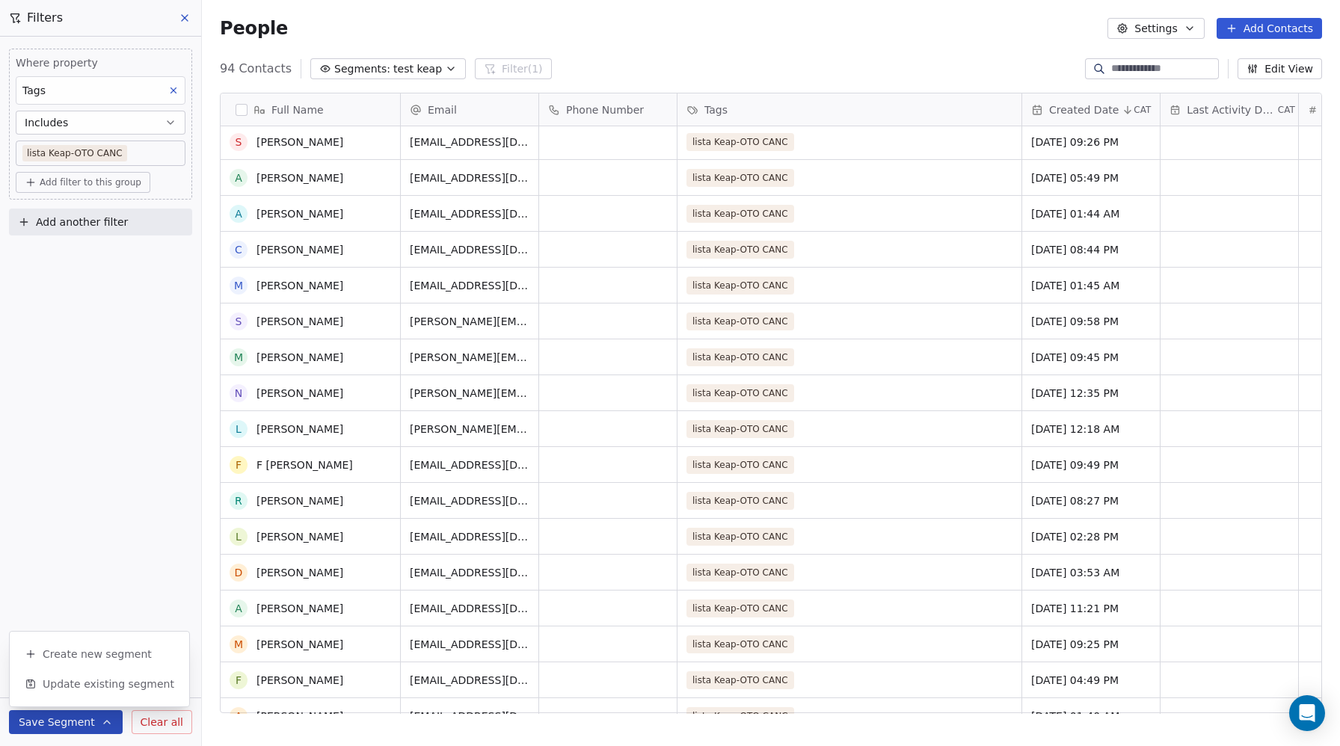
scroll to position [61, 0]
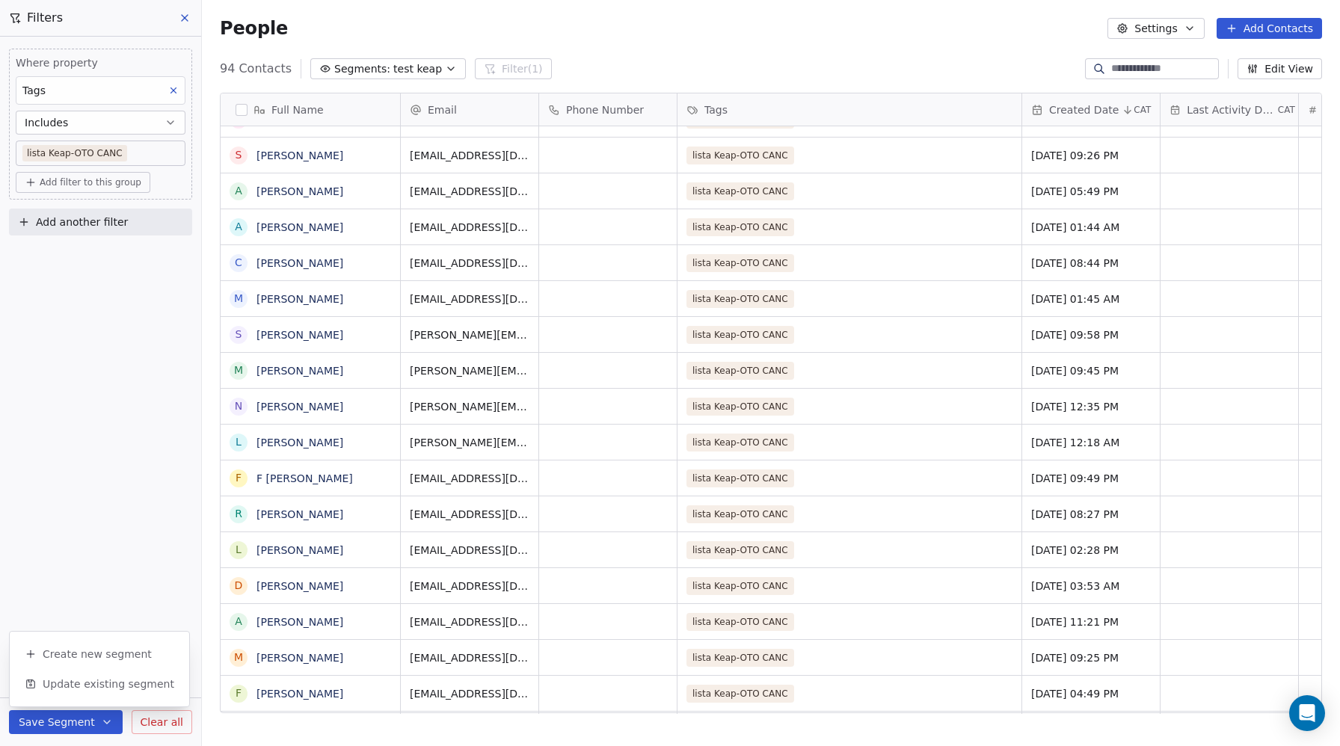
click at [244, 109] on button "button" at bounding box center [241, 110] width 12 height 12
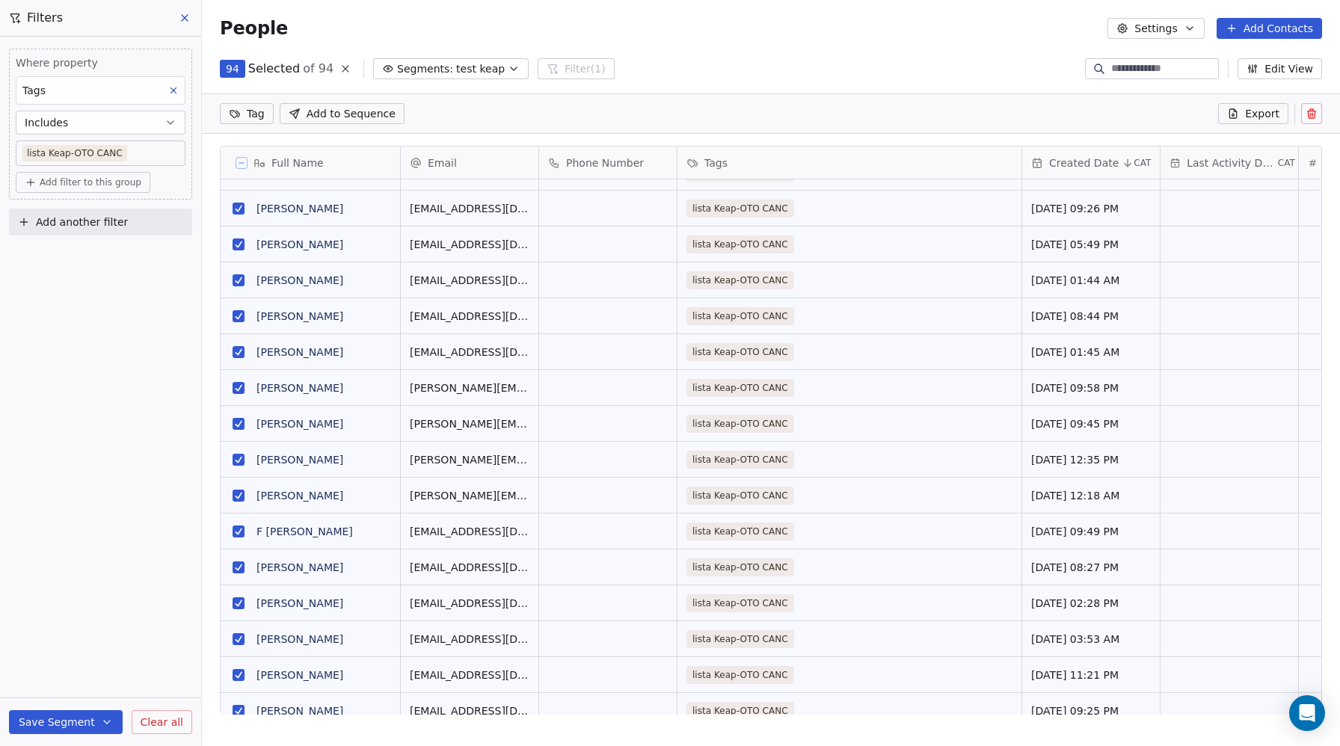
scroll to position [604, 1138]
click at [1254, 112] on span "Export" at bounding box center [1262, 113] width 34 height 15
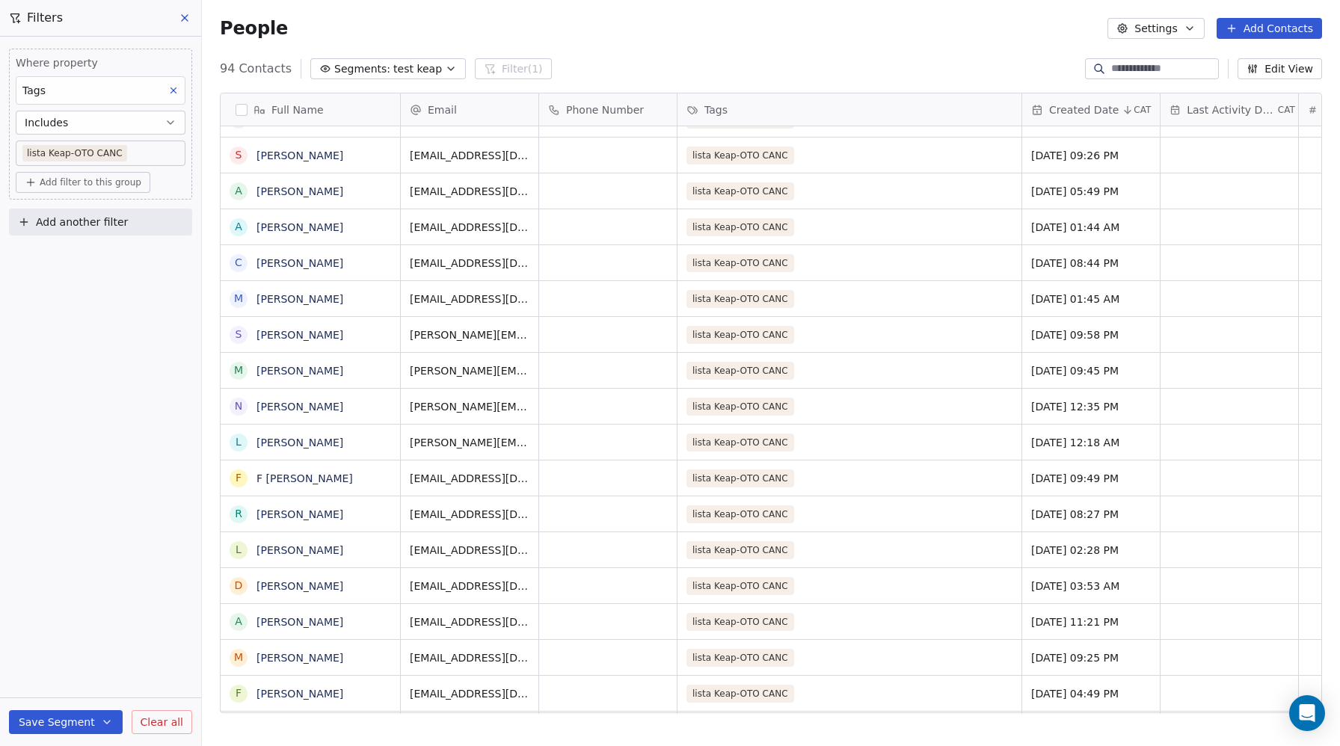
scroll to position [656, 1138]
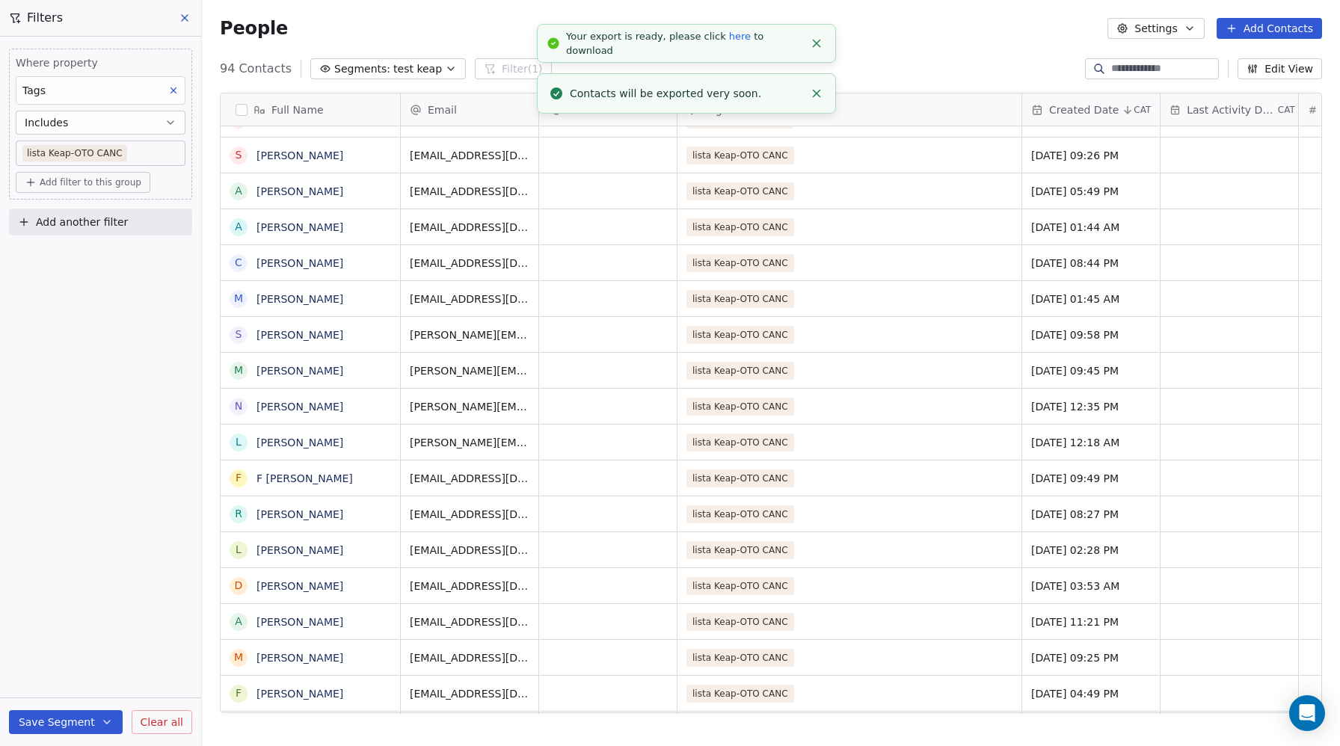
click at [730, 42] on link "here" at bounding box center [740, 36] width 22 height 11
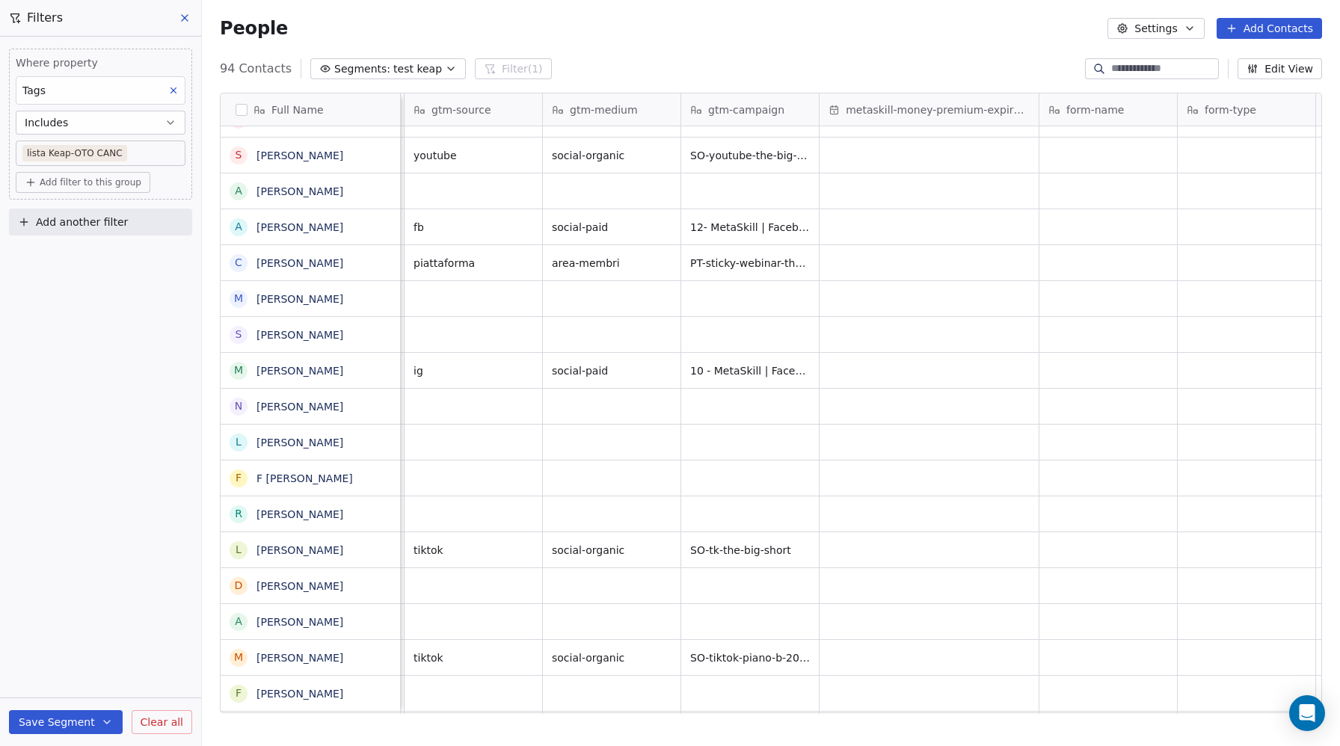
scroll to position [0, 2038]
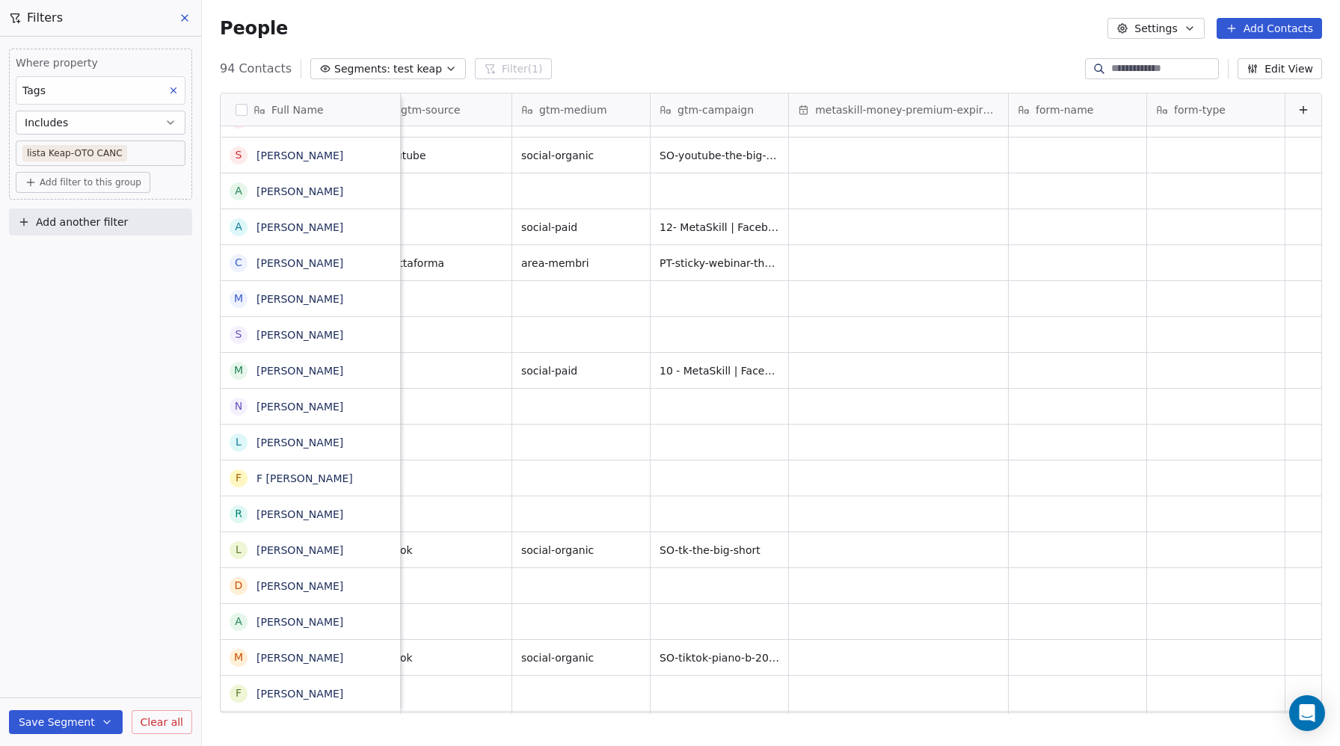
click at [667, 31] on div "People Settings Add Contacts" at bounding box center [771, 28] width 1102 height 21
click at [189, 13] on icon at bounding box center [185, 18] width 12 height 12
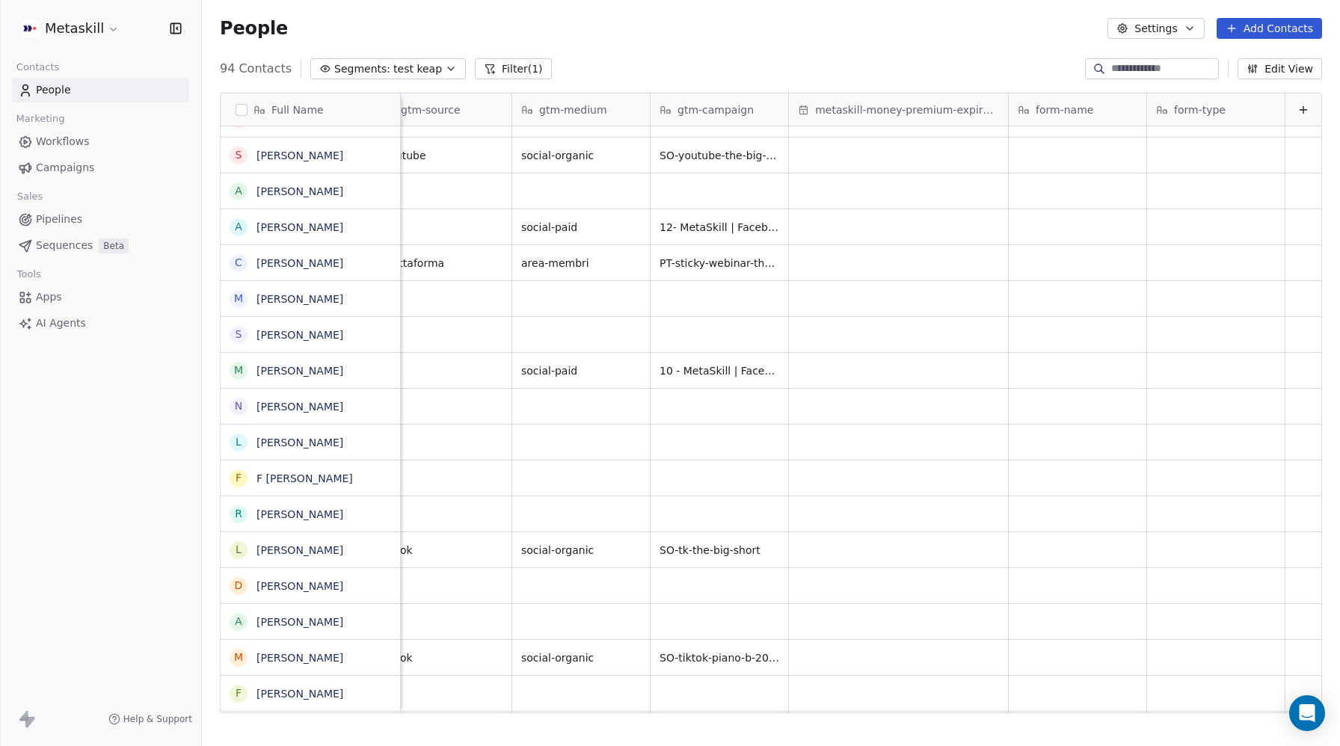
click at [96, 89] on link "People" at bounding box center [100, 90] width 177 height 25
click at [90, 90] on link "People" at bounding box center [100, 90] width 177 height 25
click at [79, 90] on link "People" at bounding box center [100, 90] width 177 height 25
